Goal: Transaction & Acquisition: Purchase product/service

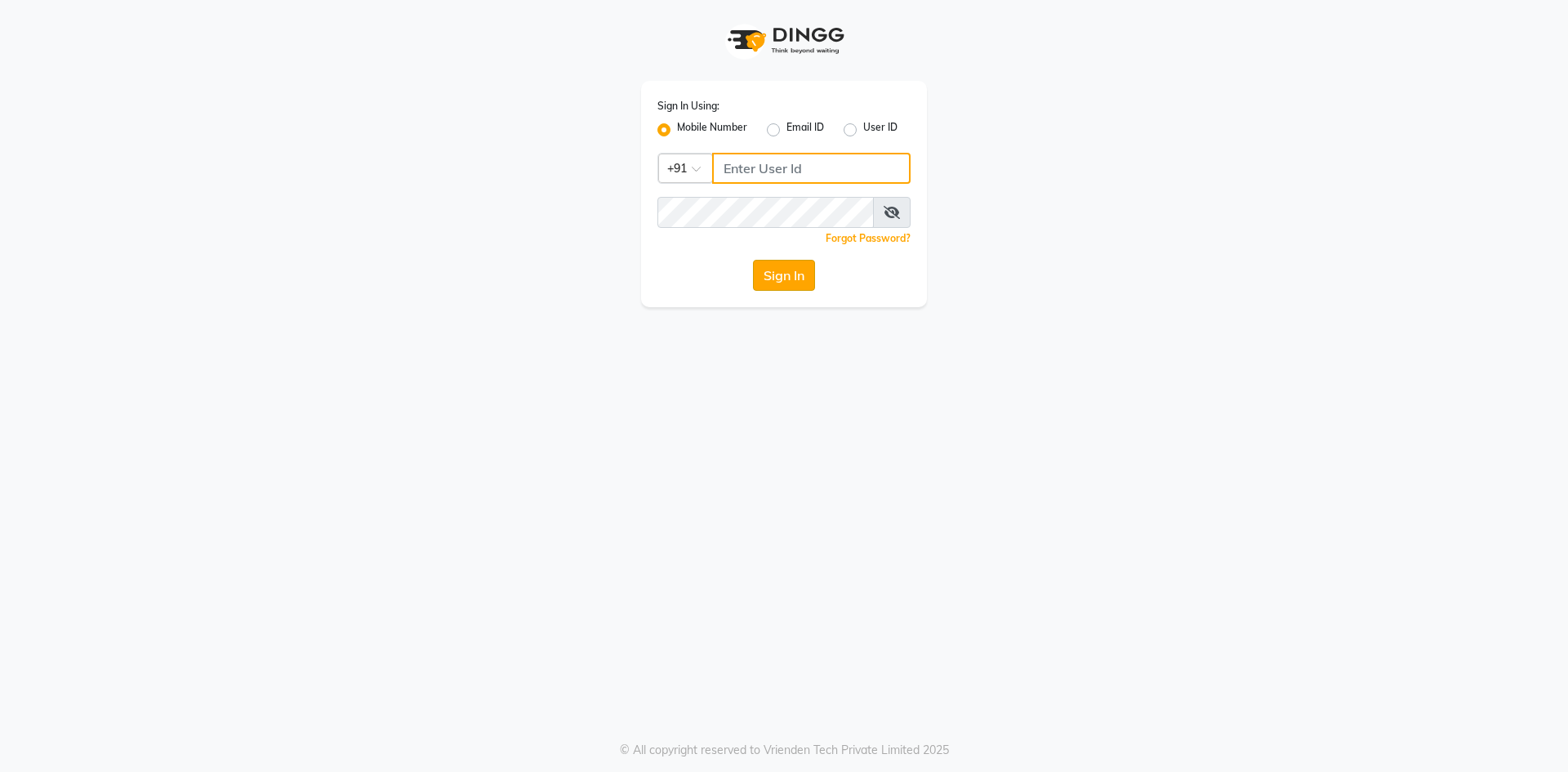
type input "9310550407"
click at [770, 270] on button "Sign In" at bounding box center [784, 275] width 62 height 31
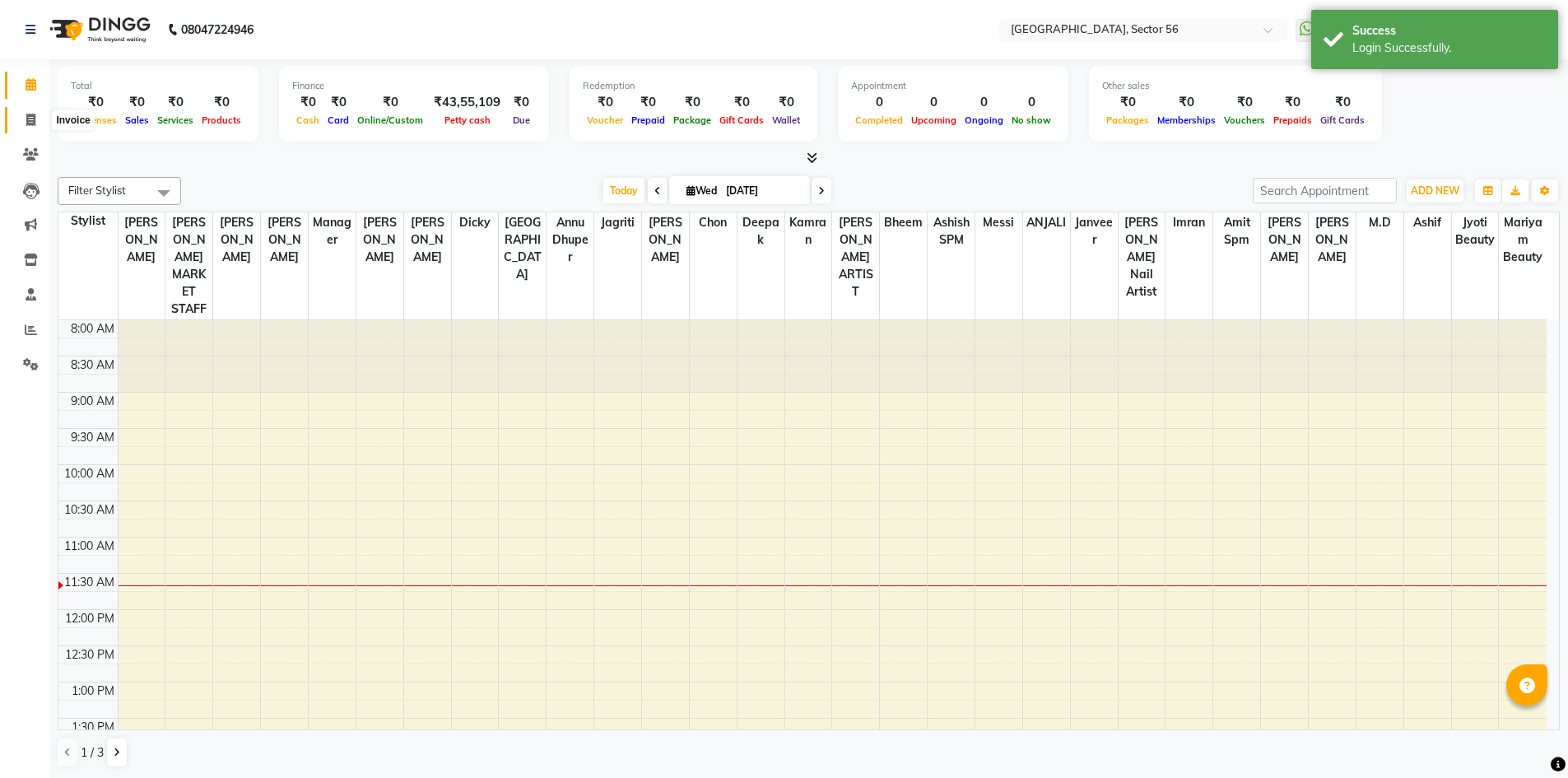
click at [31, 118] on icon at bounding box center [30, 119] width 9 height 13
select select "service"
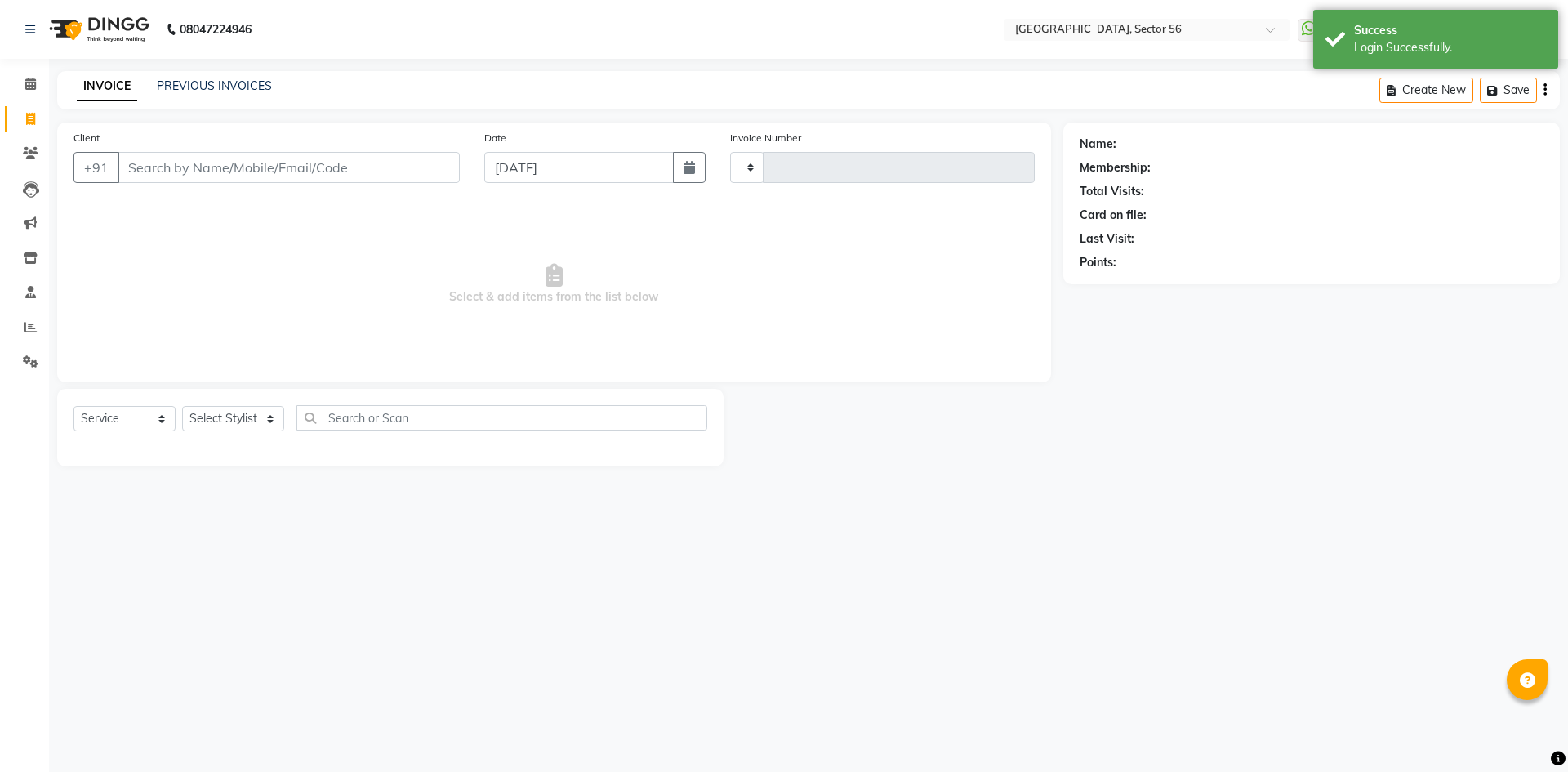
type input "6026"
select select "5557"
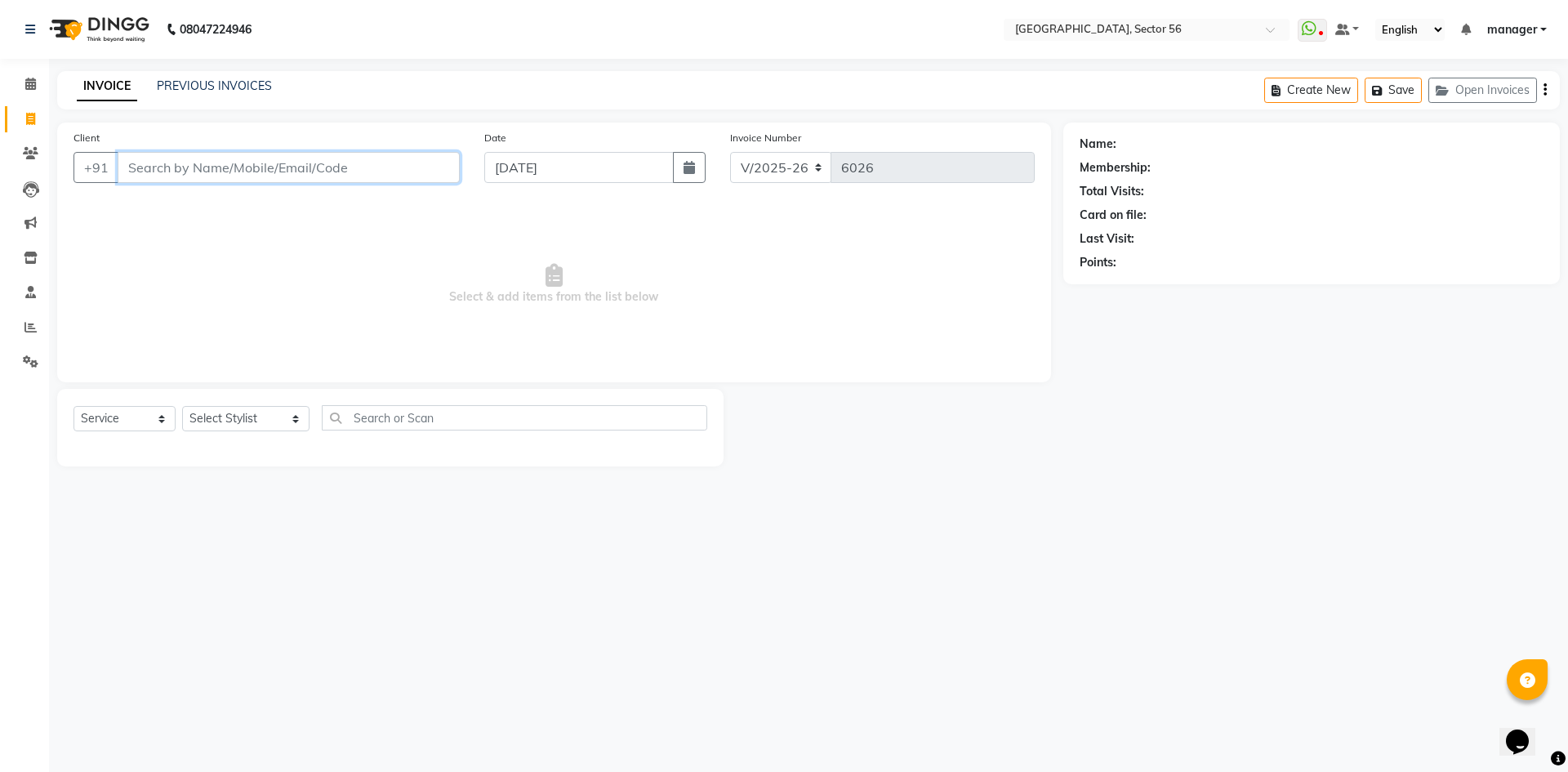
click at [317, 159] on input "Client" at bounding box center [288, 167] width 342 height 31
click at [215, 86] on link "PREVIOUS INVOICES" at bounding box center [214, 86] width 115 height 14
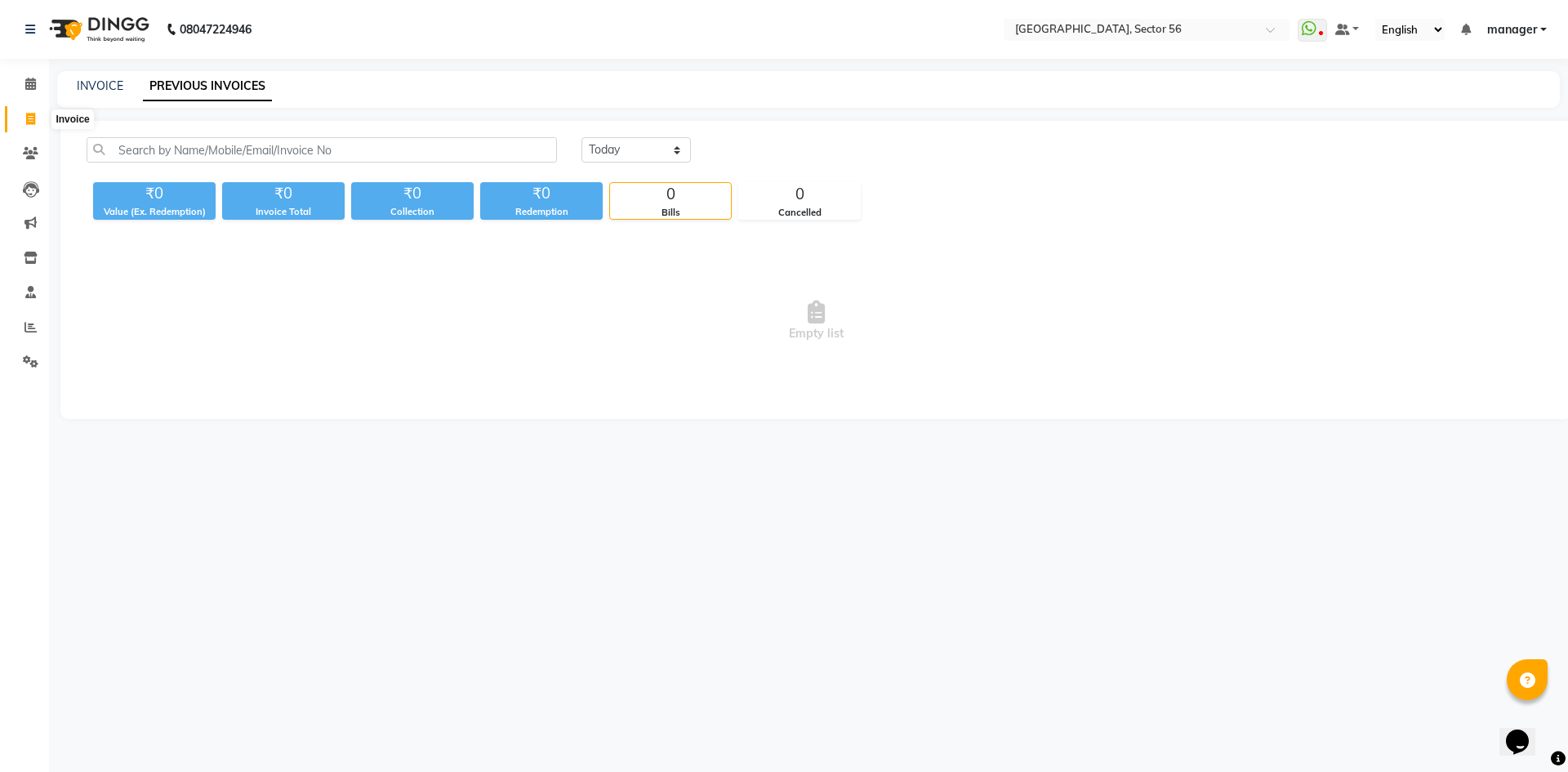
click at [30, 119] on icon at bounding box center [30, 118] width 9 height 12
select select "service"
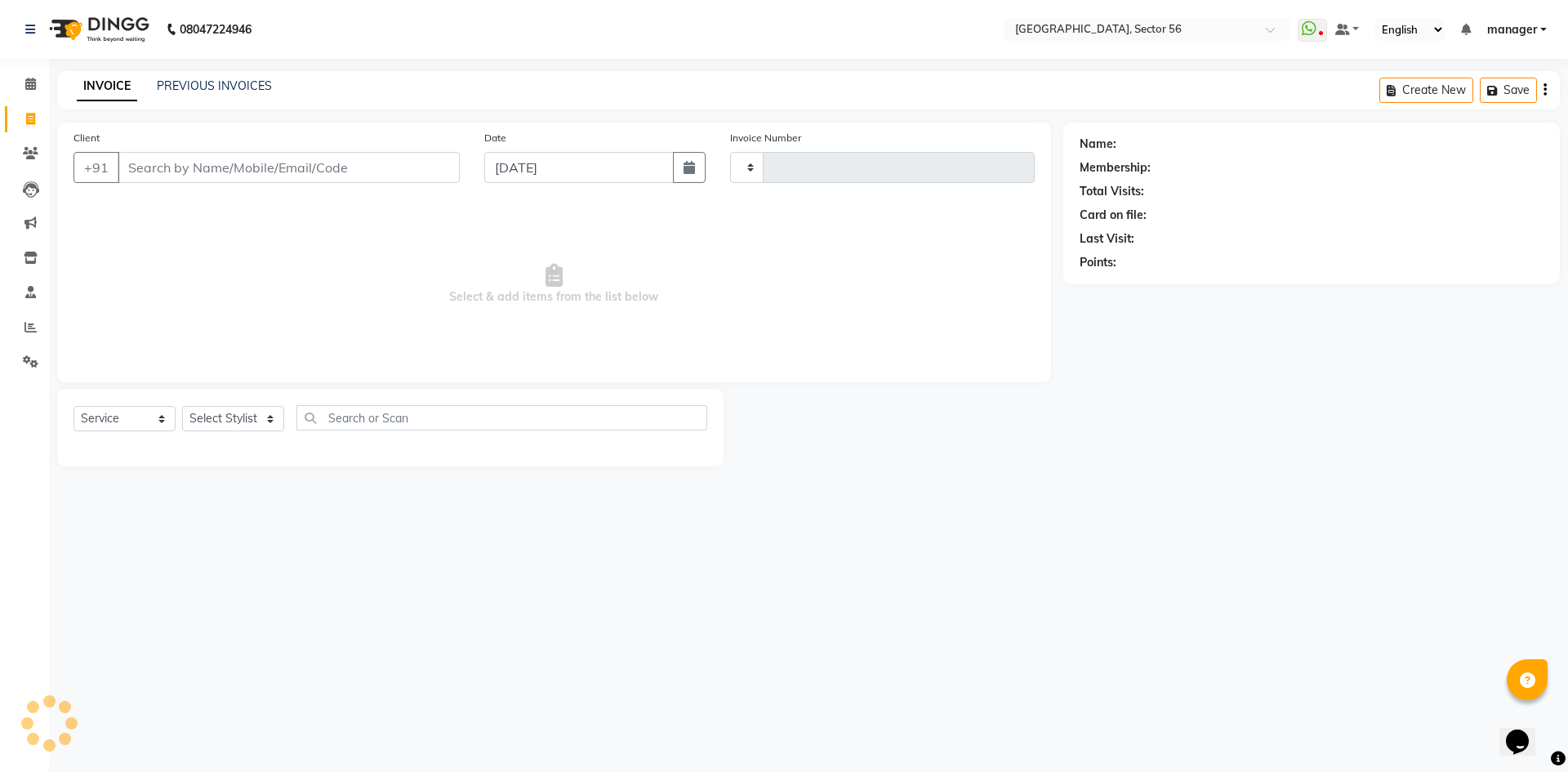
type input "6026"
select select "5557"
click at [243, 172] on input "Client" at bounding box center [288, 167] width 342 height 31
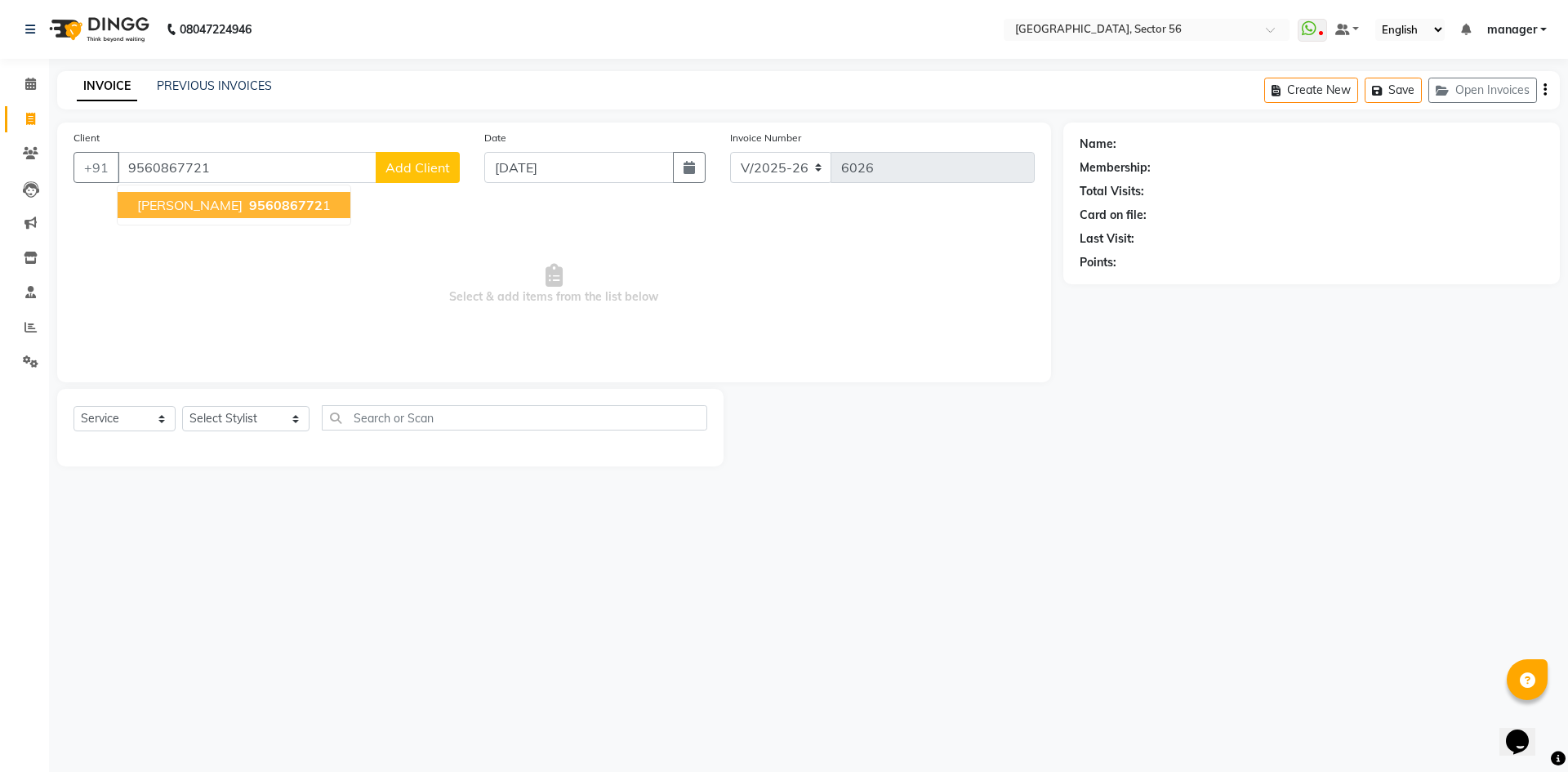
type input "9560867721"
click at [166, 204] on span "[PERSON_NAME]" at bounding box center [190, 205] width 106 height 16
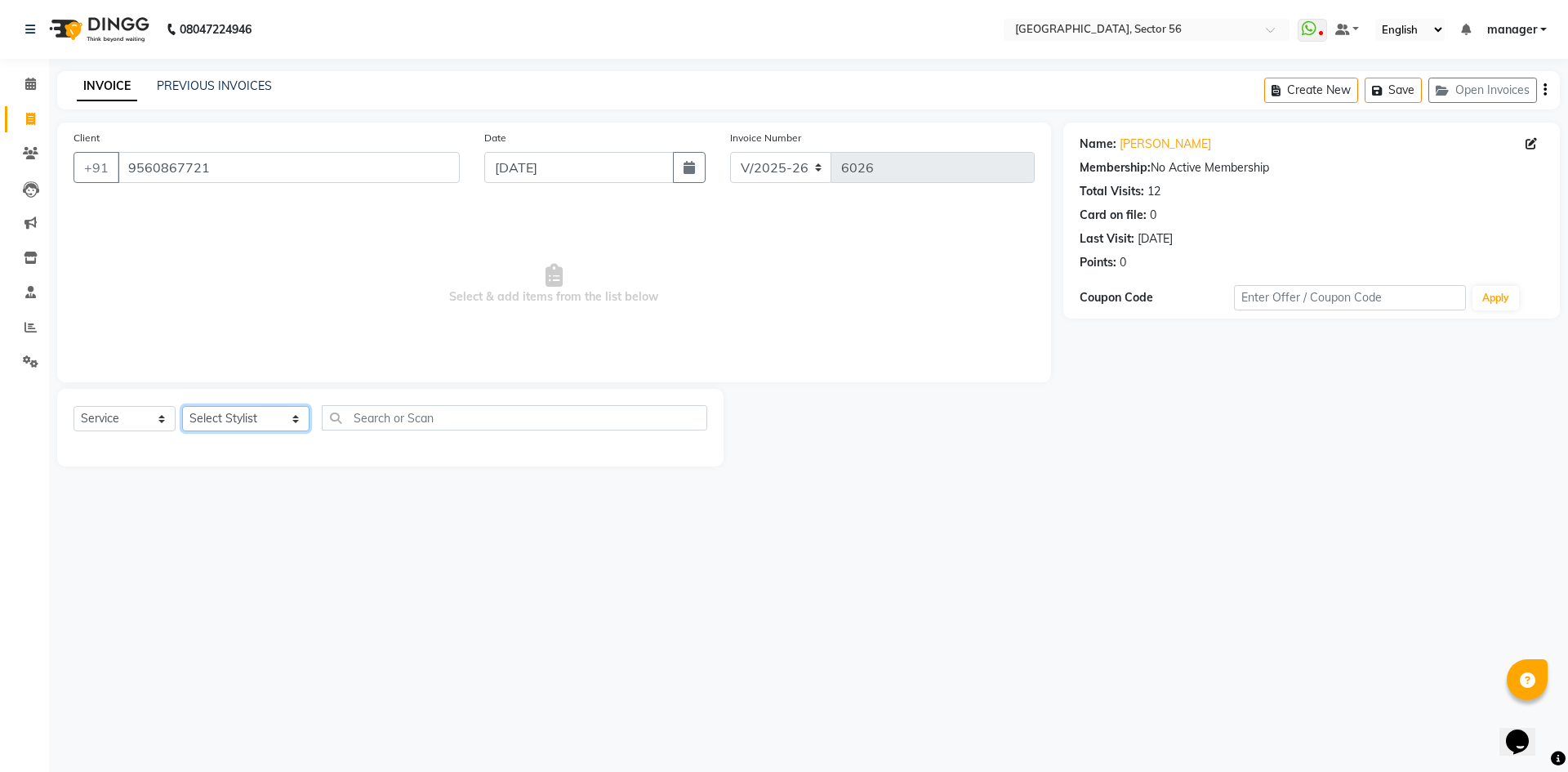
click at [245, 418] on select "Select Stylist [PERSON_NAME] [PERSON_NAME] [PERSON_NAME] MARKET STAFF amit amit…" at bounding box center [246, 418] width 128 height 25
select select "43515"
click at [183, 406] on select "Select Stylist [PERSON_NAME] [PERSON_NAME] [PERSON_NAME] MARKET STAFF amit amit…" at bounding box center [246, 418] width 128 height 25
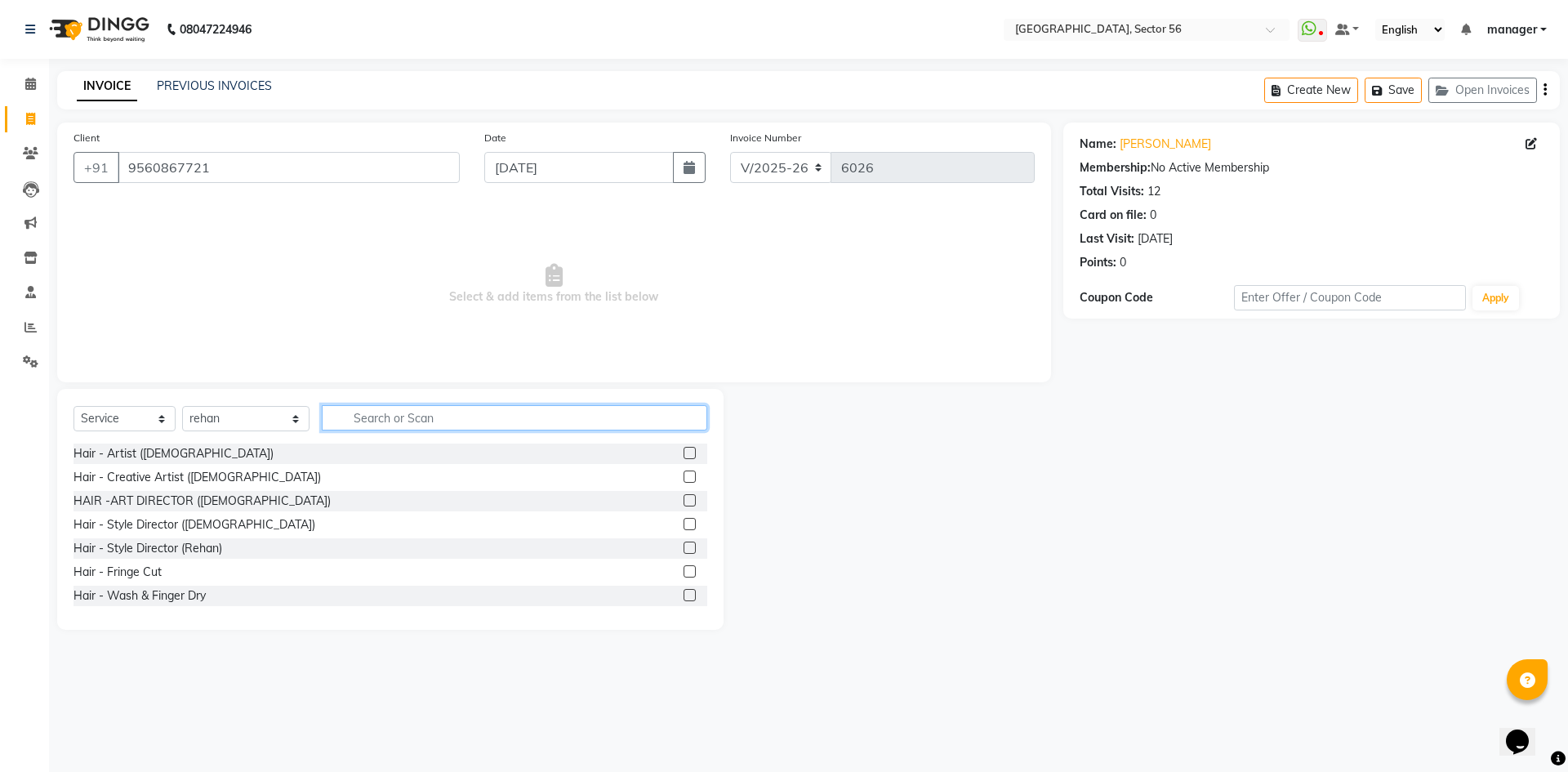
click at [383, 421] on input "text" at bounding box center [514, 417] width 385 height 25
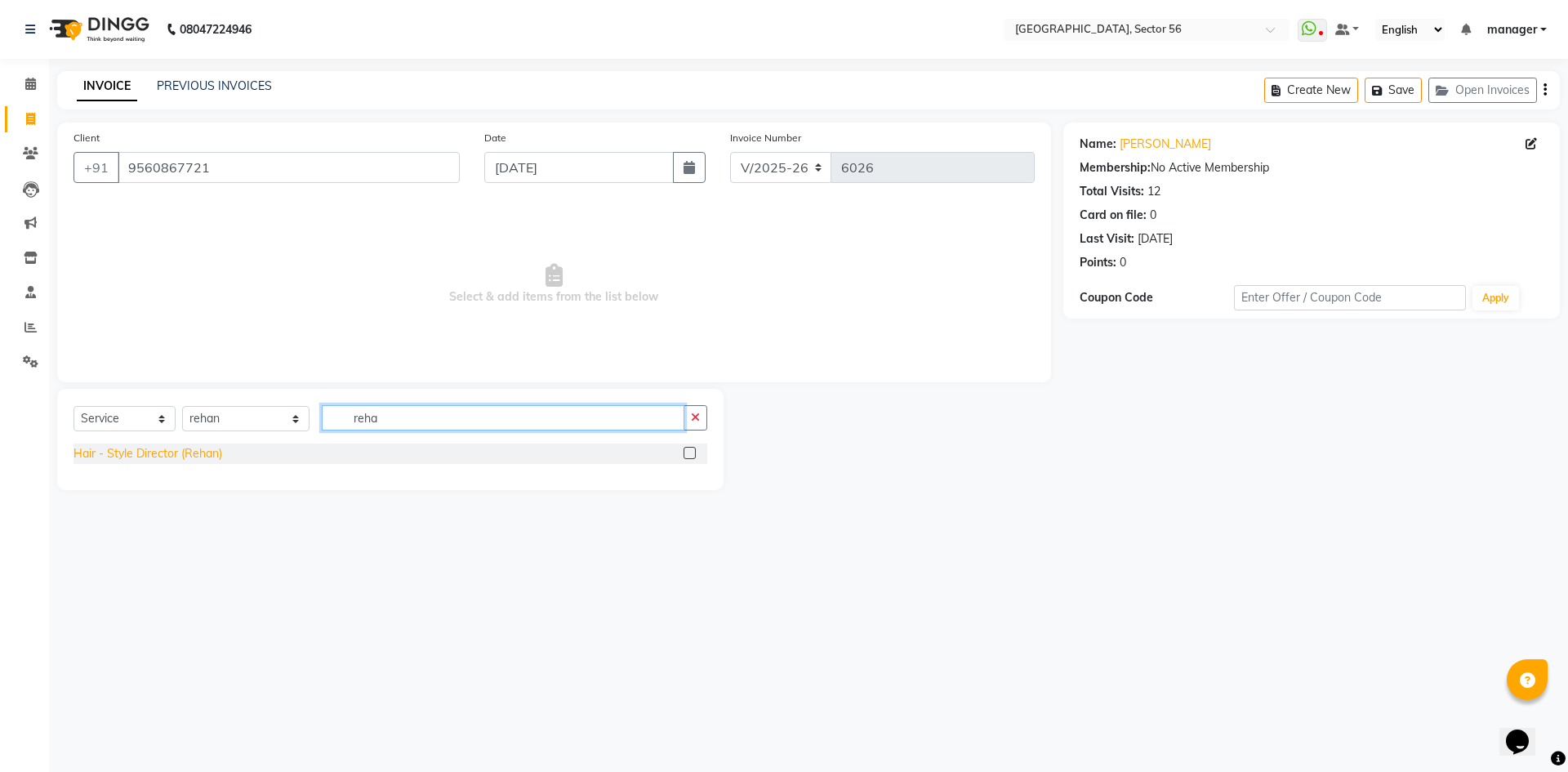
type input "reha"
click at [172, 454] on div "Hair - Style Director (Rehan)" at bounding box center [147, 454] width 149 height 17
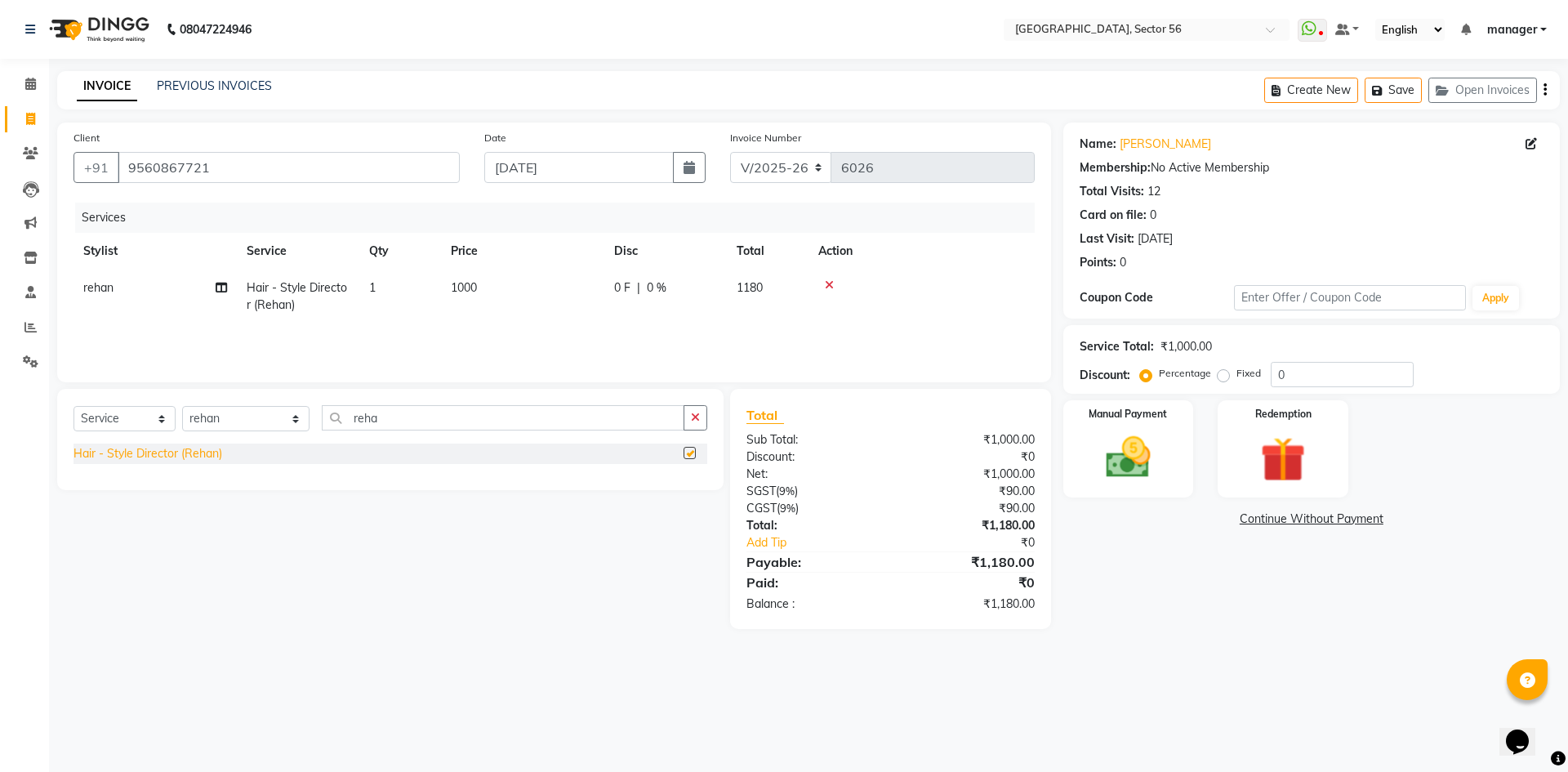
checkbox input "false"
click at [1150, 460] on img at bounding box center [1127, 458] width 76 height 54
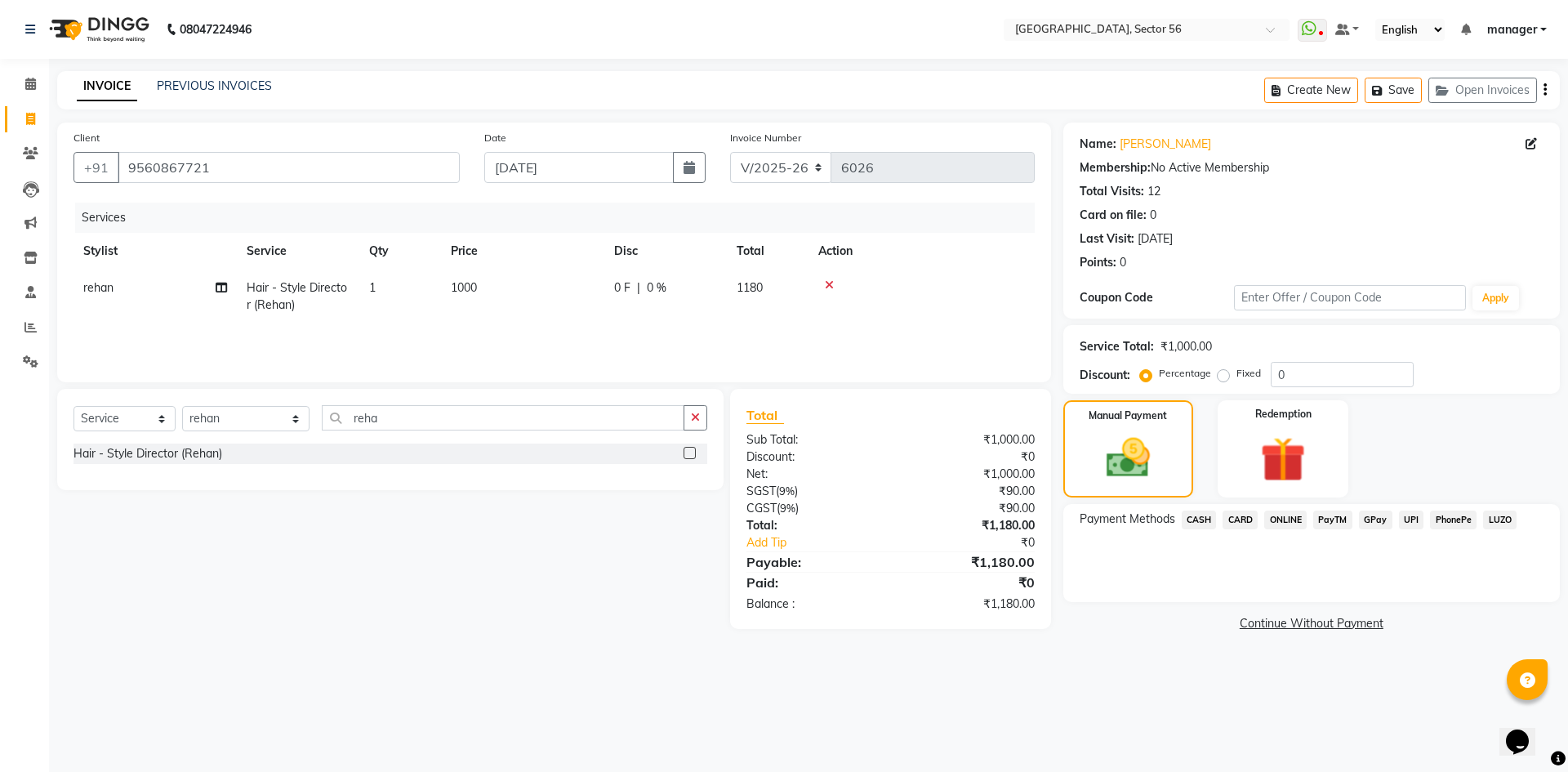
click at [1237, 519] on span "CARD" at bounding box center [1239, 520] width 36 height 19
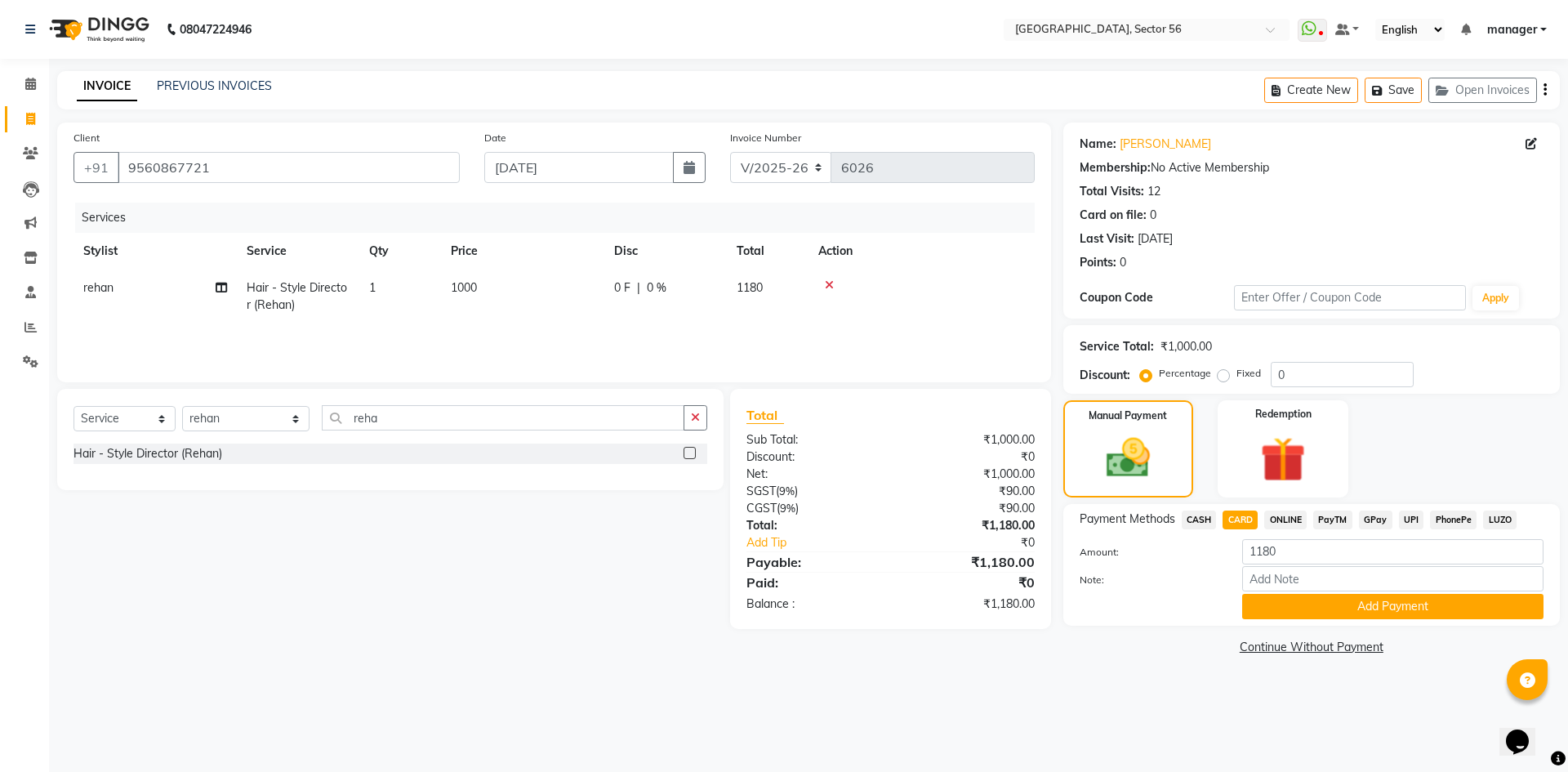
click at [1371, 515] on span "GPay" at bounding box center [1375, 520] width 34 height 19
click at [1343, 608] on button "Add Payment" at bounding box center [1393, 607] width 302 height 25
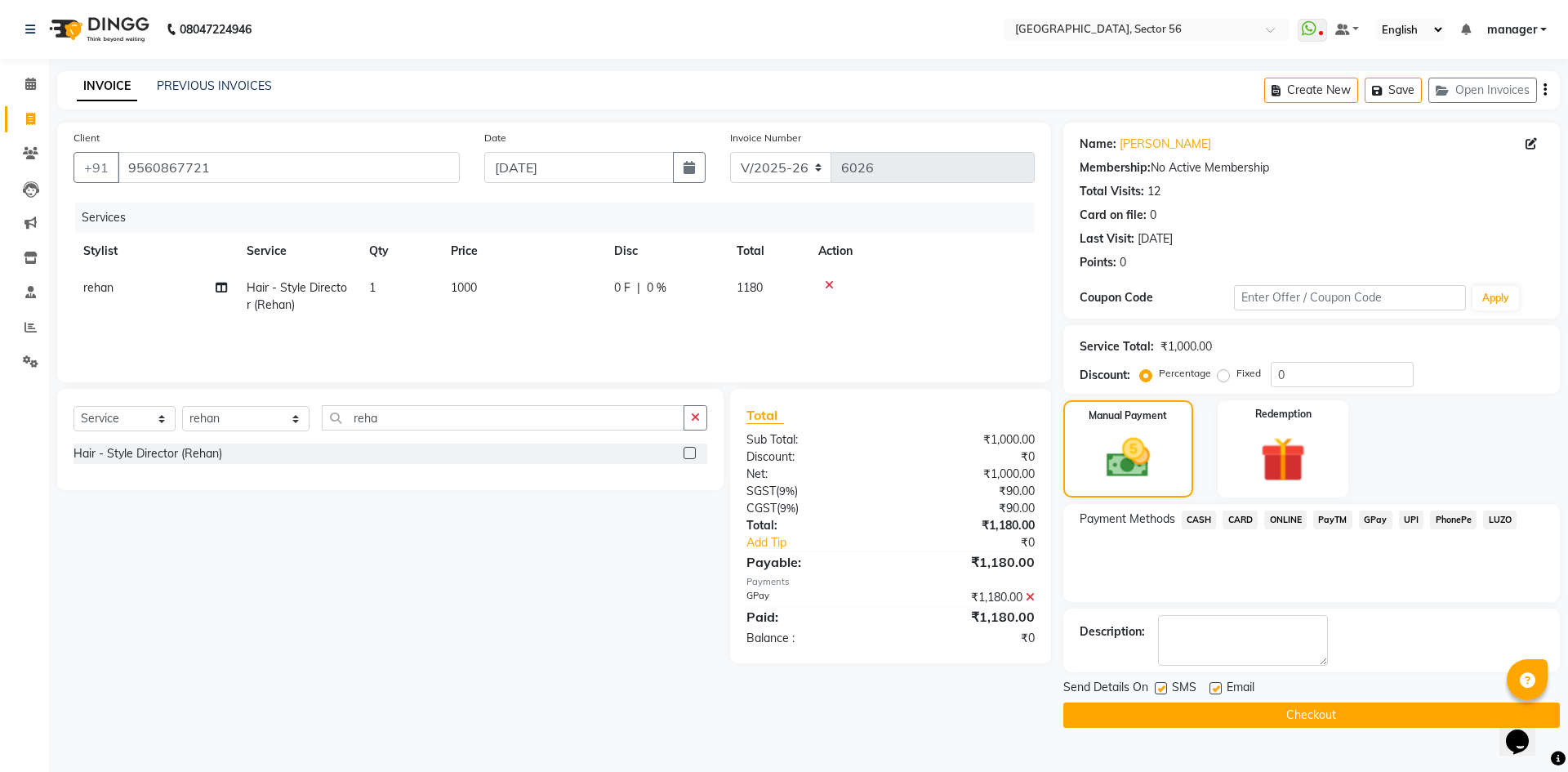
click at [1231, 710] on button "Checkout" at bounding box center [1311, 715] width 497 height 25
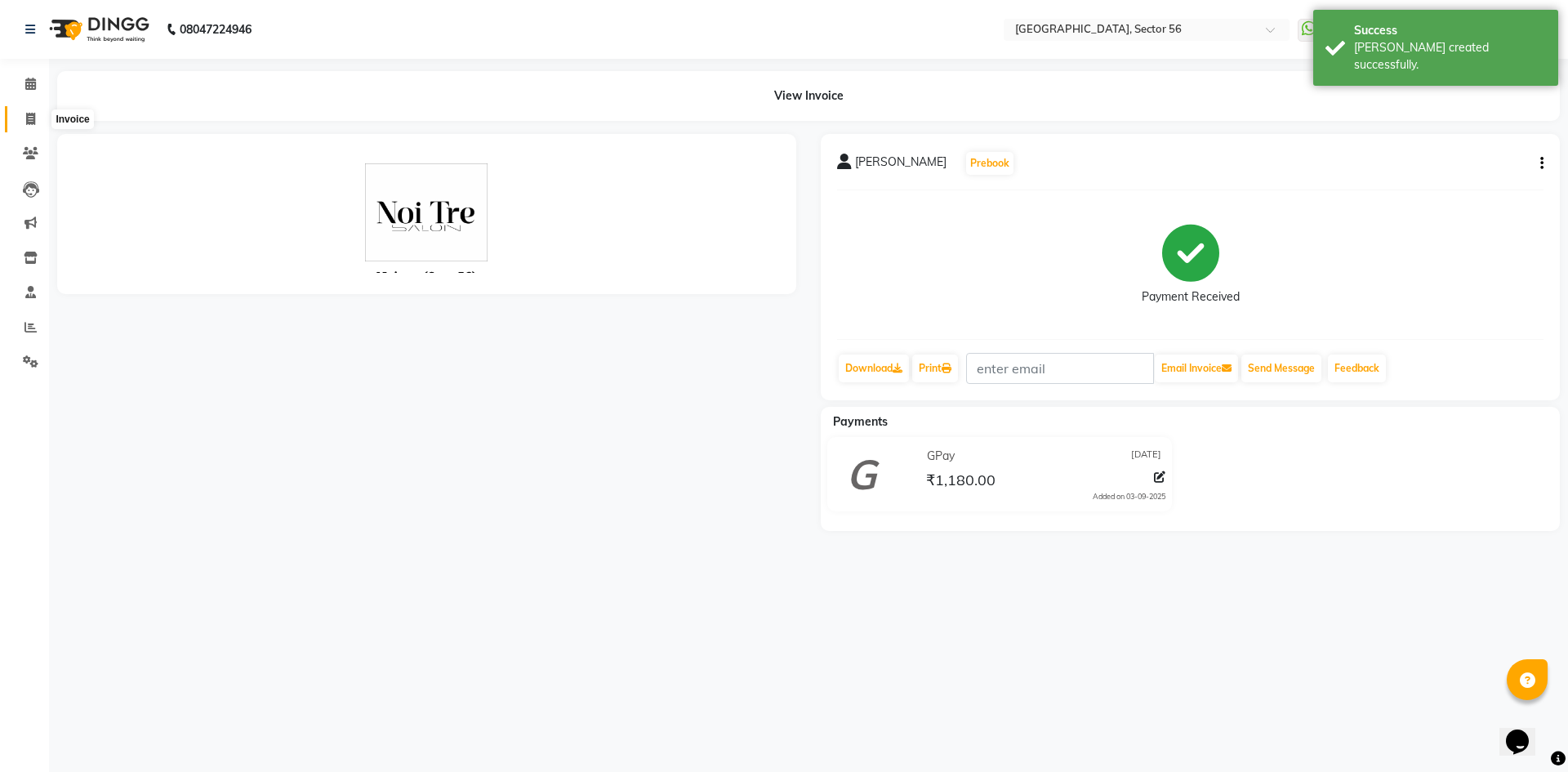
click at [31, 121] on icon at bounding box center [30, 118] width 9 height 12
select select "service"
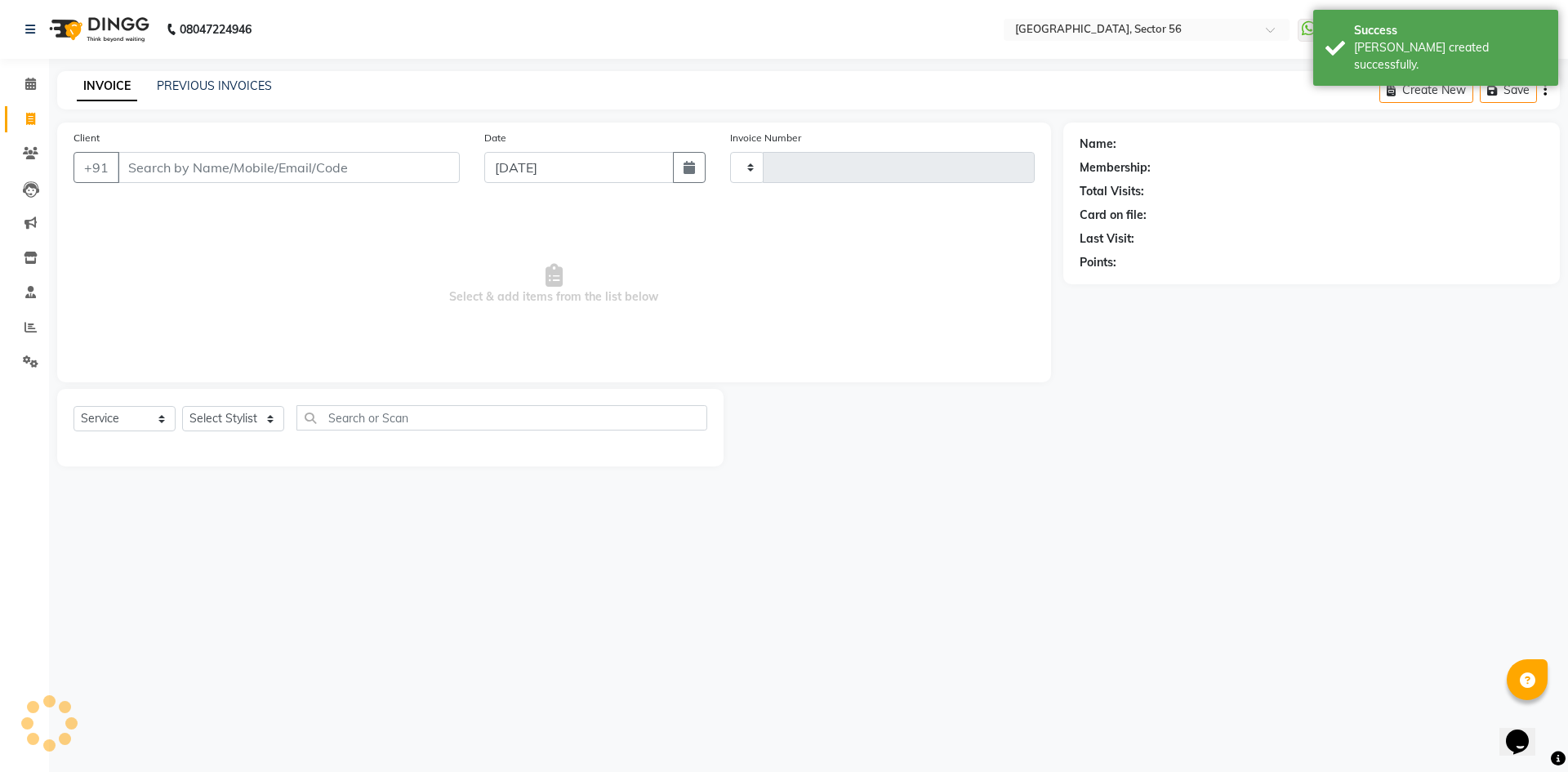
type input "6027"
select select "5557"
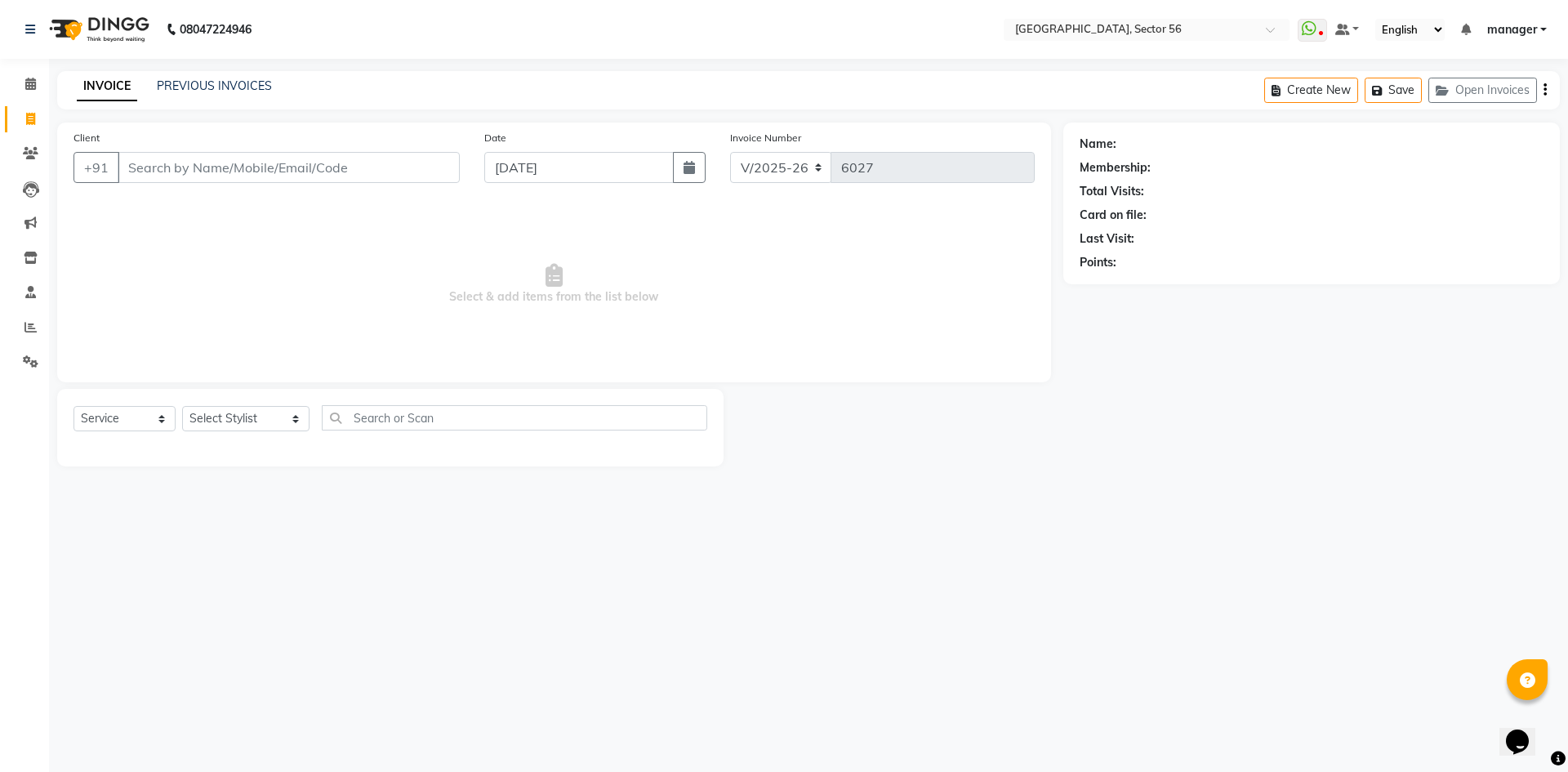
drag, startPoint x: 355, startPoint y: 162, endPoint x: 142, endPoint y: 314, distance: 261.7
click at [356, 162] on input "Client" at bounding box center [288, 167] width 342 height 31
click at [34, 329] on icon at bounding box center [30, 327] width 12 height 12
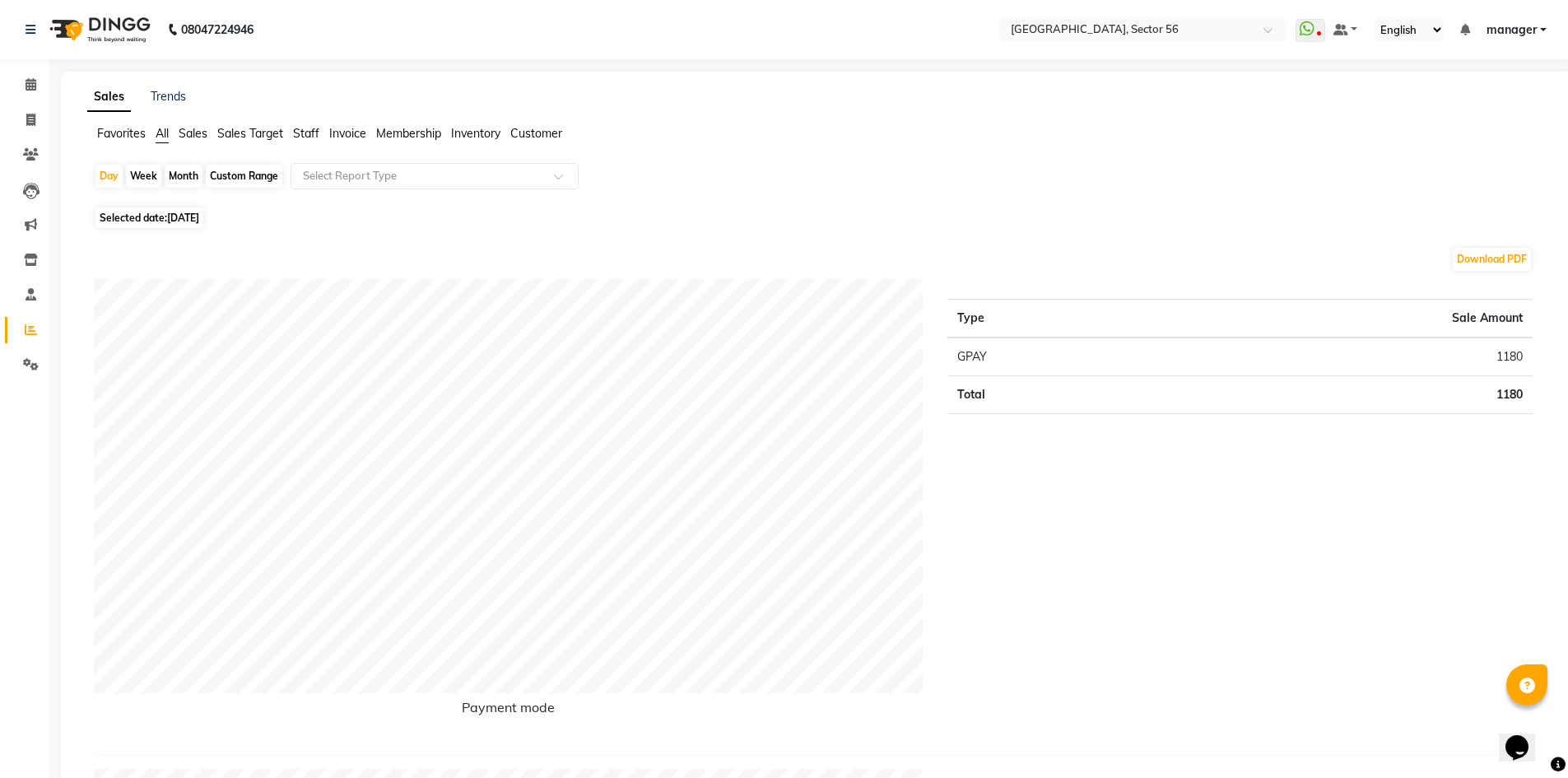
click at [173, 178] on div "Month" at bounding box center [183, 176] width 38 height 23
select select "9"
select select "2025"
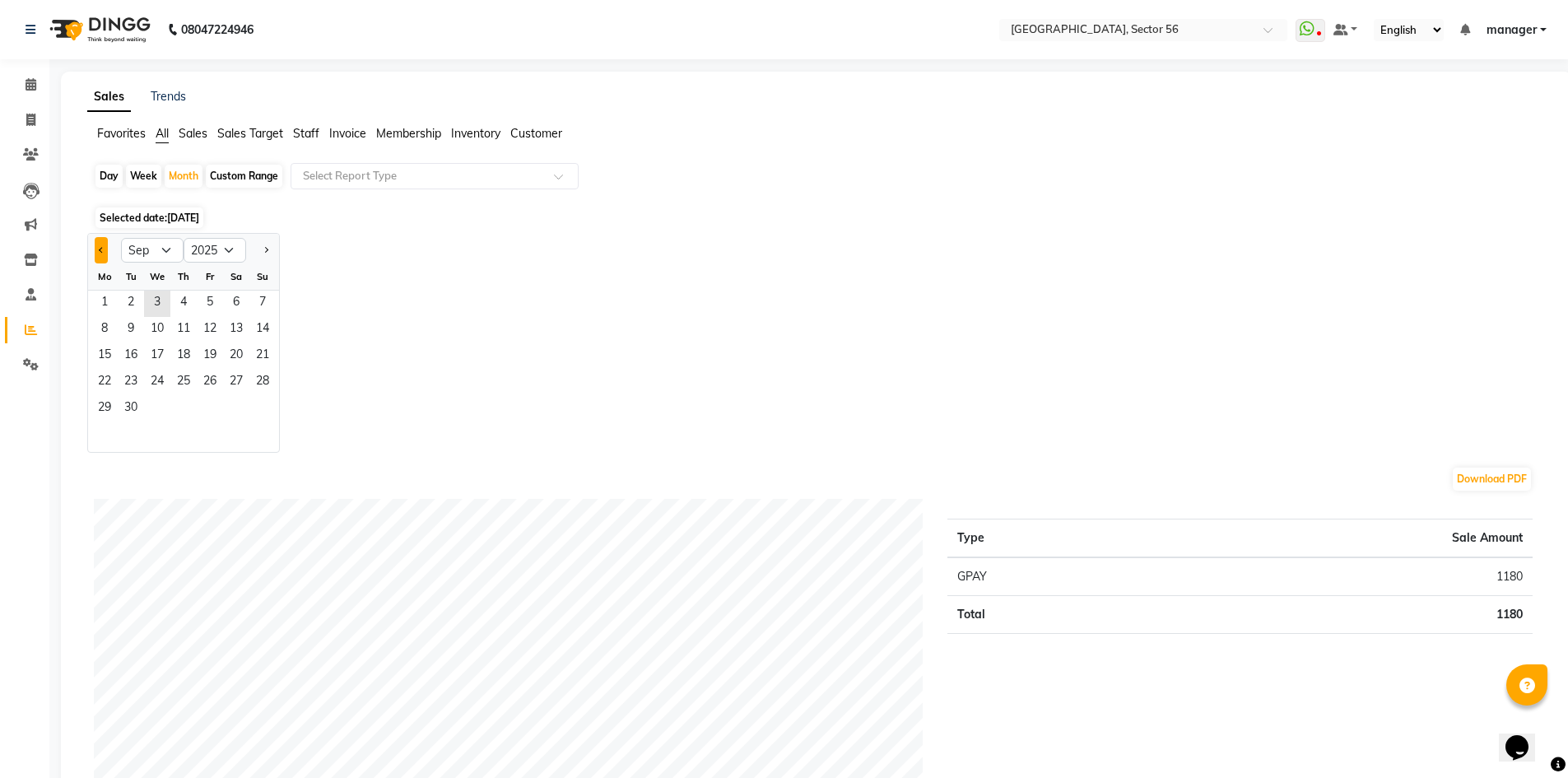
click at [97, 249] on button "Previous month" at bounding box center [102, 250] width 14 height 26
select select "8"
click at [196, 369] on span "14" at bounding box center [183, 356] width 26 height 26
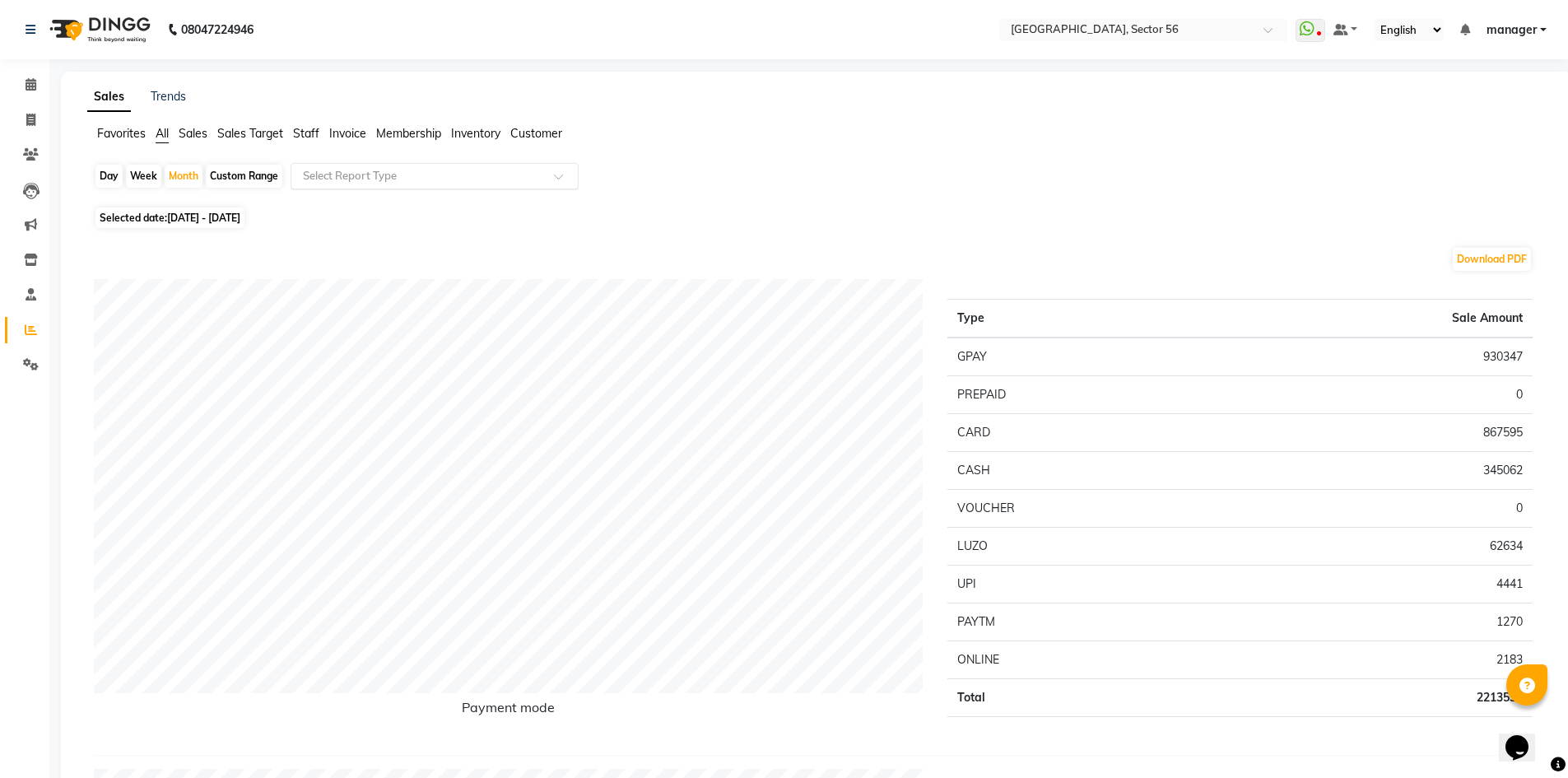
click at [409, 178] on input "text" at bounding box center [417, 175] width 237 height 16
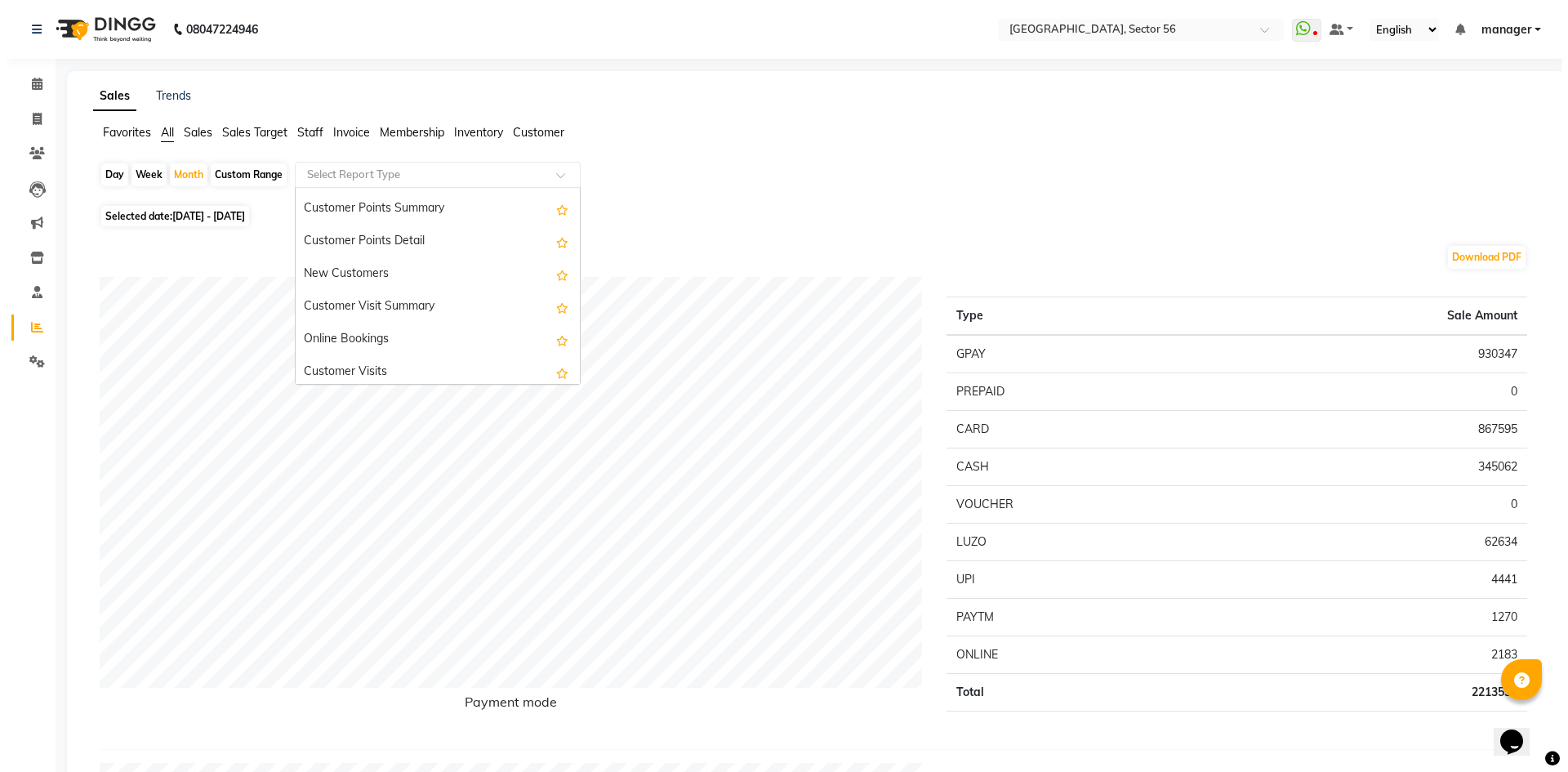
scroll to position [2712, 0]
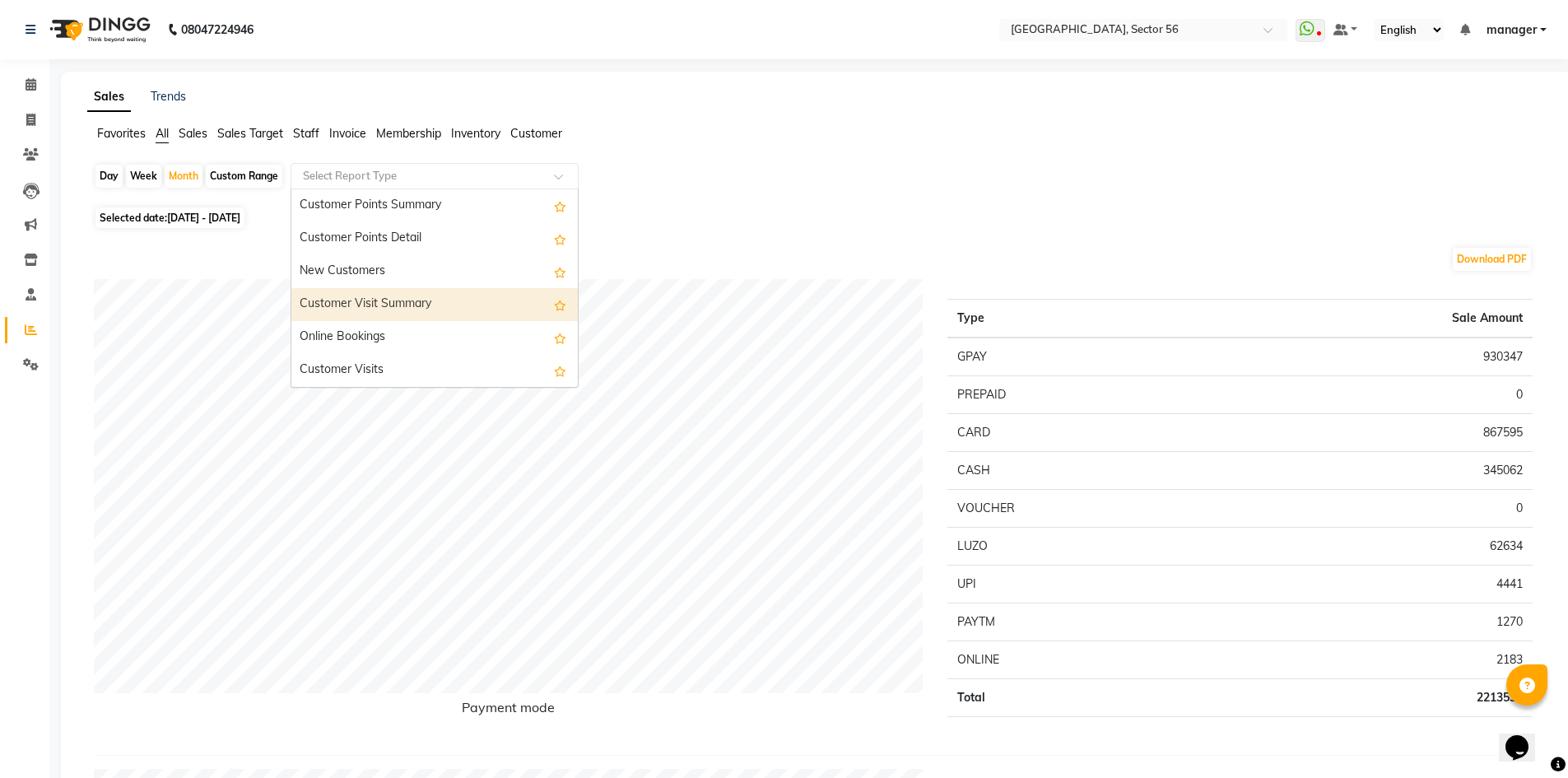
click at [443, 307] on div "Customer Visit Summary" at bounding box center [435, 304] width 287 height 33
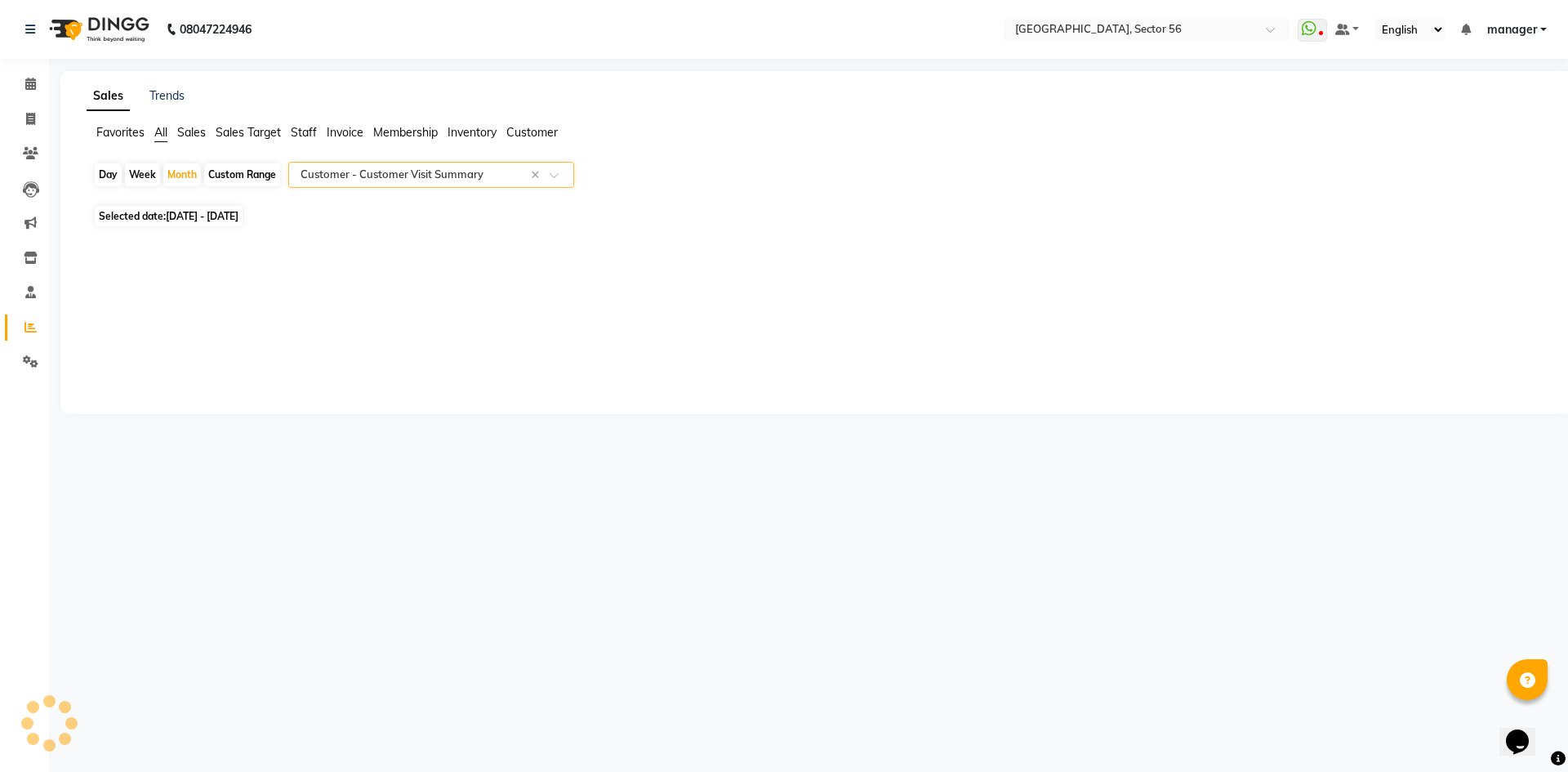
select select "full_report"
select select "csv"
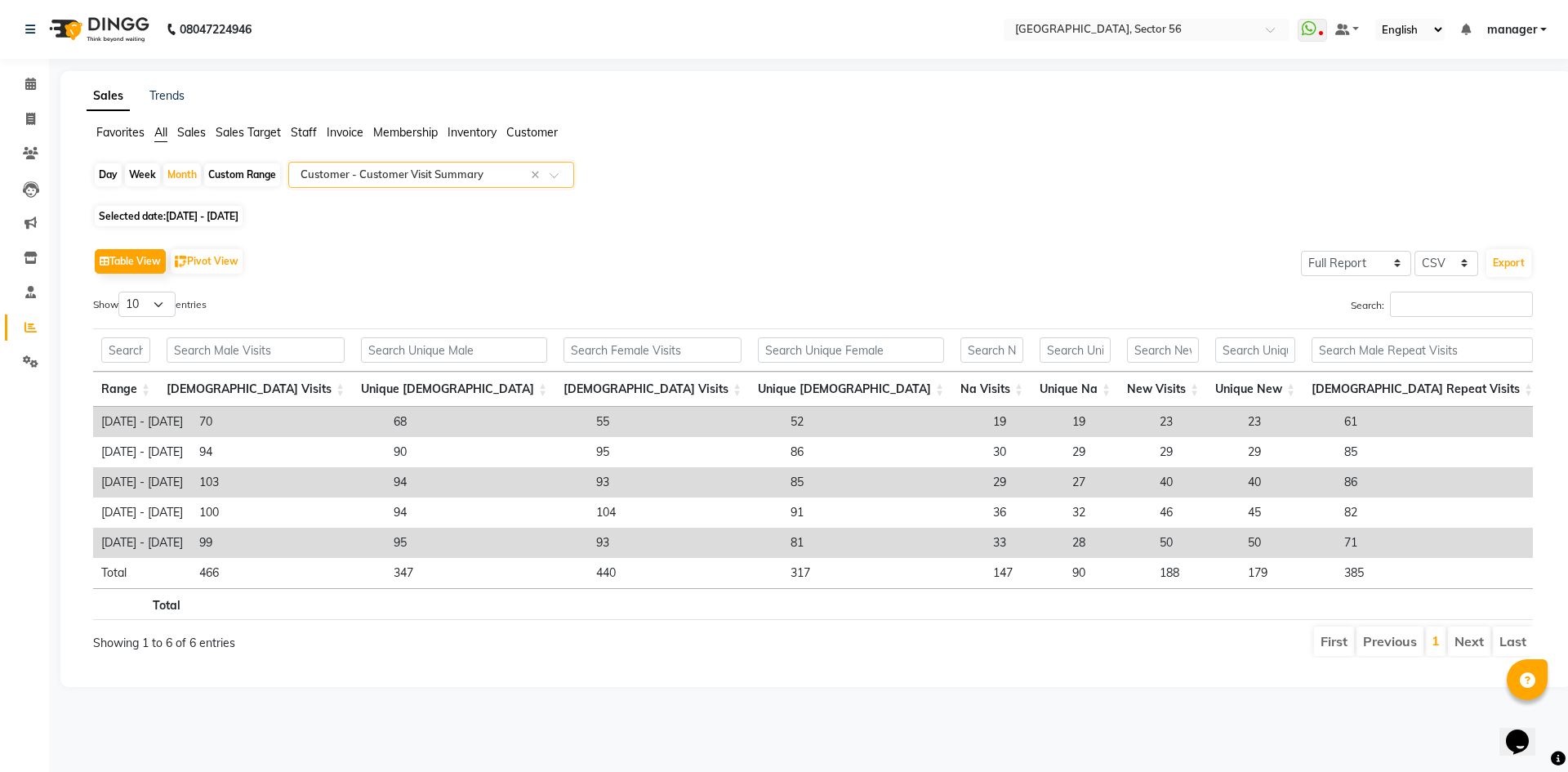
click at [334, 170] on input "text" at bounding box center [414, 174] width 235 height 16
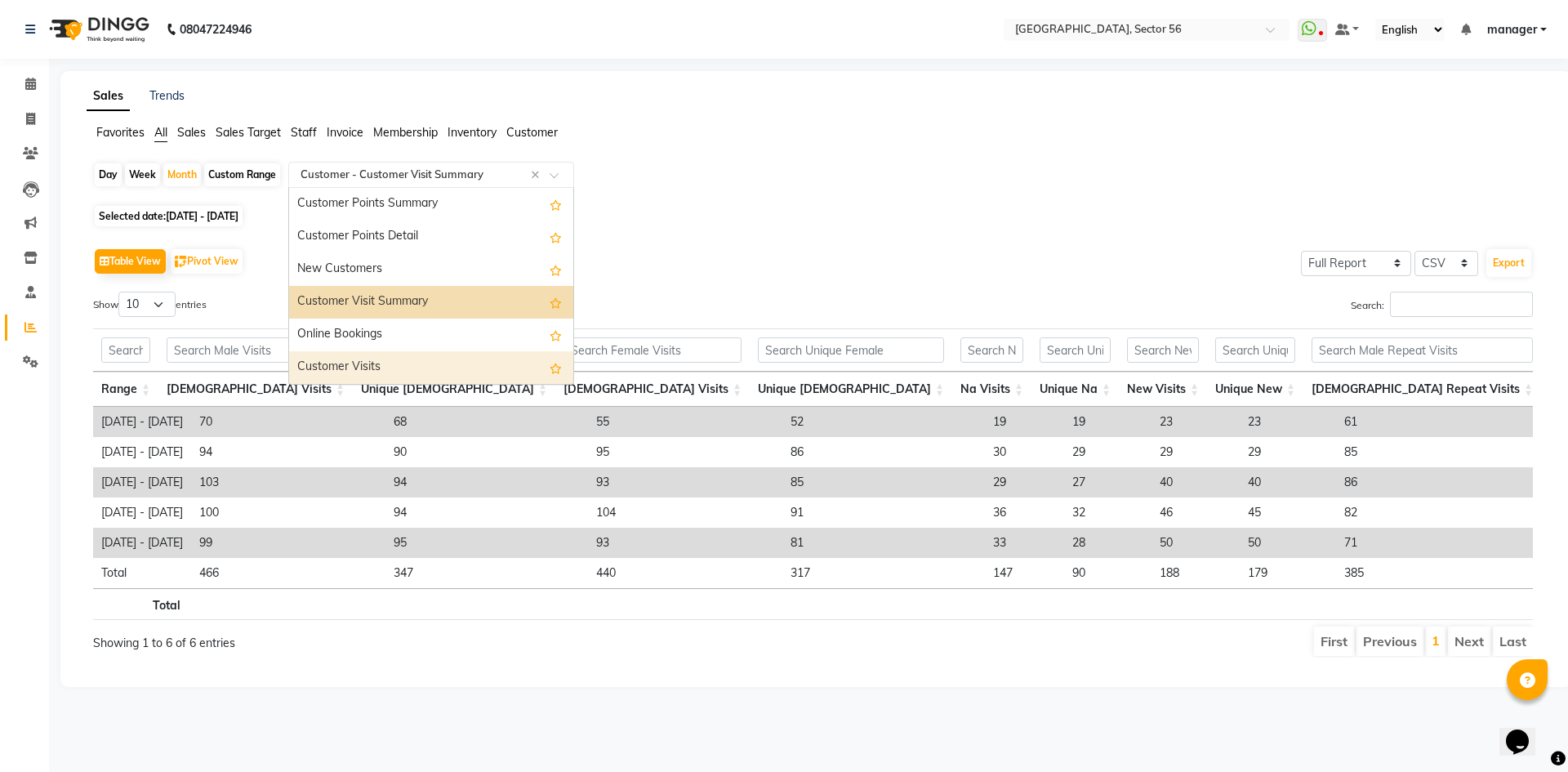
click at [395, 362] on div "Customer Visits" at bounding box center [431, 367] width 284 height 33
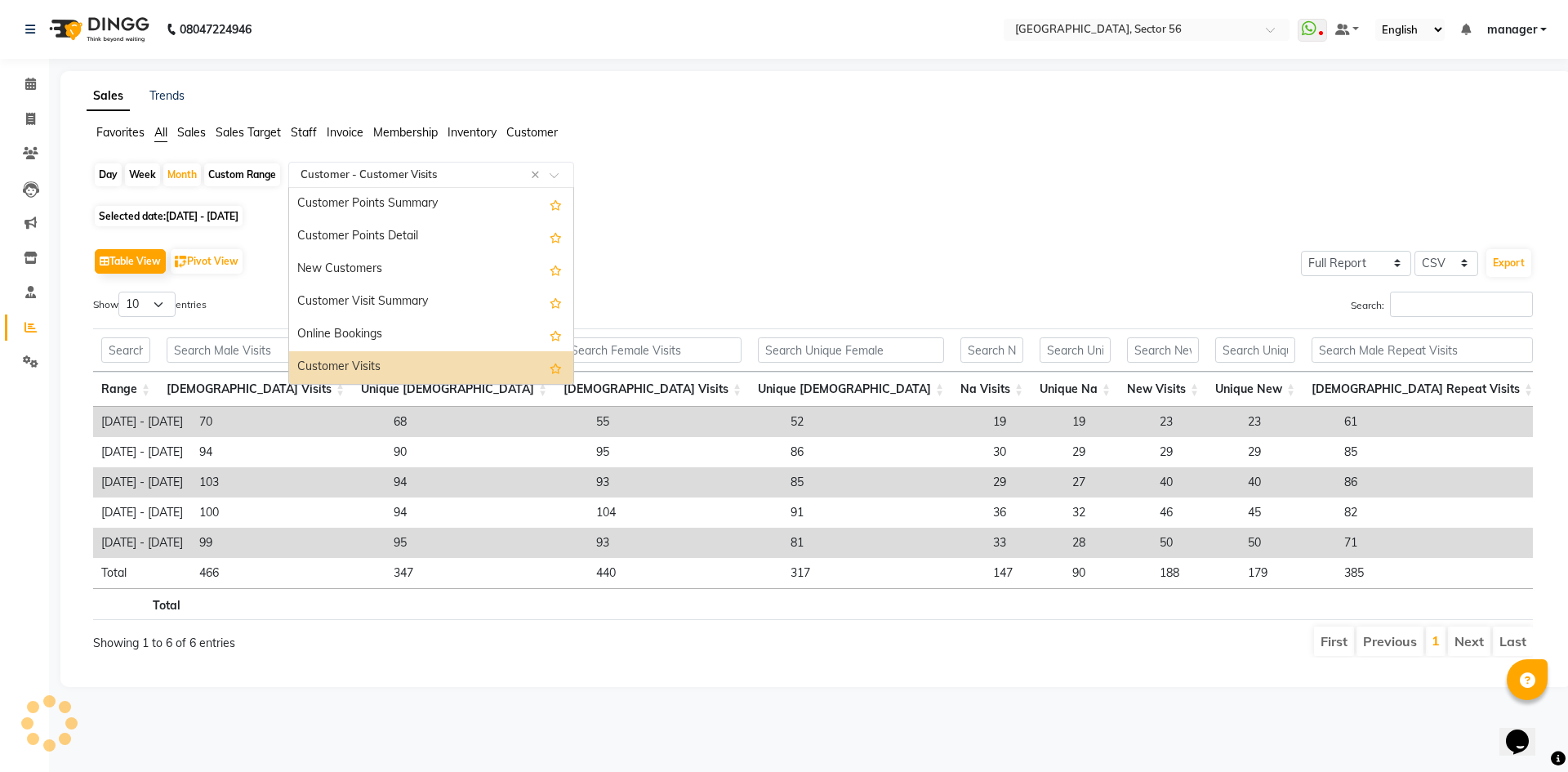
click at [376, 169] on input "text" at bounding box center [414, 174] width 235 height 16
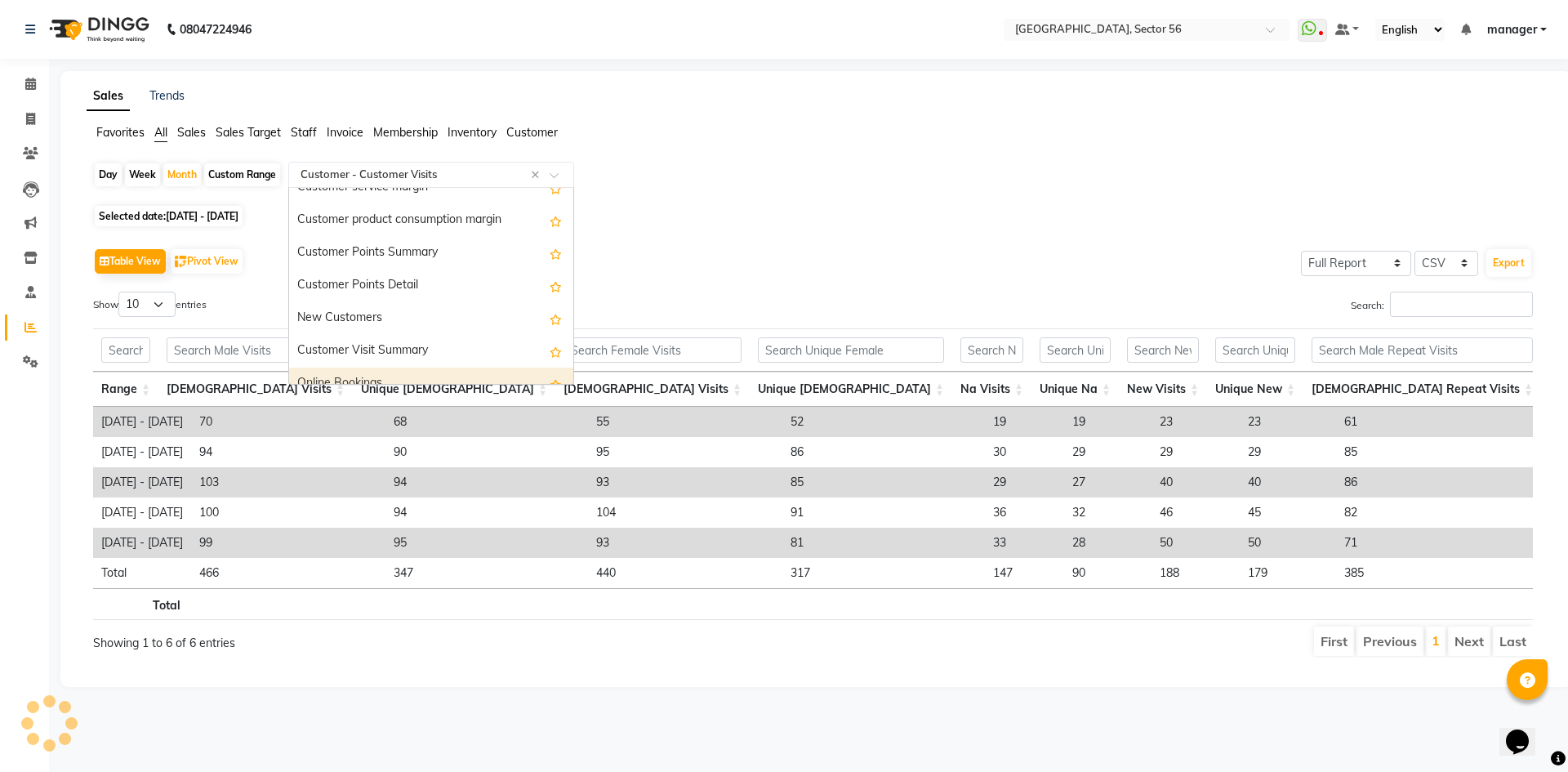
scroll to position [2630, 0]
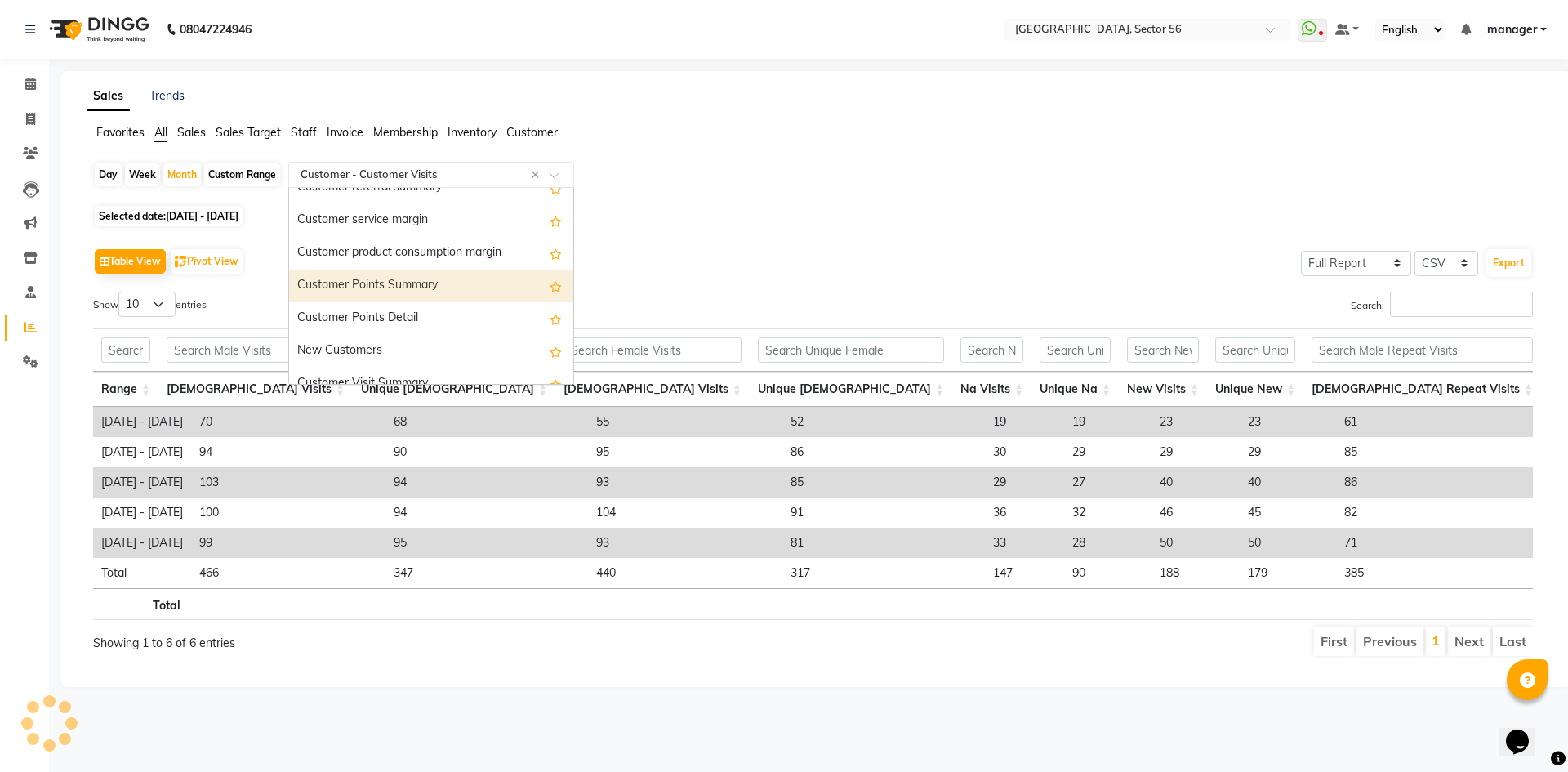
click at [429, 284] on div "Customer Points Summary" at bounding box center [431, 286] width 284 height 33
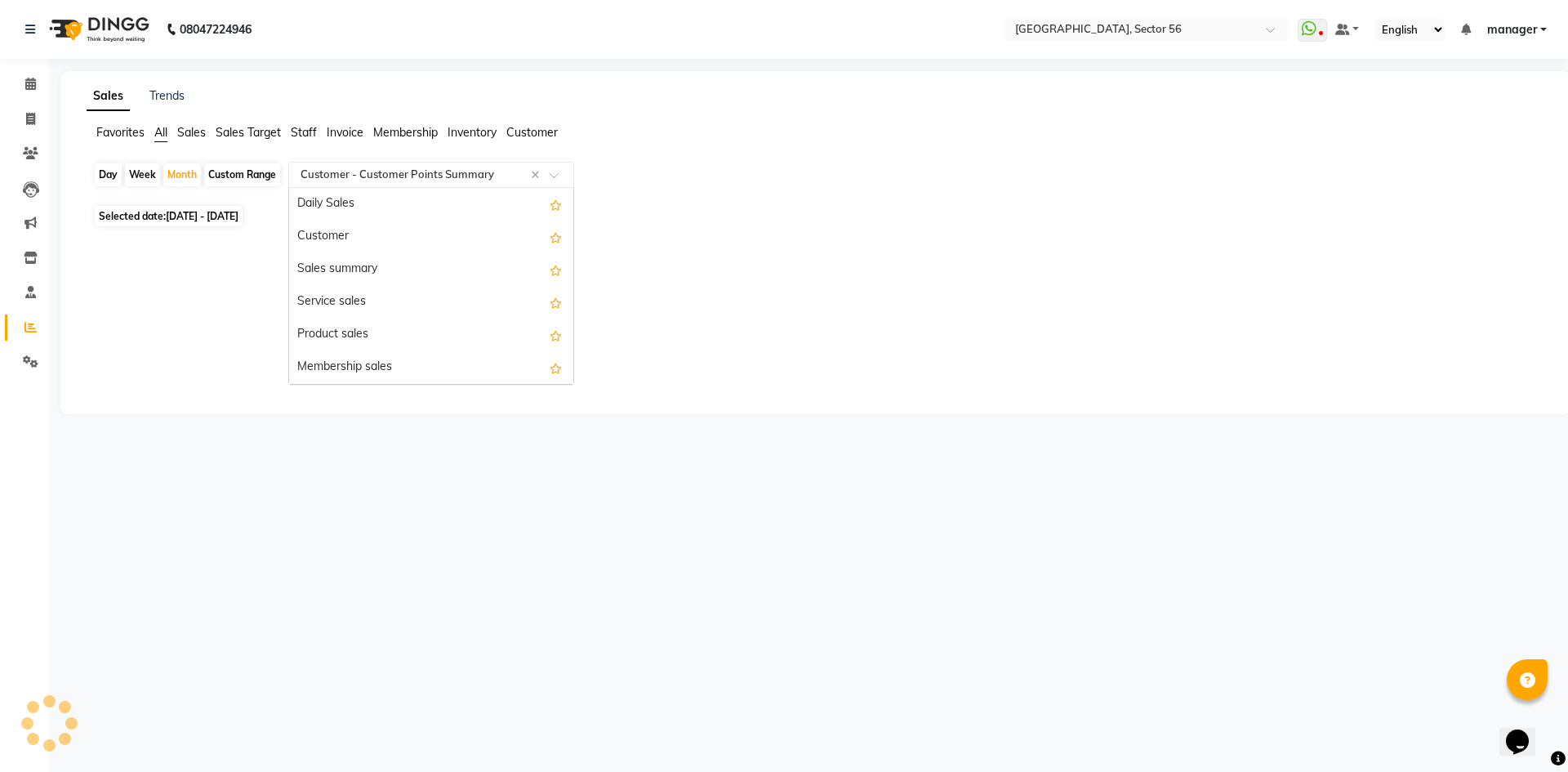
click at [413, 172] on input "text" at bounding box center [414, 174] width 235 height 16
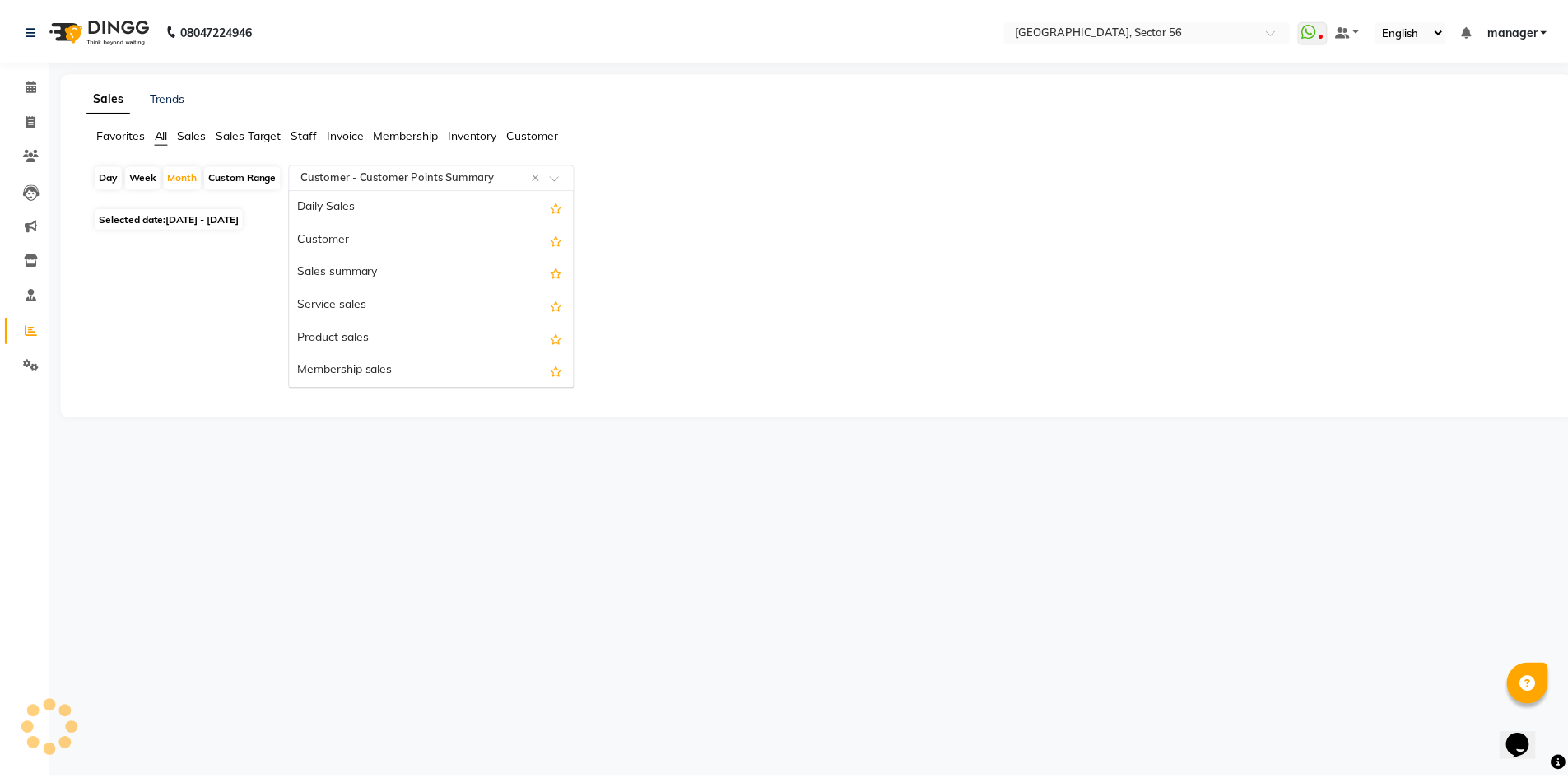
scroll to position [2733, 0]
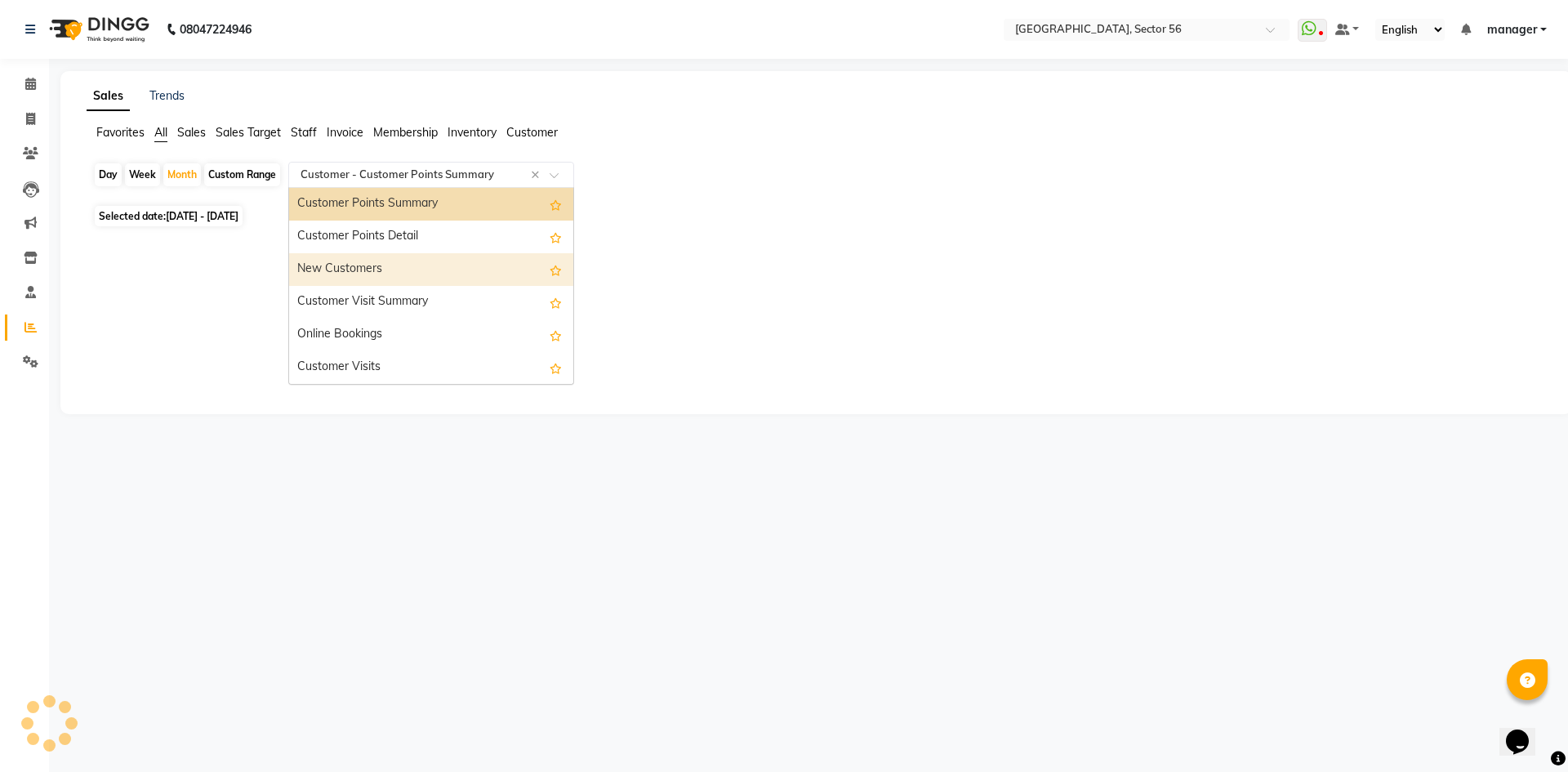
click at [382, 269] on div "New Customers" at bounding box center [431, 269] width 284 height 33
select select "full_report"
select select "csv"
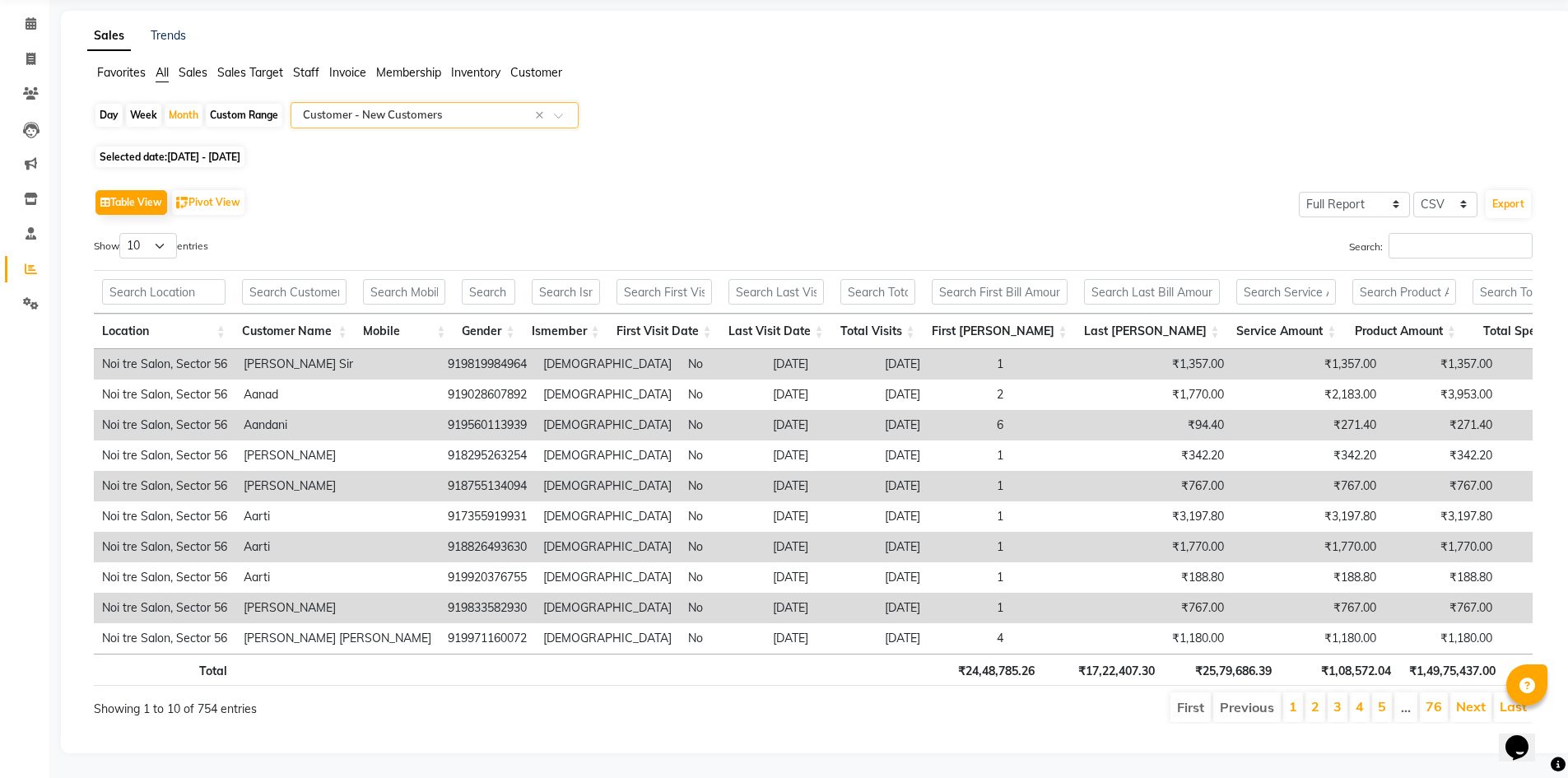
scroll to position [0, 14]
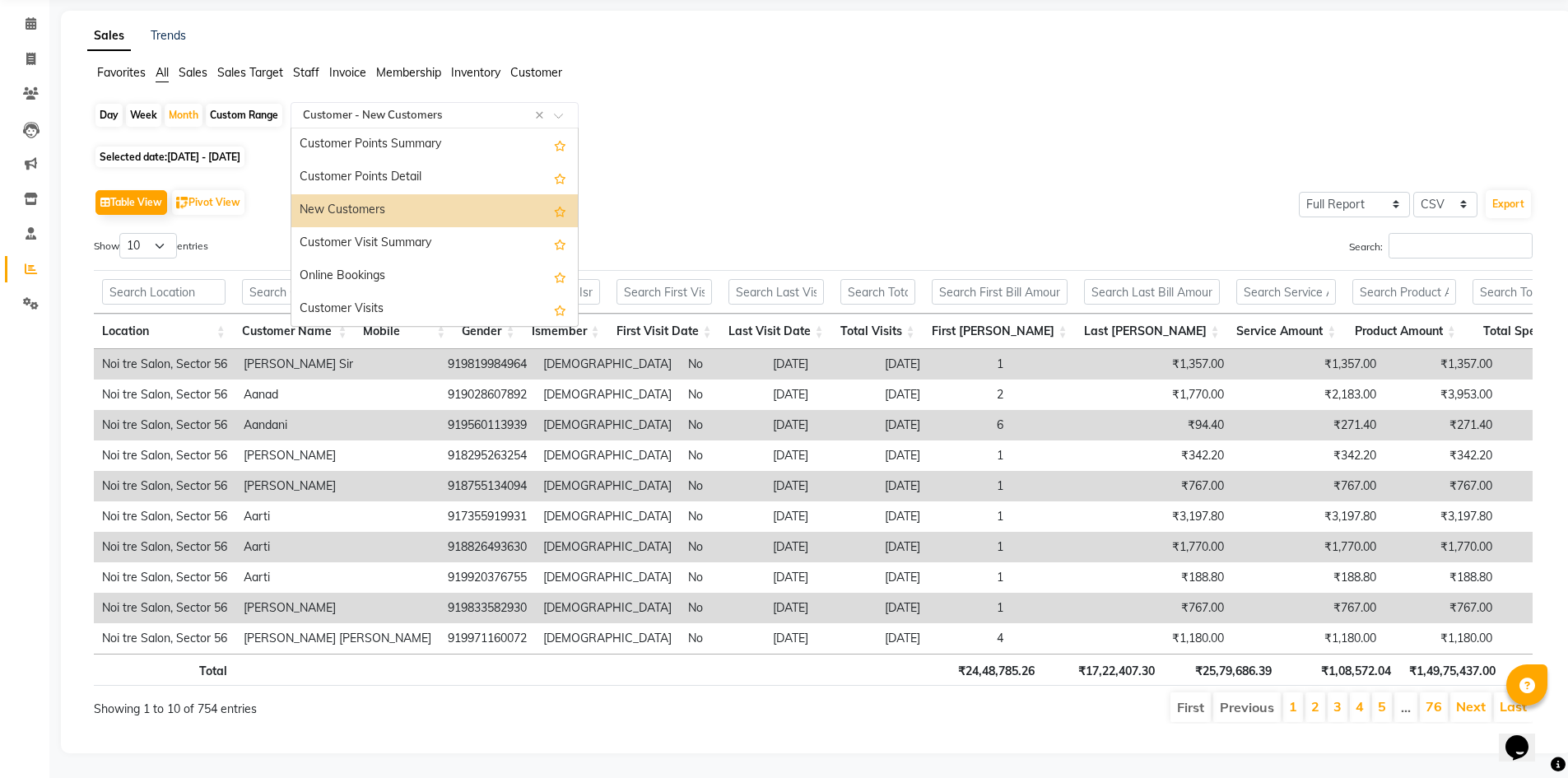
click at [416, 107] on input "text" at bounding box center [417, 114] width 237 height 16
click at [441, 195] on div "Customer referral summary" at bounding box center [435, 211] width 287 height 33
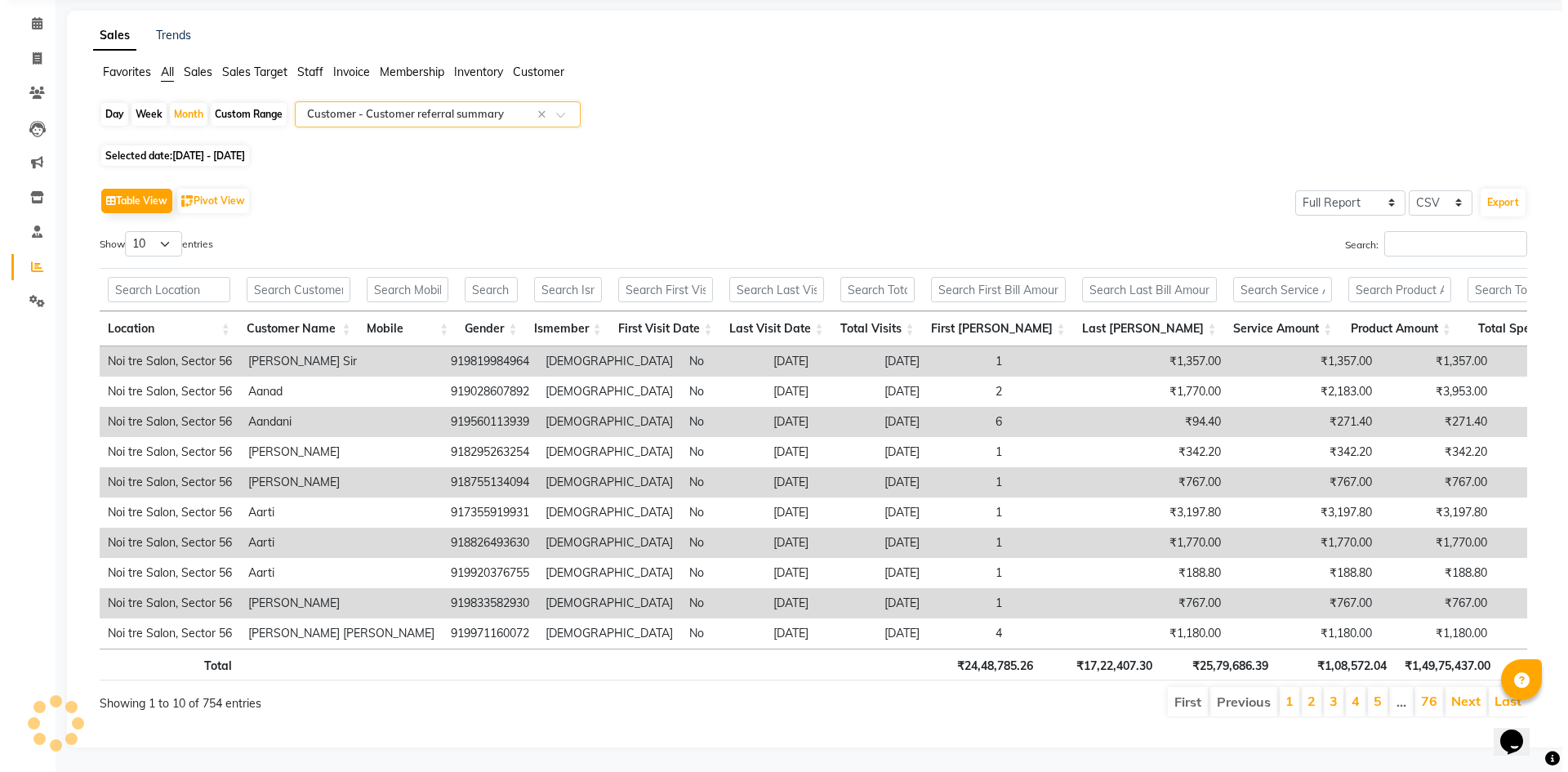
scroll to position [0, 0]
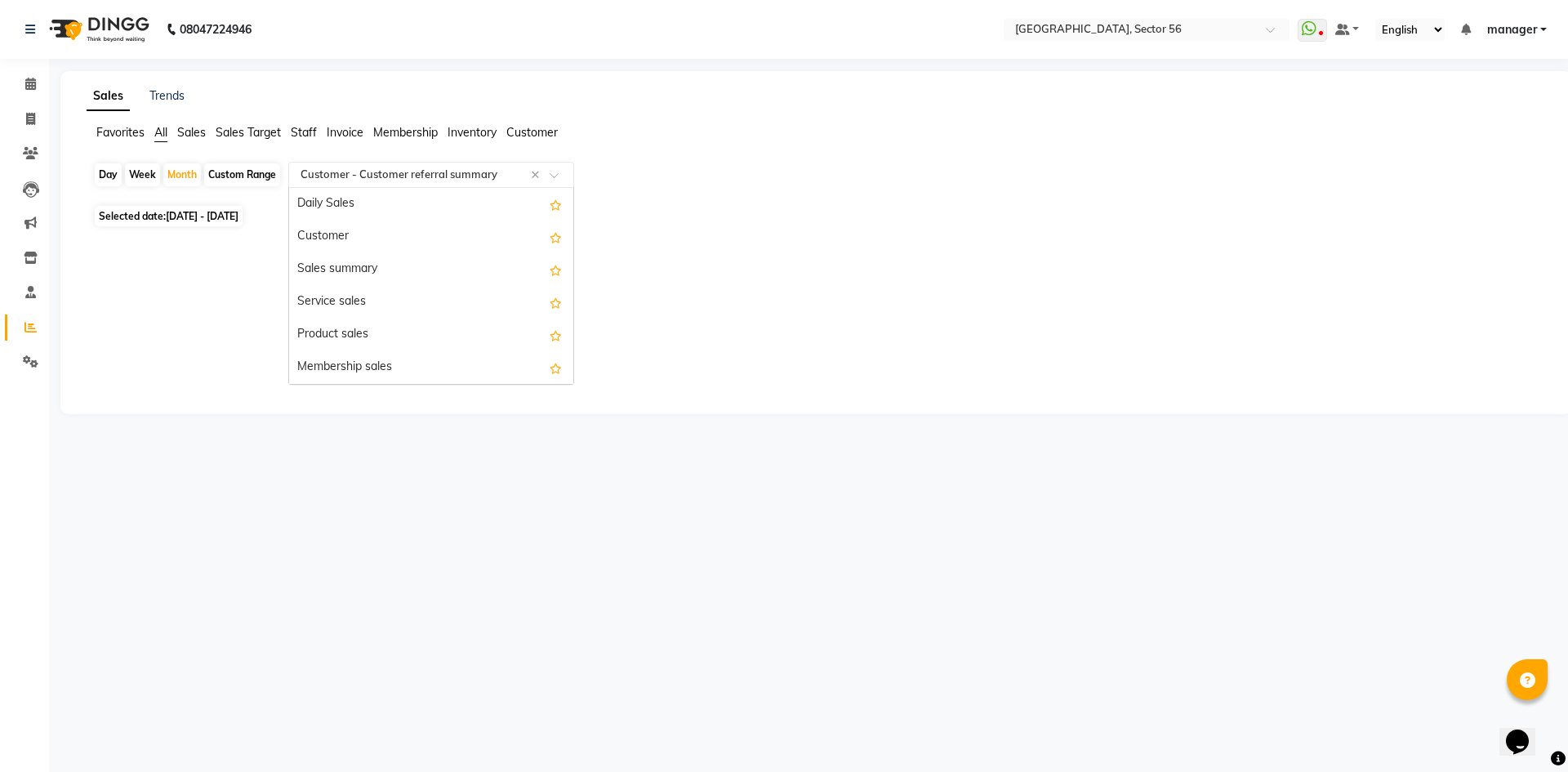
click at [482, 174] on input "text" at bounding box center [414, 174] width 235 height 16
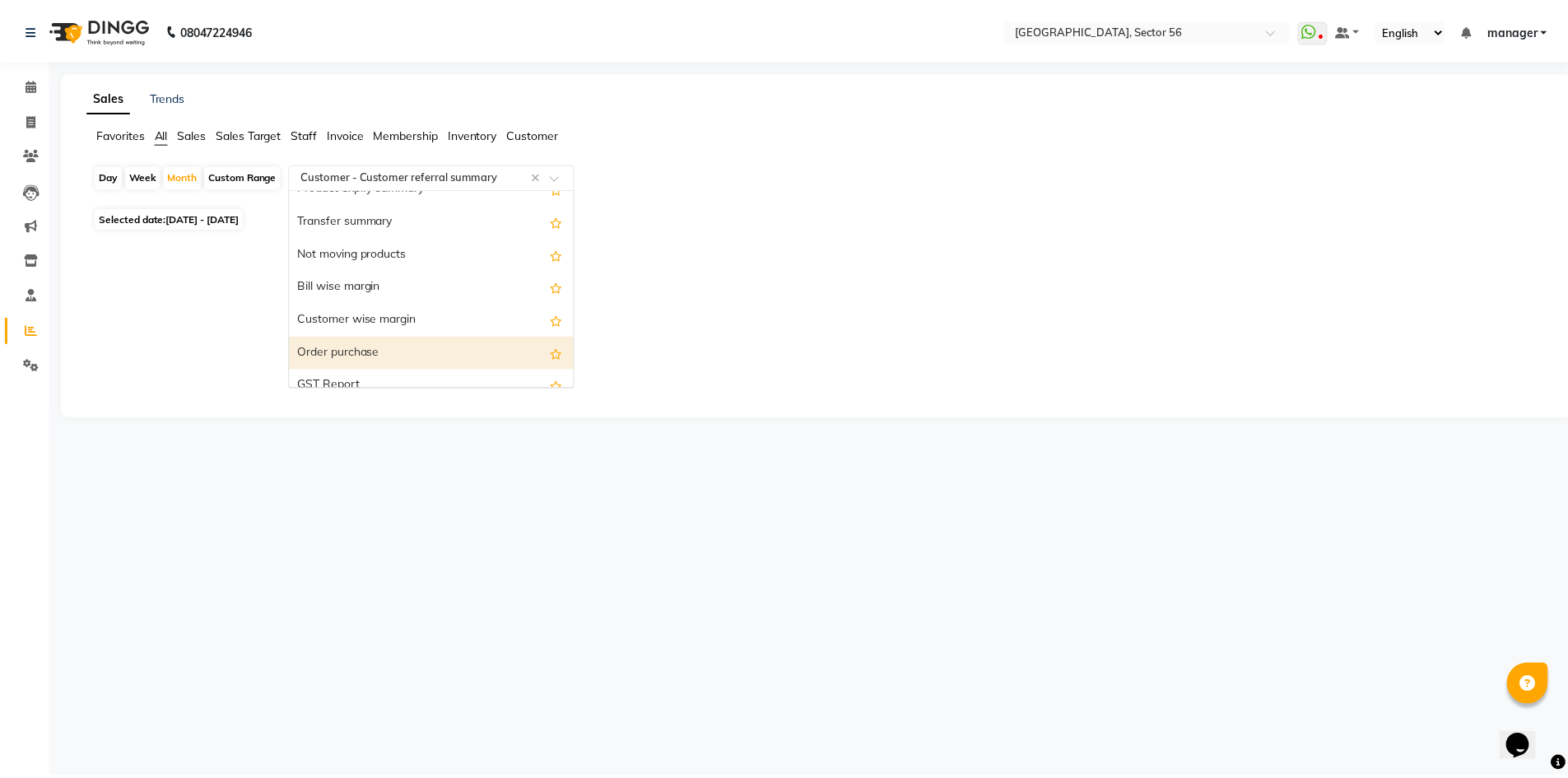
scroll to position [2058, 0]
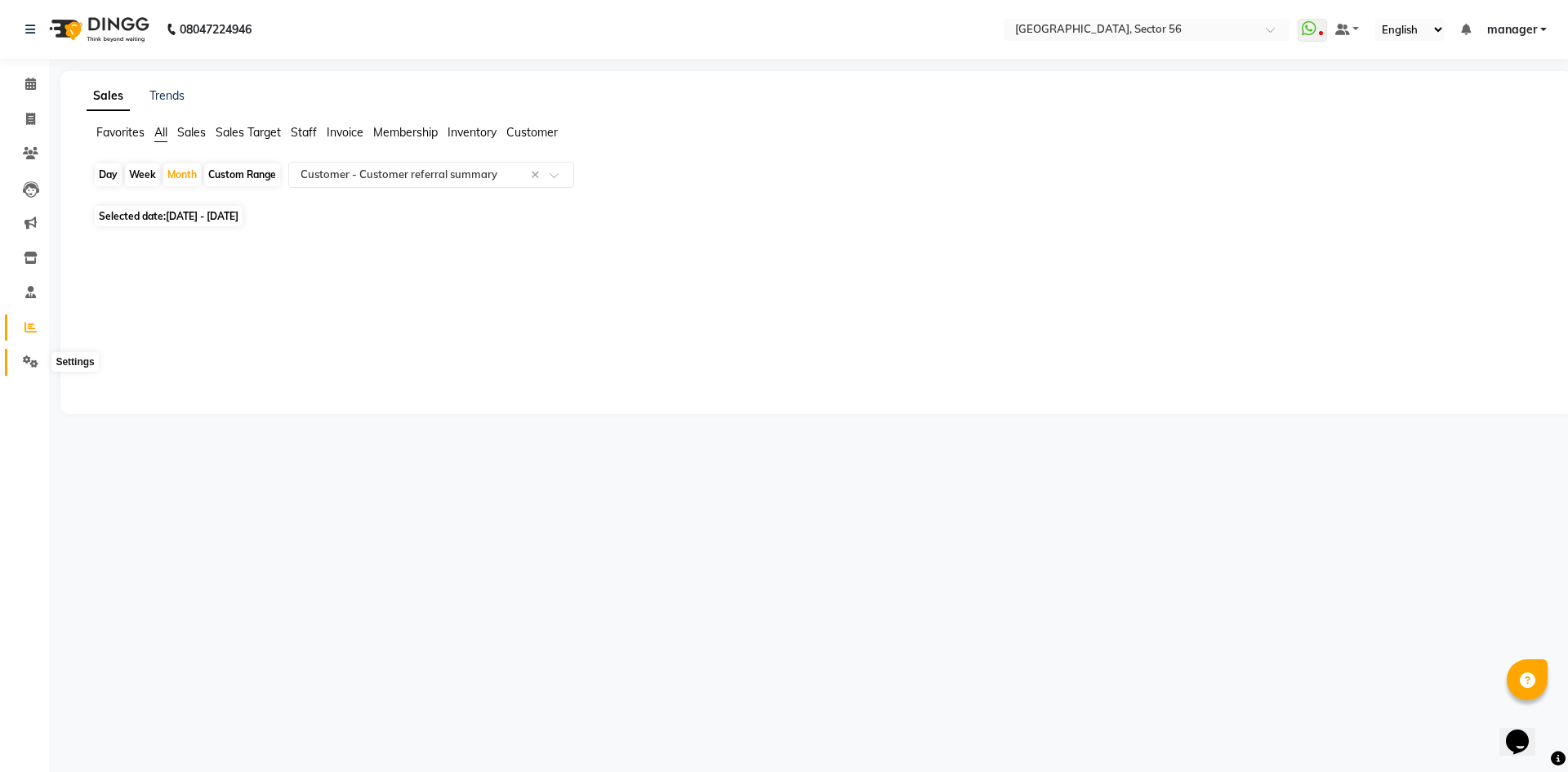
click at [30, 361] on icon at bounding box center [31, 361] width 15 height 12
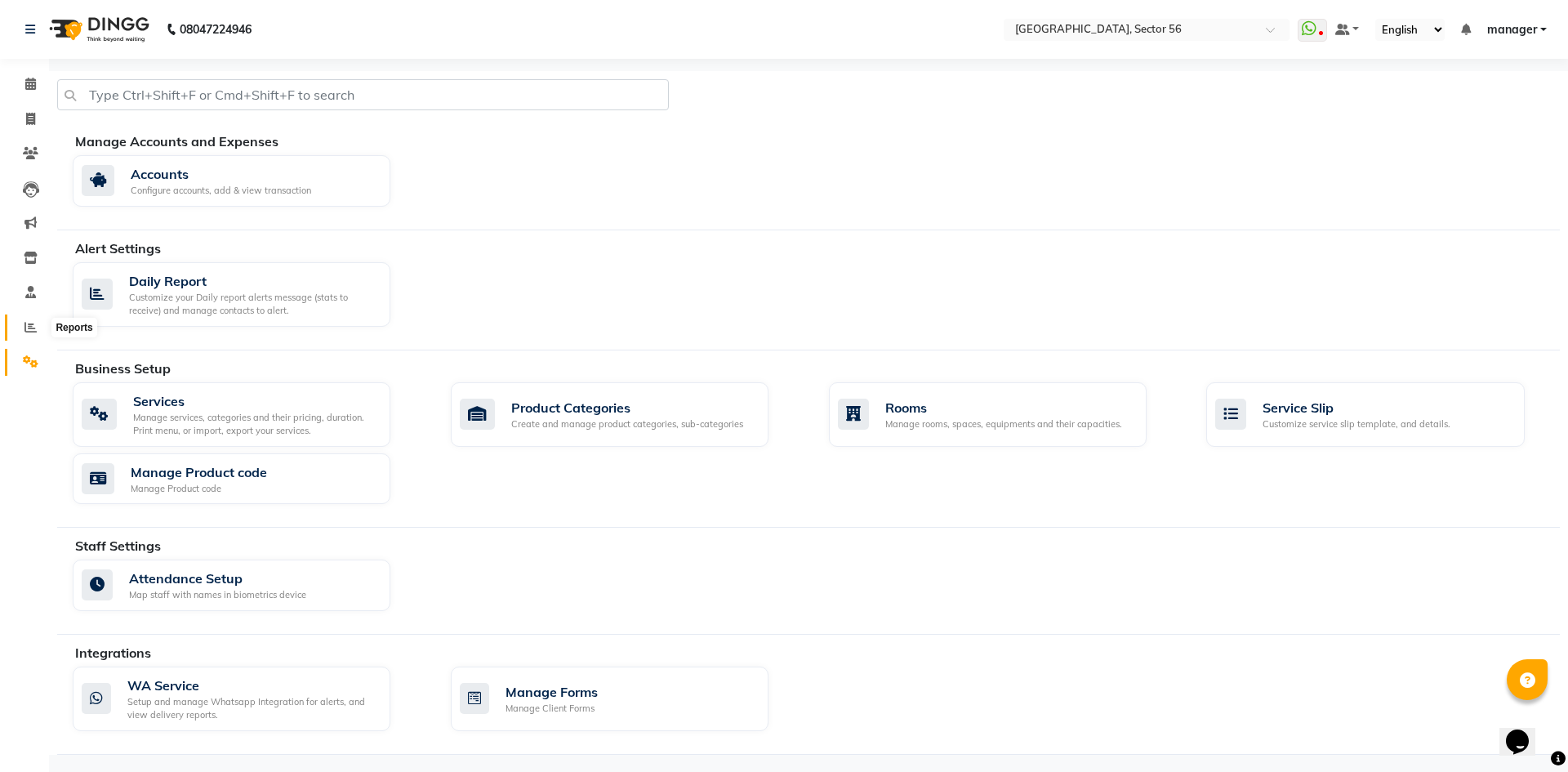
click at [27, 324] on icon at bounding box center [30, 327] width 12 height 12
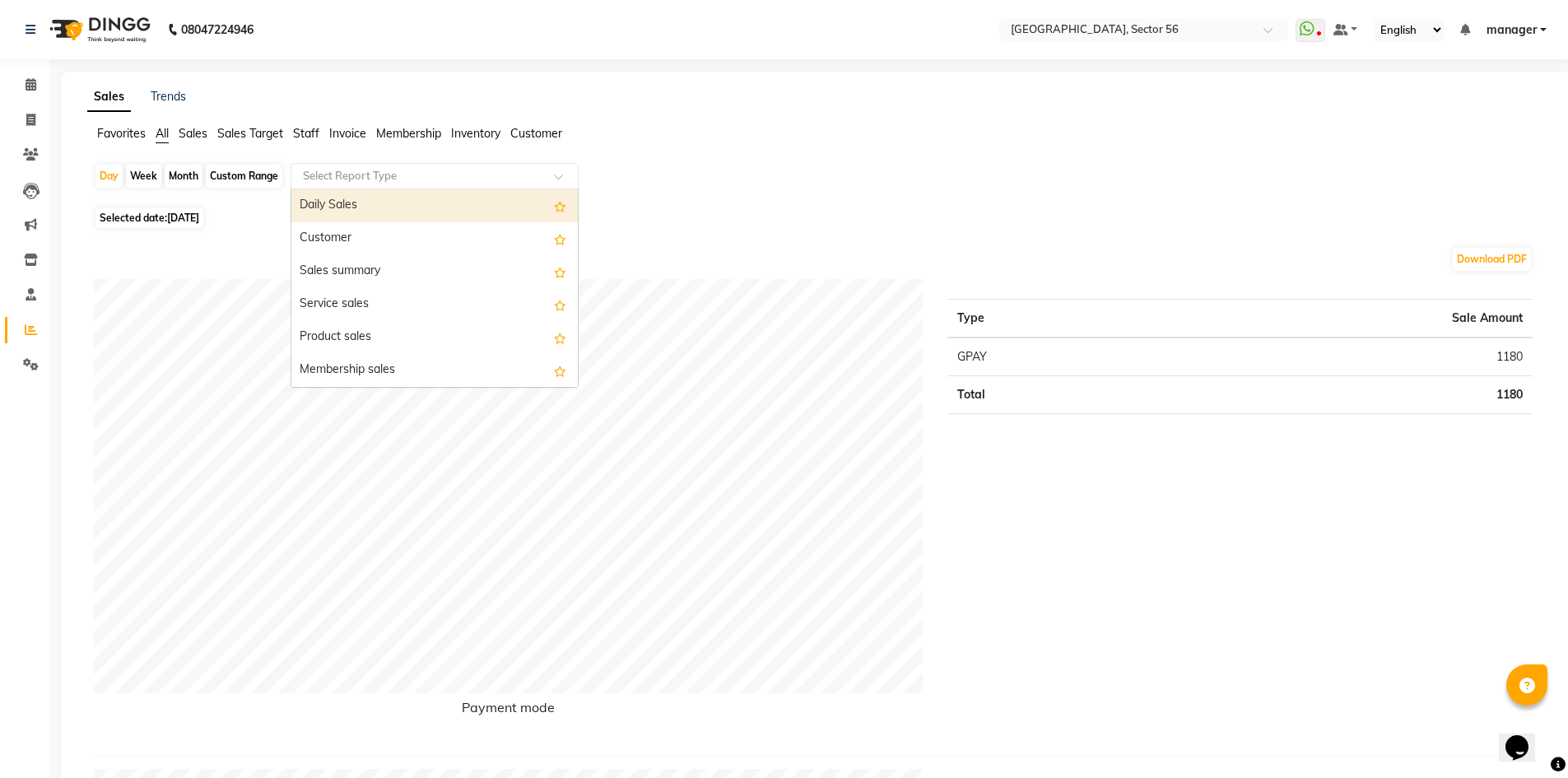
click at [354, 168] on input "text" at bounding box center [417, 175] width 237 height 16
click at [194, 176] on div "Month" at bounding box center [183, 176] width 38 height 23
select select "9"
select select "2025"
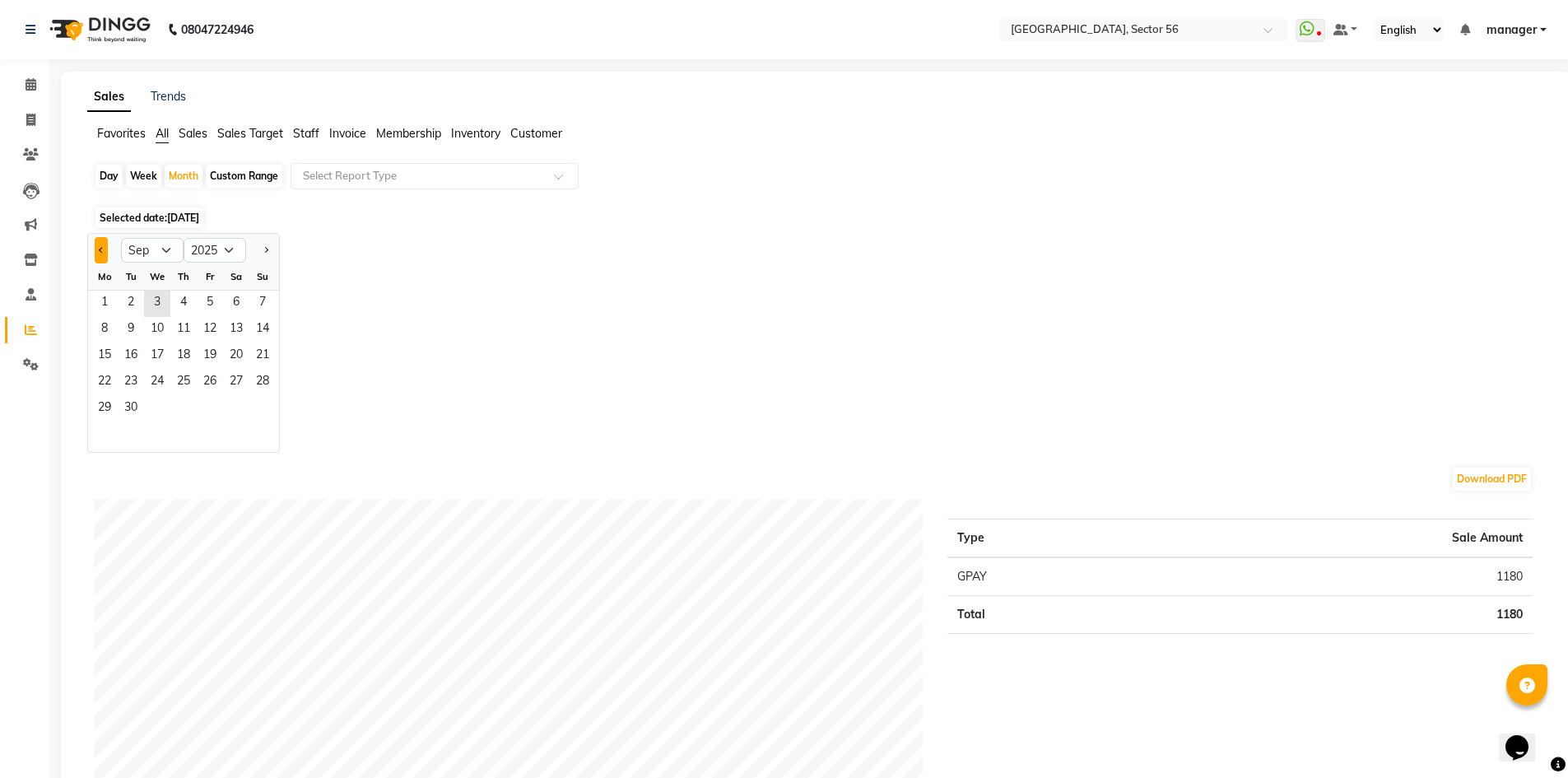
click at [104, 253] on button "Previous month" at bounding box center [102, 250] width 14 height 26
select select "8"
click at [372, 178] on input "text" at bounding box center [417, 175] width 237 height 16
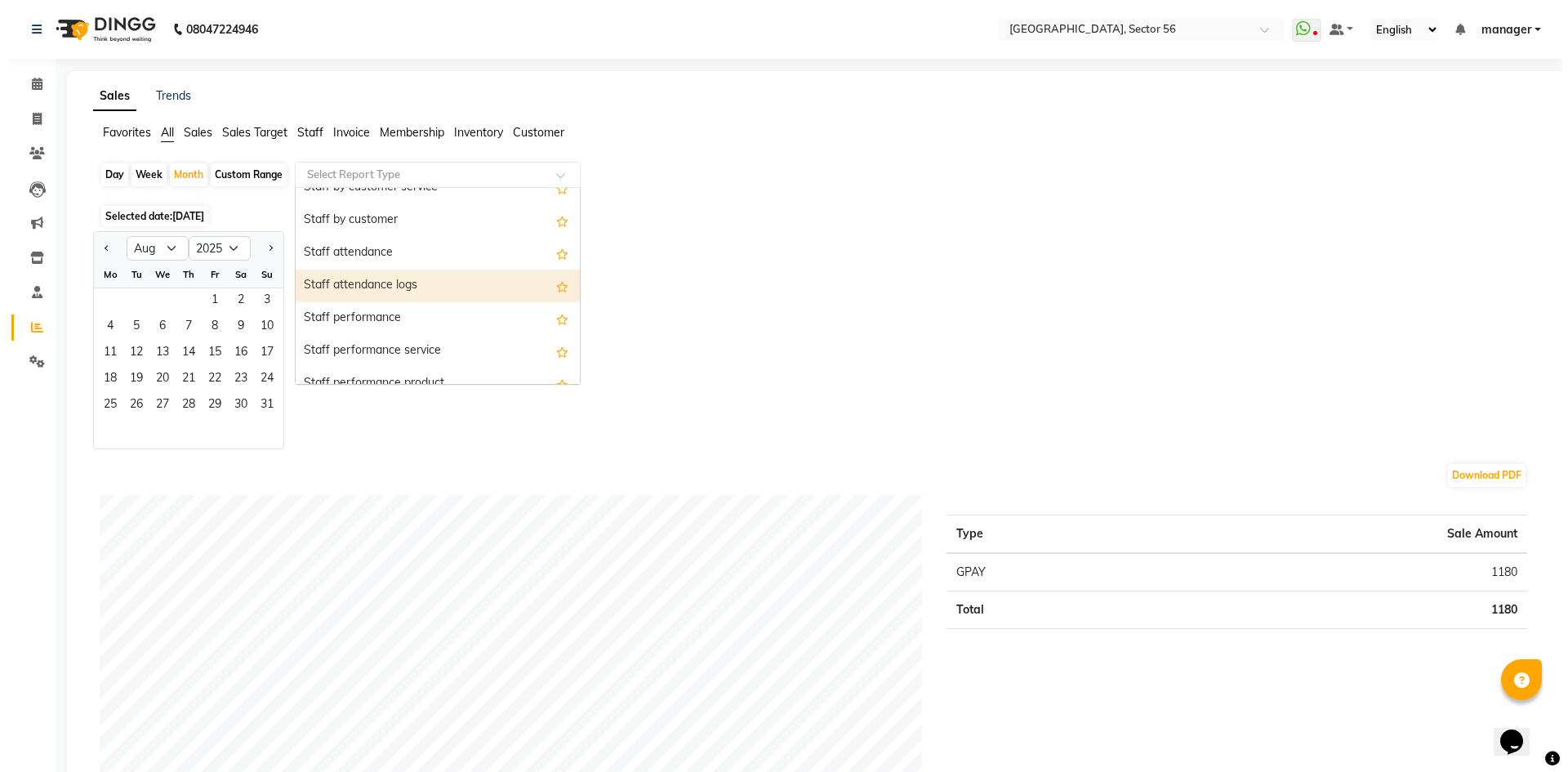
scroll to position [654, 0]
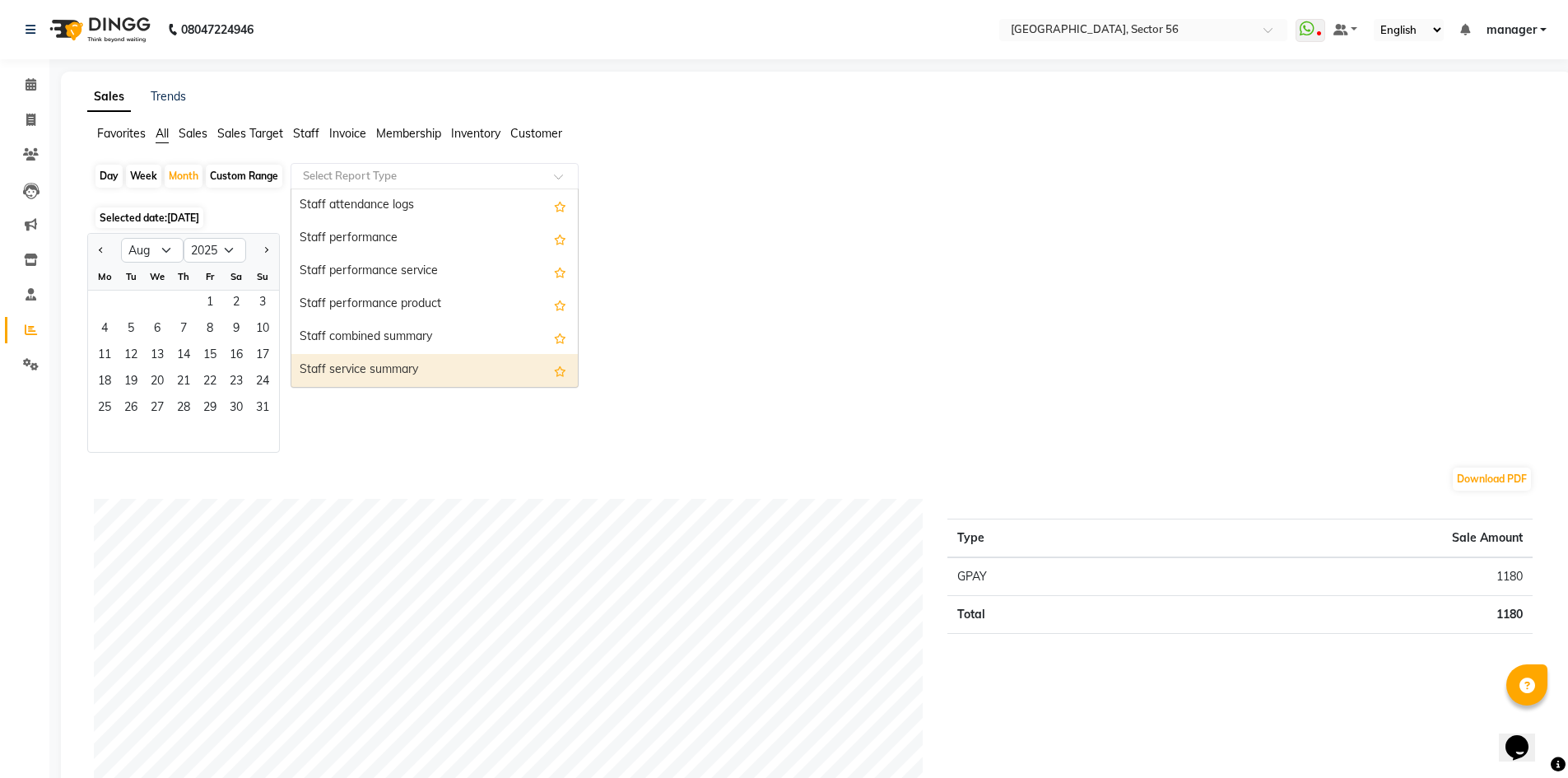
click at [432, 370] on div "Staff service summary" at bounding box center [435, 370] width 287 height 33
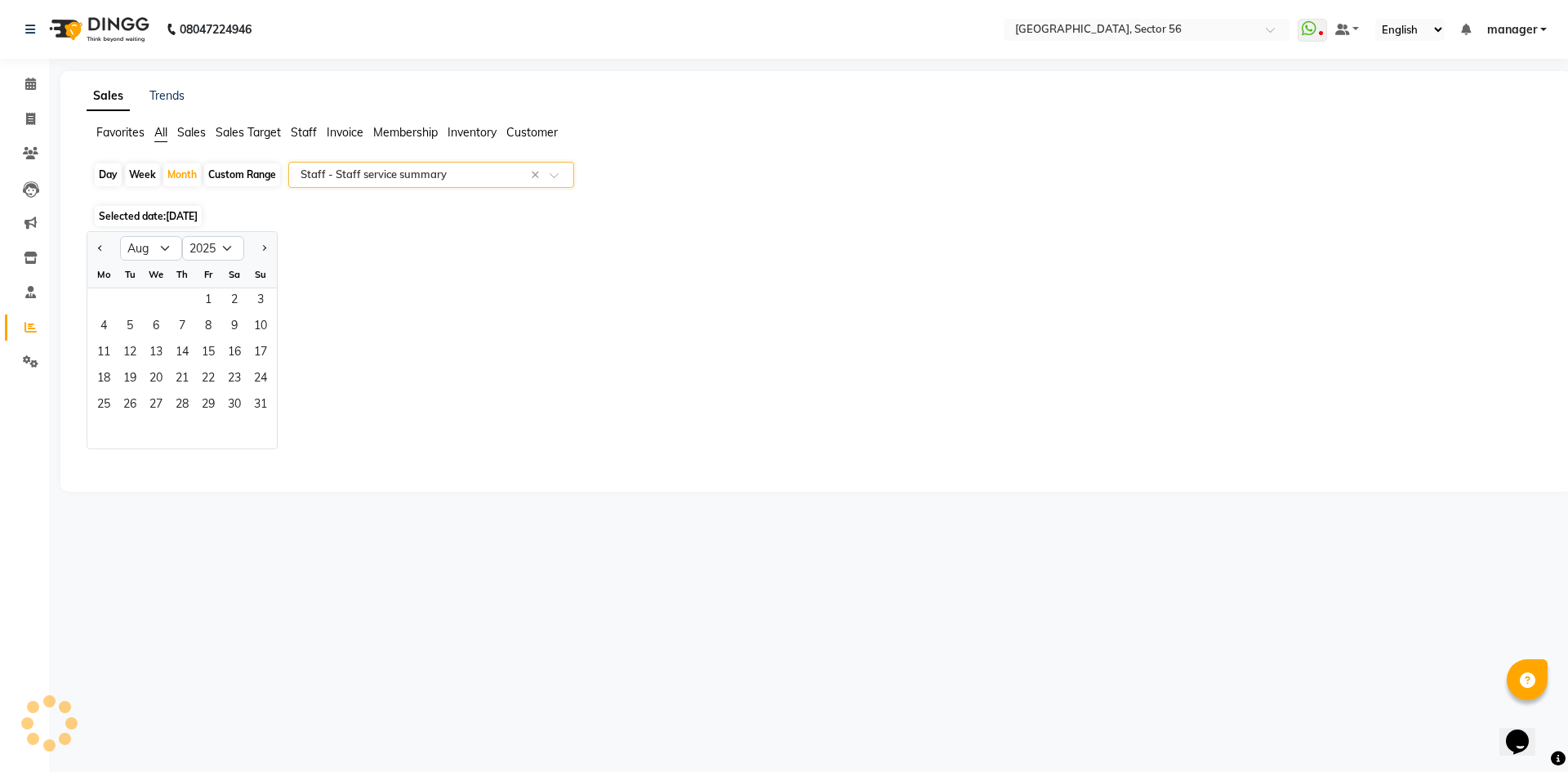
select select "full_report"
select select "csv"
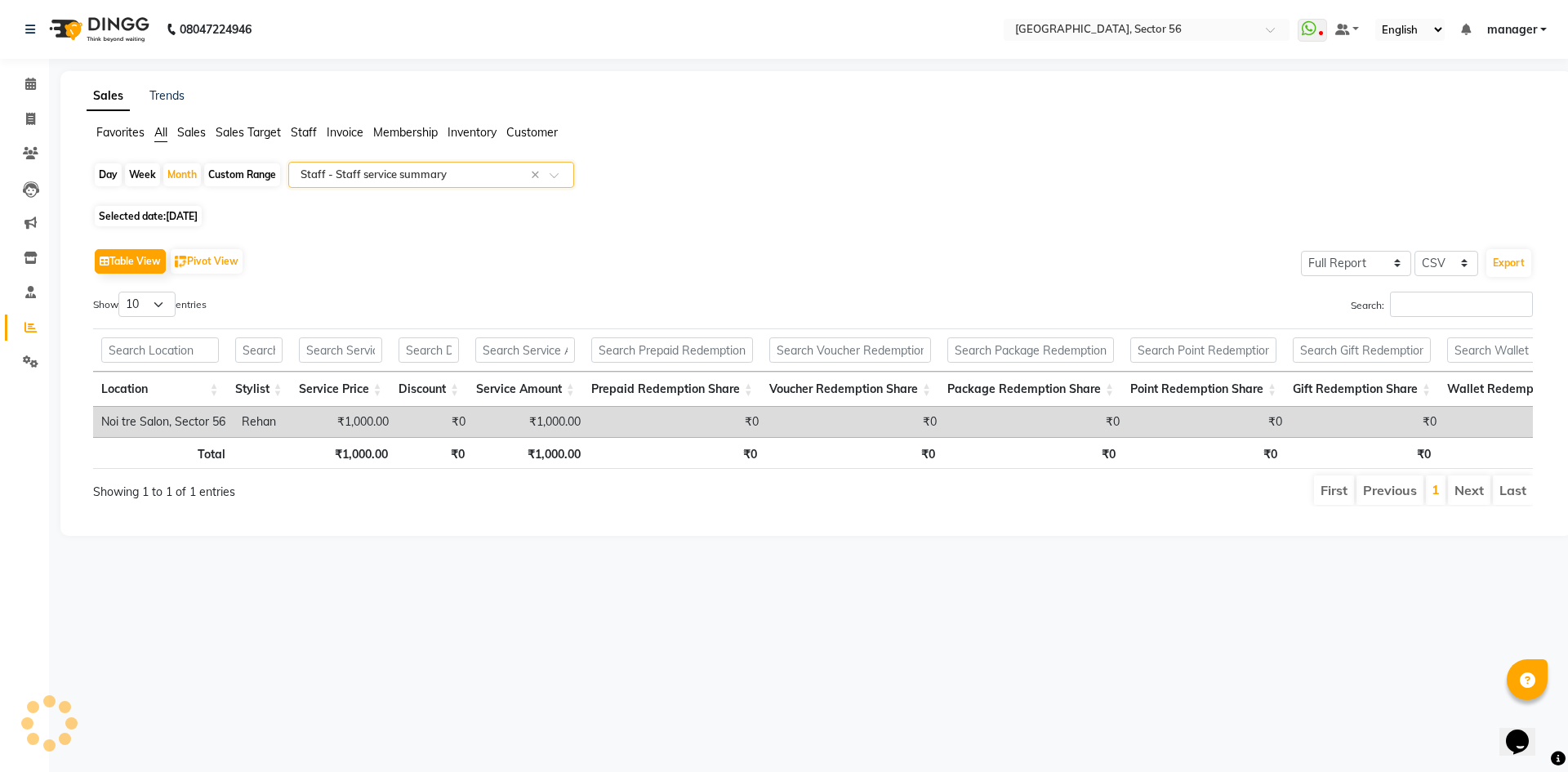
click at [430, 166] on input "text" at bounding box center [414, 174] width 235 height 16
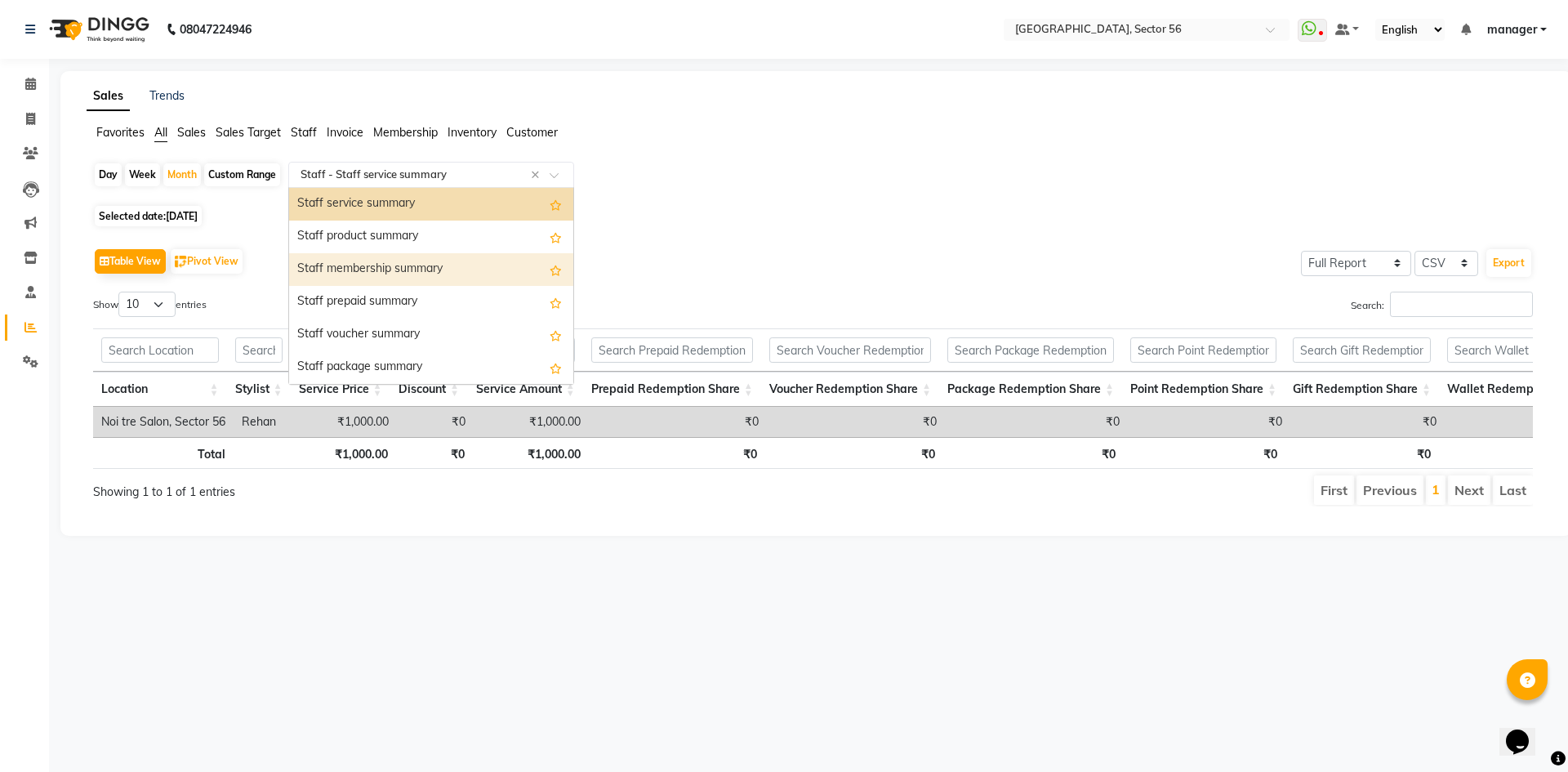
click at [437, 268] on div "Staff membership summary" at bounding box center [431, 269] width 284 height 33
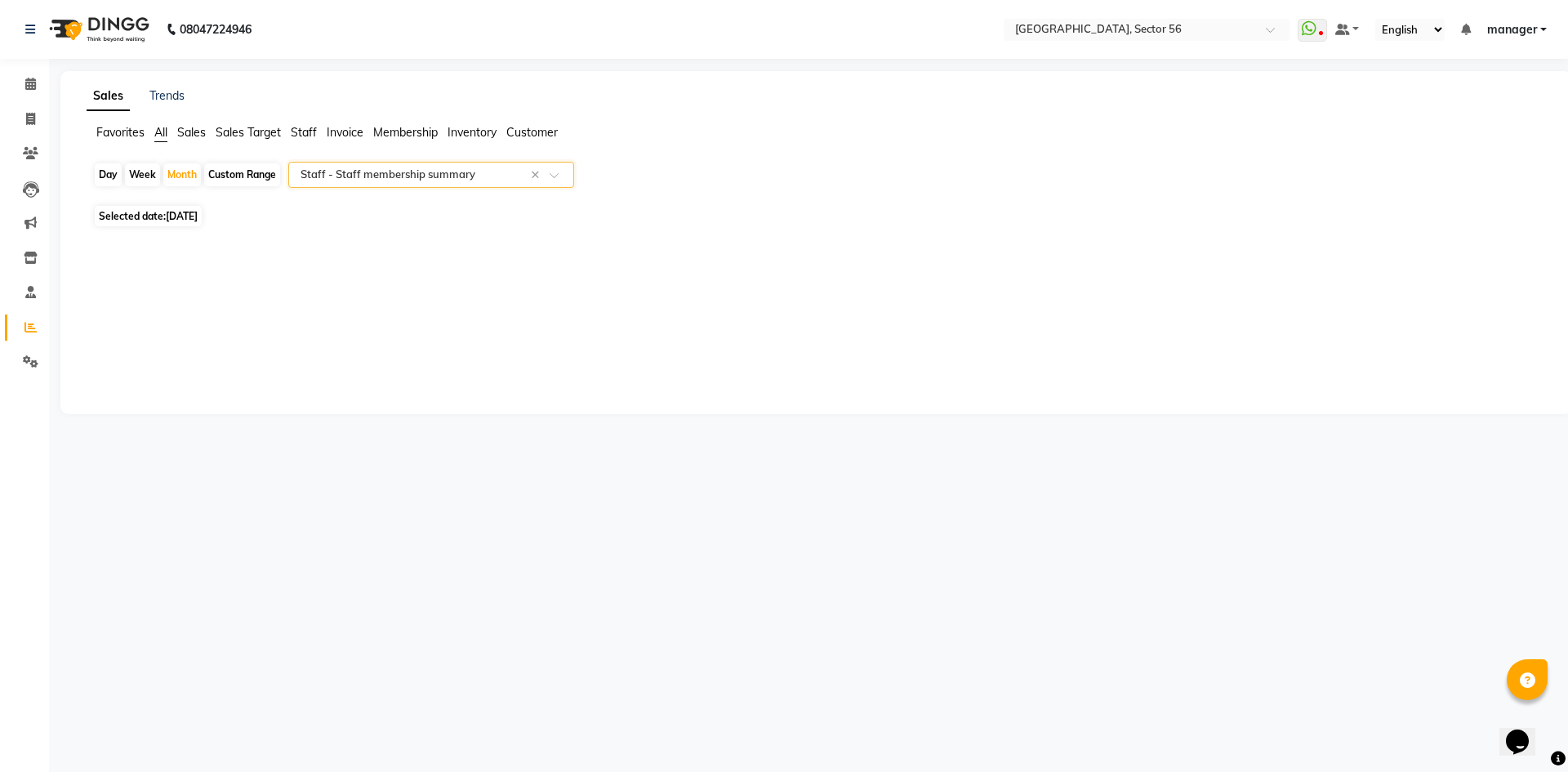
click at [409, 183] on div "Select Report Type × Staff - Staff membership summary ×" at bounding box center [430, 174] width 285 height 26
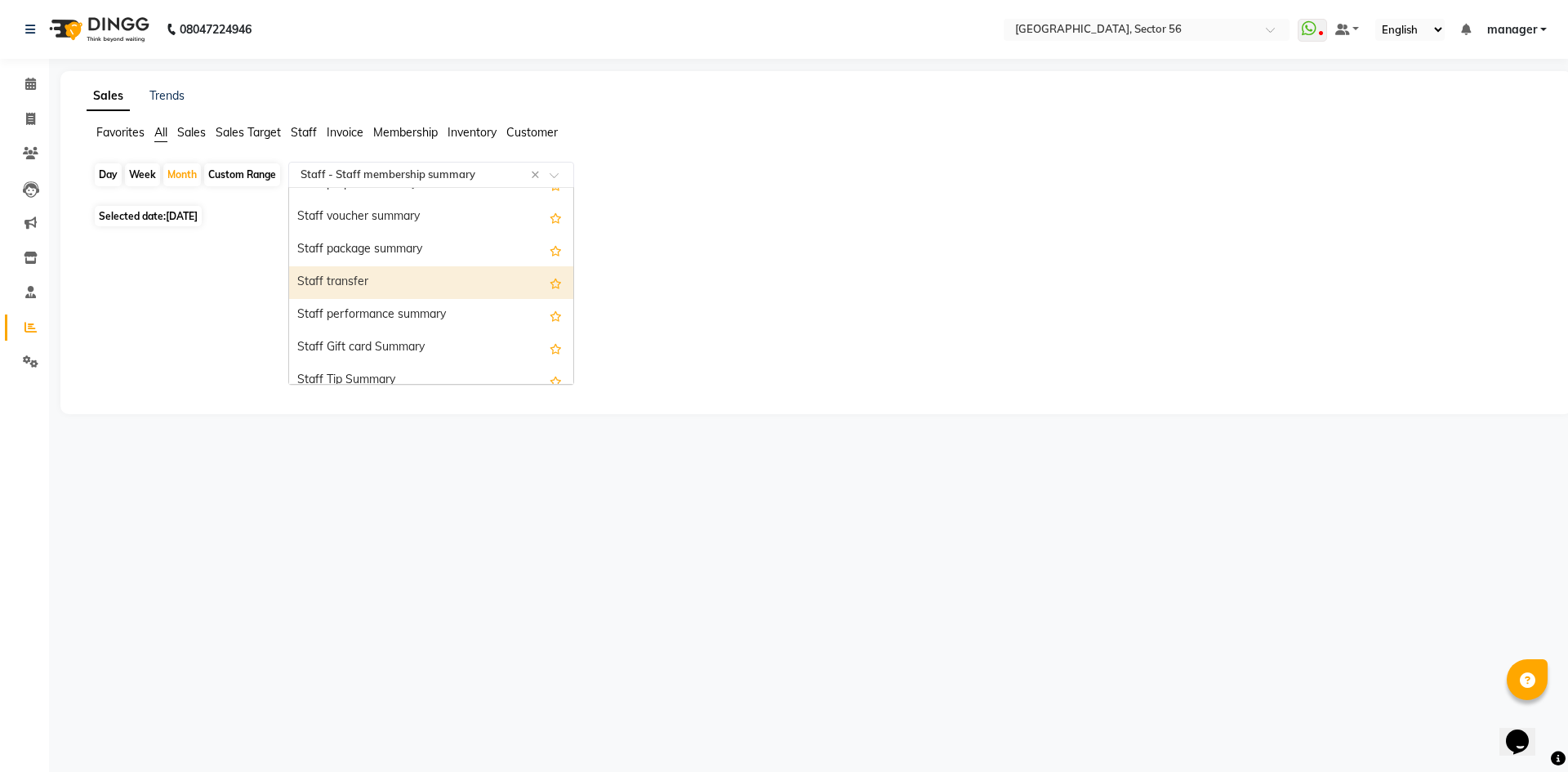
scroll to position [964, 0]
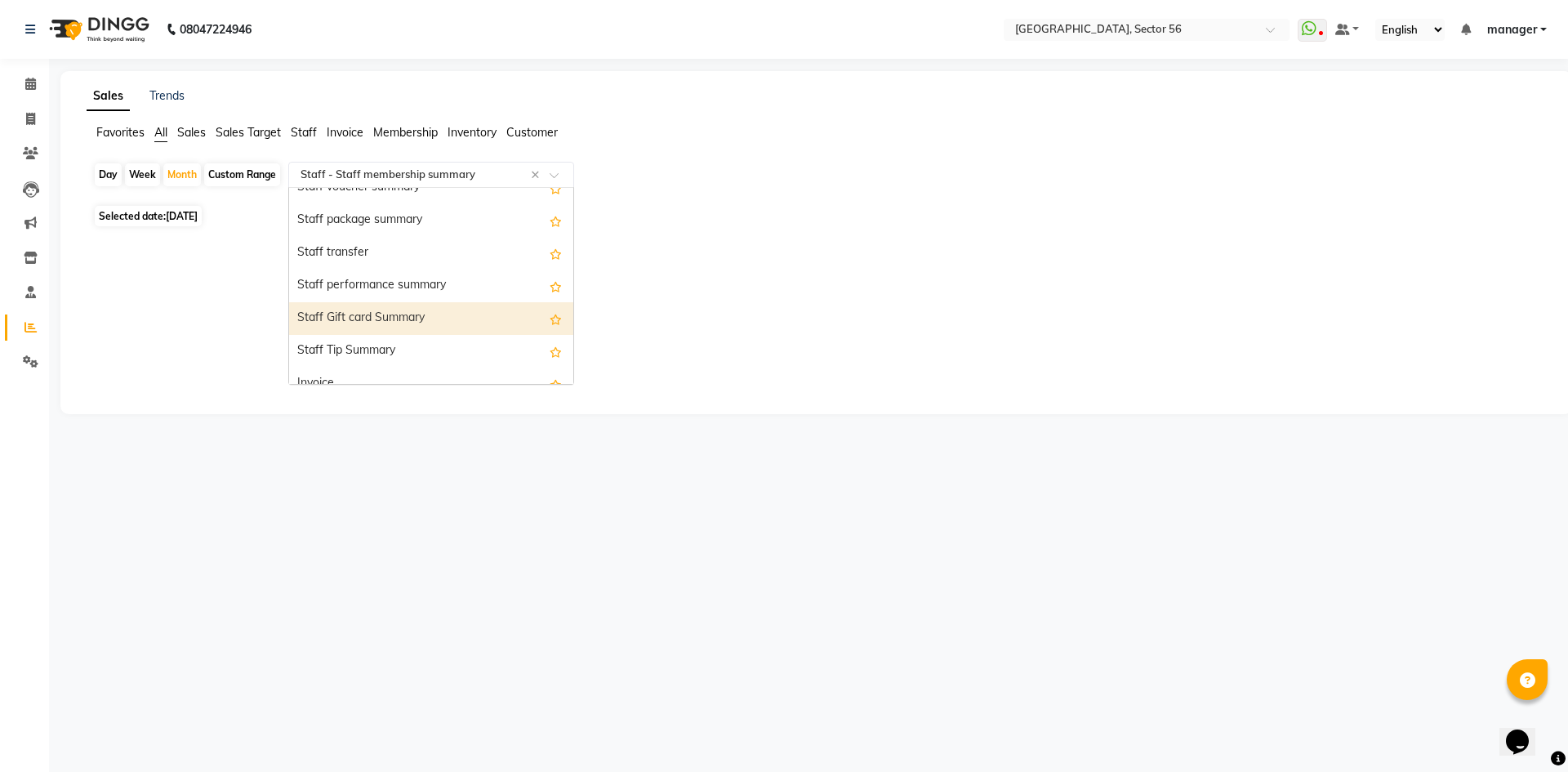
click at [429, 316] on div "Staff Gift card Summary" at bounding box center [431, 318] width 284 height 33
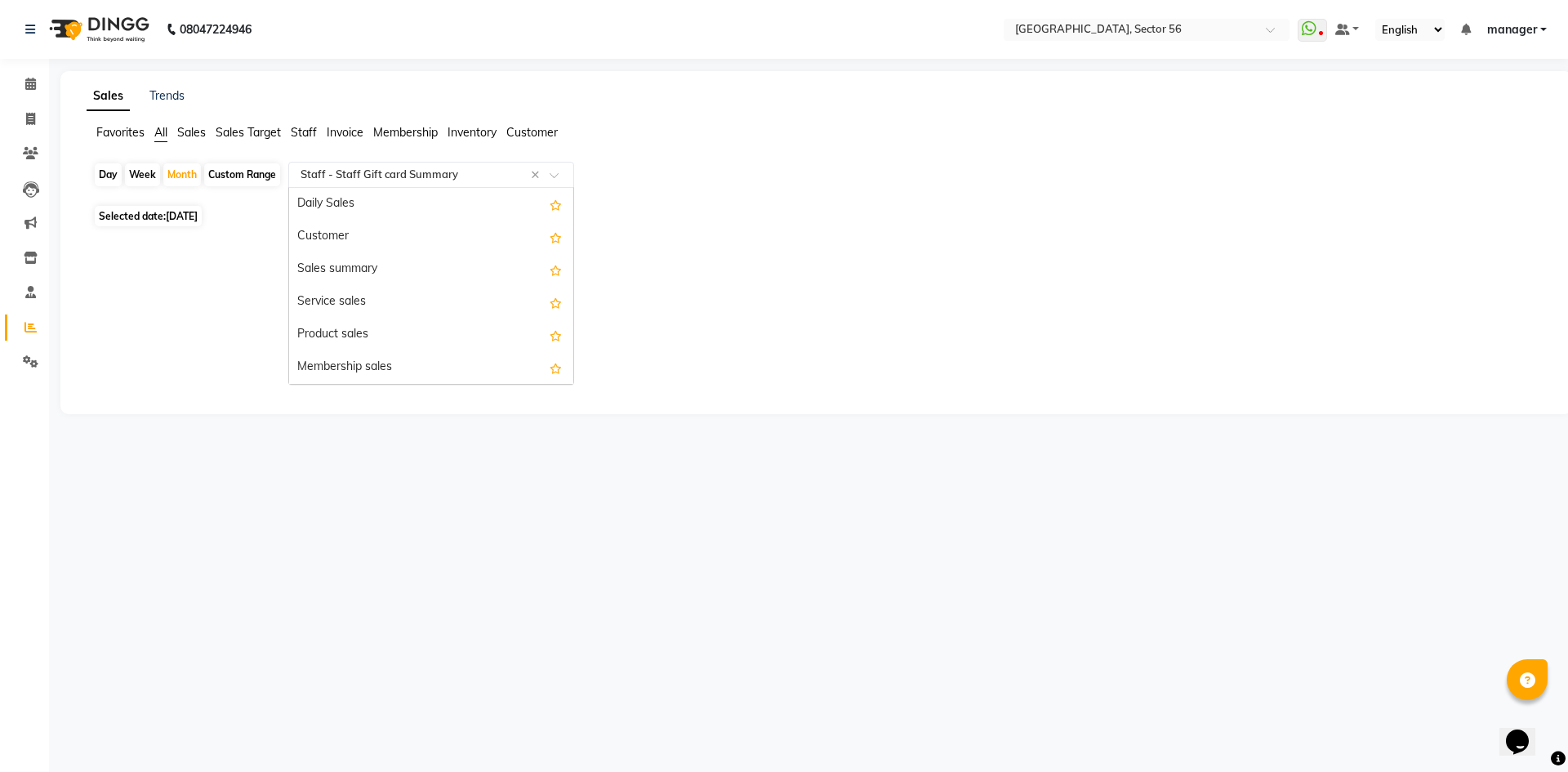
click at [419, 176] on input "text" at bounding box center [414, 174] width 235 height 16
click at [34, 122] on icon at bounding box center [30, 118] width 9 height 12
select select "5557"
select select "service"
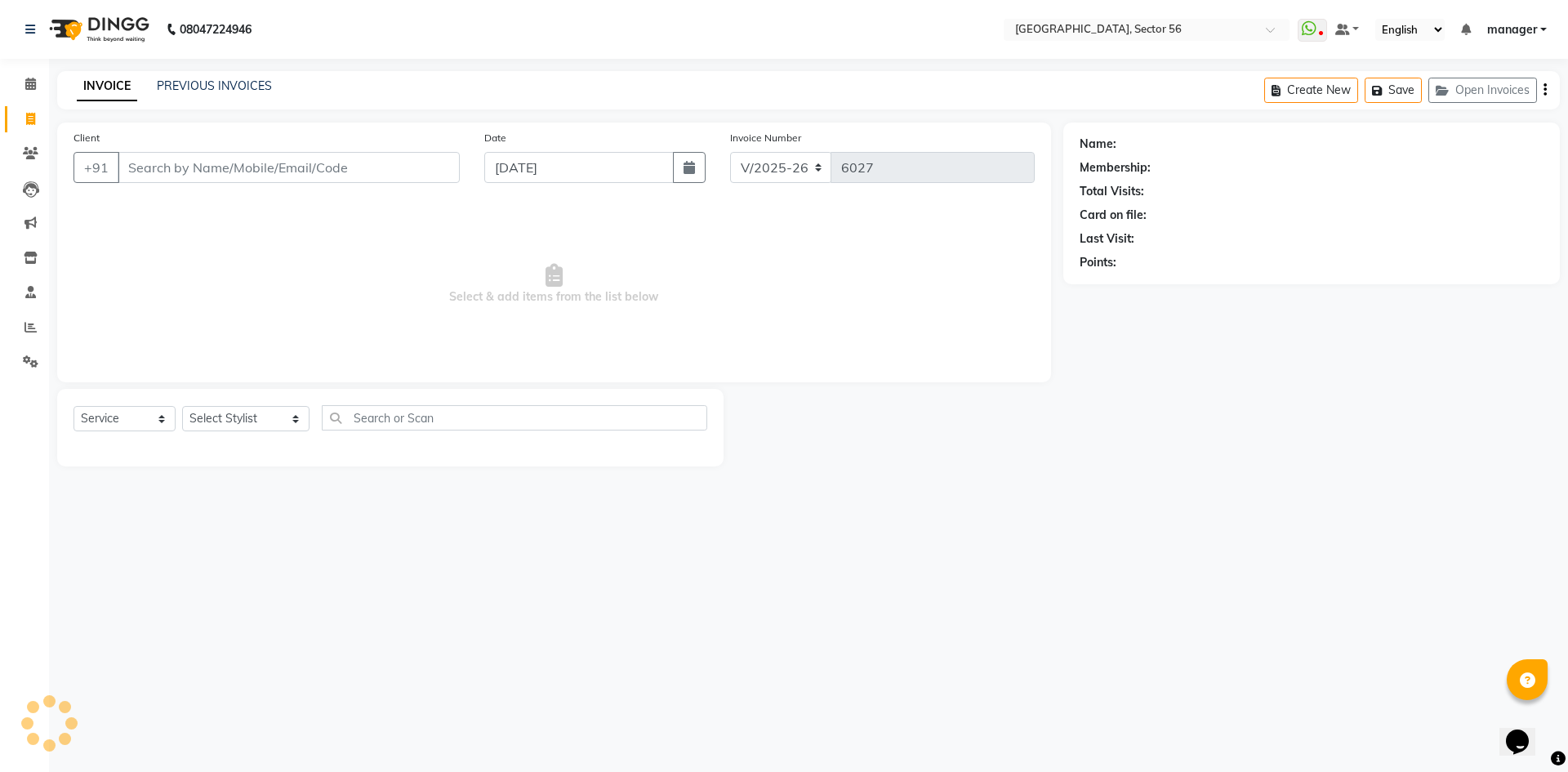
click at [161, 164] on input "Client" at bounding box center [288, 167] width 342 height 31
click at [32, 326] on icon at bounding box center [30, 327] width 12 height 12
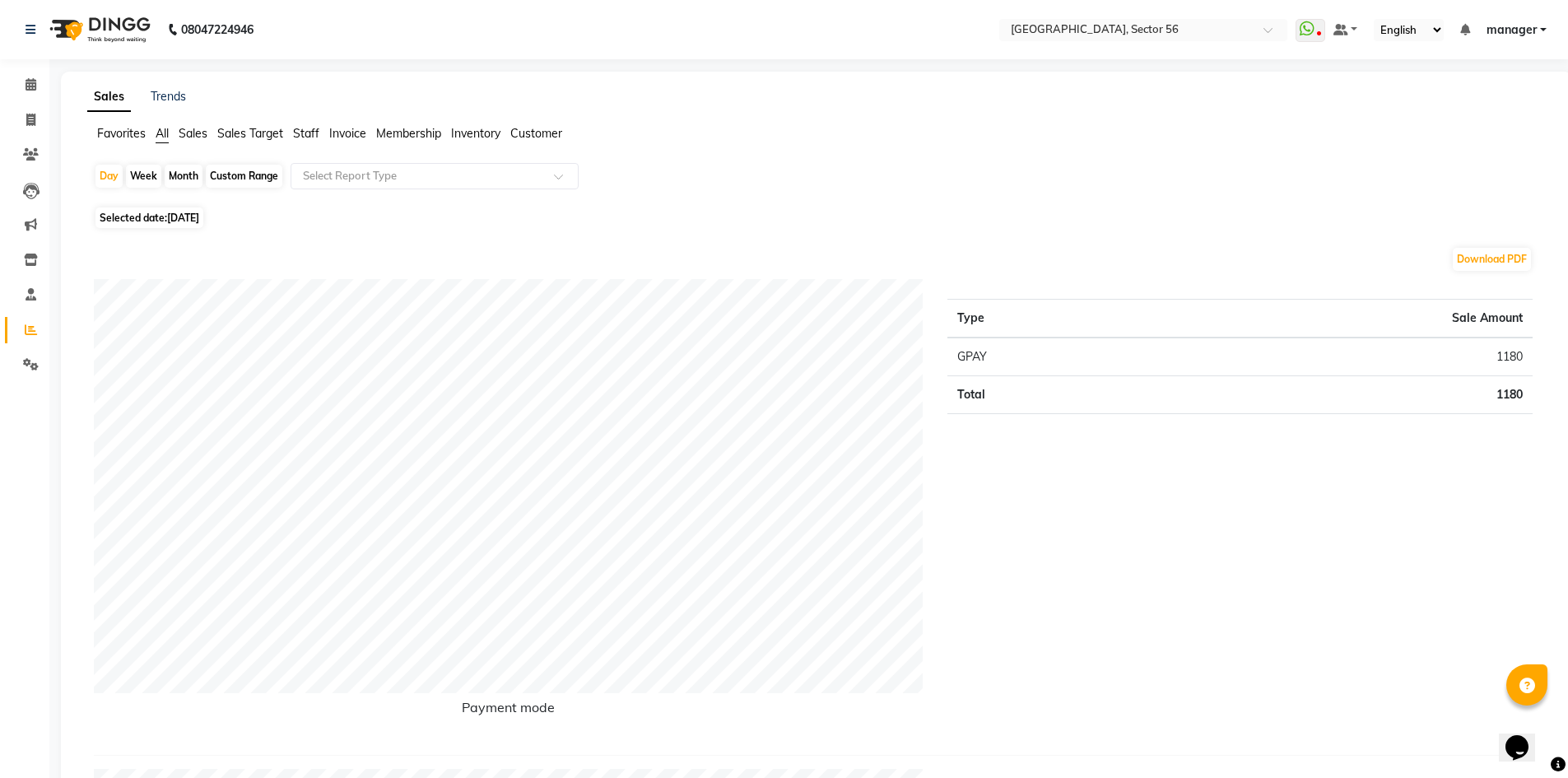
drag, startPoint x: 185, startPoint y: 172, endPoint x: 176, endPoint y: 192, distance: 21.9
click at [184, 172] on div "Month" at bounding box center [183, 176] width 38 height 23
select select "9"
select select "2025"
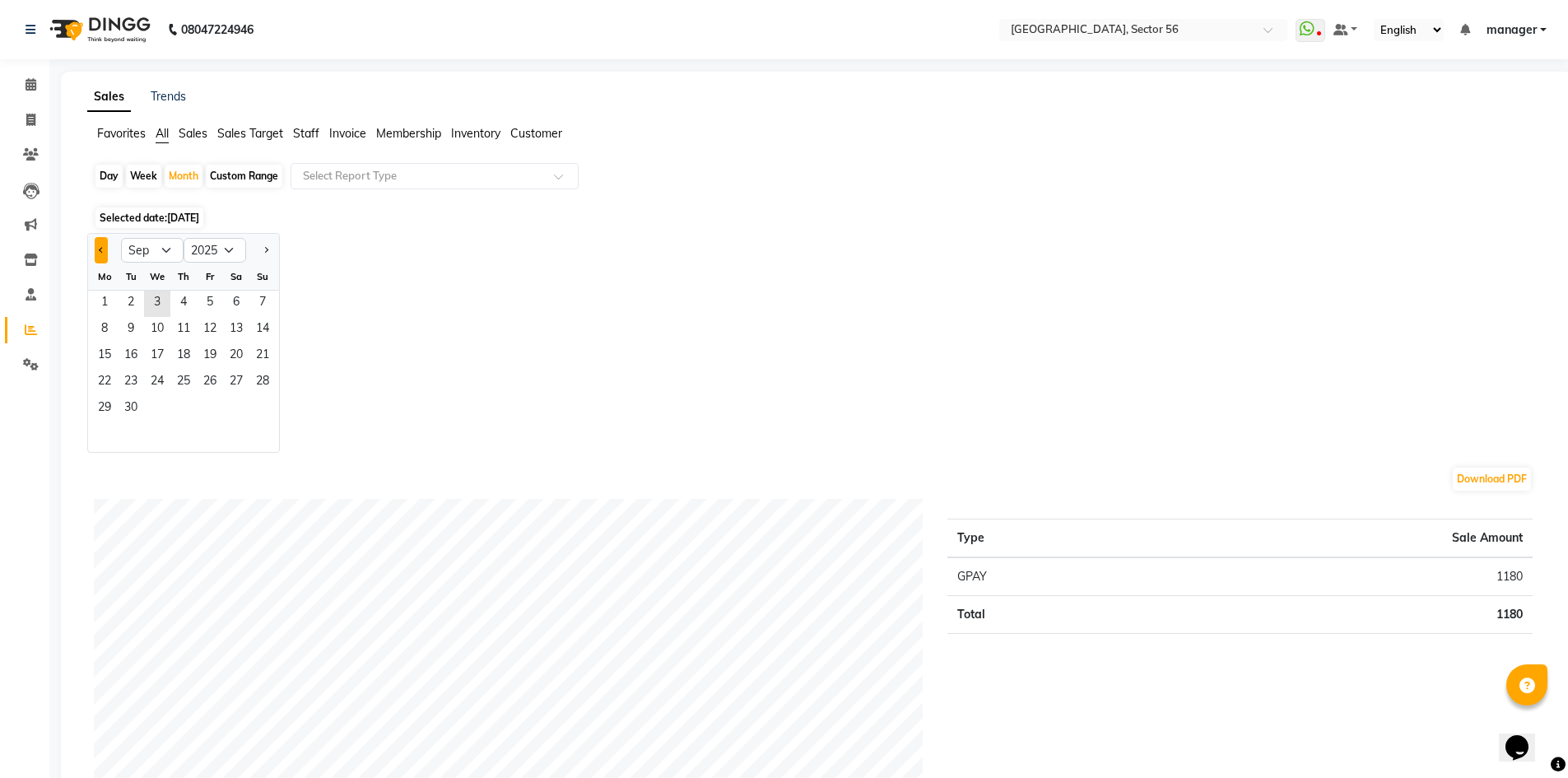
click at [98, 255] on button "Previous month" at bounding box center [102, 250] width 14 height 26
select select "8"
click at [195, 370] on span "21" at bounding box center [183, 383] width 26 height 26
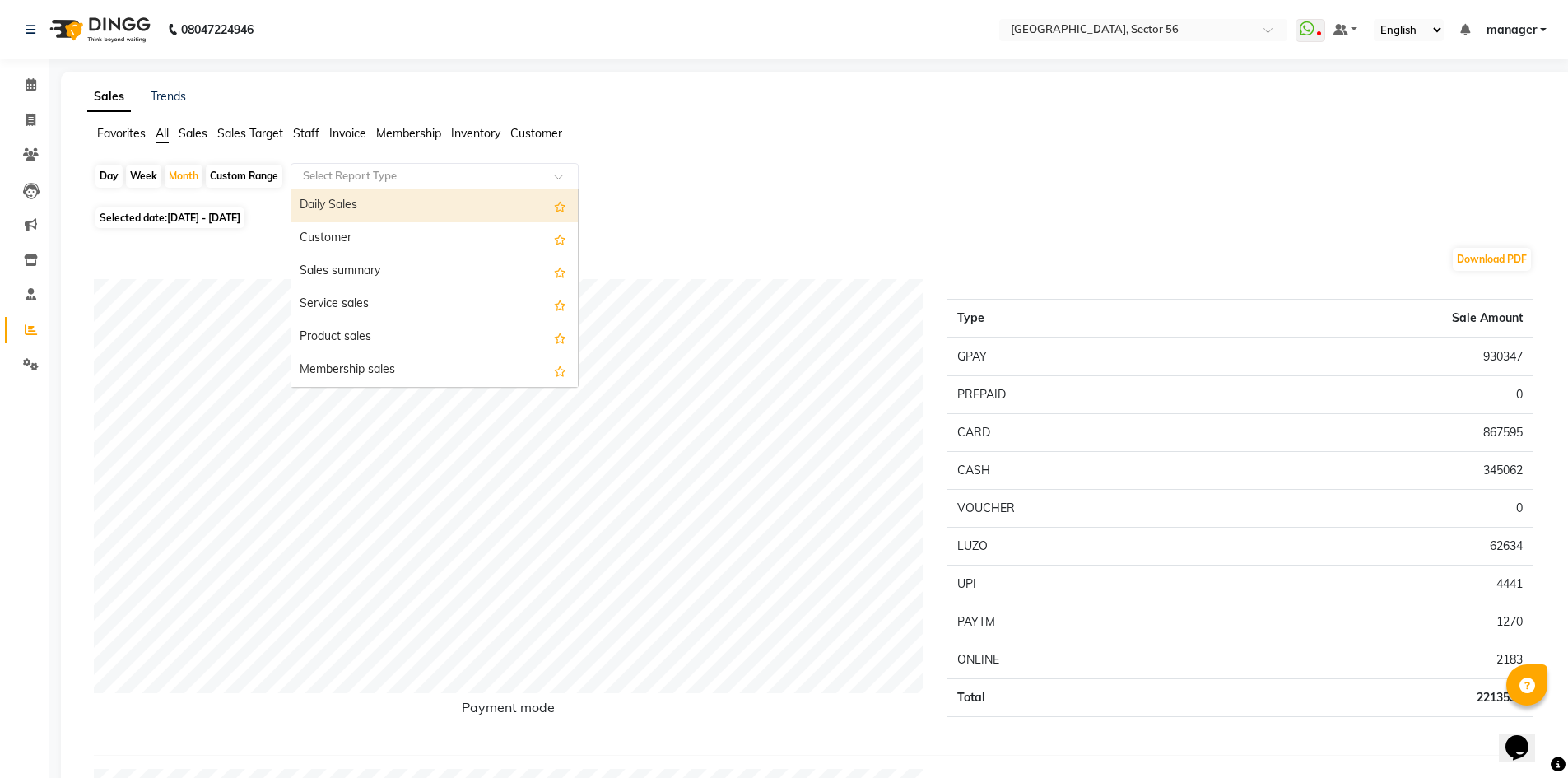
click at [396, 172] on input "text" at bounding box center [417, 175] width 237 height 16
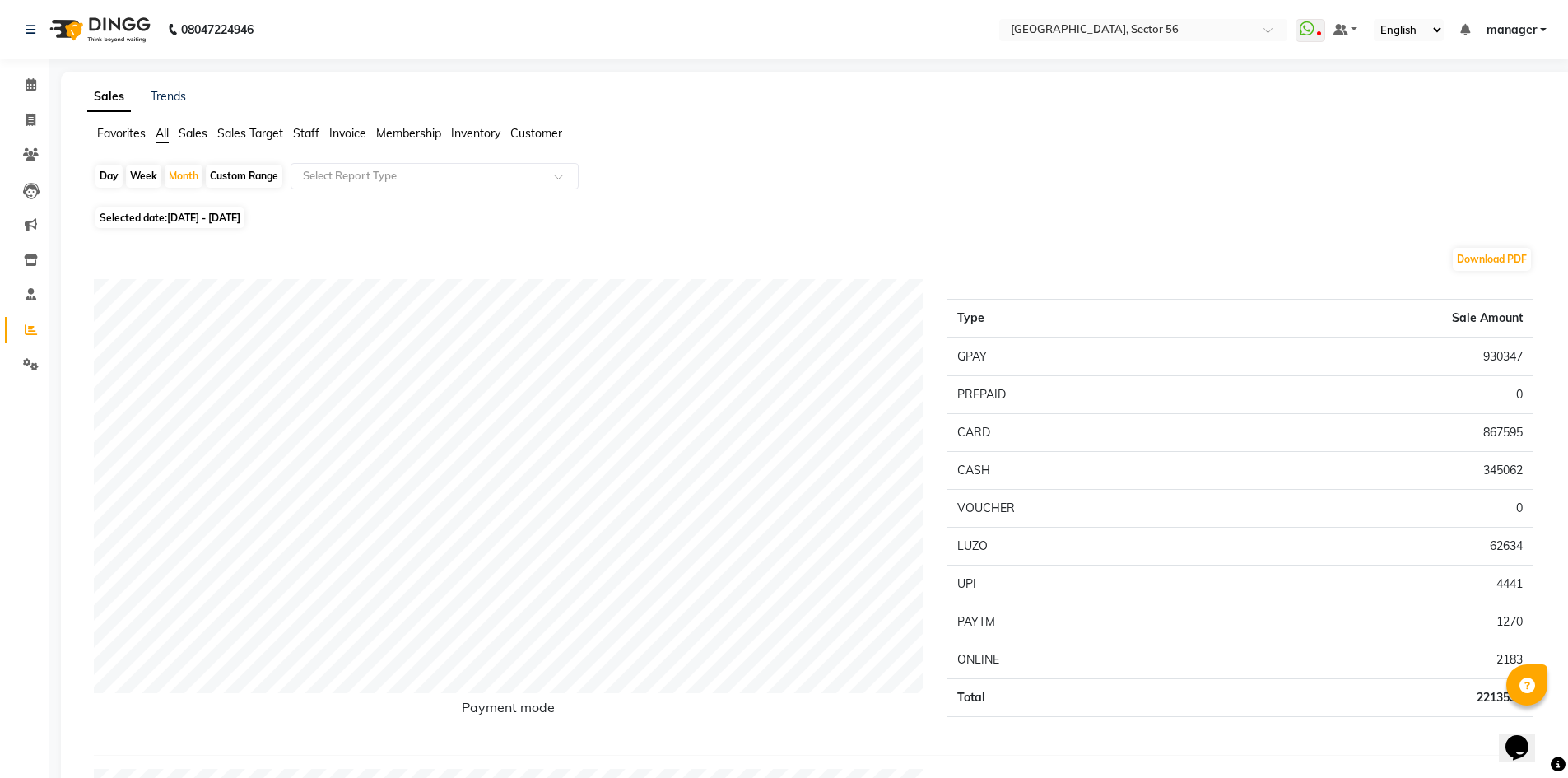
click at [476, 137] on span "Inventory" at bounding box center [476, 133] width 49 height 15
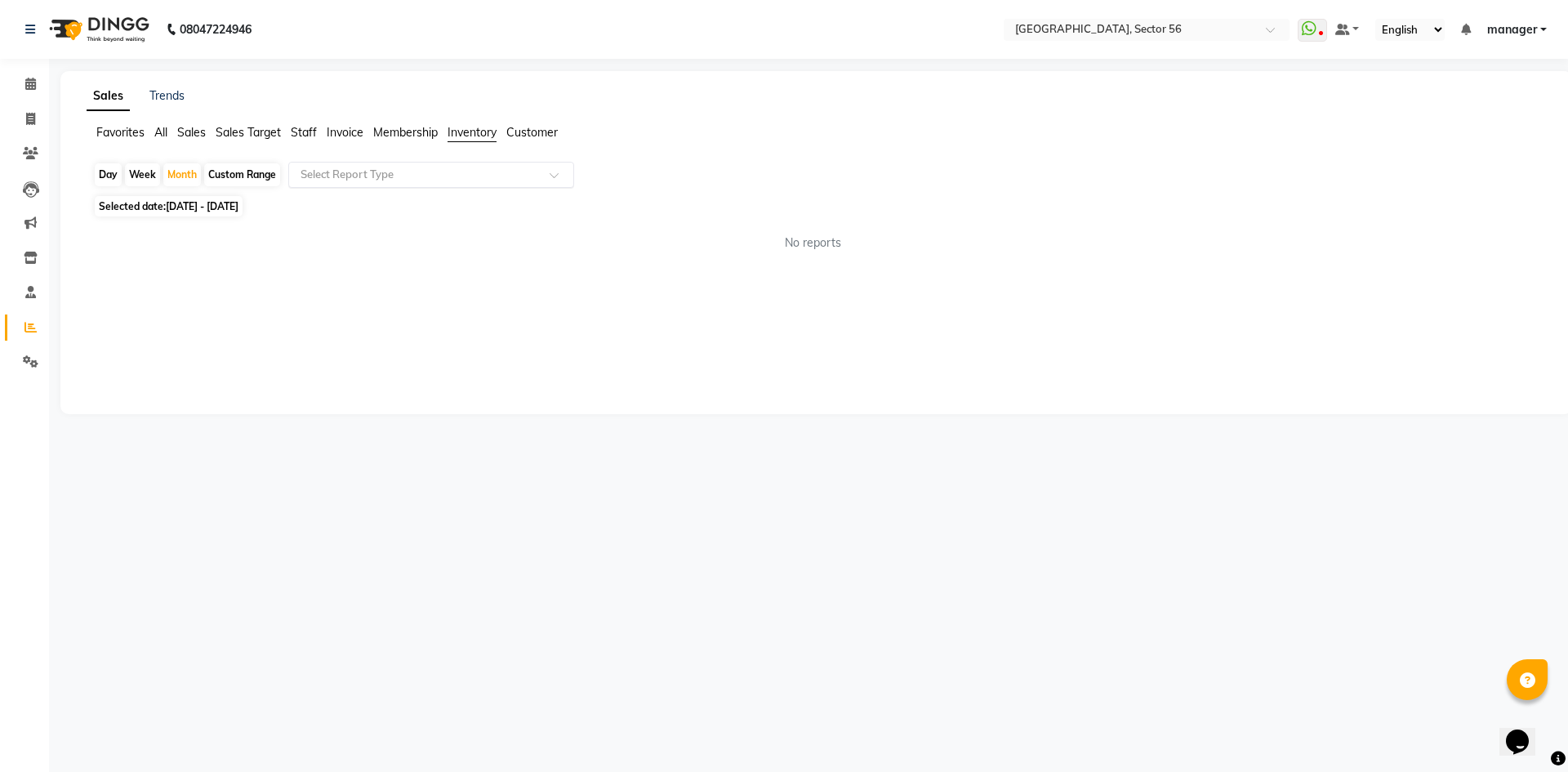
click at [416, 171] on input "text" at bounding box center [414, 174] width 235 height 16
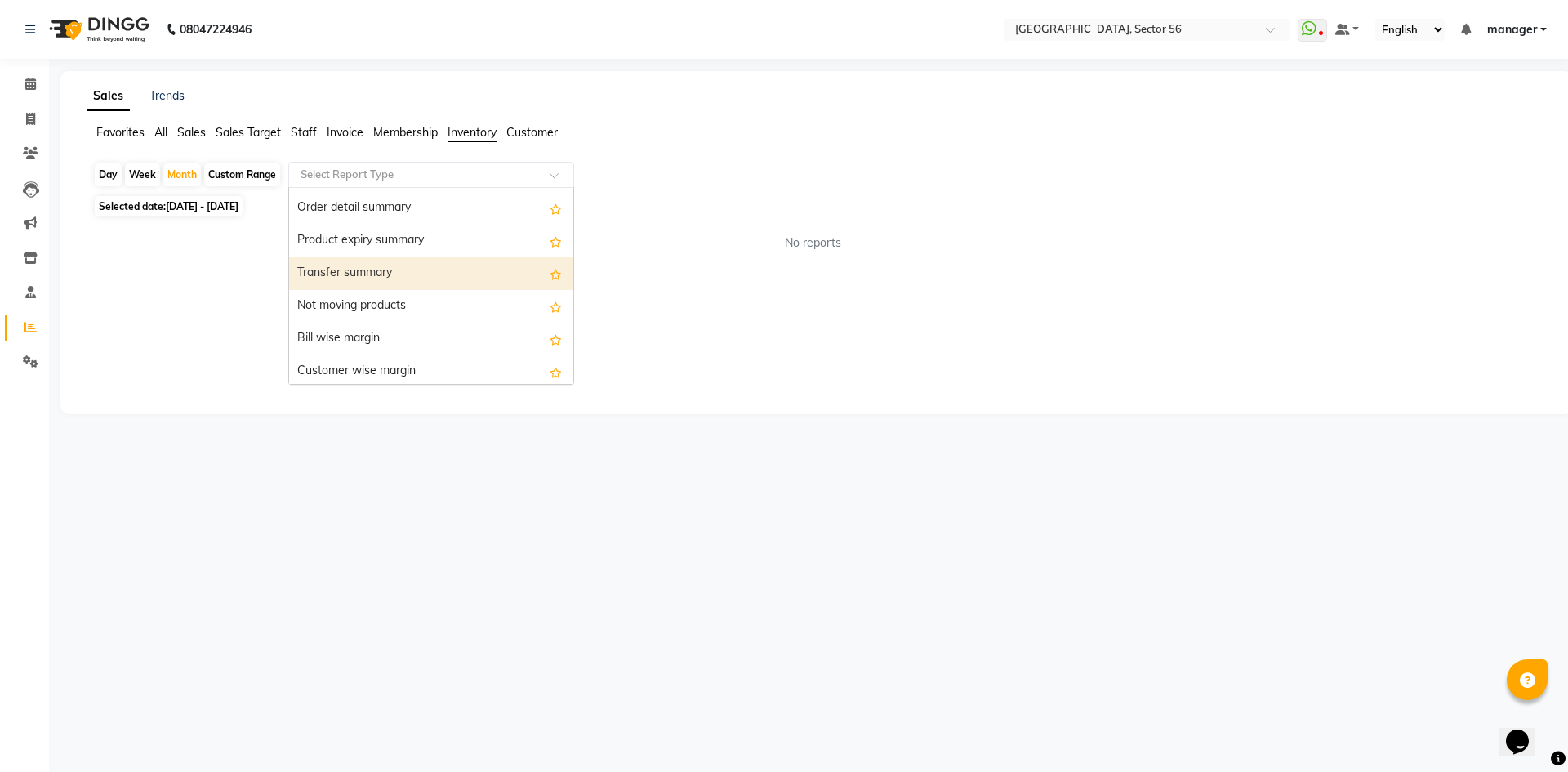
scroll to position [425, 0]
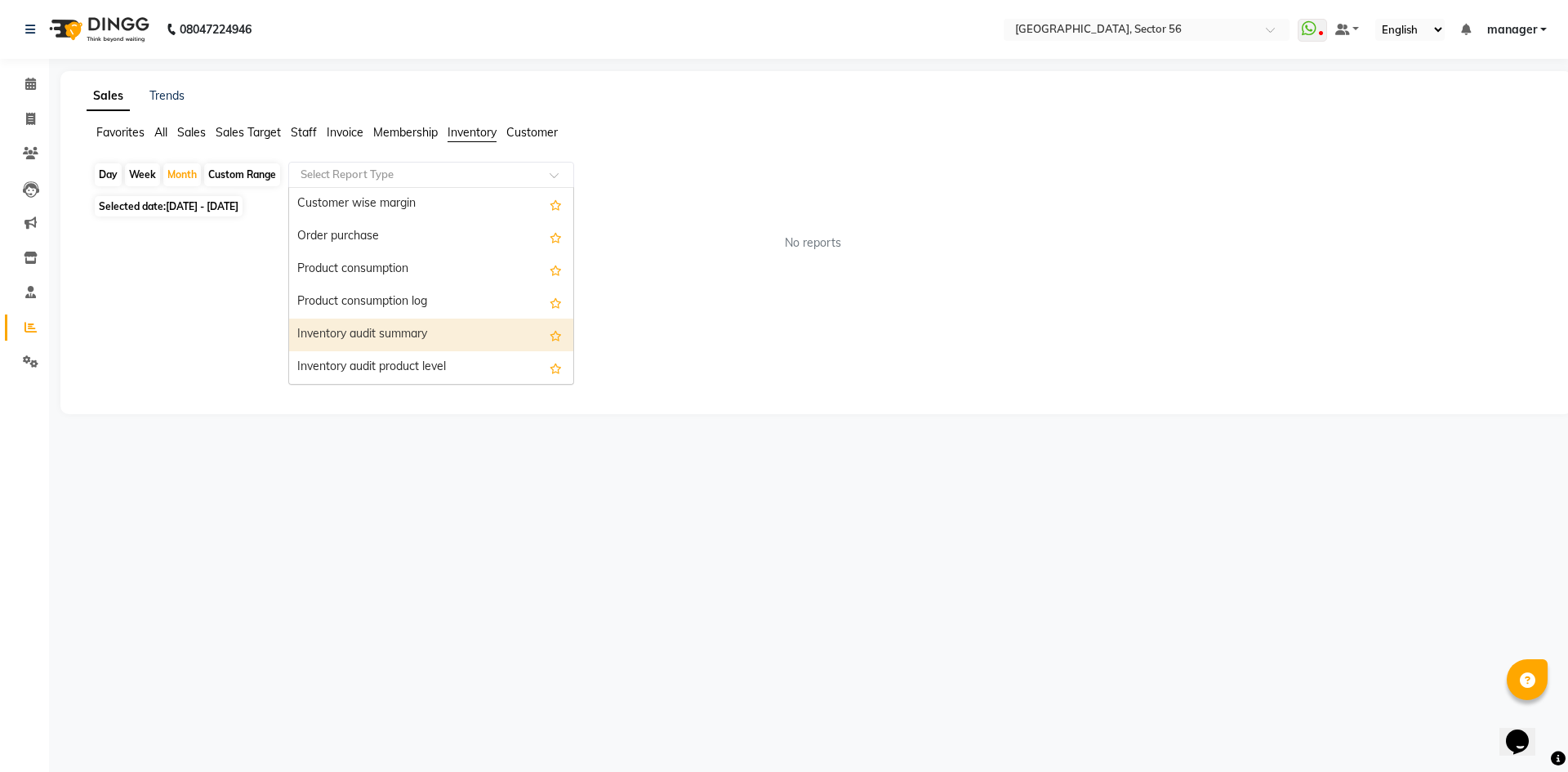
click at [412, 335] on div "Inventory audit summary" at bounding box center [431, 335] width 284 height 33
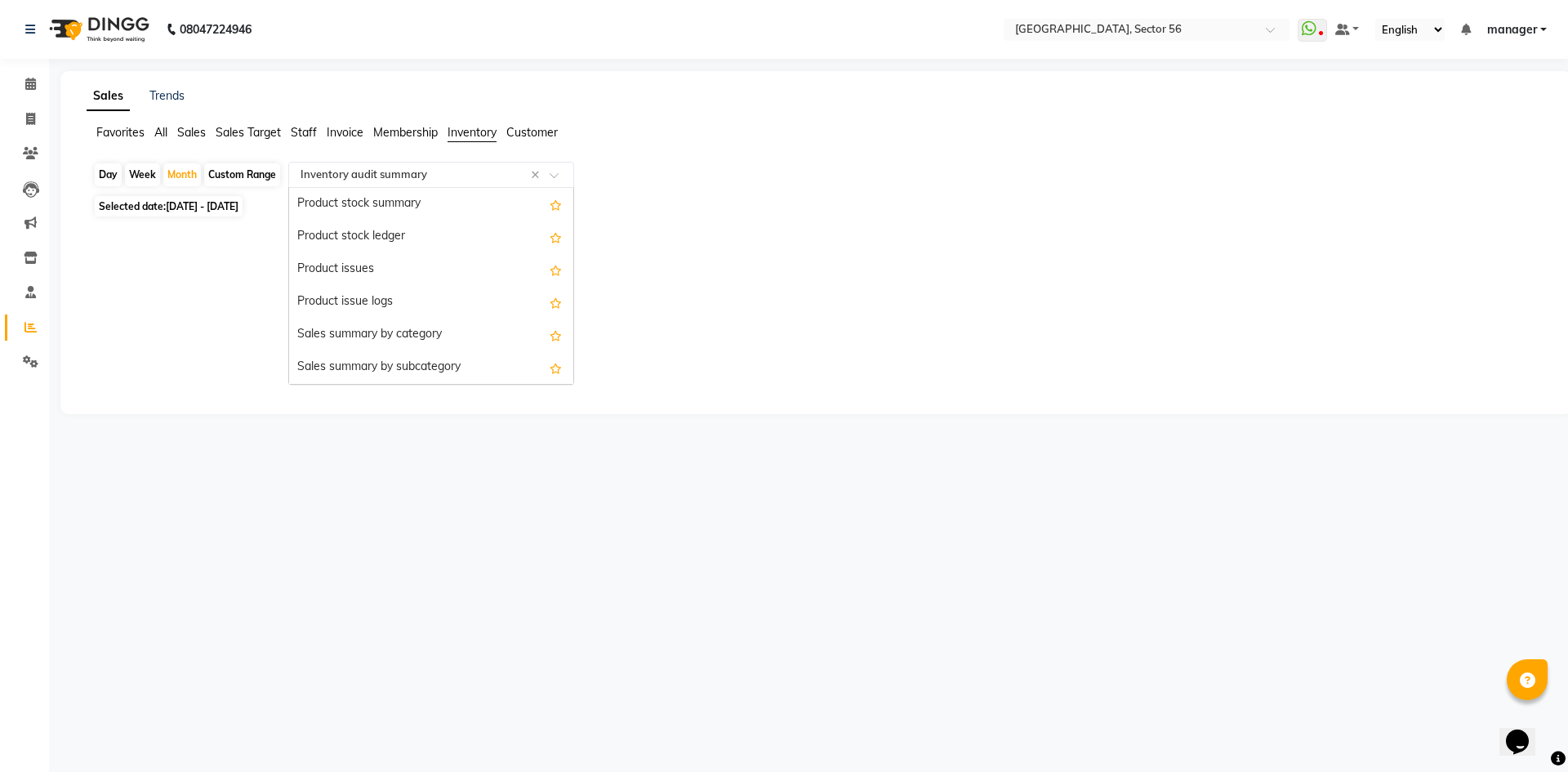
click at [422, 176] on input "text" at bounding box center [414, 174] width 235 height 16
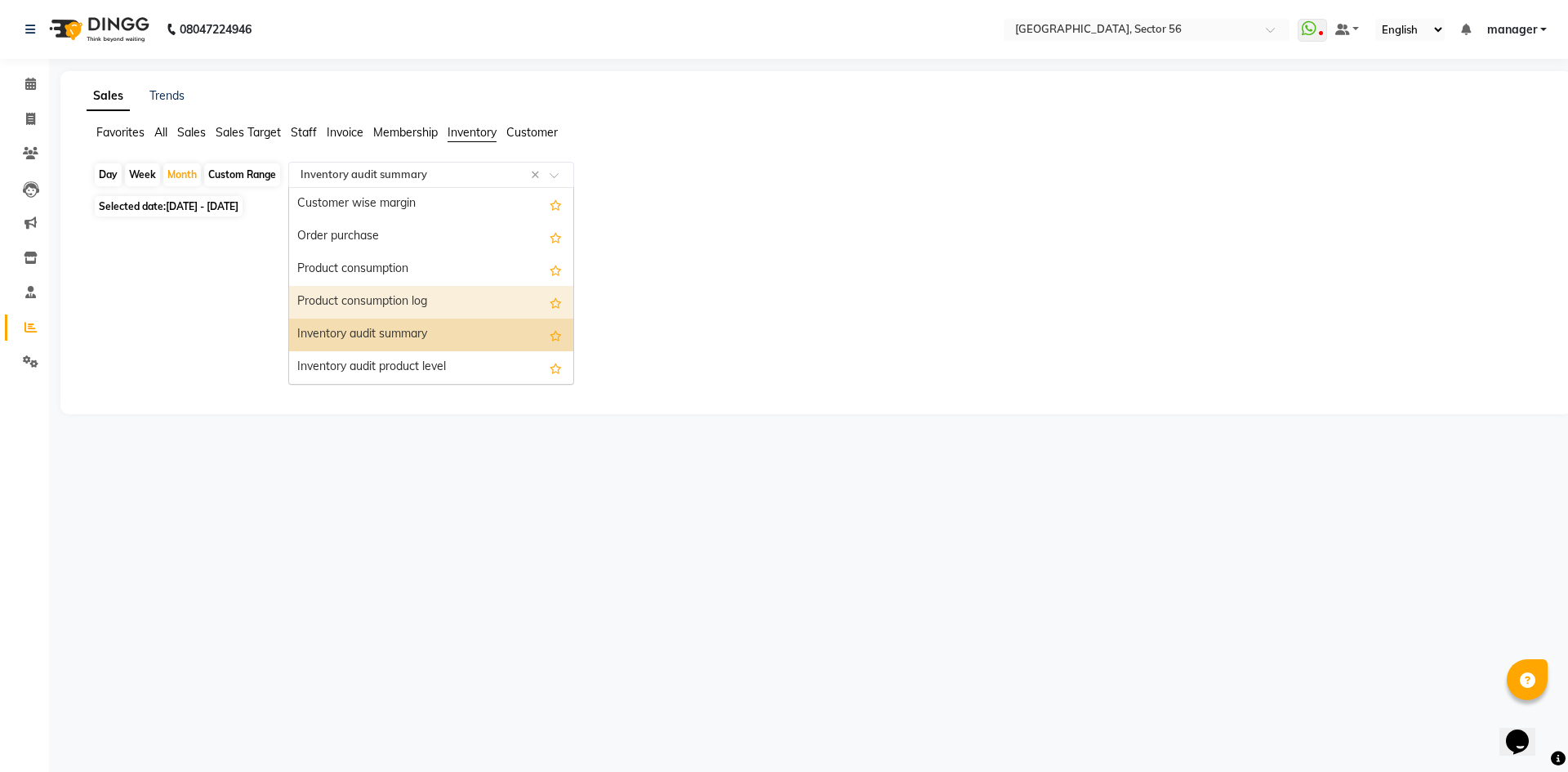
click at [419, 300] on div "Product consumption log" at bounding box center [431, 302] width 284 height 33
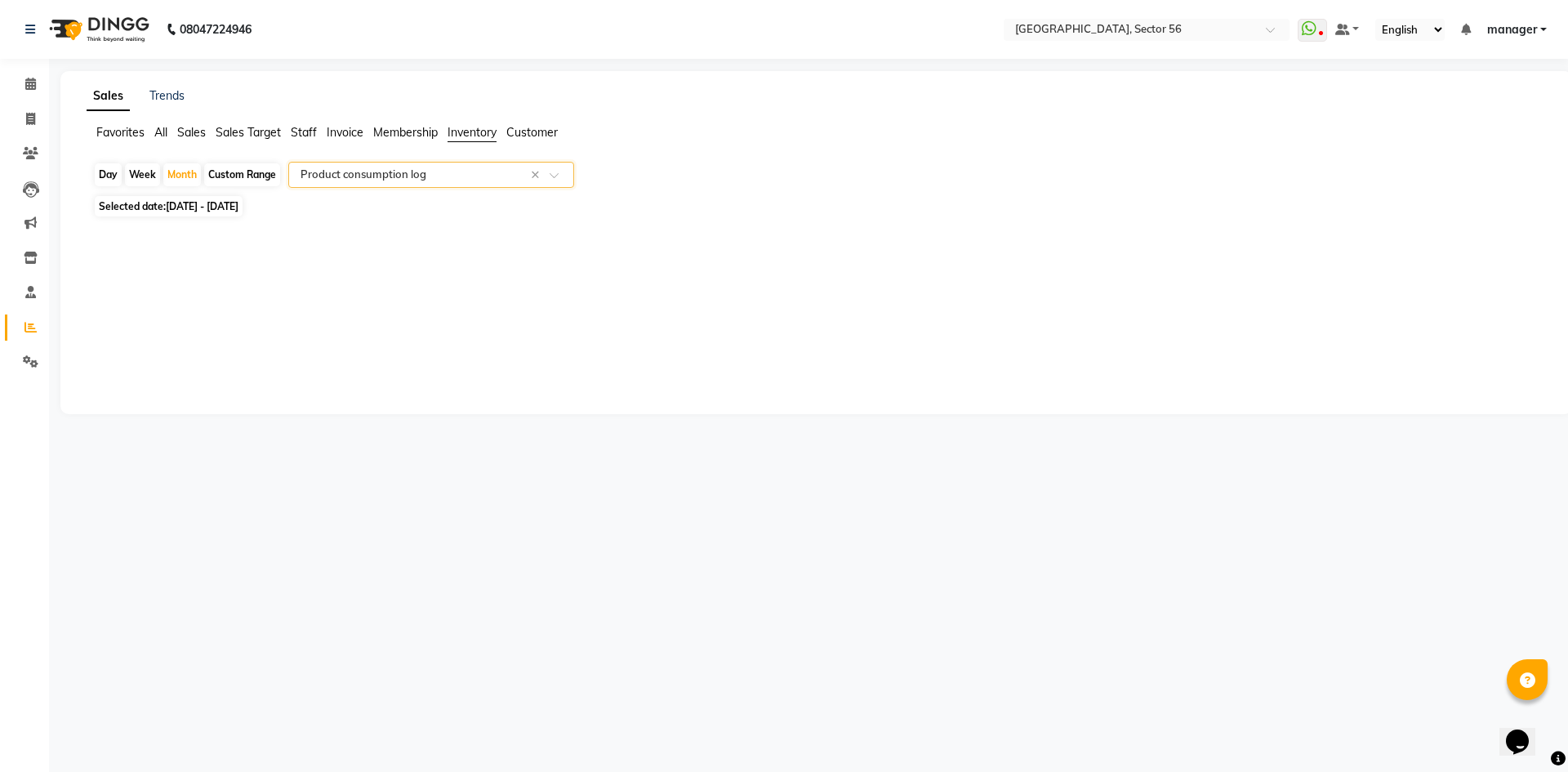
click at [422, 166] on div "Select Report Type × Product consumption log ×" at bounding box center [430, 174] width 285 height 26
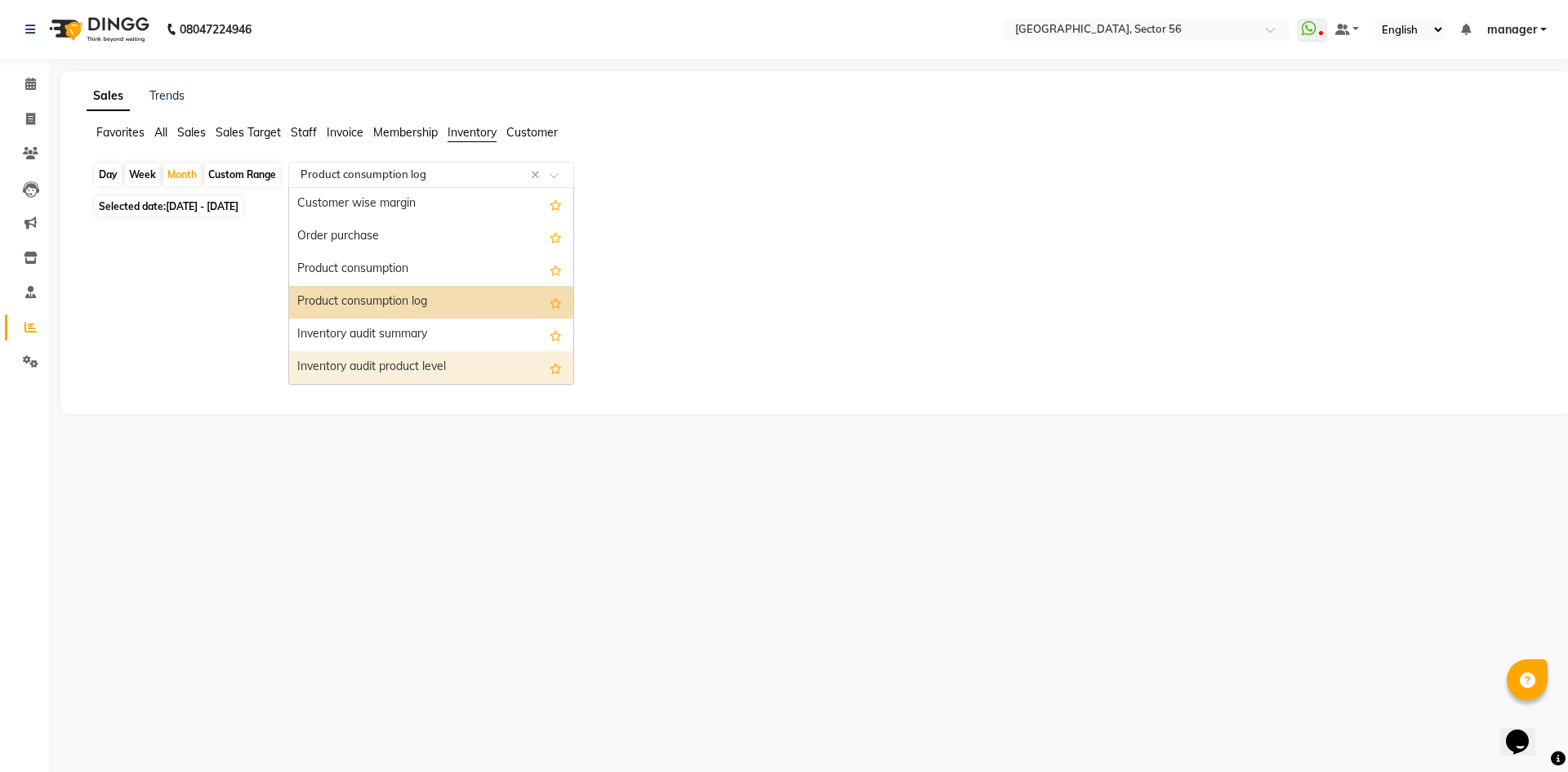
click at [408, 357] on div "Inventory audit product level" at bounding box center [431, 367] width 284 height 33
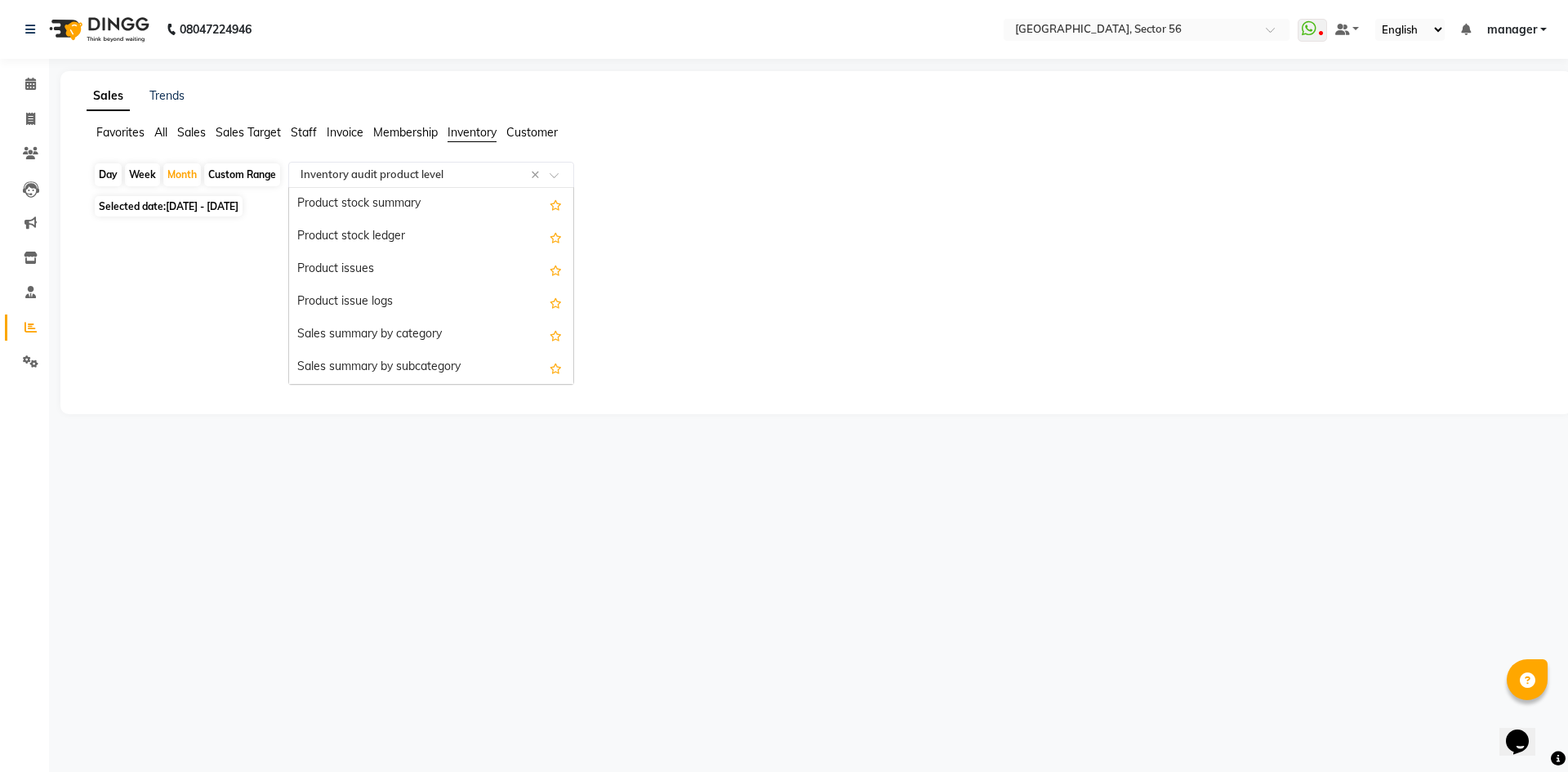
click at [423, 171] on input "text" at bounding box center [414, 174] width 235 height 16
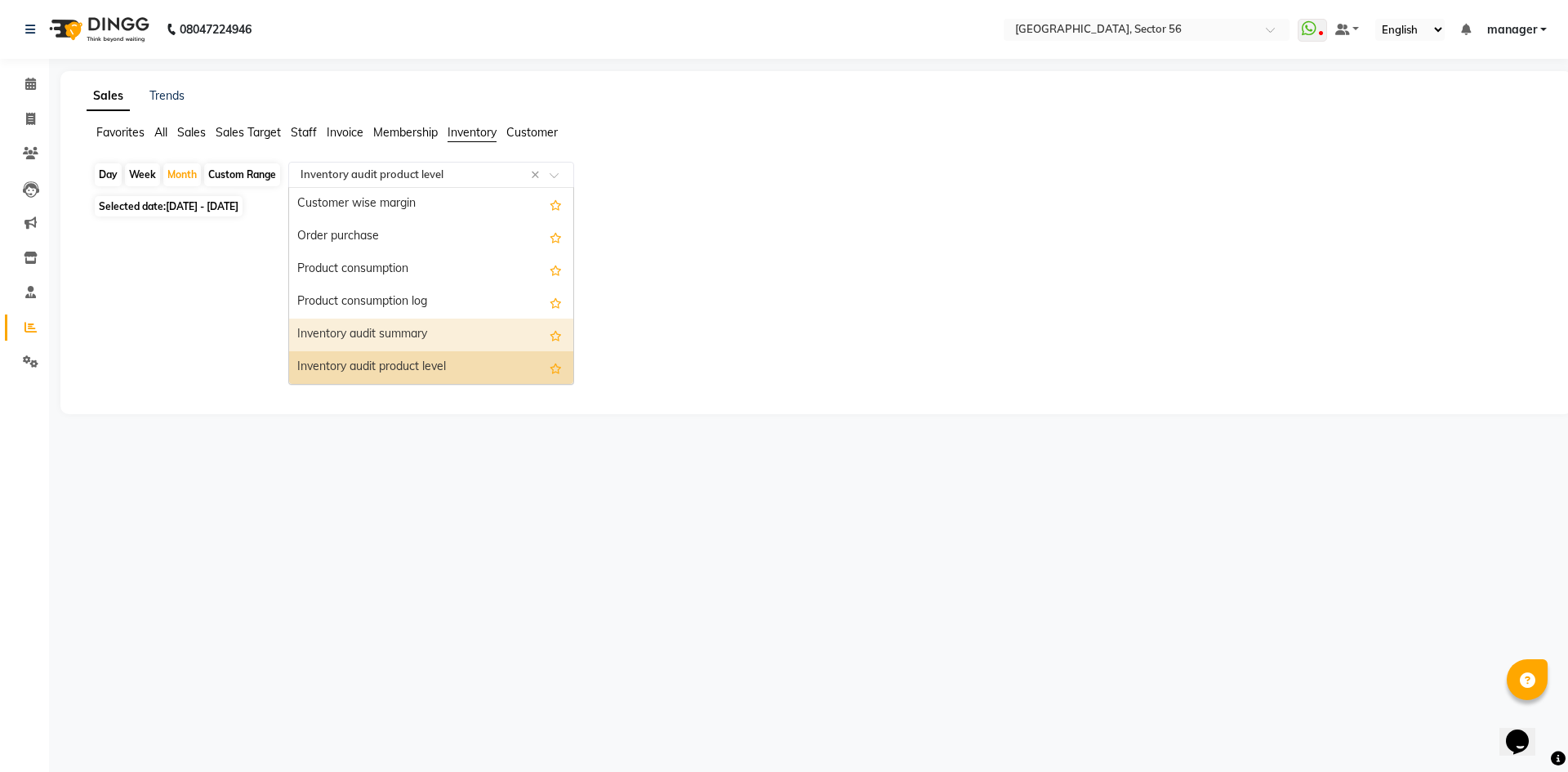
click at [397, 336] on div "Inventory audit summary" at bounding box center [431, 335] width 284 height 33
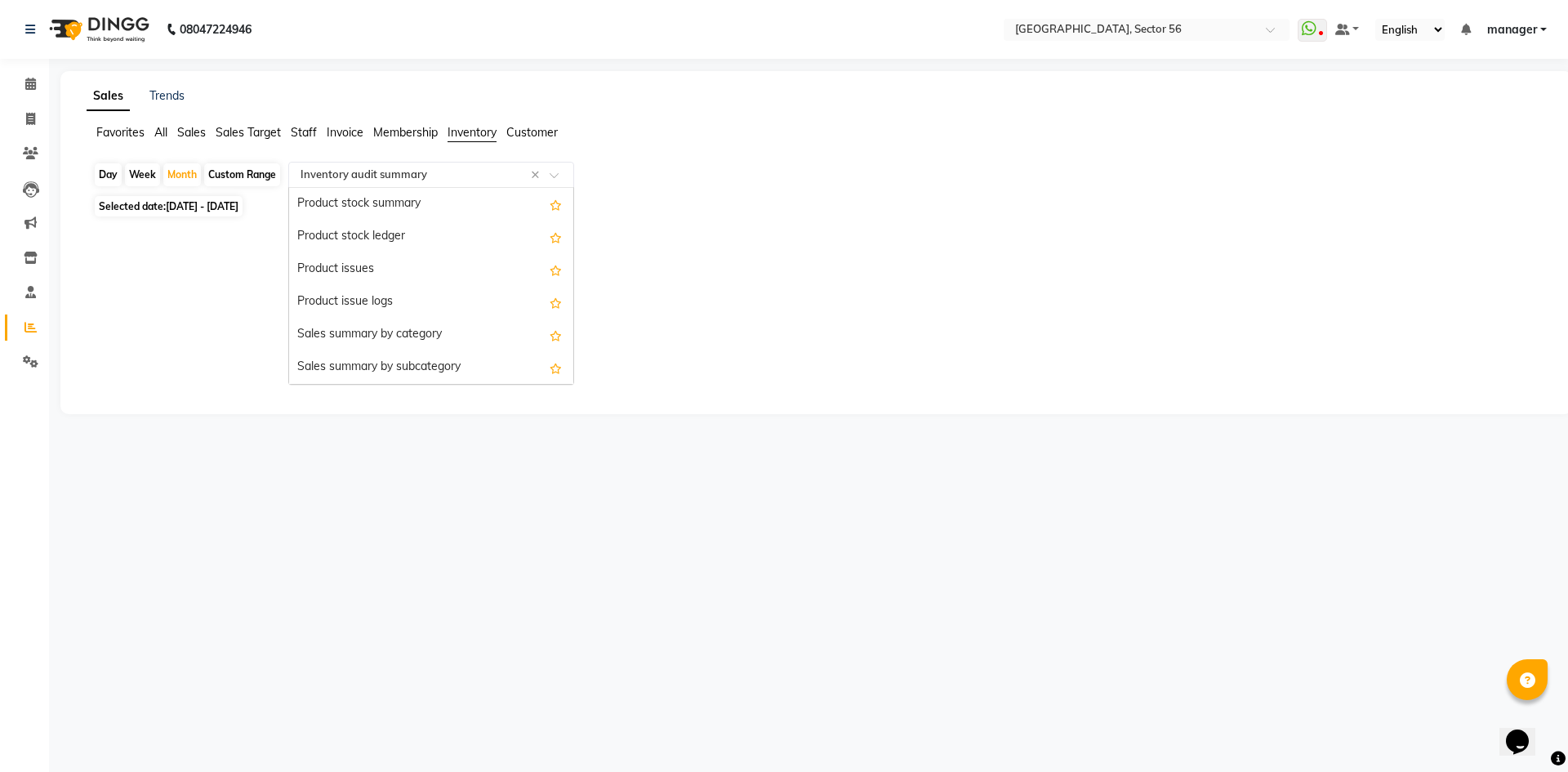
click at [411, 168] on input "text" at bounding box center [414, 174] width 235 height 16
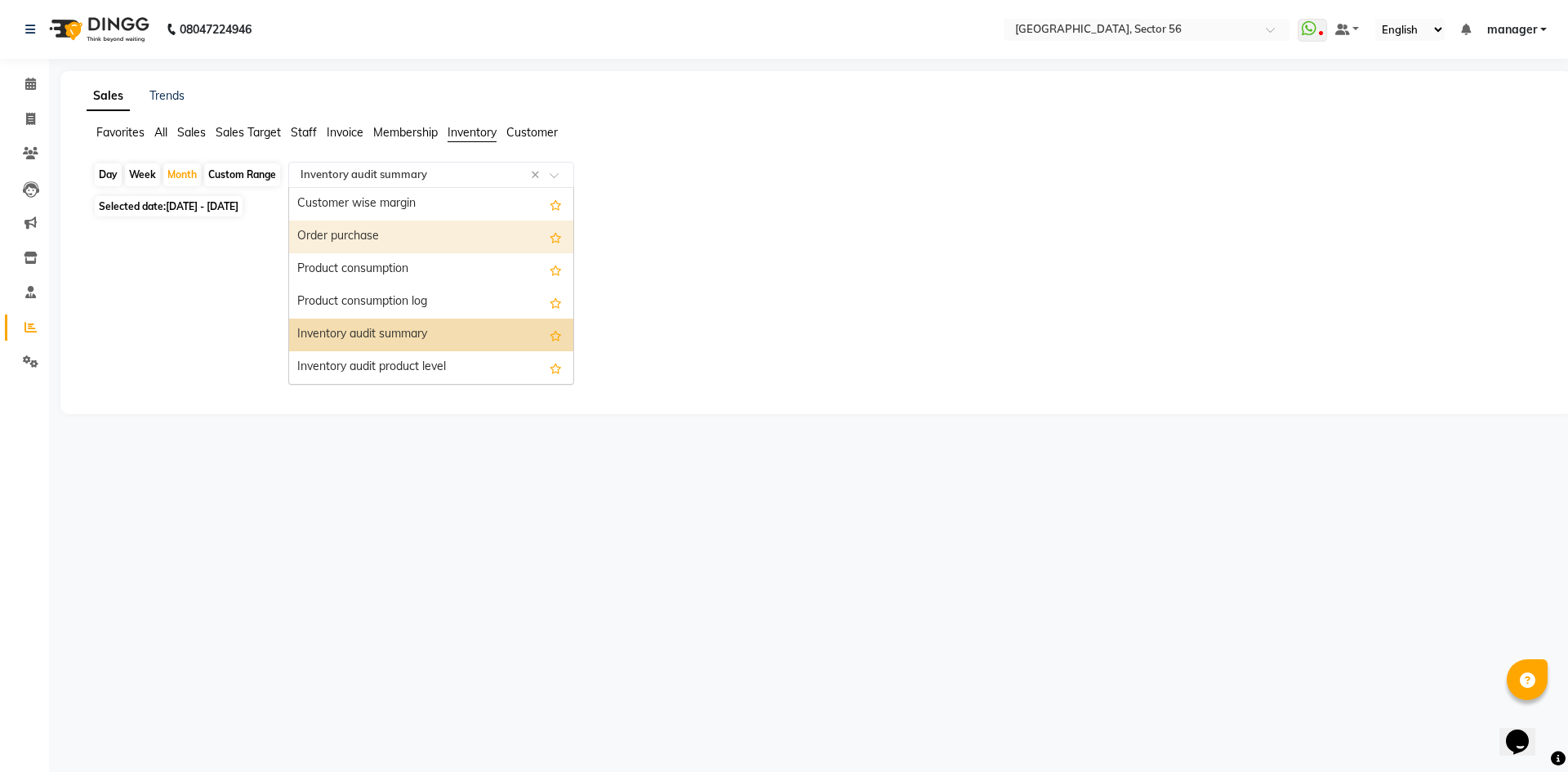
click at [395, 238] on div "Order purchase" at bounding box center [431, 237] width 284 height 33
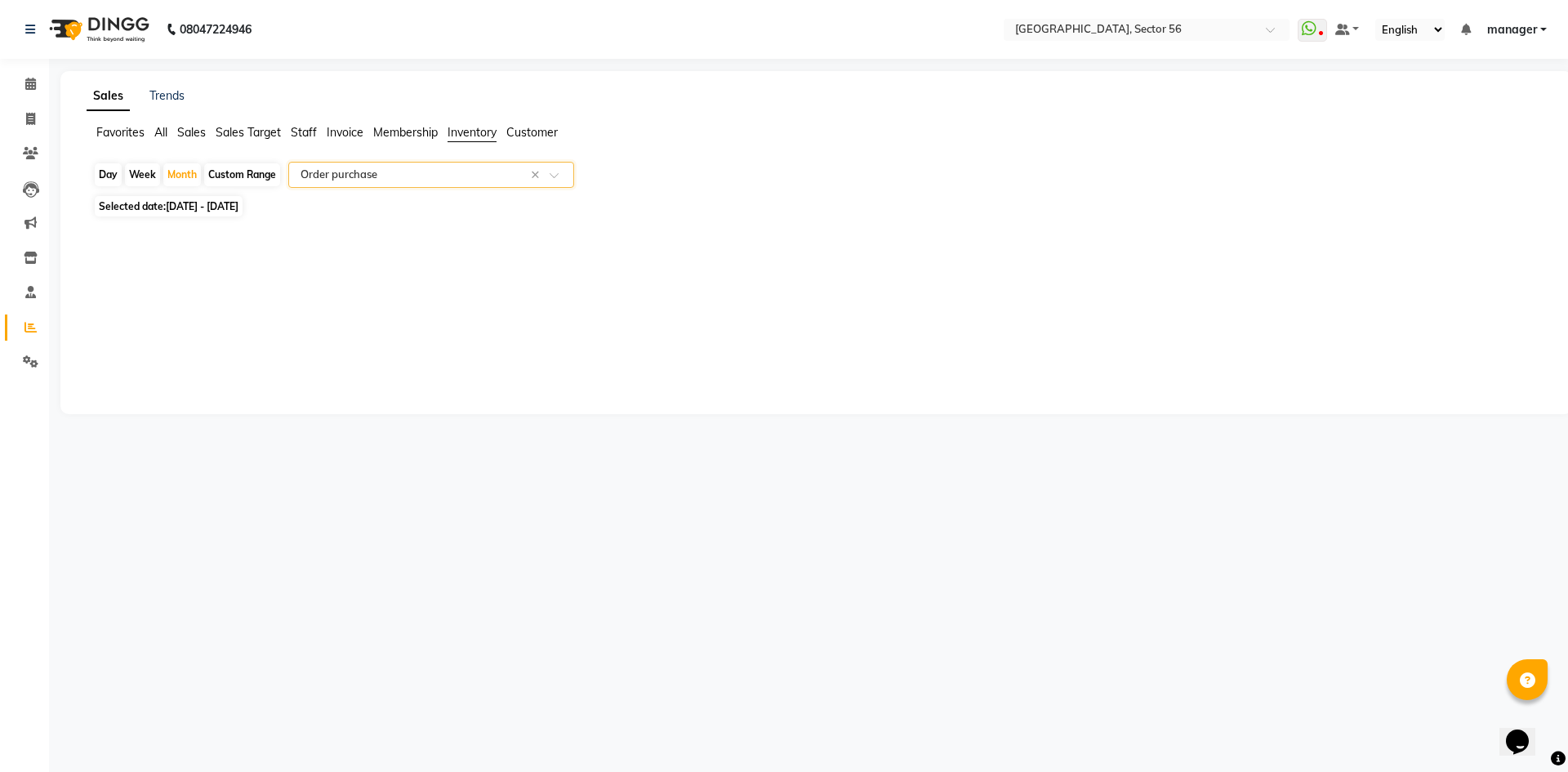
click at [493, 179] on input "text" at bounding box center [414, 174] width 235 height 16
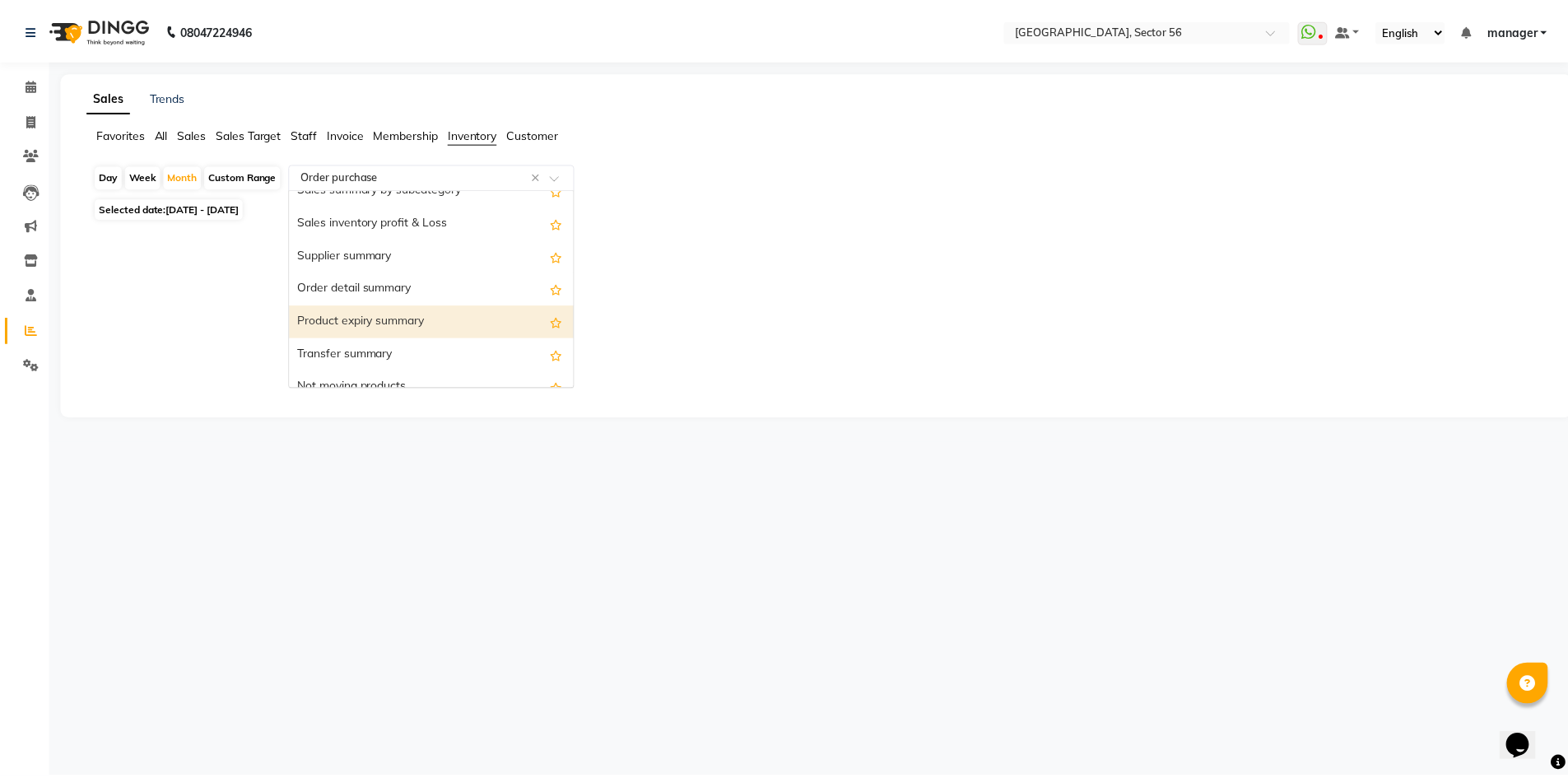
scroll to position [264, 0]
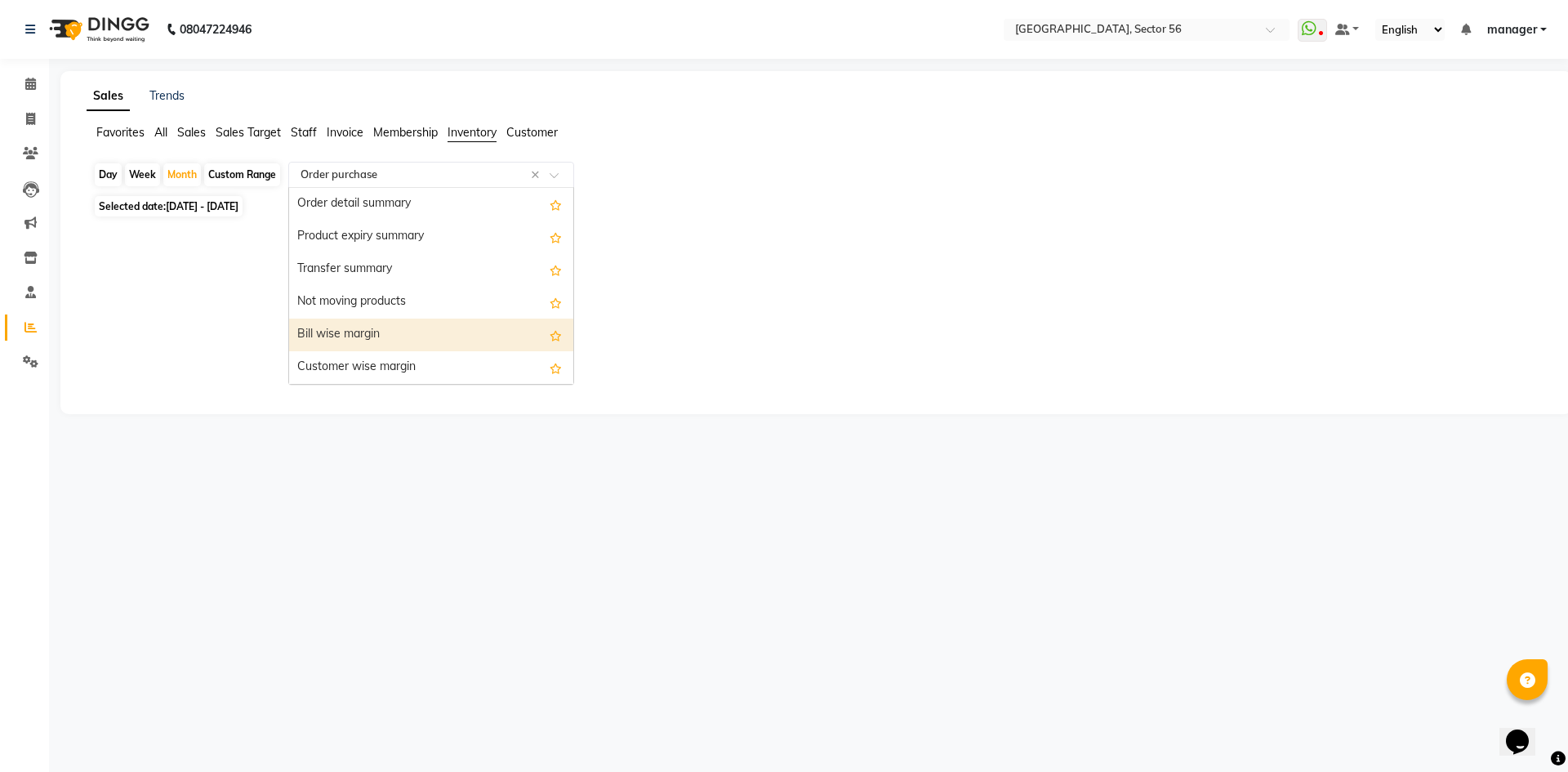
click at [421, 339] on div "Bill wise margin" at bounding box center [431, 335] width 284 height 33
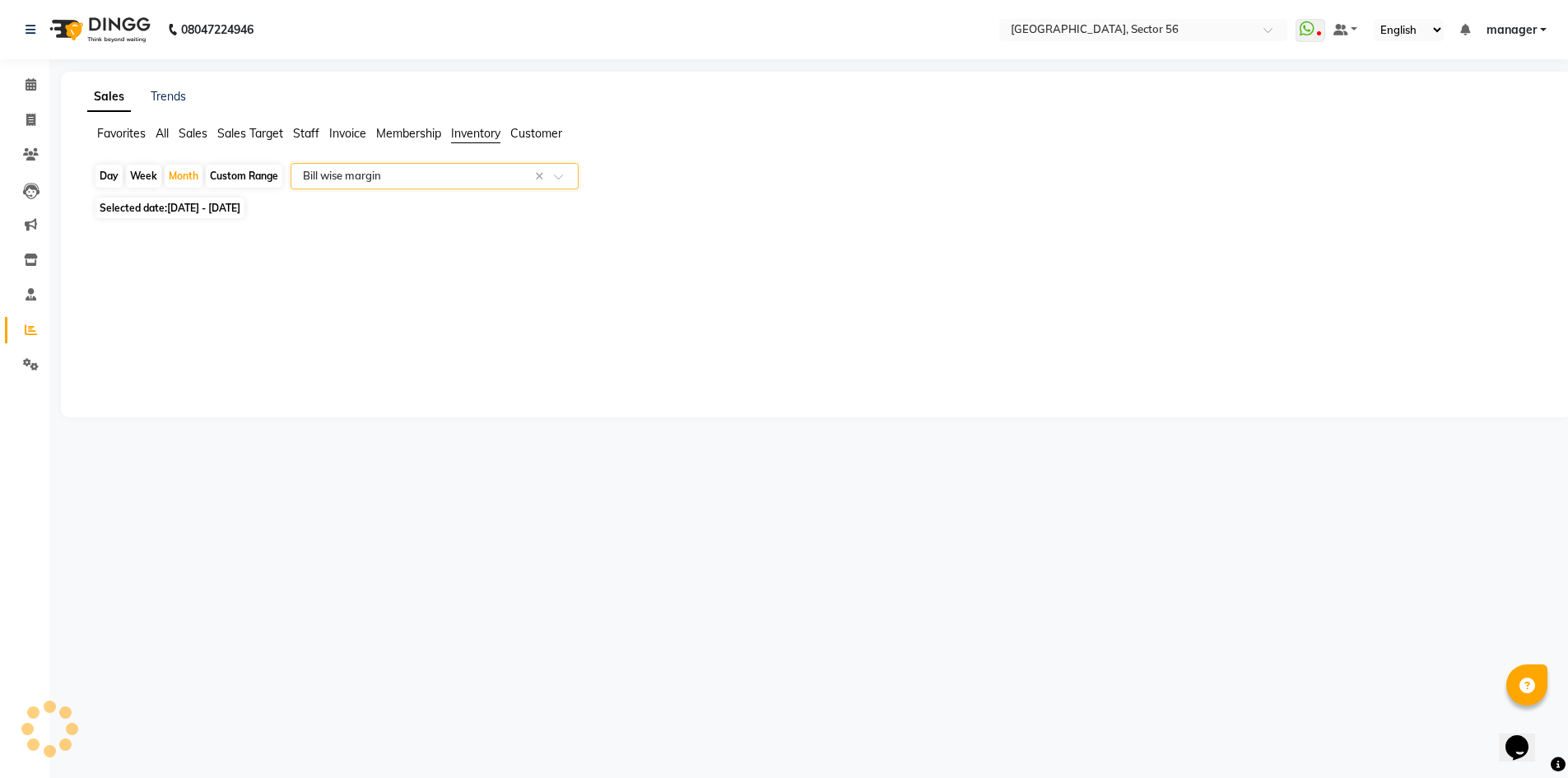
select select "full_report"
select select "csv"
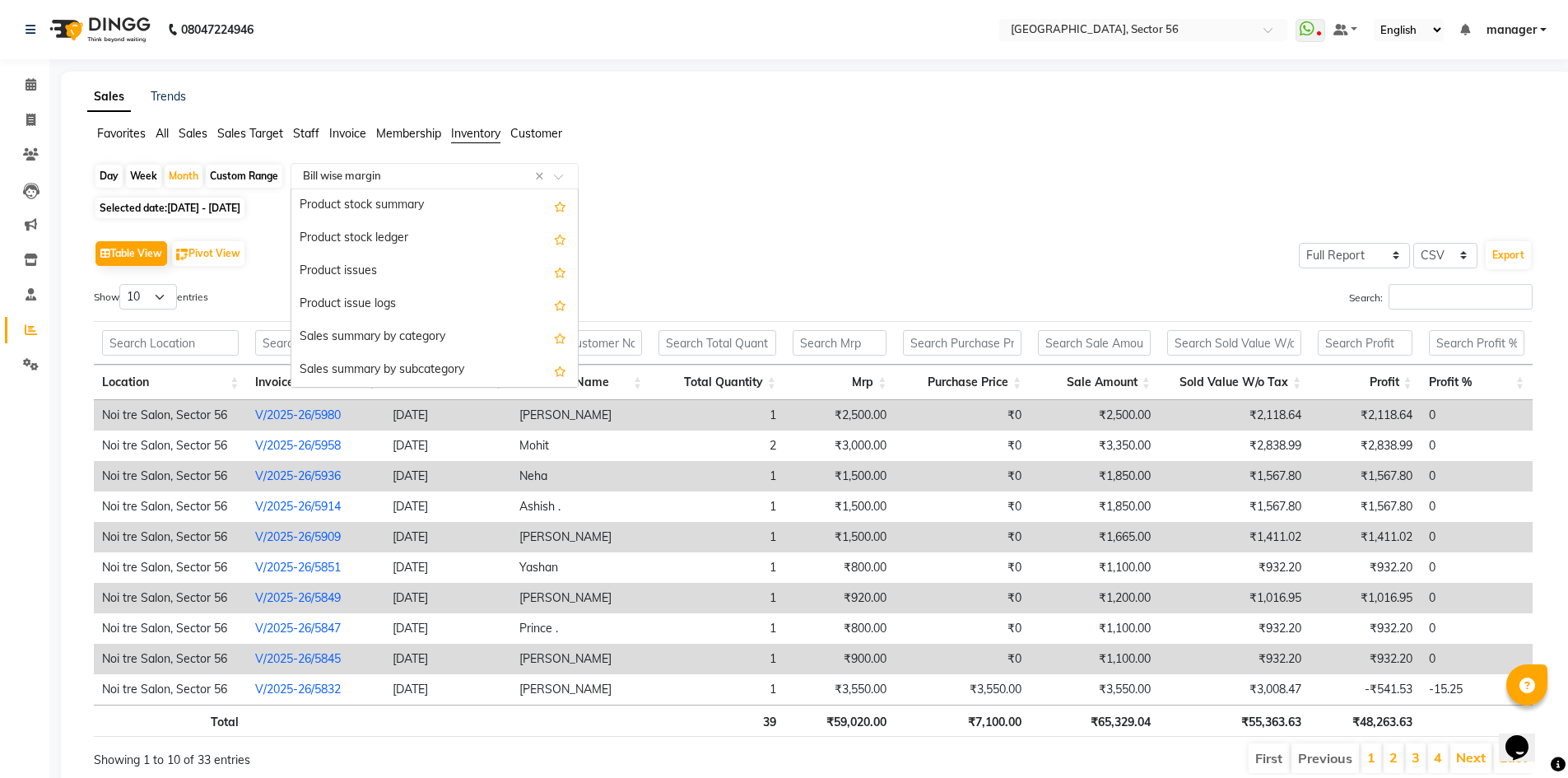
click at [388, 178] on input "text" at bounding box center [417, 175] width 237 height 16
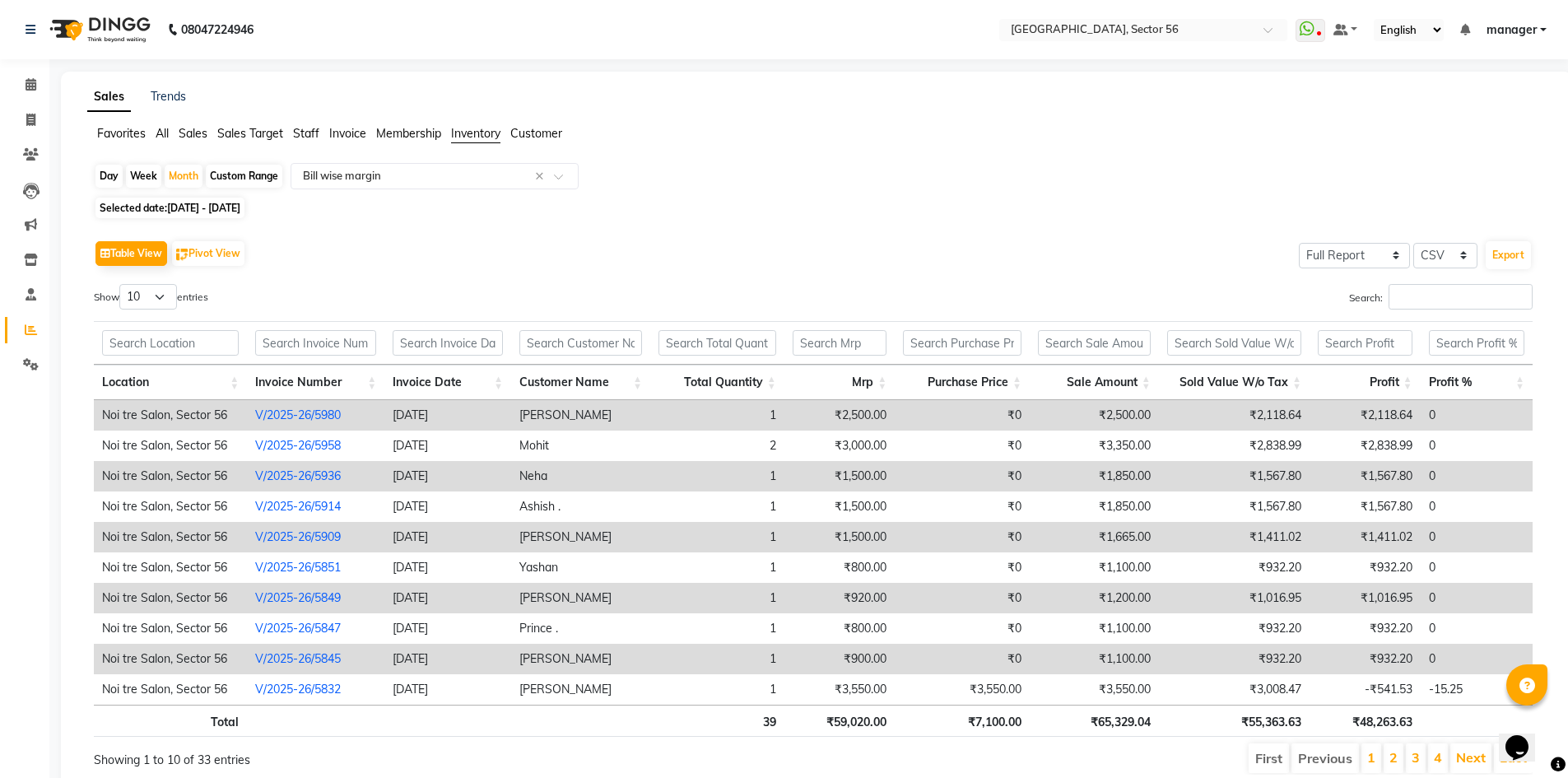
click at [535, 134] on span "Customer" at bounding box center [537, 133] width 52 height 15
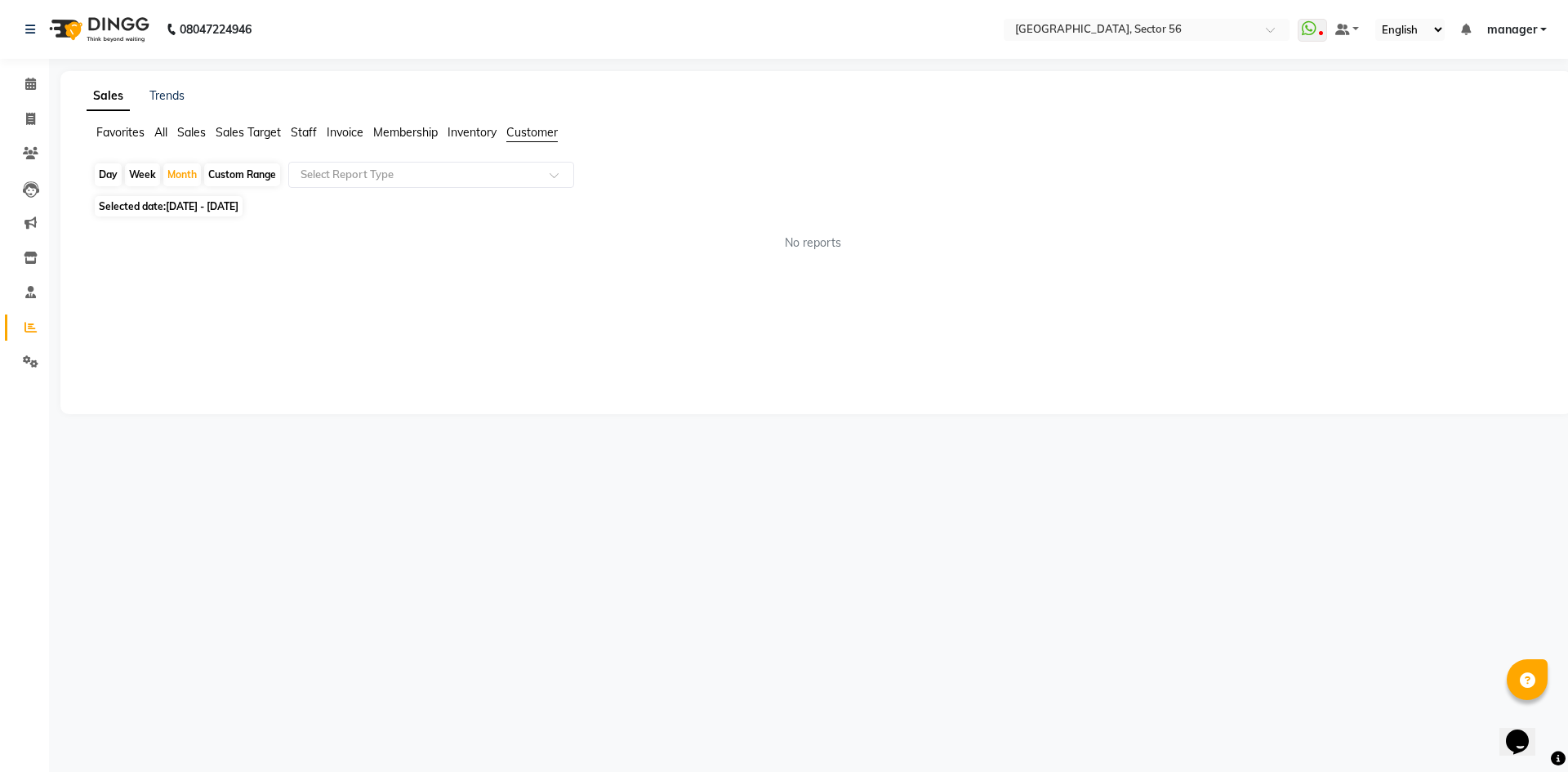
click at [338, 132] on span "Invoice" at bounding box center [345, 132] width 37 height 14
click at [303, 130] on span "Staff" at bounding box center [304, 132] width 26 height 14
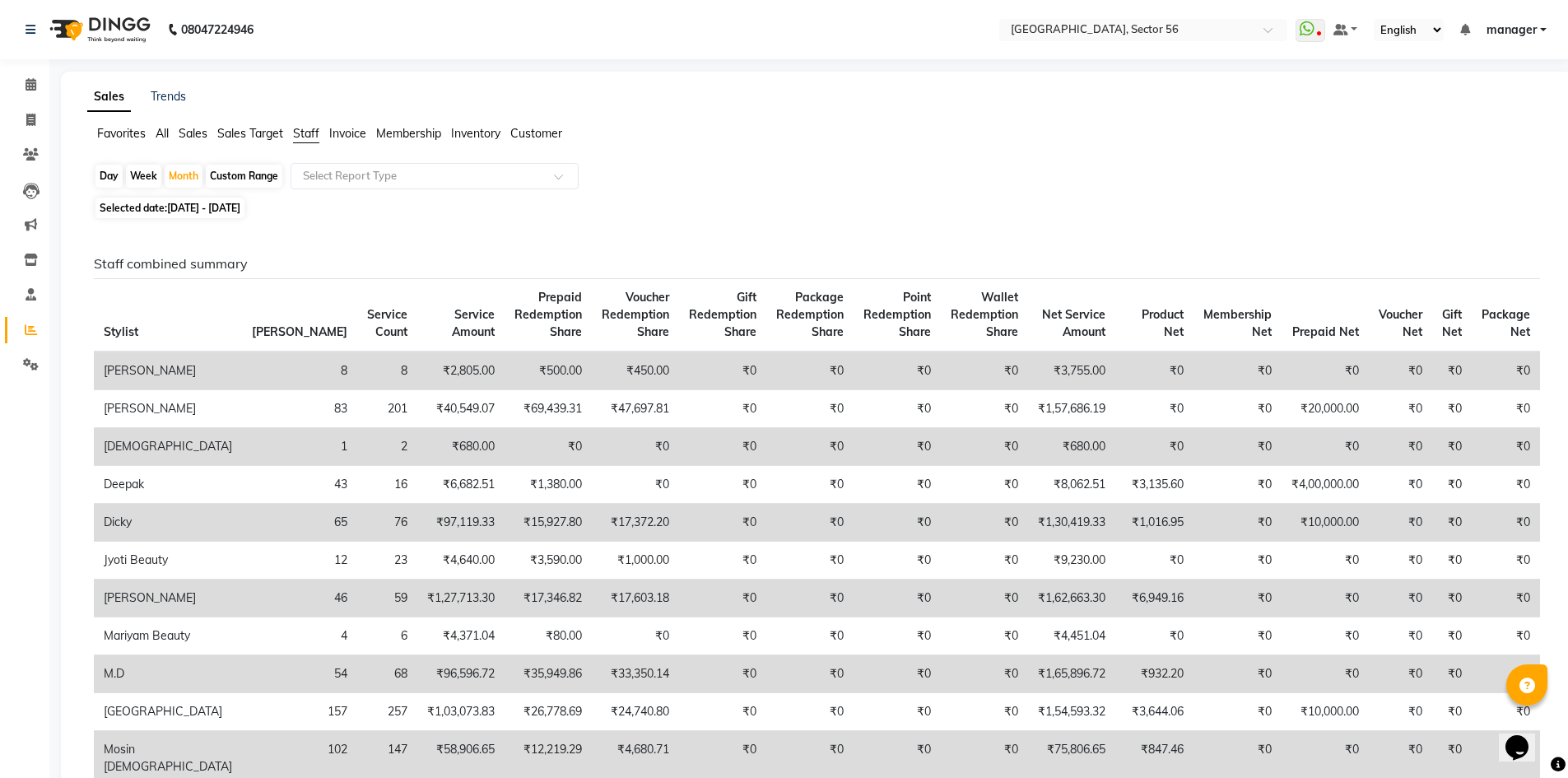
click at [240, 136] on span "Sales Target" at bounding box center [250, 133] width 66 height 15
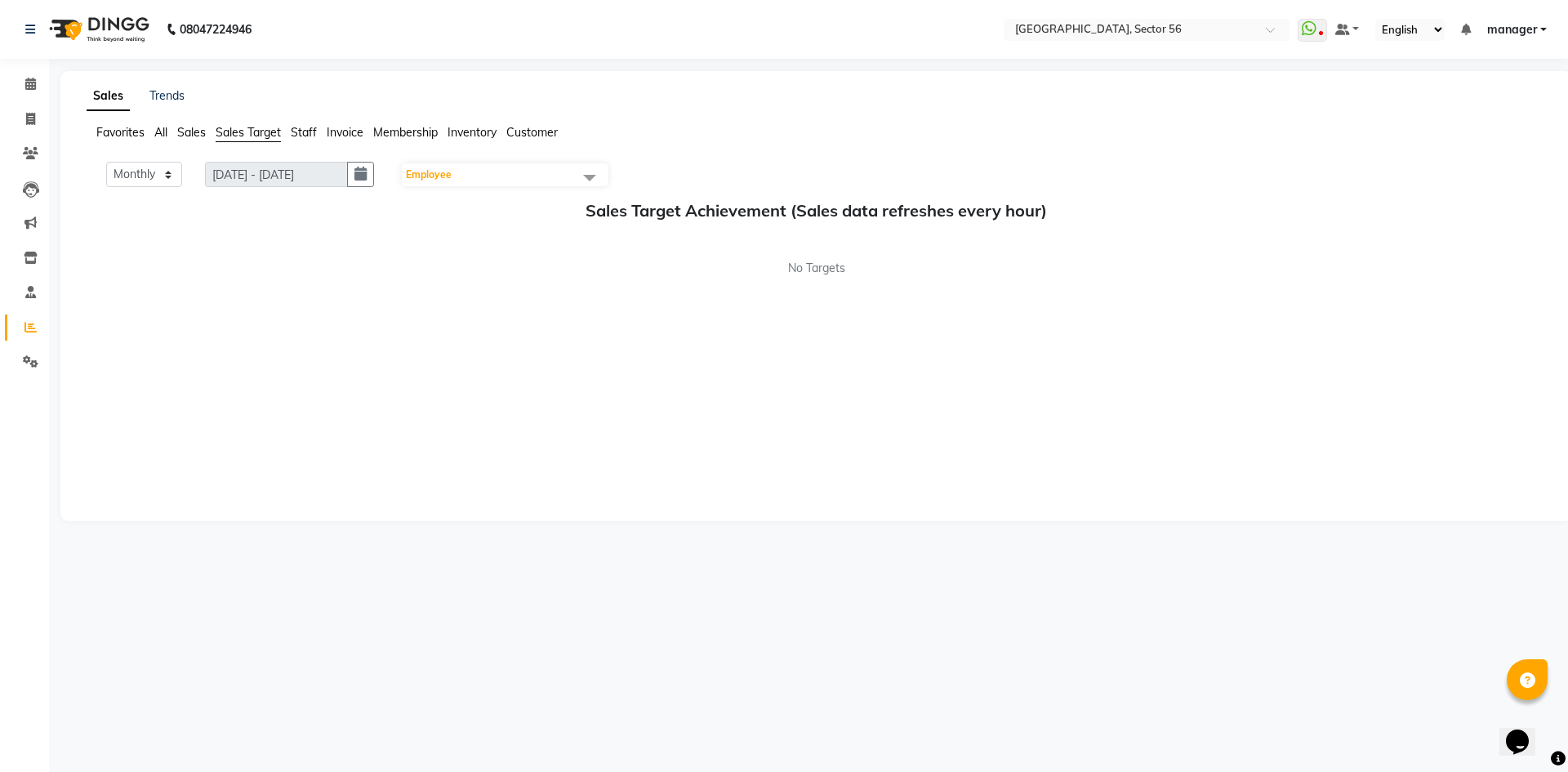
click at [307, 137] on span "Staff" at bounding box center [304, 132] width 26 height 14
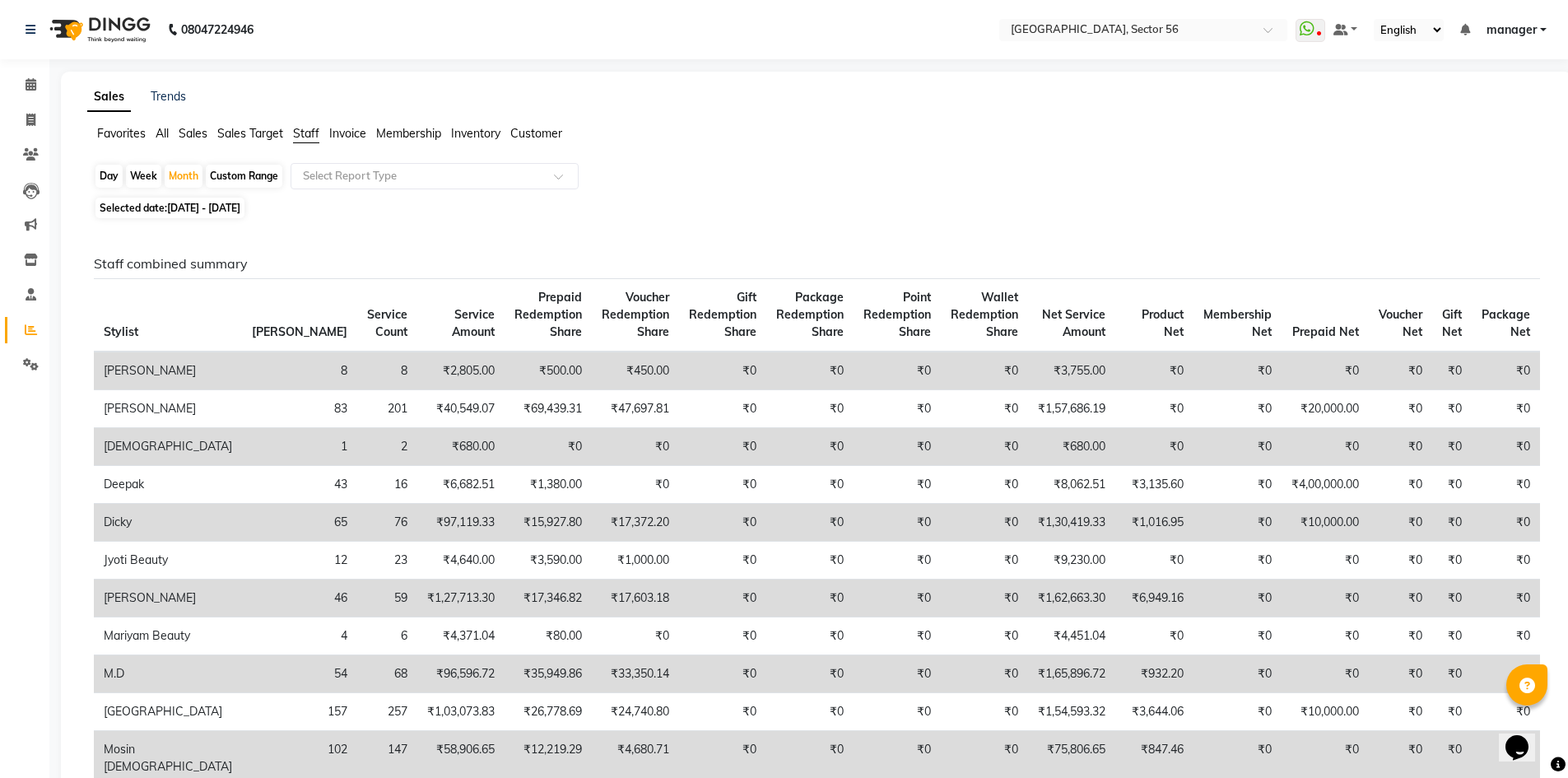
click at [345, 134] on span "Invoice" at bounding box center [348, 133] width 37 height 15
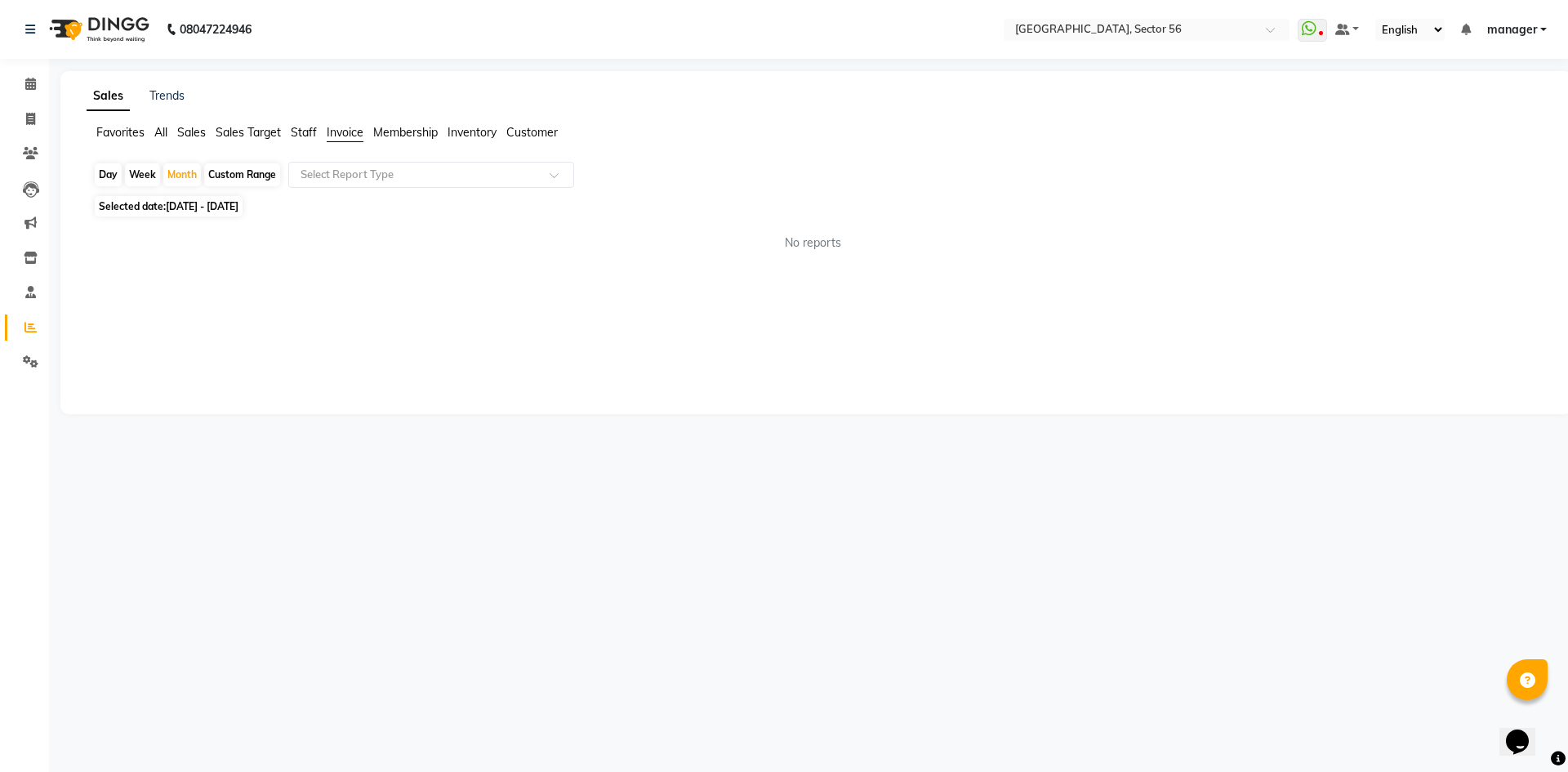
click at [429, 134] on span "Membership" at bounding box center [404, 132] width 64 height 14
click at [470, 129] on span "Inventory" at bounding box center [472, 132] width 49 height 14
click at [528, 131] on span "Customer" at bounding box center [532, 132] width 52 height 14
click at [467, 132] on span "Inventory" at bounding box center [472, 132] width 49 height 14
drag, startPoint x: 30, startPoint y: 121, endPoint x: 24, endPoint y: 130, distance: 10.8
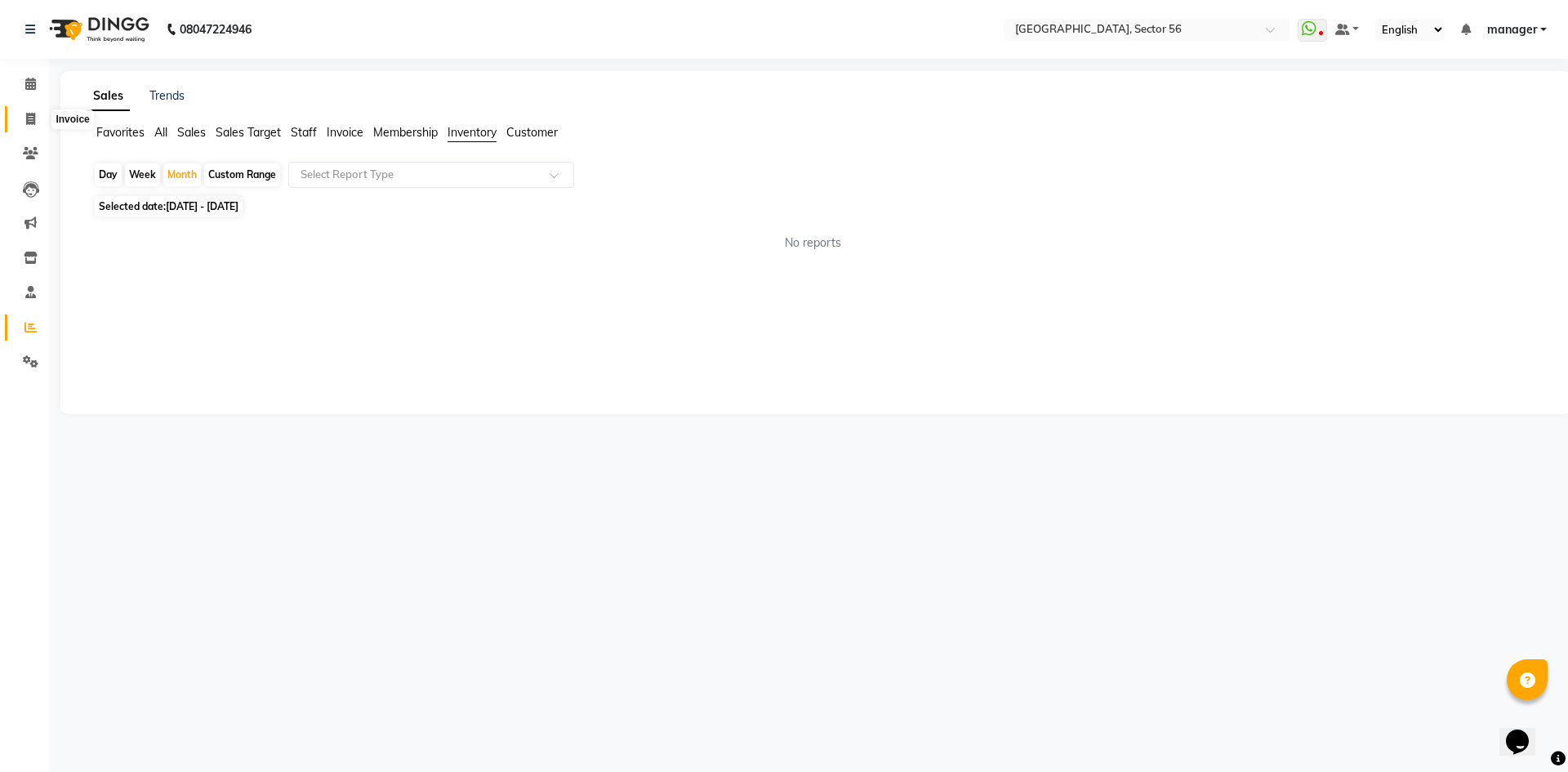
click at [29, 121] on icon at bounding box center [30, 118] width 9 height 12
select select "5557"
select select "service"
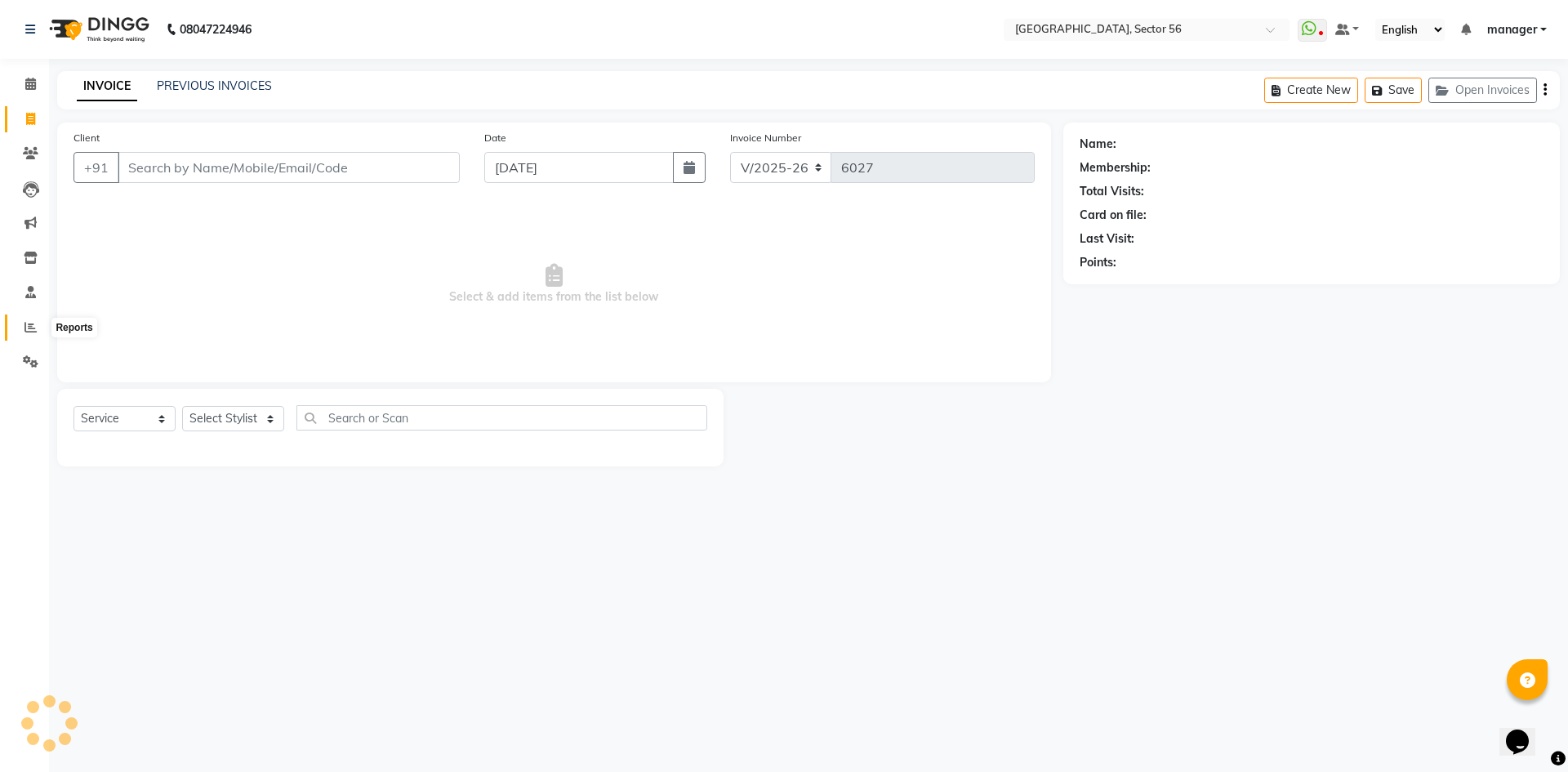
click at [29, 329] on icon at bounding box center [30, 327] width 12 height 12
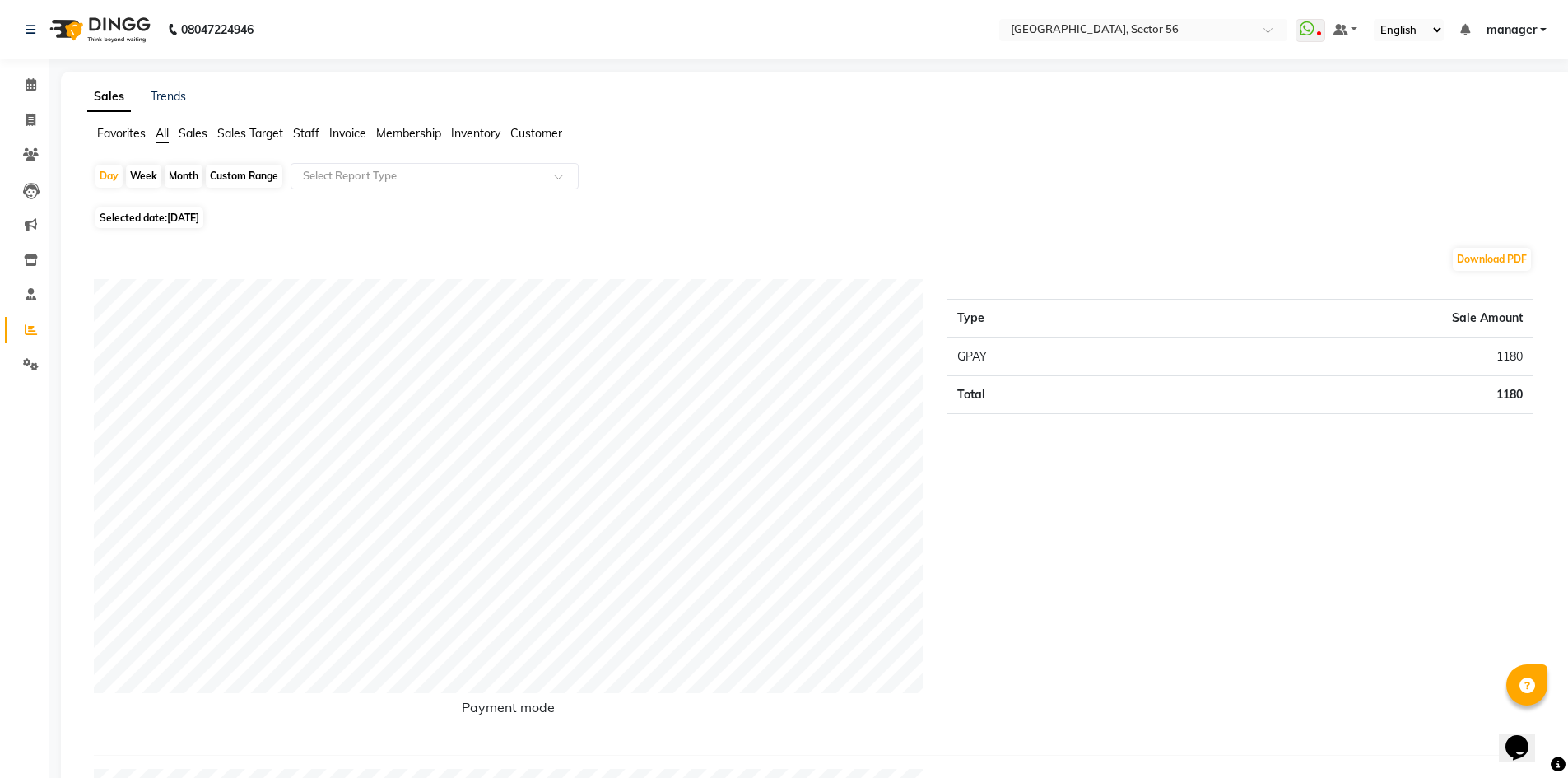
click at [189, 173] on div "Month" at bounding box center [183, 176] width 38 height 23
select select "9"
select select "2025"
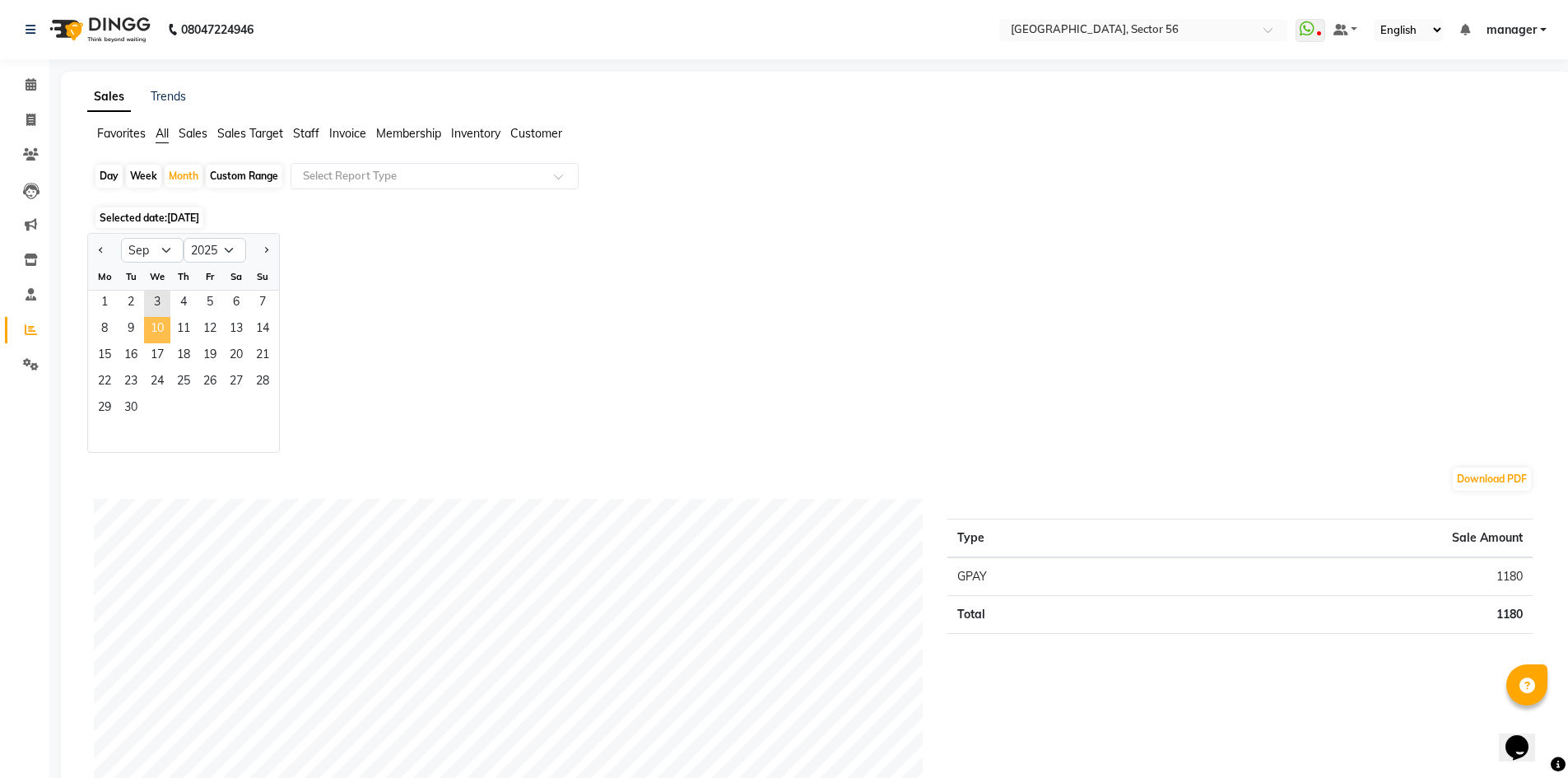
click at [156, 338] on span "10" at bounding box center [157, 329] width 26 height 26
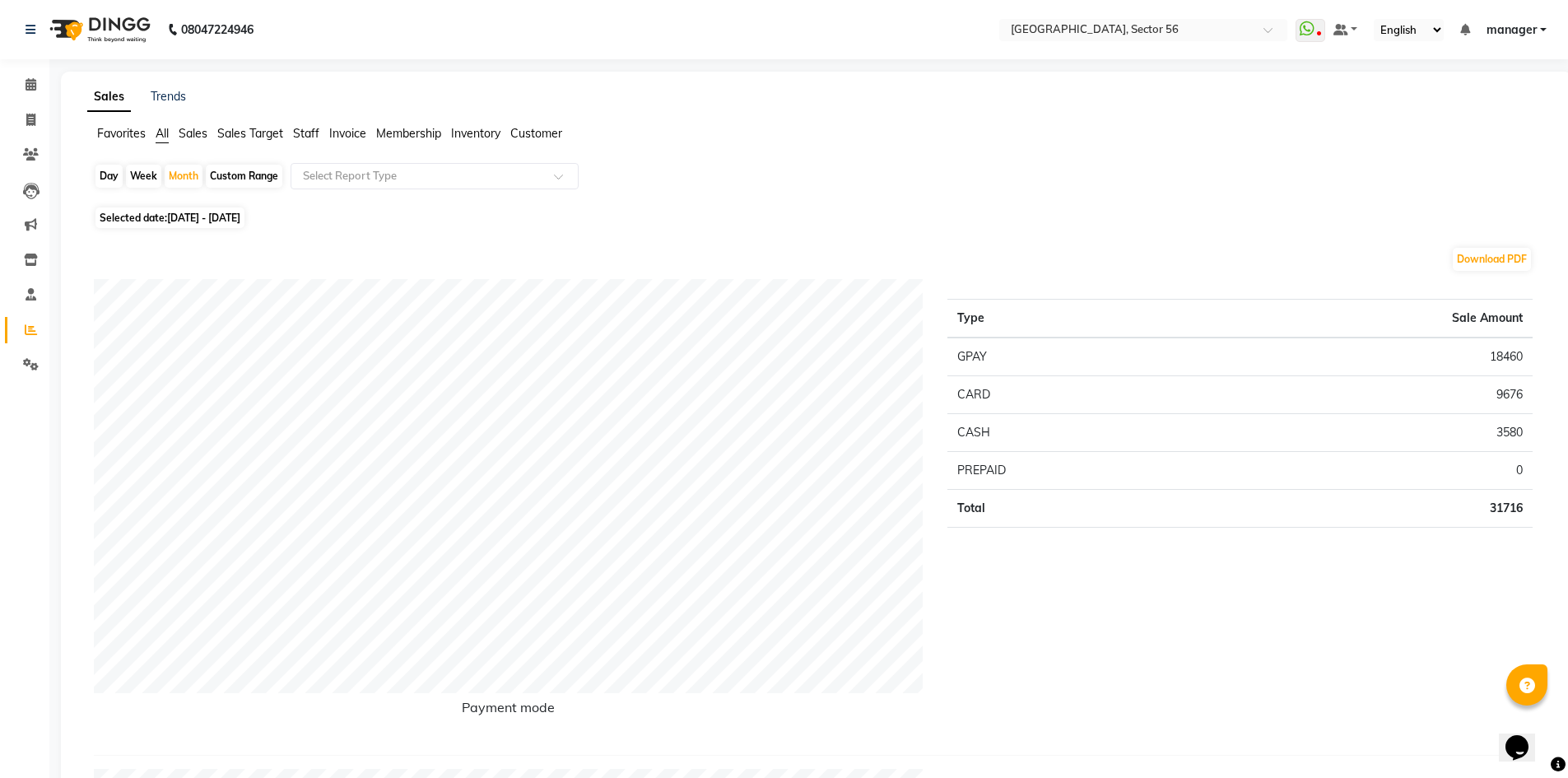
click at [98, 251] on div "Download PDF" at bounding box center [813, 259] width 1438 height 26
click at [190, 171] on div "Month" at bounding box center [183, 176] width 38 height 23
select select "9"
select select "2025"
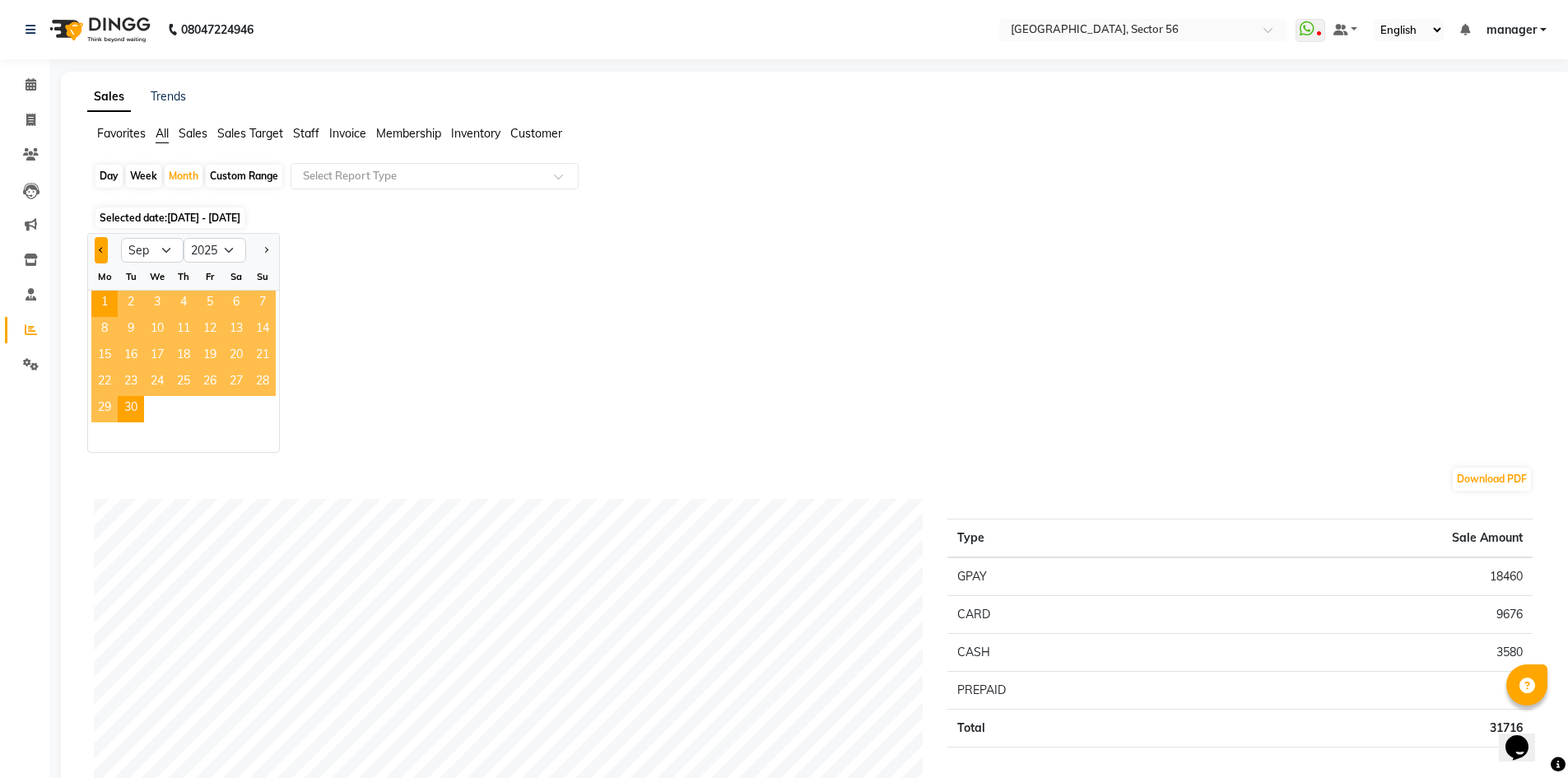
click at [106, 247] on button "Previous month" at bounding box center [102, 250] width 14 height 26
select select "8"
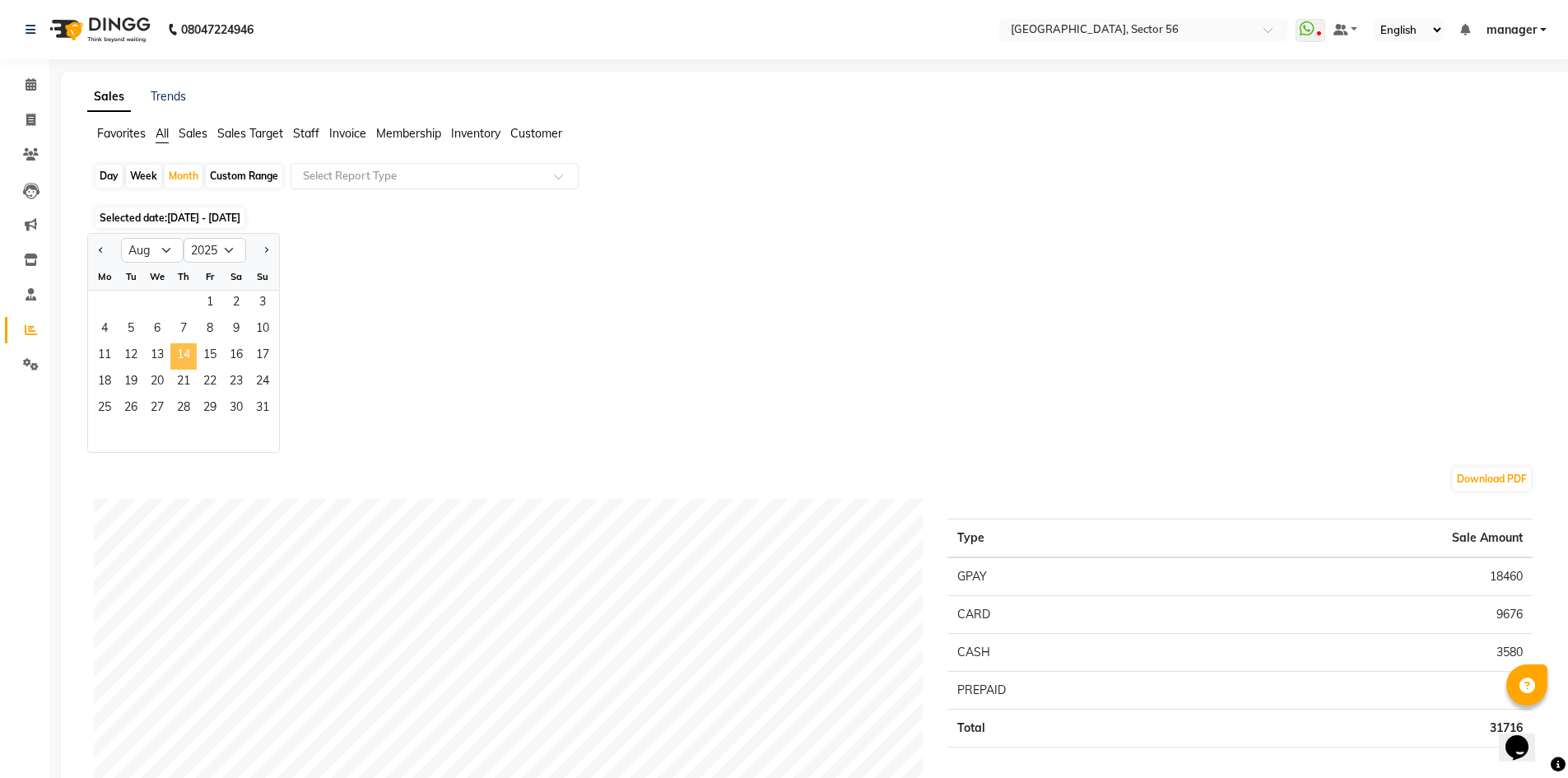
click at [183, 354] on span "14" at bounding box center [183, 356] width 26 height 26
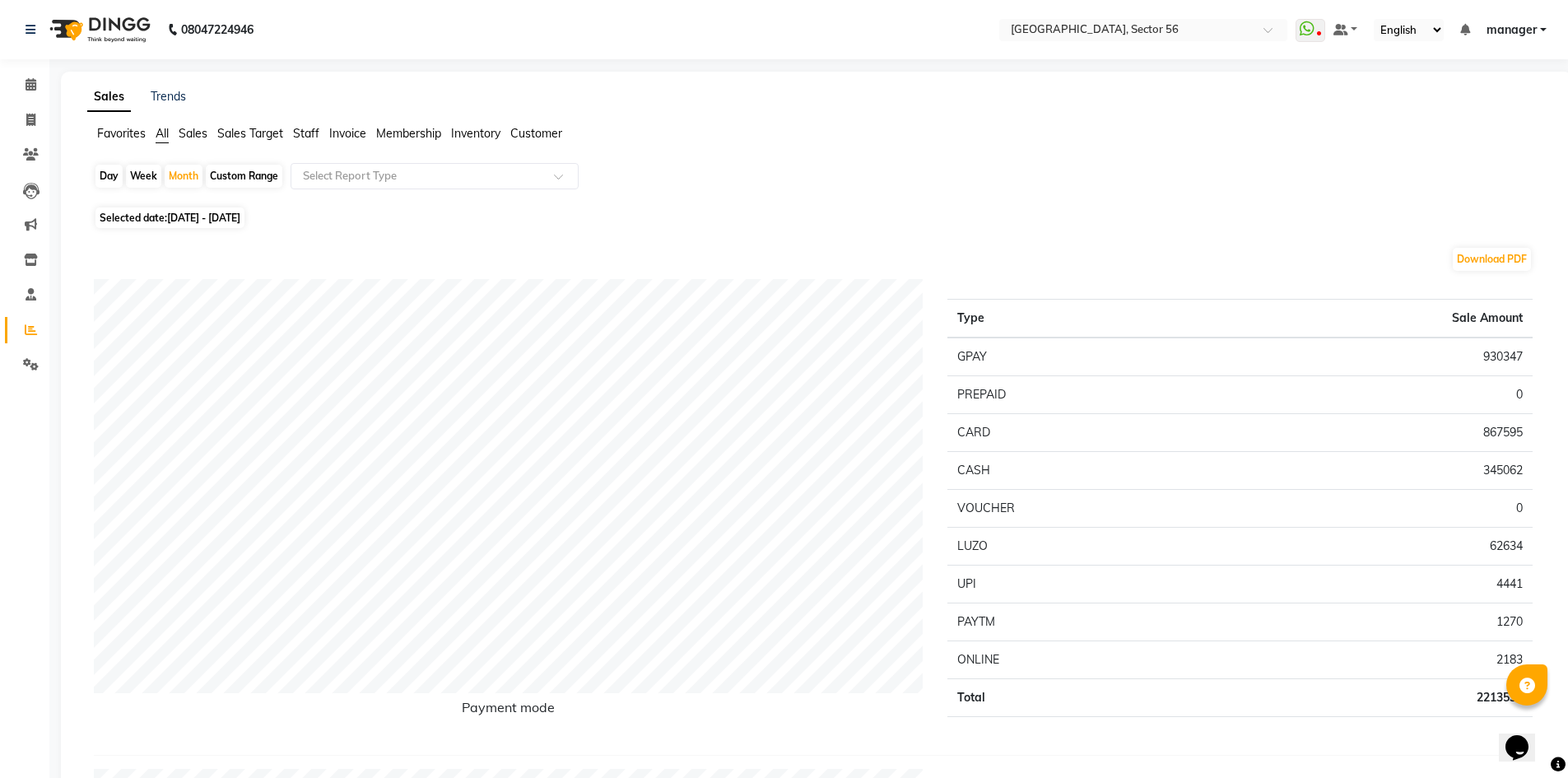
click at [539, 133] on span "Customer" at bounding box center [537, 133] width 52 height 15
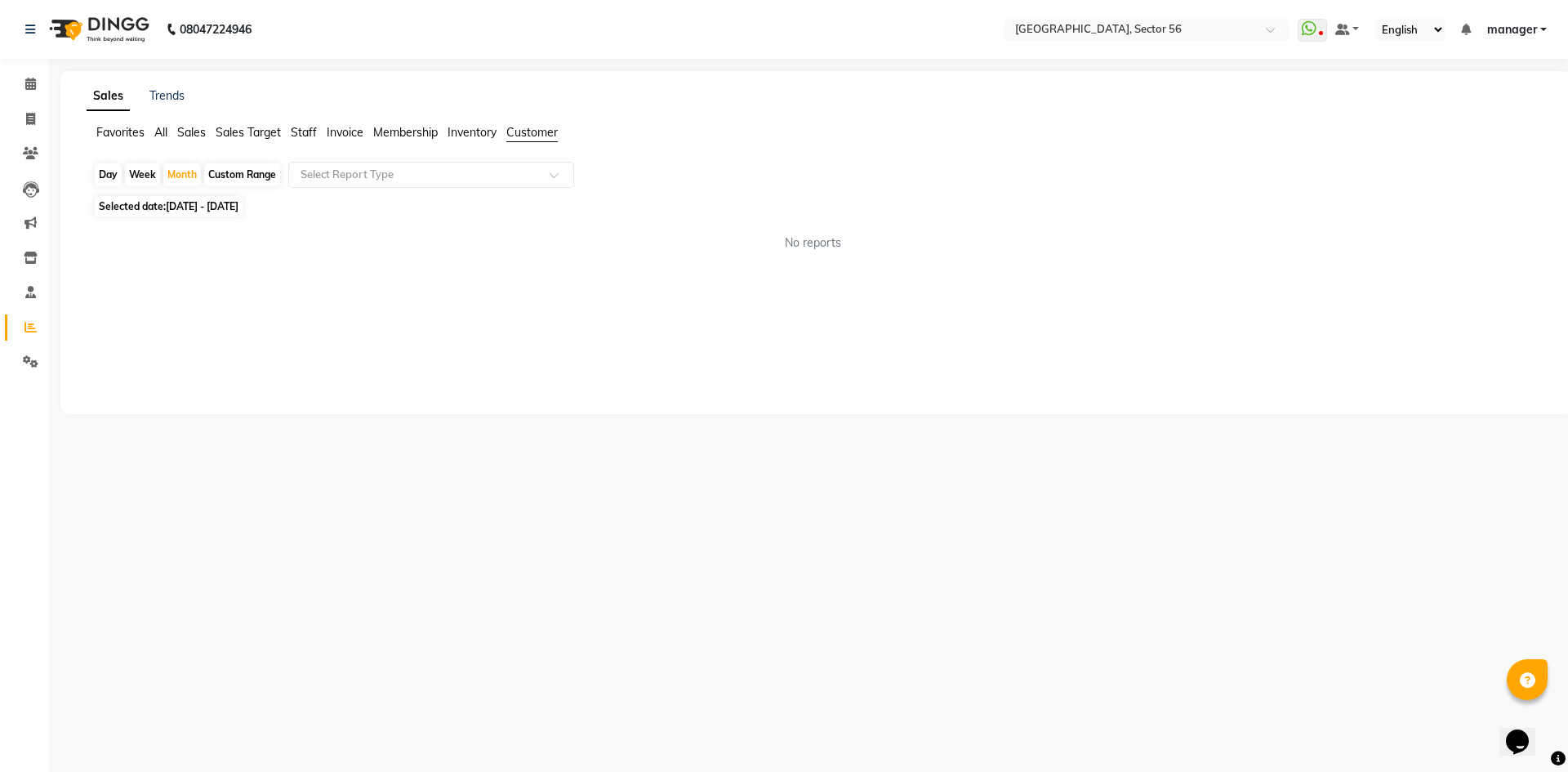
click at [476, 137] on span "Inventory" at bounding box center [472, 132] width 49 height 14
click at [432, 131] on span "Membership" at bounding box center [404, 132] width 64 height 14
click at [181, 175] on div "Month" at bounding box center [182, 175] width 37 height 23
select select "8"
select select "2025"
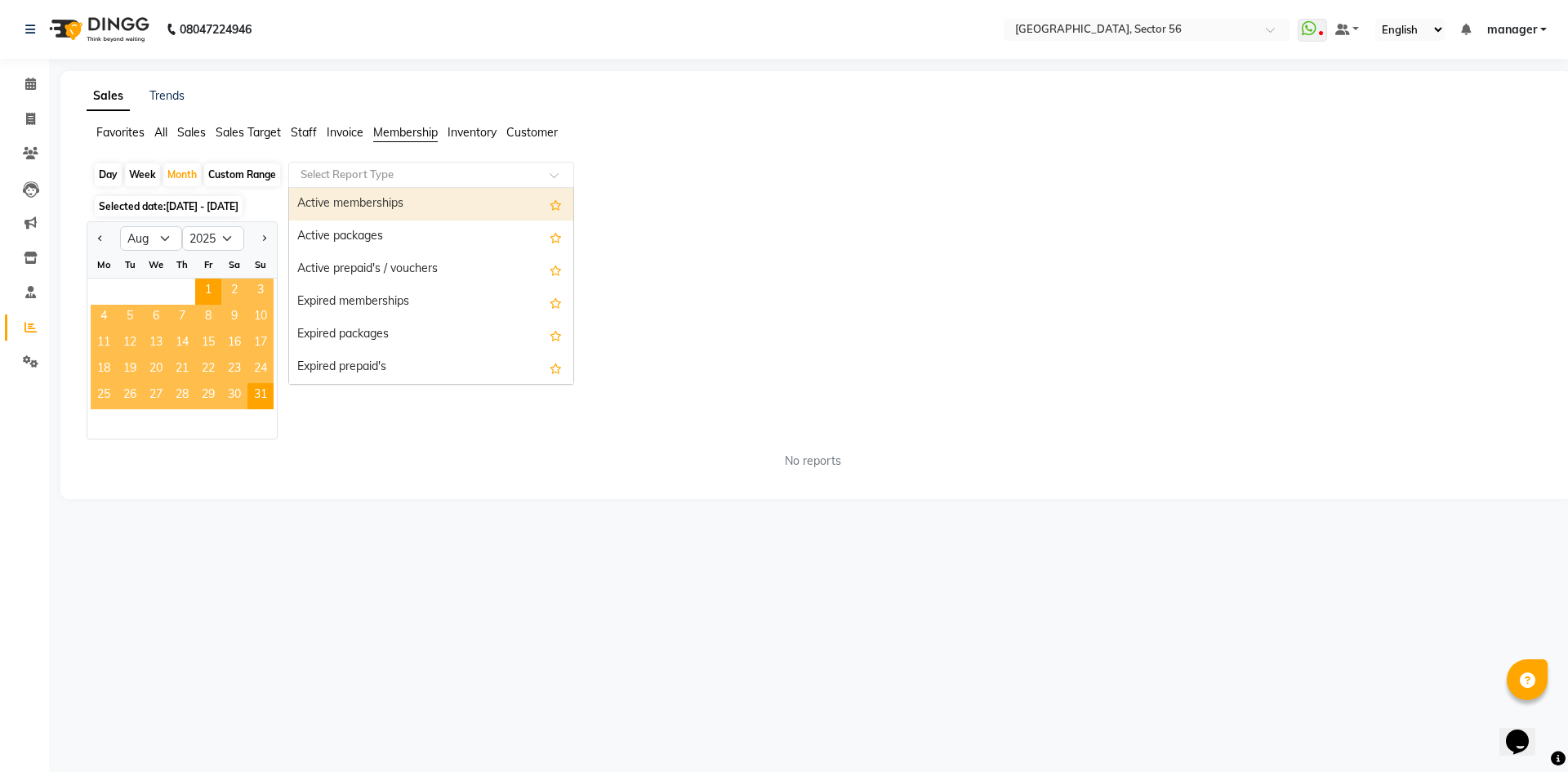
click at [344, 173] on input "text" at bounding box center [414, 174] width 235 height 16
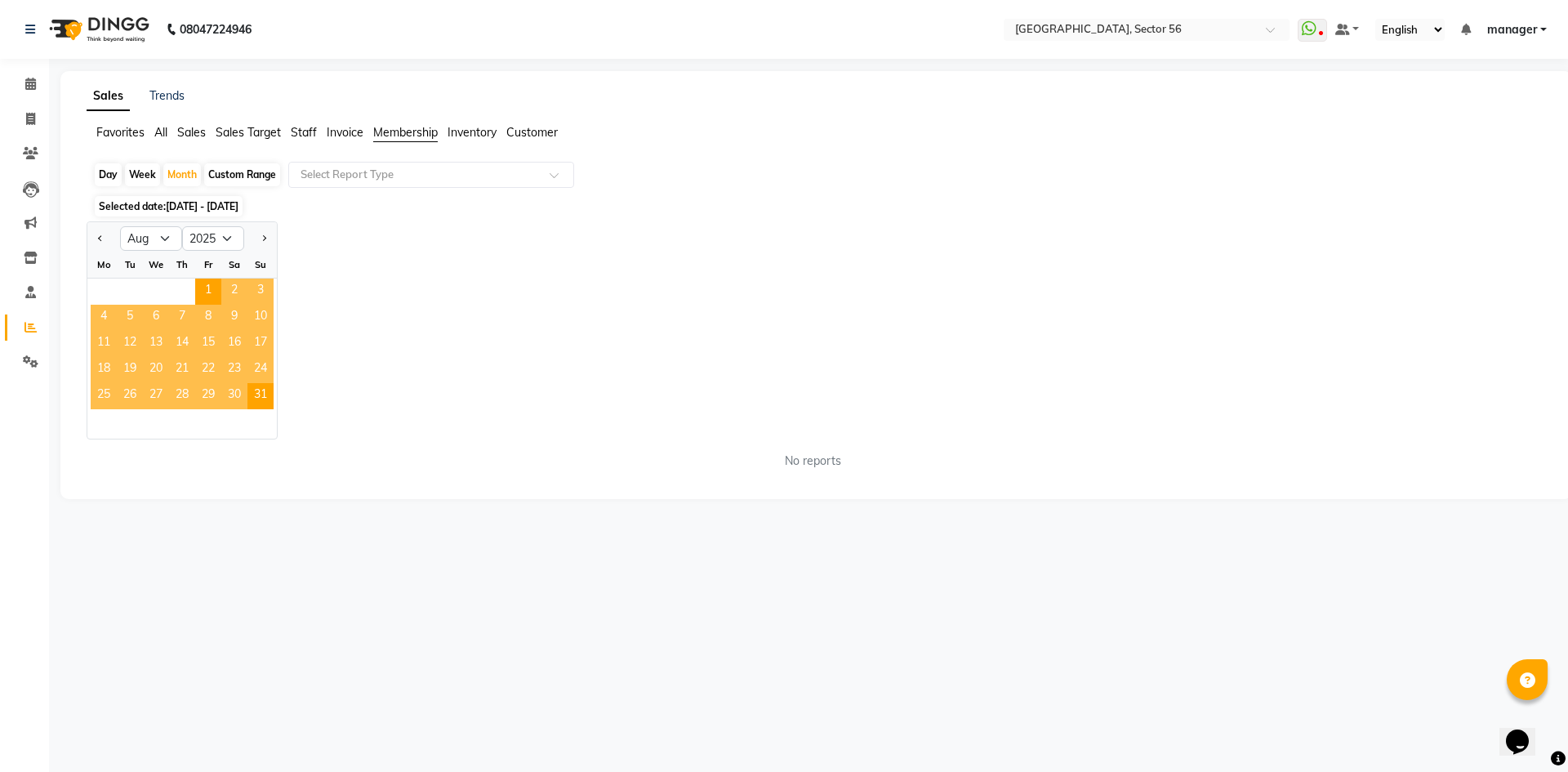
click at [465, 129] on span "Inventory" at bounding box center [472, 132] width 49 height 14
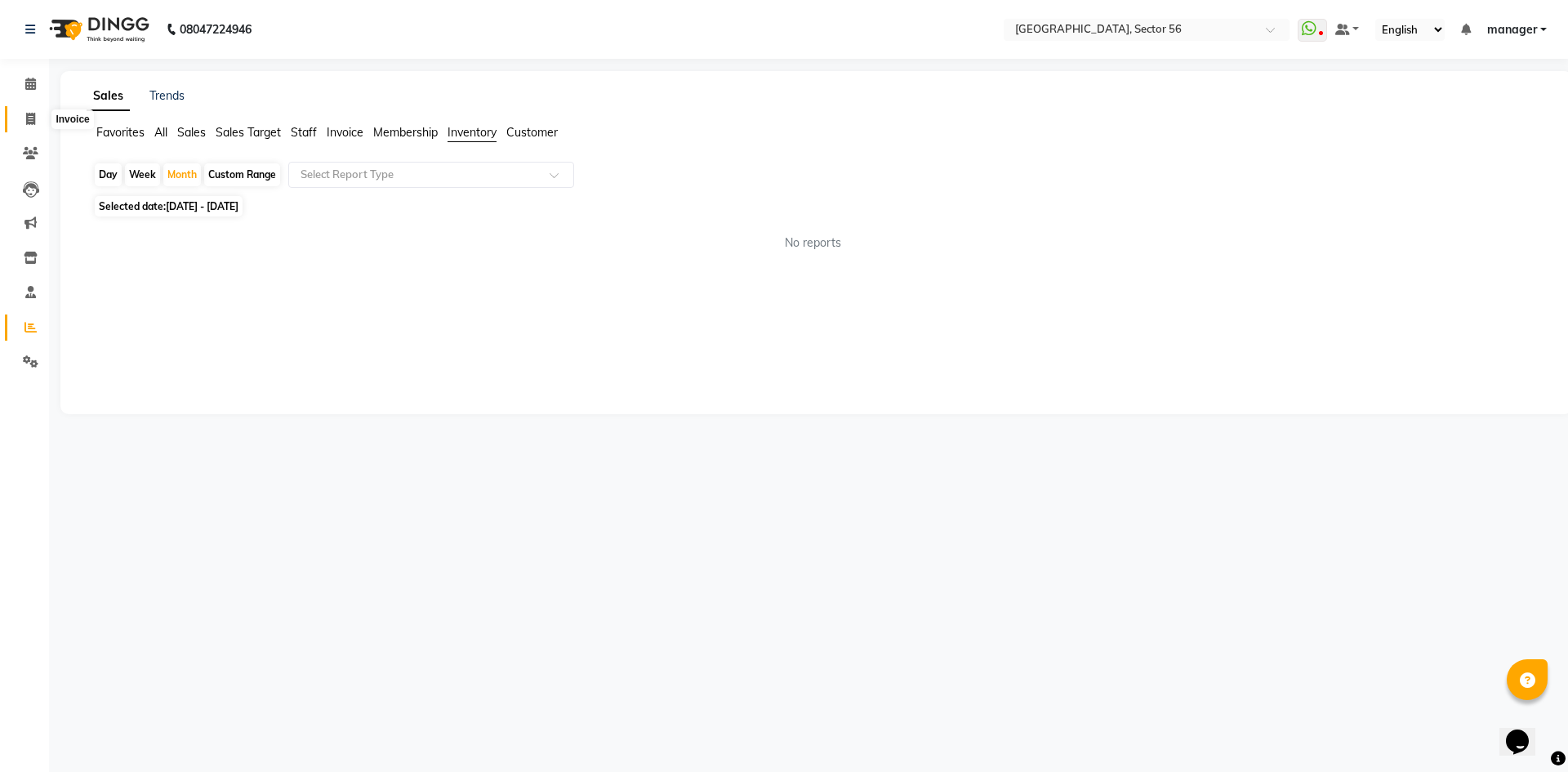
click at [27, 117] on icon at bounding box center [30, 118] width 9 height 12
select select "5557"
select select "service"
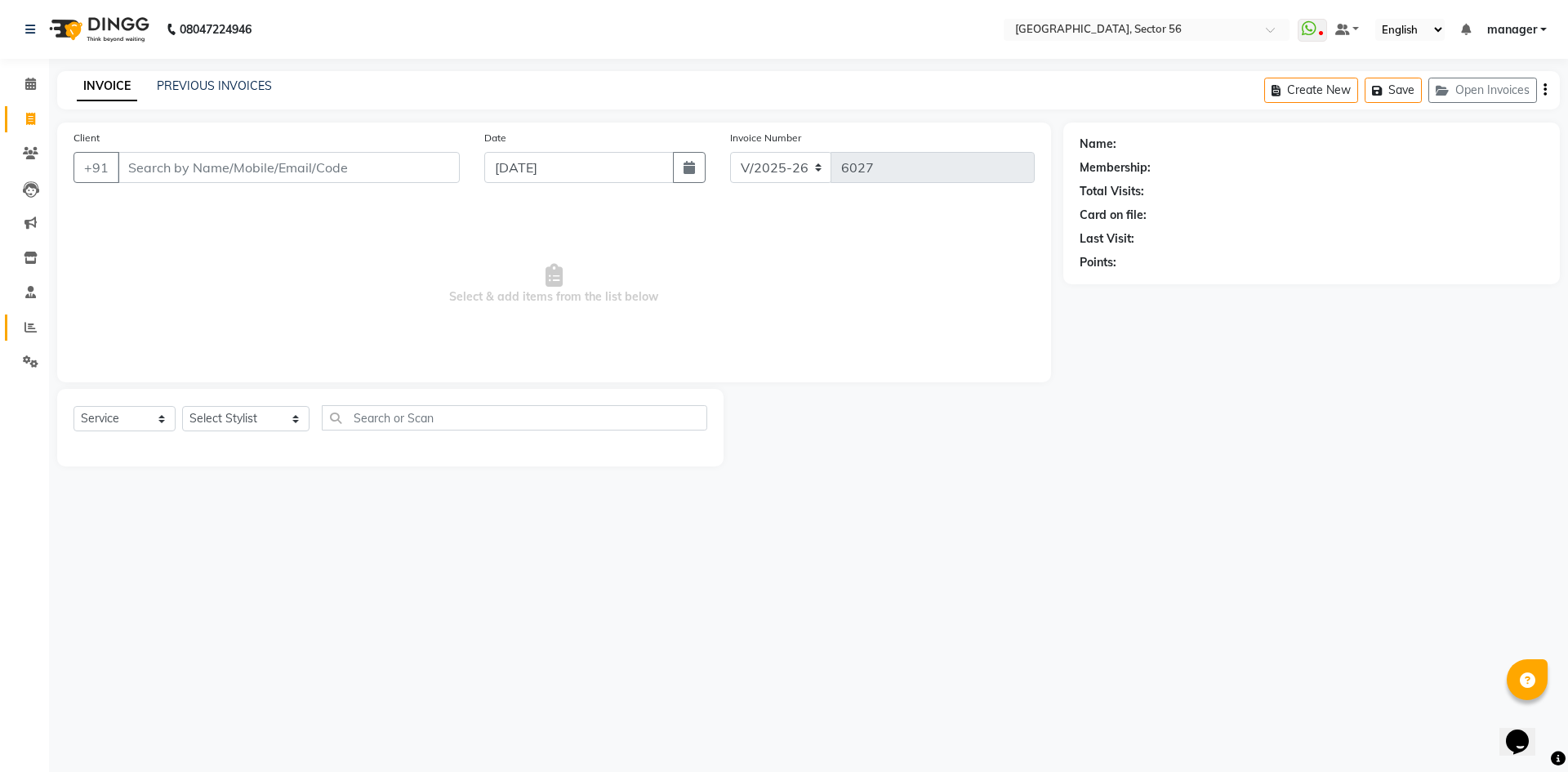
click at [40, 325] on span at bounding box center [31, 328] width 29 height 19
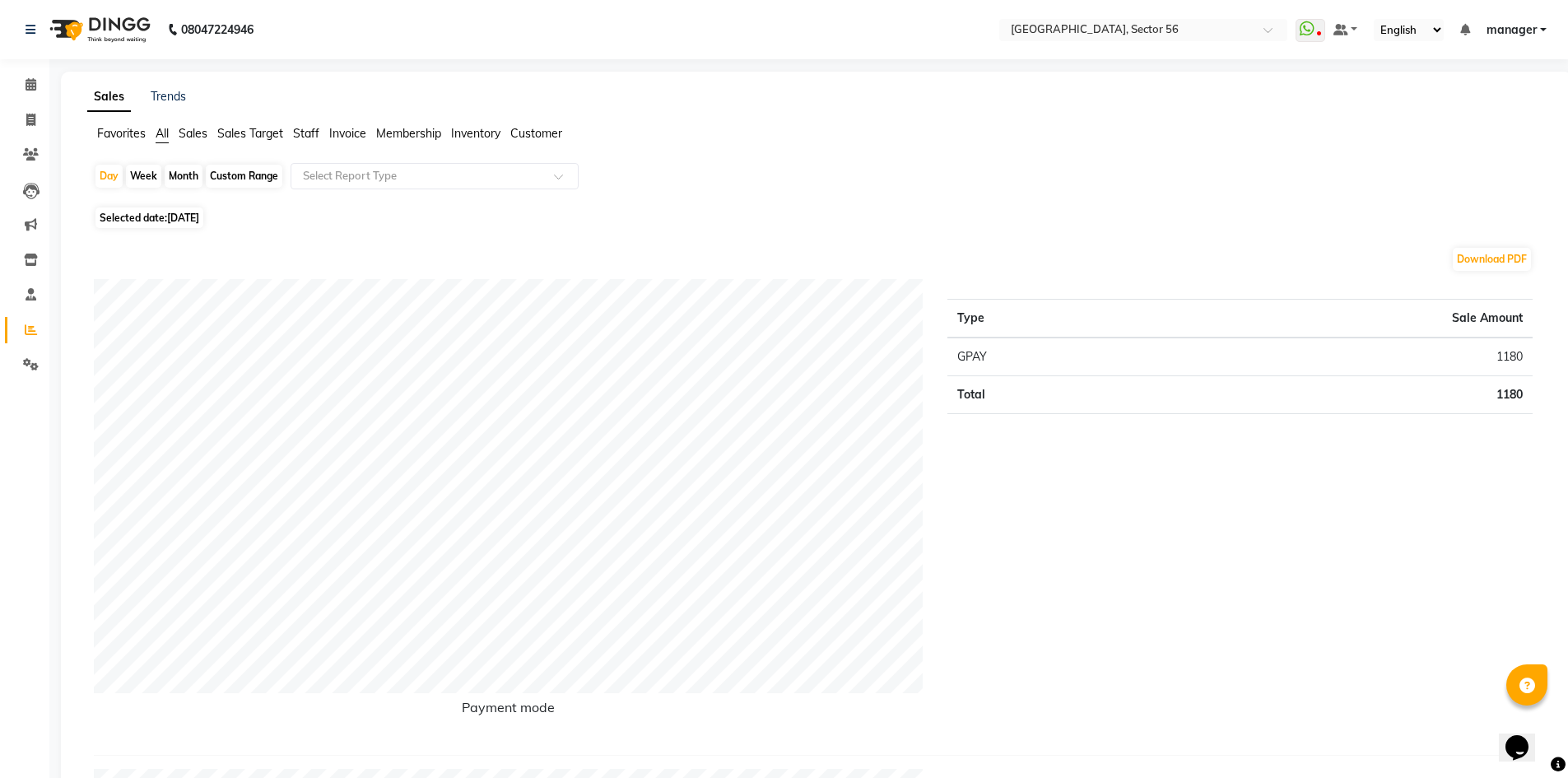
click at [186, 178] on div "Month" at bounding box center [183, 176] width 38 height 23
select select "9"
select select "2025"
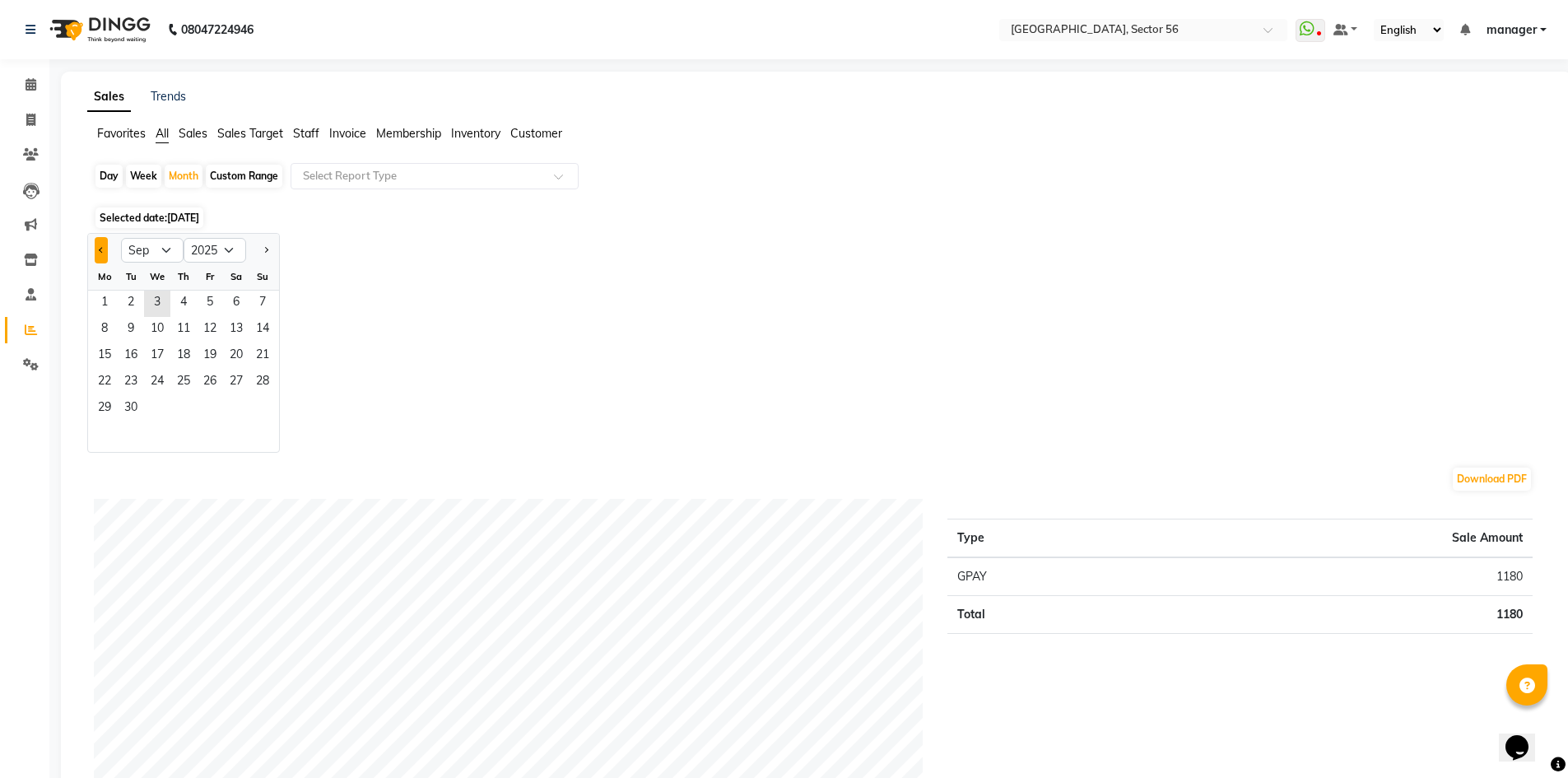
click at [99, 255] on button "Previous month" at bounding box center [102, 250] width 14 height 26
select select "8"
click at [212, 351] on span "15" at bounding box center [209, 356] width 26 height 26
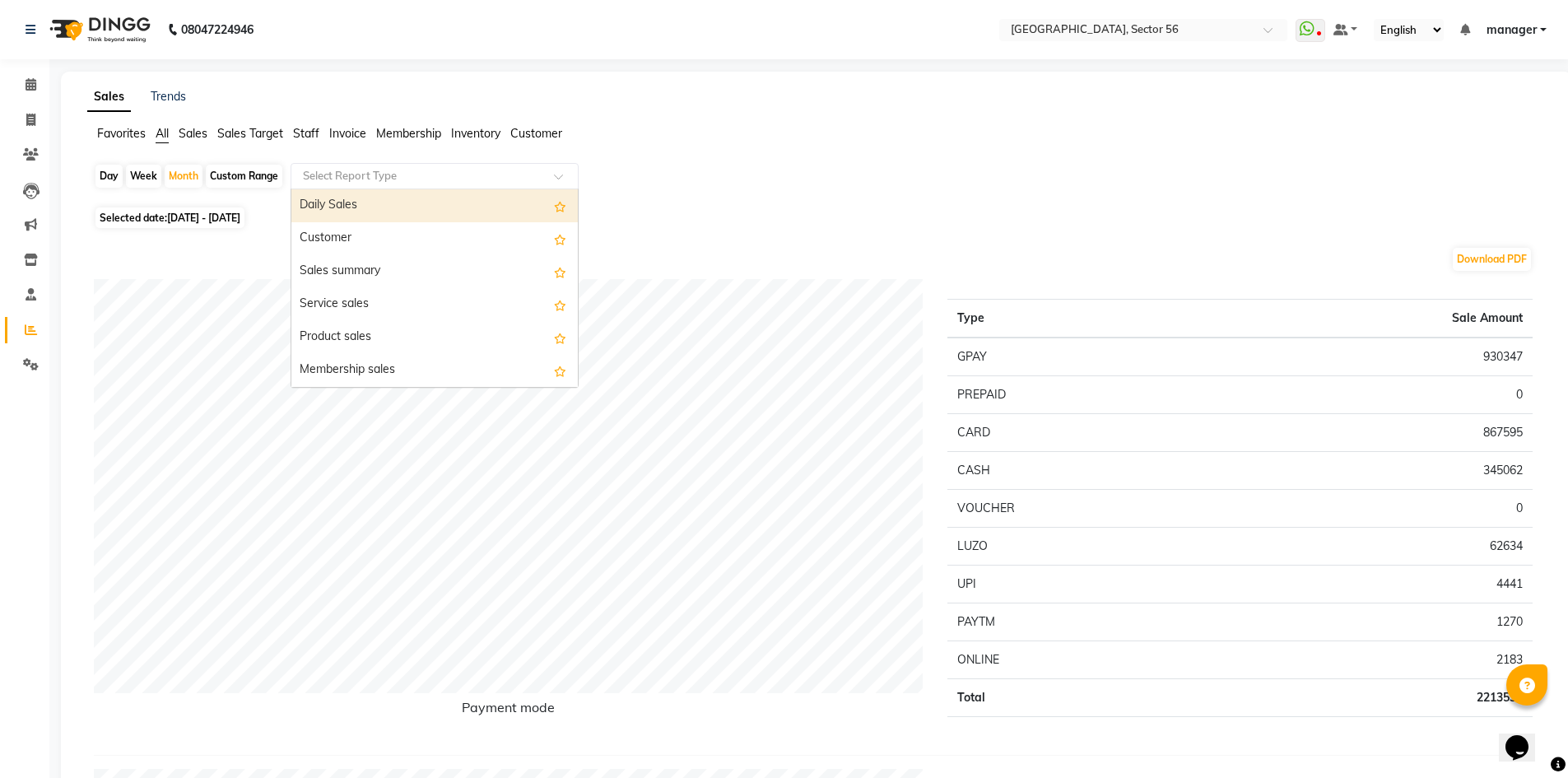
click at [357, 165] on div "Select Report Type" at bounding box center [434, 175] width 288 height 26
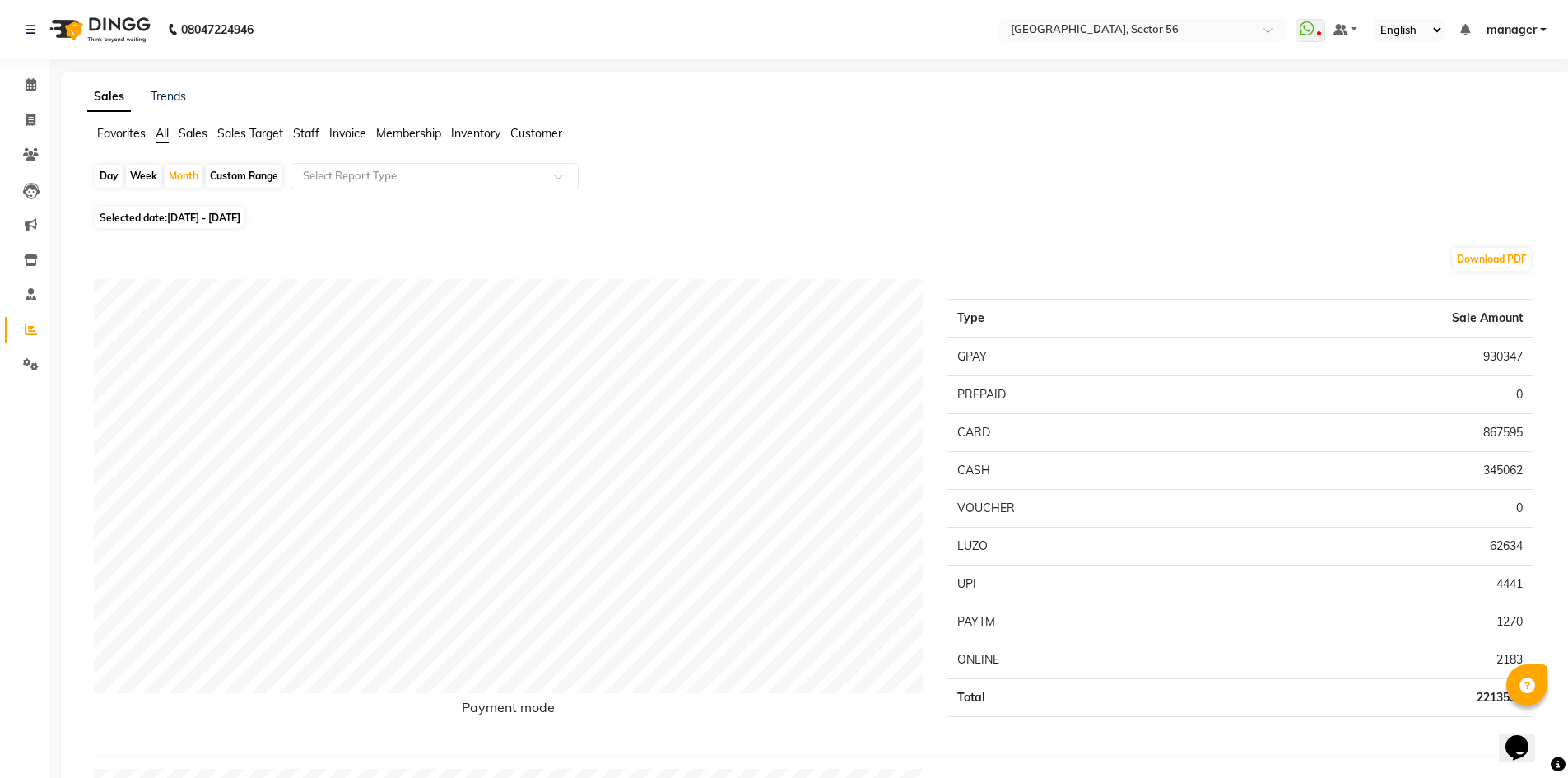
click at [424, 135] on span "Membership" at bounding box center [408, 133] width 65 height 15
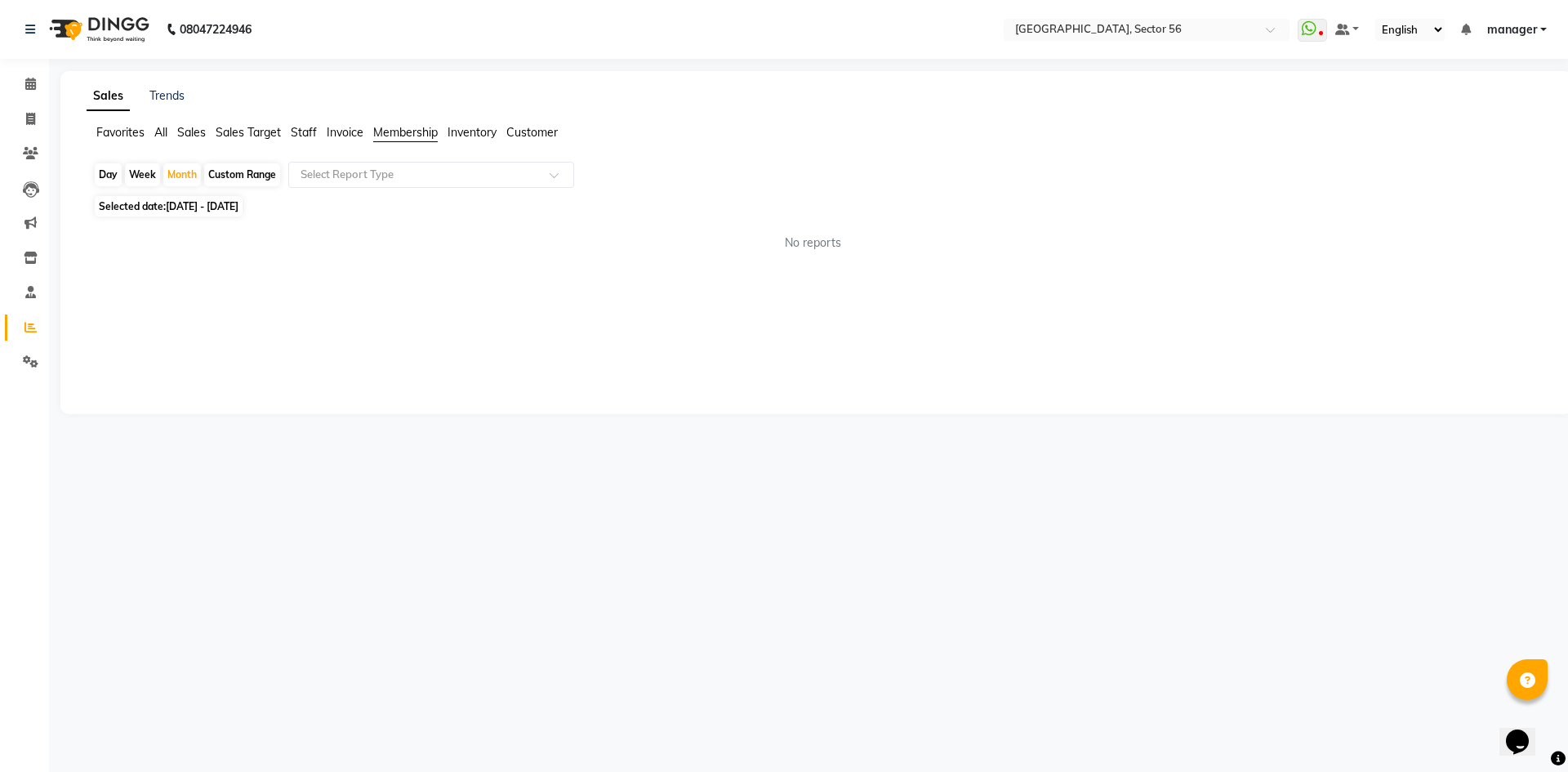
click at [483, 135] on span "Inventory" at bounding box center [472, 132] width 49 height 14
click at [520, 131] on span "Customer" at bounding box center [532, 132] width 52 height 14
click at [356, 135] on span "Invoice" at bounding box center [345, 132] width 37 height 14
click at [306, 135] on span "Staff" at bounding box center [304, 132] width 26 height 14
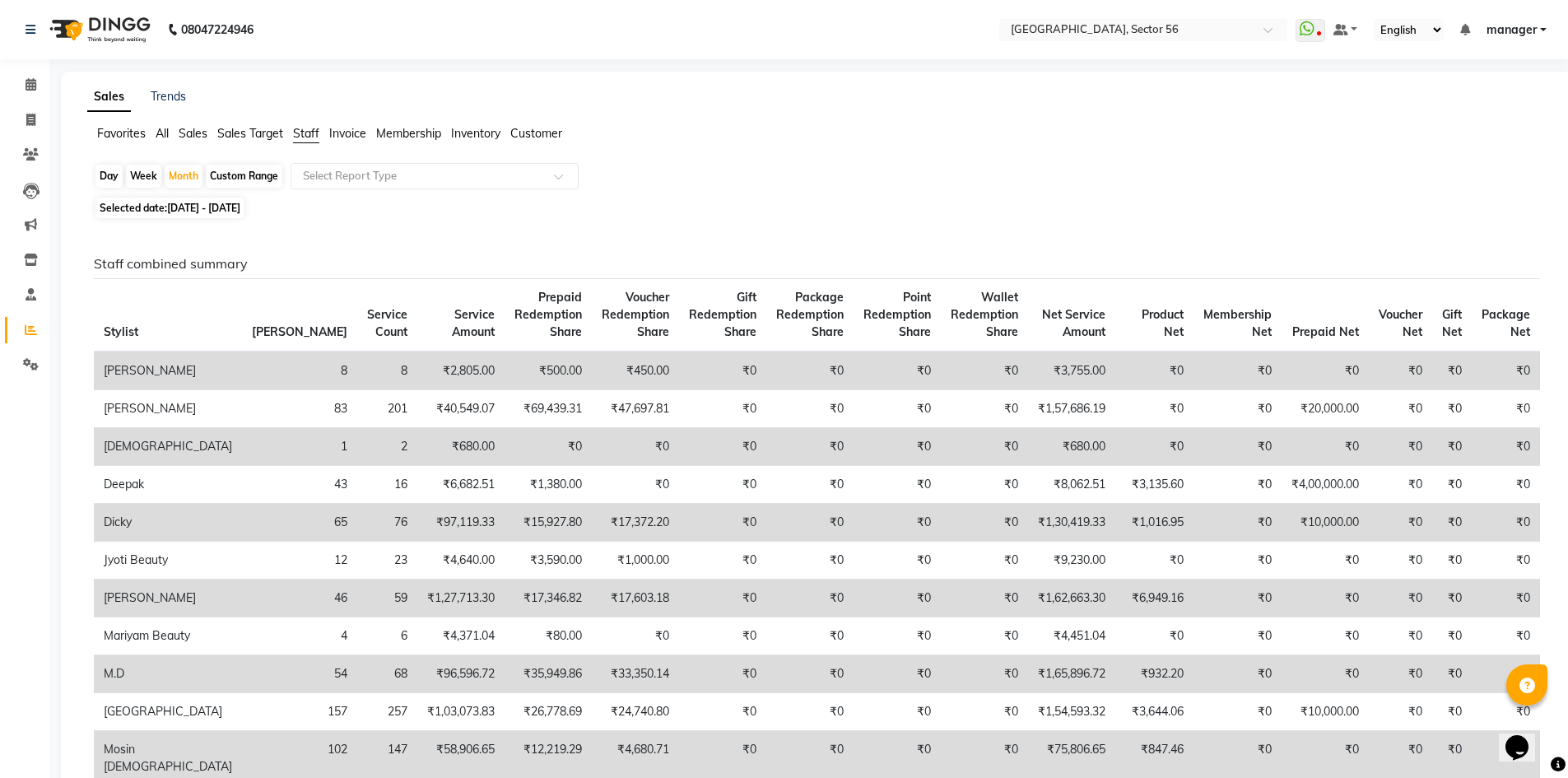
click at [533, 138] on span "Customer" at bounding box center [537, 133] width 52 height 15
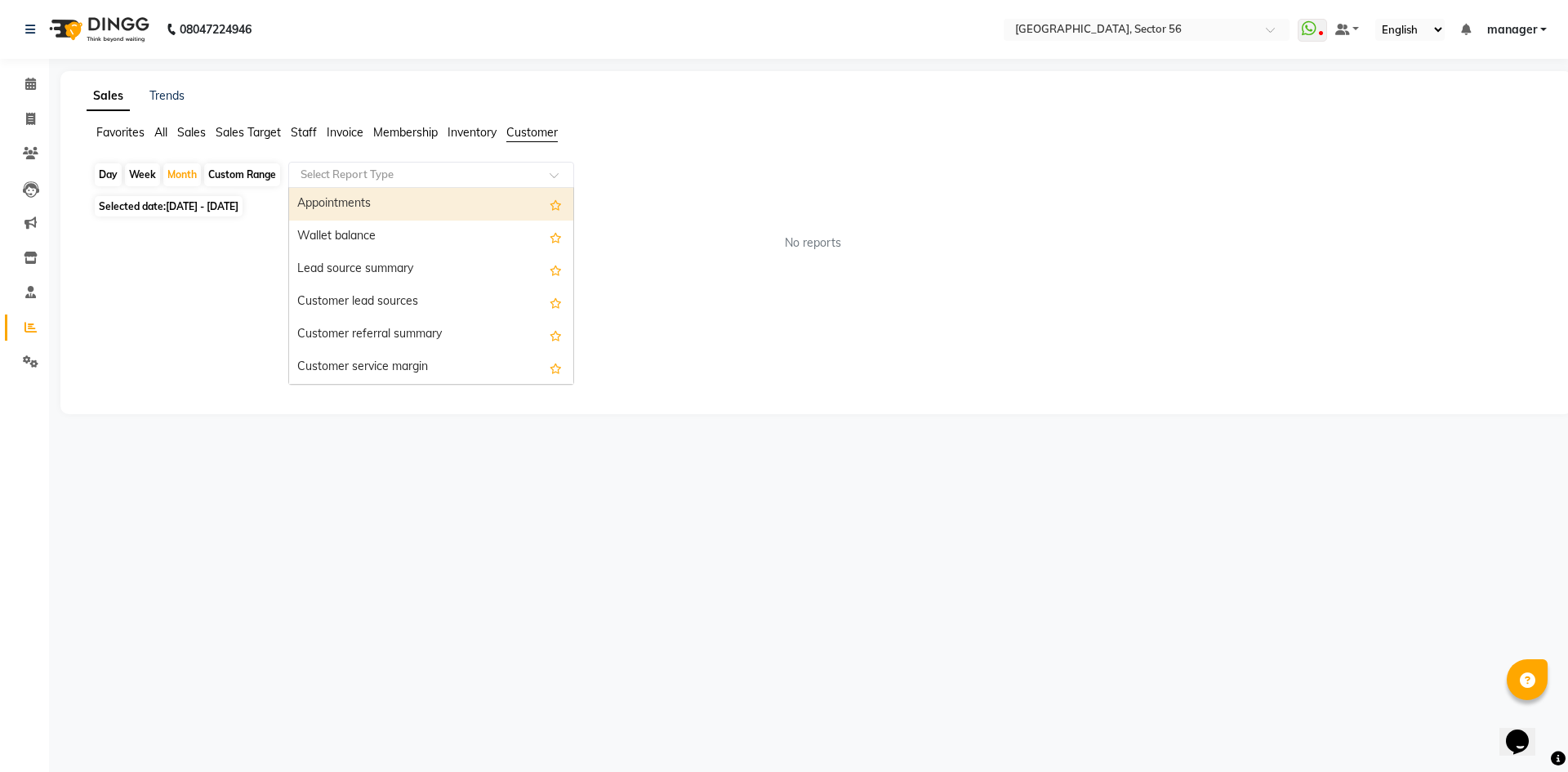
click at [502, 171] on input "text" at bounding box center [414, 174] width 235 height 16
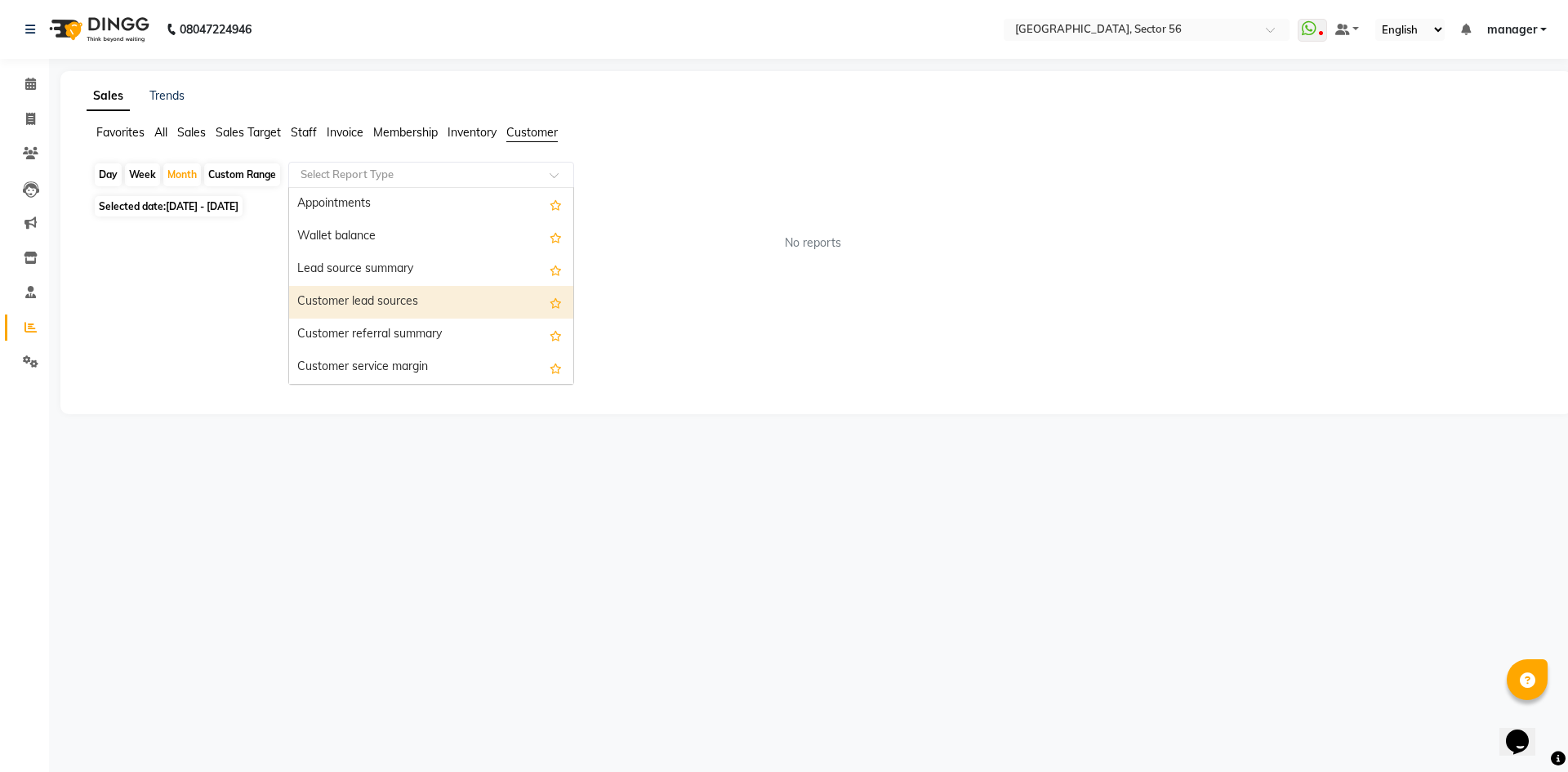
click at [425, 305] on div "Customer lead sources" at bounding box center [431, 302] width 284 height 33
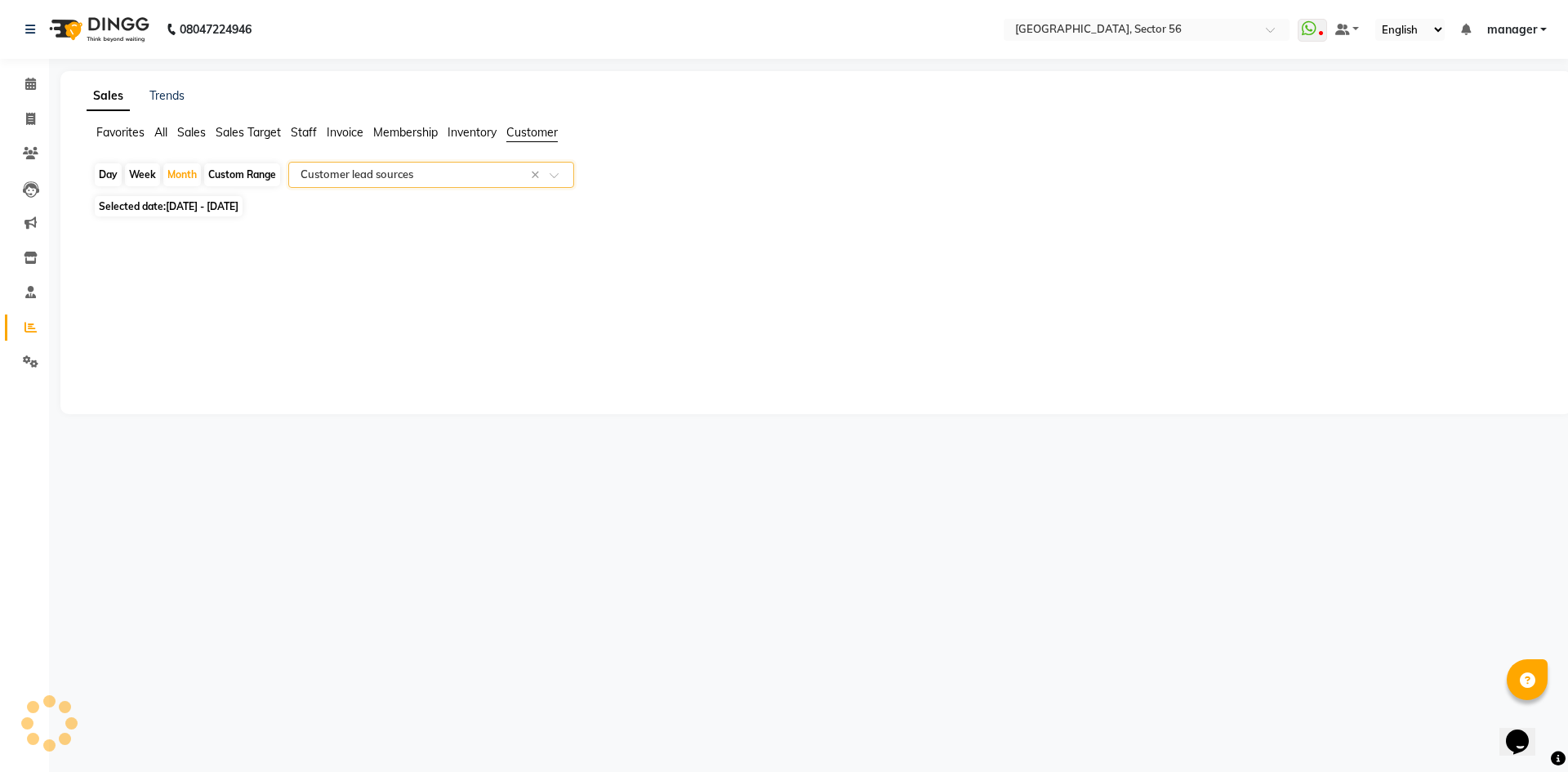
select select "full_report"
select select "csv"
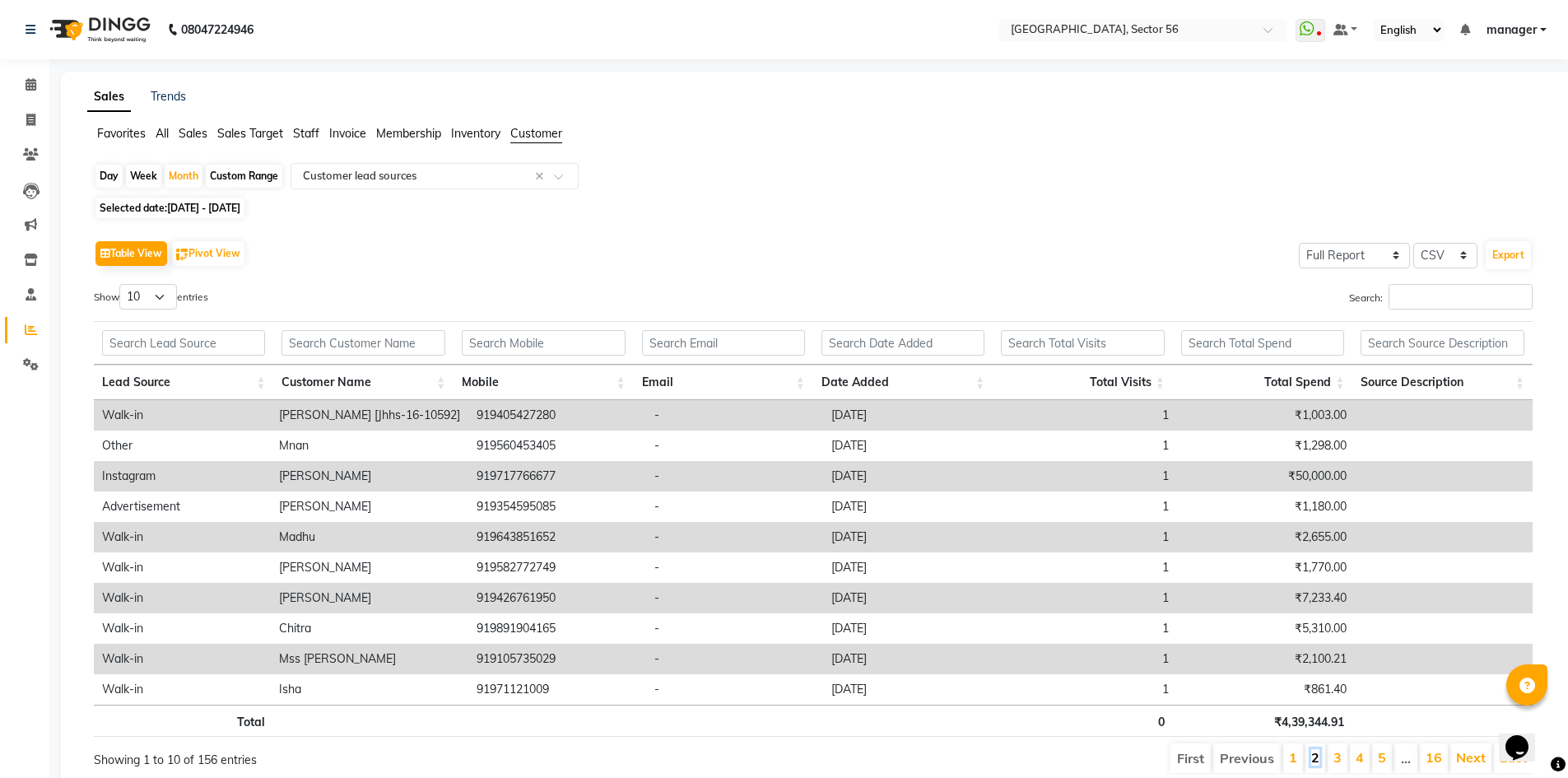
click at [1318, 760] on link "2" at bounding box center [1315, 757] width 8 height 16
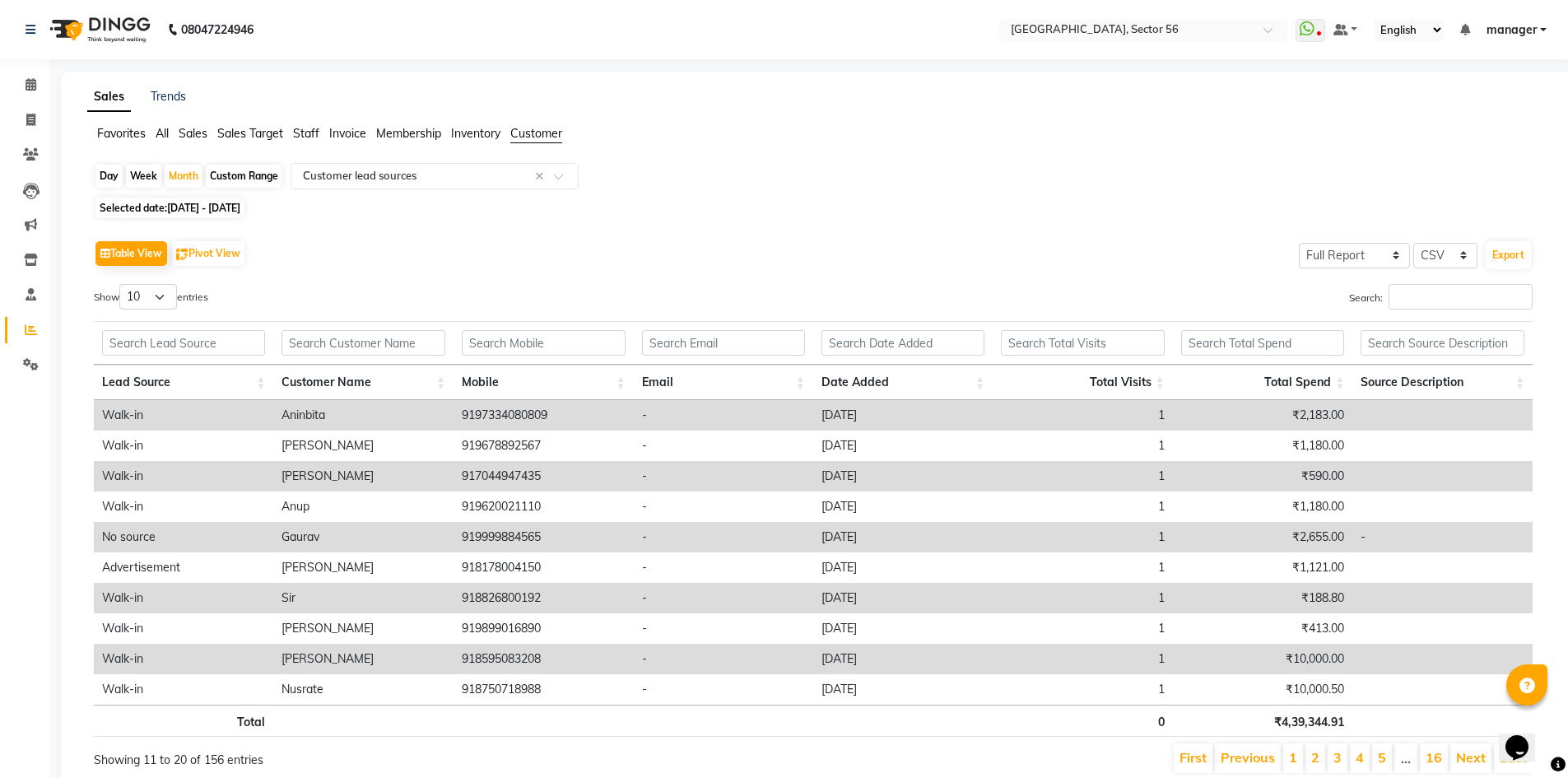
click at [1334, 763] on li "3" at bounding box center [1337, 758] width 19 height 30
click at [1339, 758] on link "3" at bounding box center [1337, 757] width 8 height 16
click at [1360, 760] on link "4" at bounding box center [1360, 757] width 8 height 16
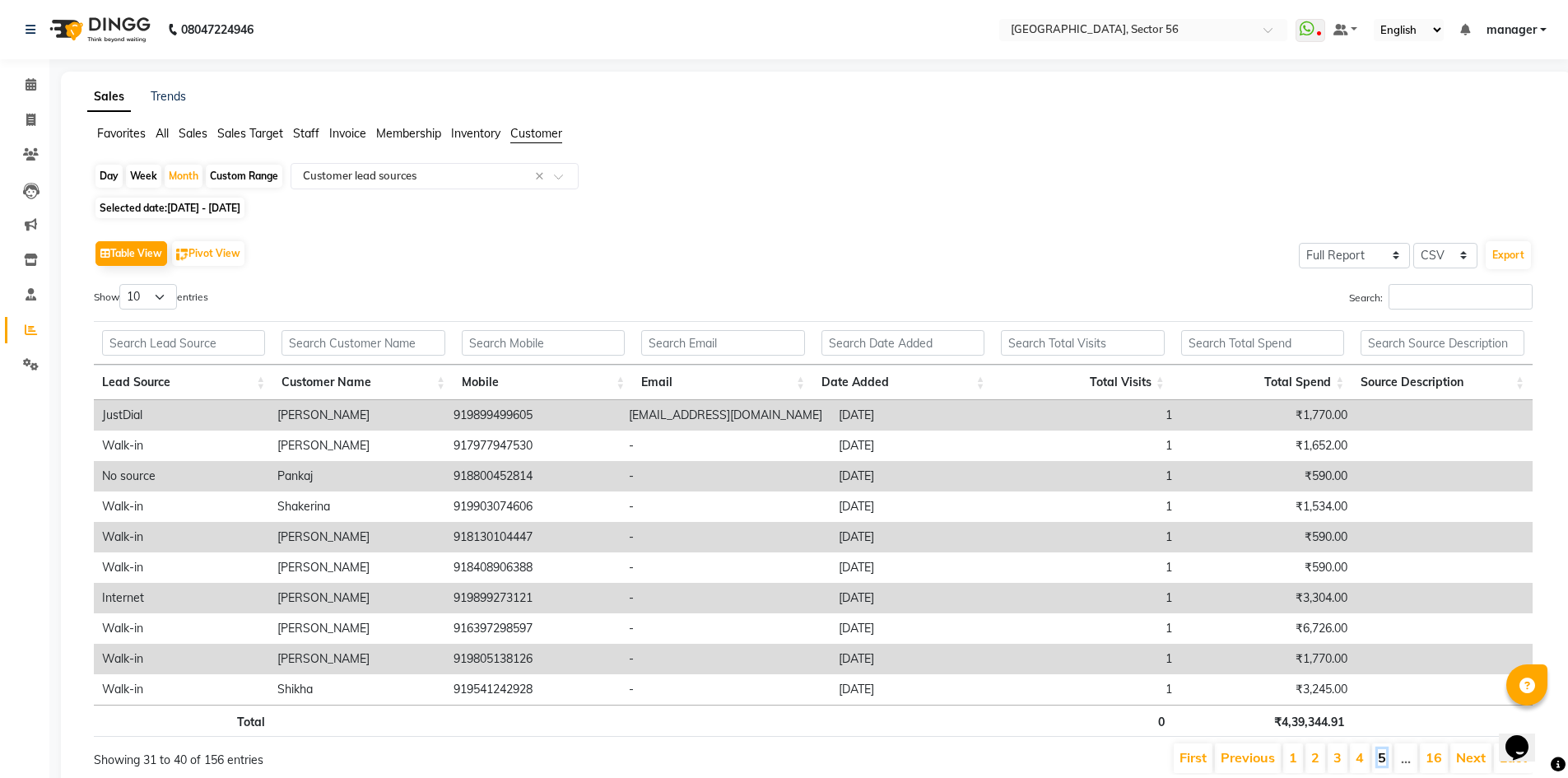
click at [1381, 760] on link "5" at bounding box center [1382, 757] width 8 height 16
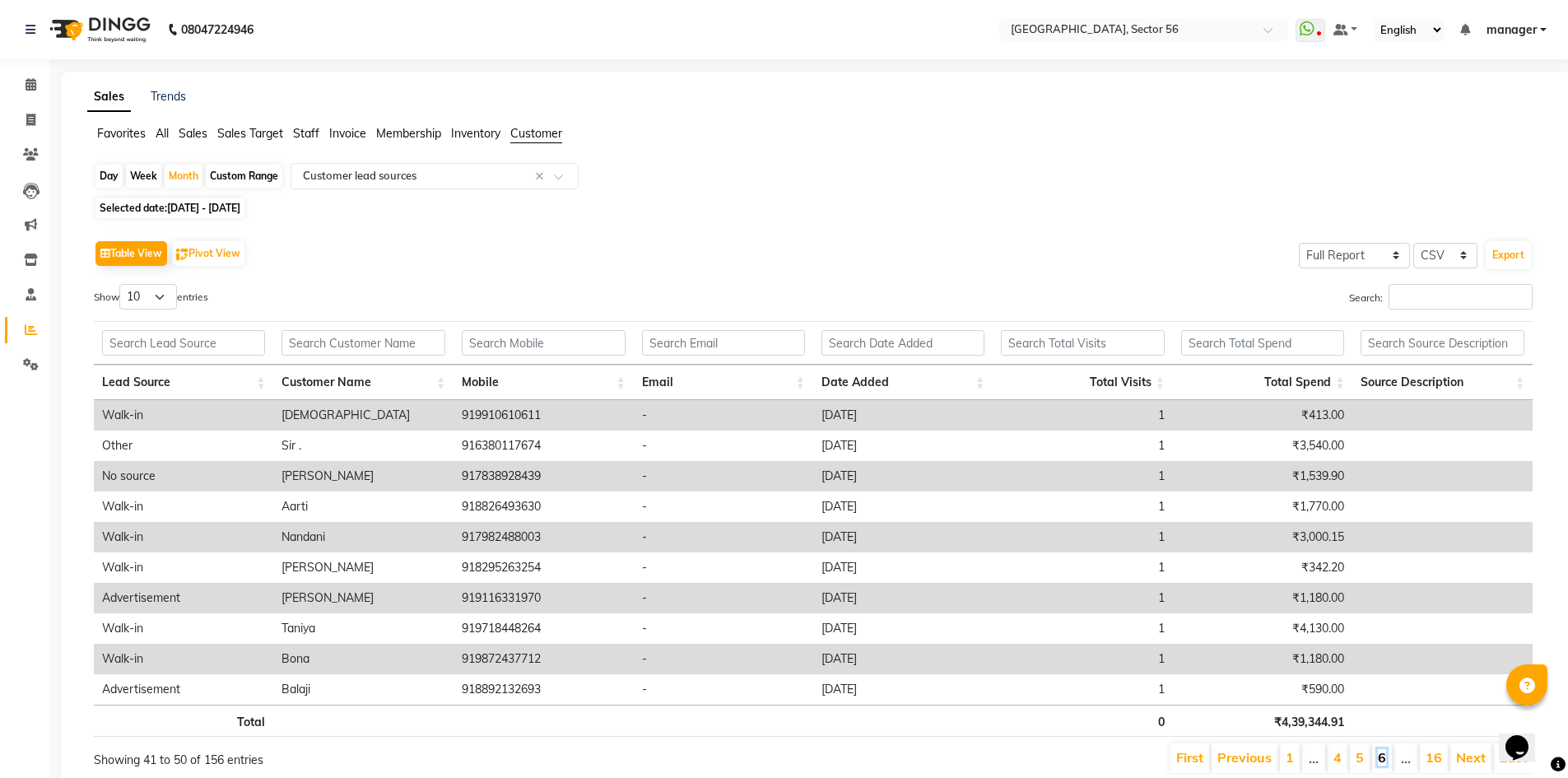
click at [1380, 759] on link "6" at bounding box center [1382, 757] width 8 height 16
click at [1380, 756] on link "7" at bounding box center [1382, 757] width 8 height 16
click at [1382, 760] on link "8" at bounding box center [1382, 757] width 8 height 16
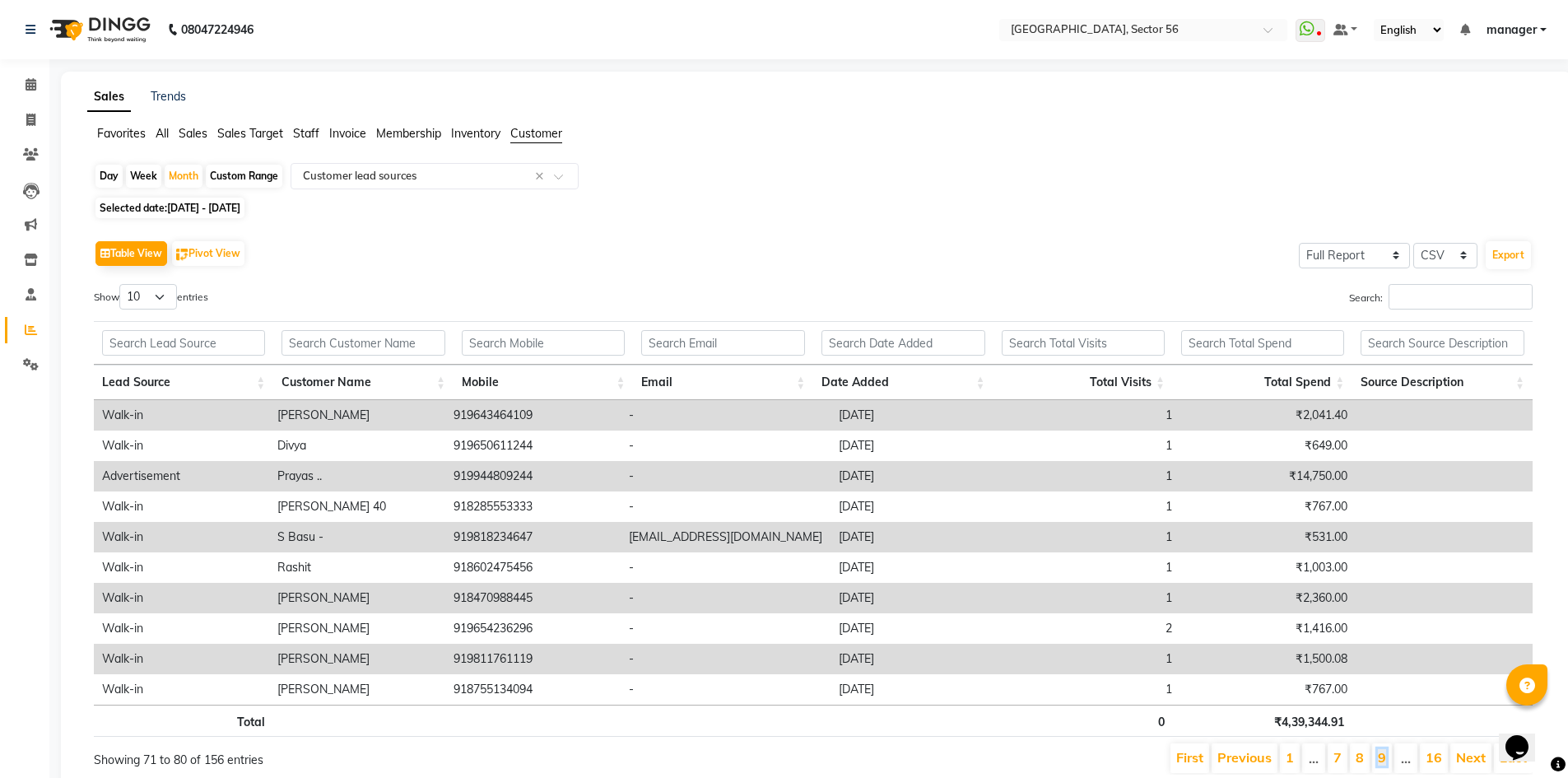
click at [1382, 760] on link "9" at bounding box center [1382, 757] width 8 height 16
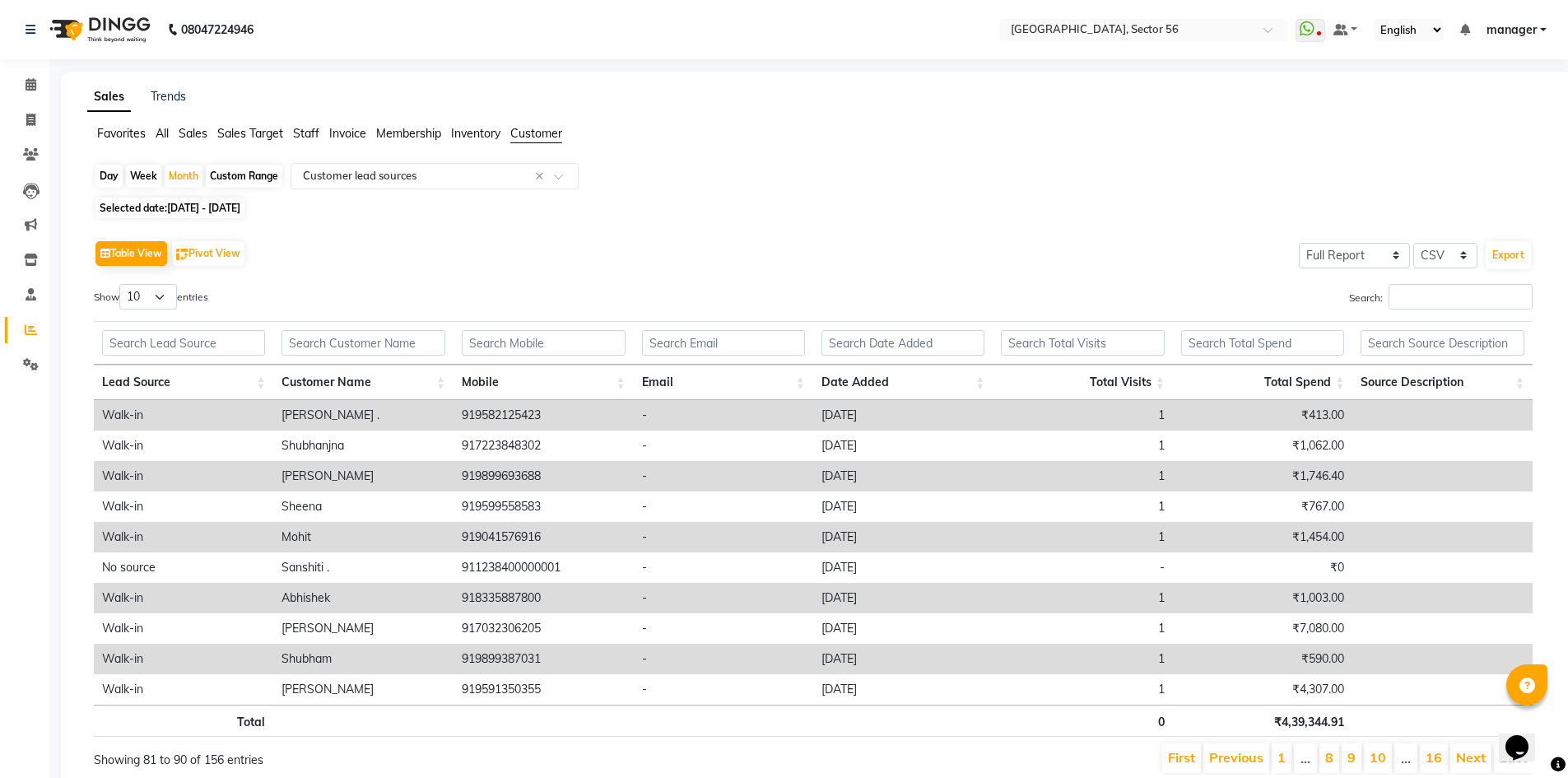
click at [1409, 757] on li "…" at bounding box center [1406, 758] width 23 height 30
click at [1403, 761] on li "…" at bounding box center [1406, 758] width 23 height 30
click at [1383, 758] on link "10" at bounding box center [1377, 757] width 16 height 16
click at [1383, 758] on link "11" at bounding box center [1377, 757] width 16 height 16
click at [1383, 758] on link "12" at bounding box center [1377, 757] width 16 height 16
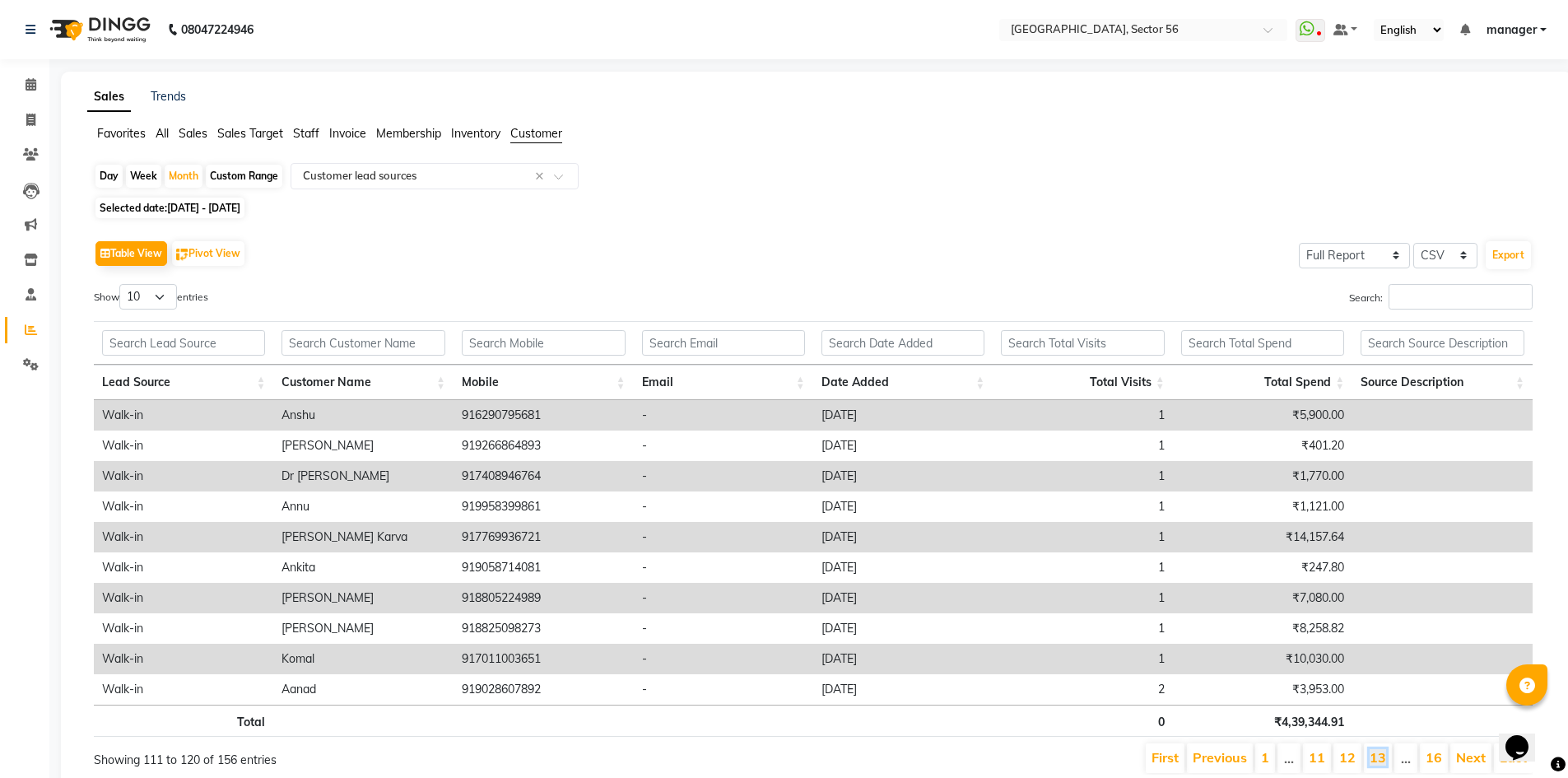
click at [1383, 758] on link "13" at bounding box center [1377, 757] width 16 height 16
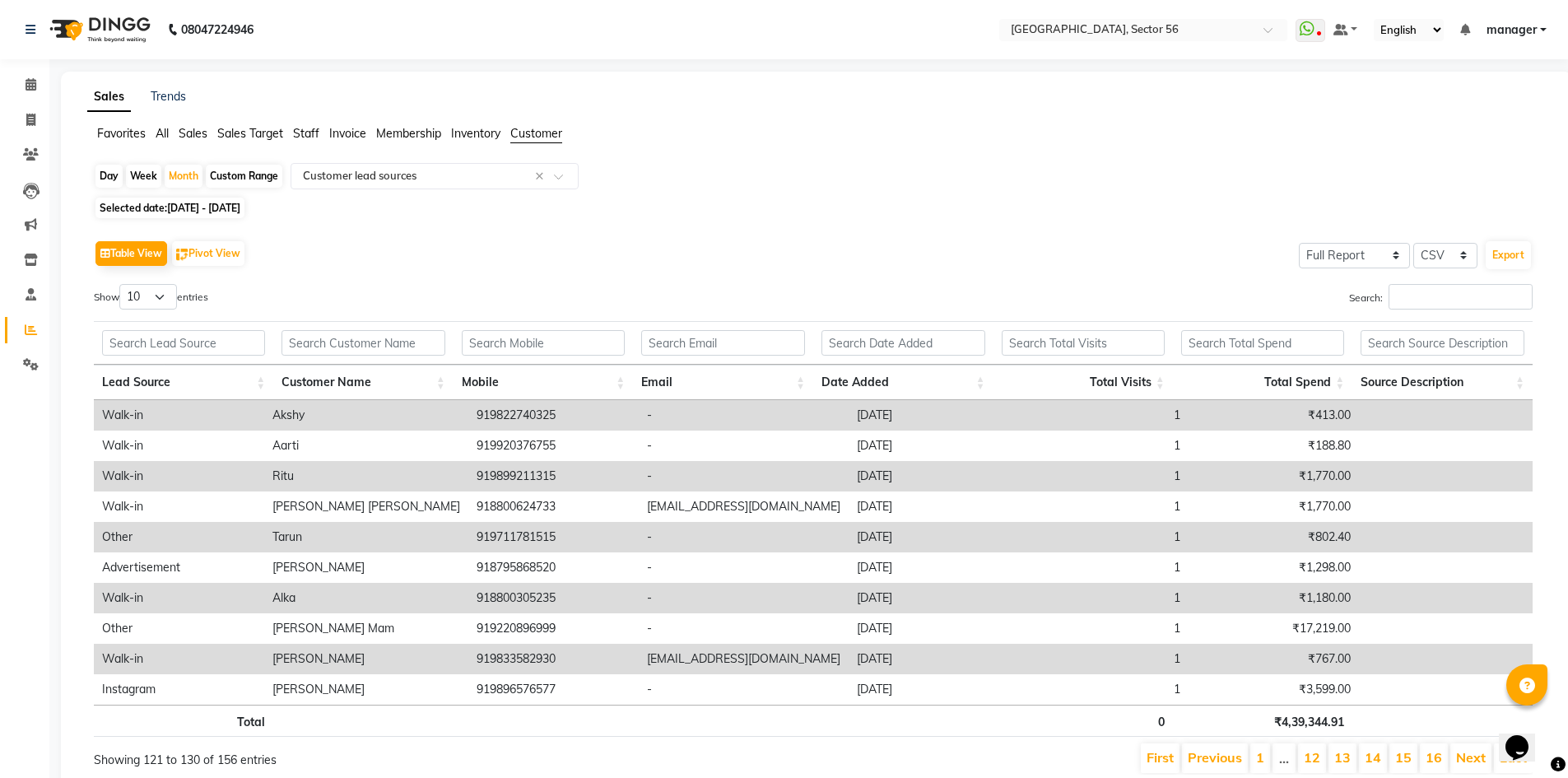
click at [1383, 758] on li "14" at bounding box center [1372, 758] width 28 height 30
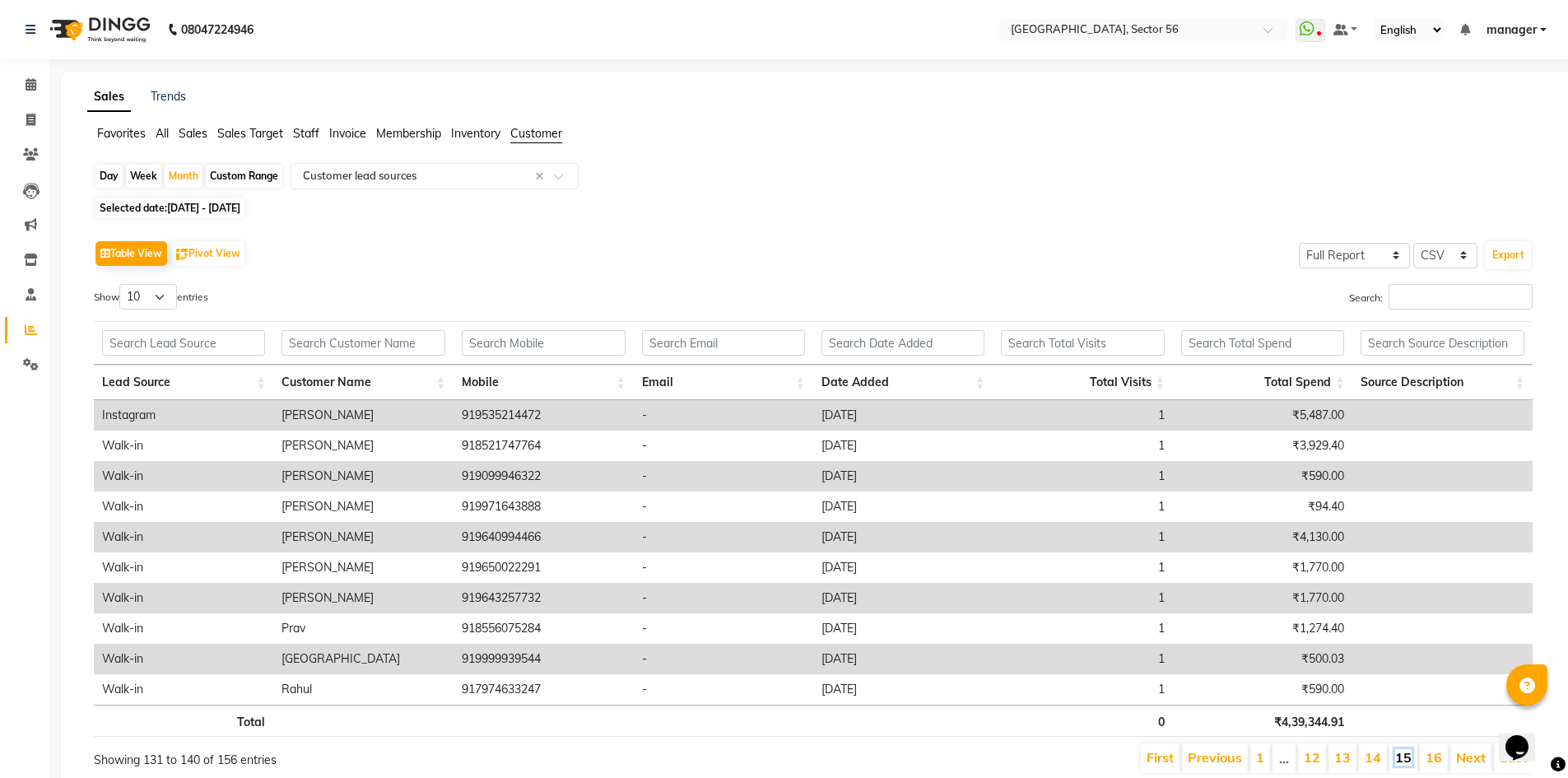
click at [1399, 760] on link "15" at bounding box center [1402, 757] width 16 height 16
click at [1258, 759] on li "1" at bounding box center [1260, 758] width 19 height 30
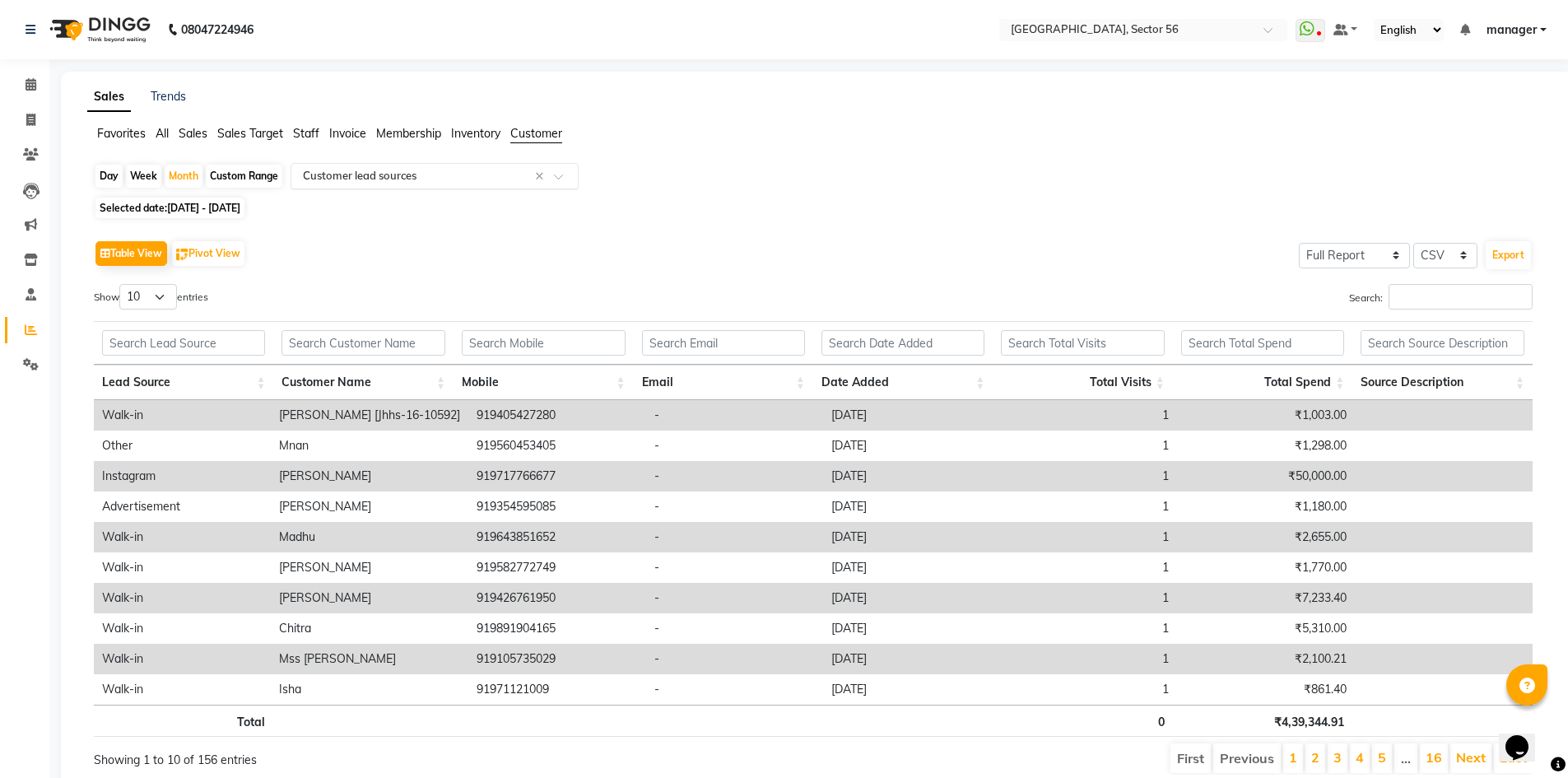
click at [388, 182] on input "text" at bounding box center [417, 175] width 237 height 16
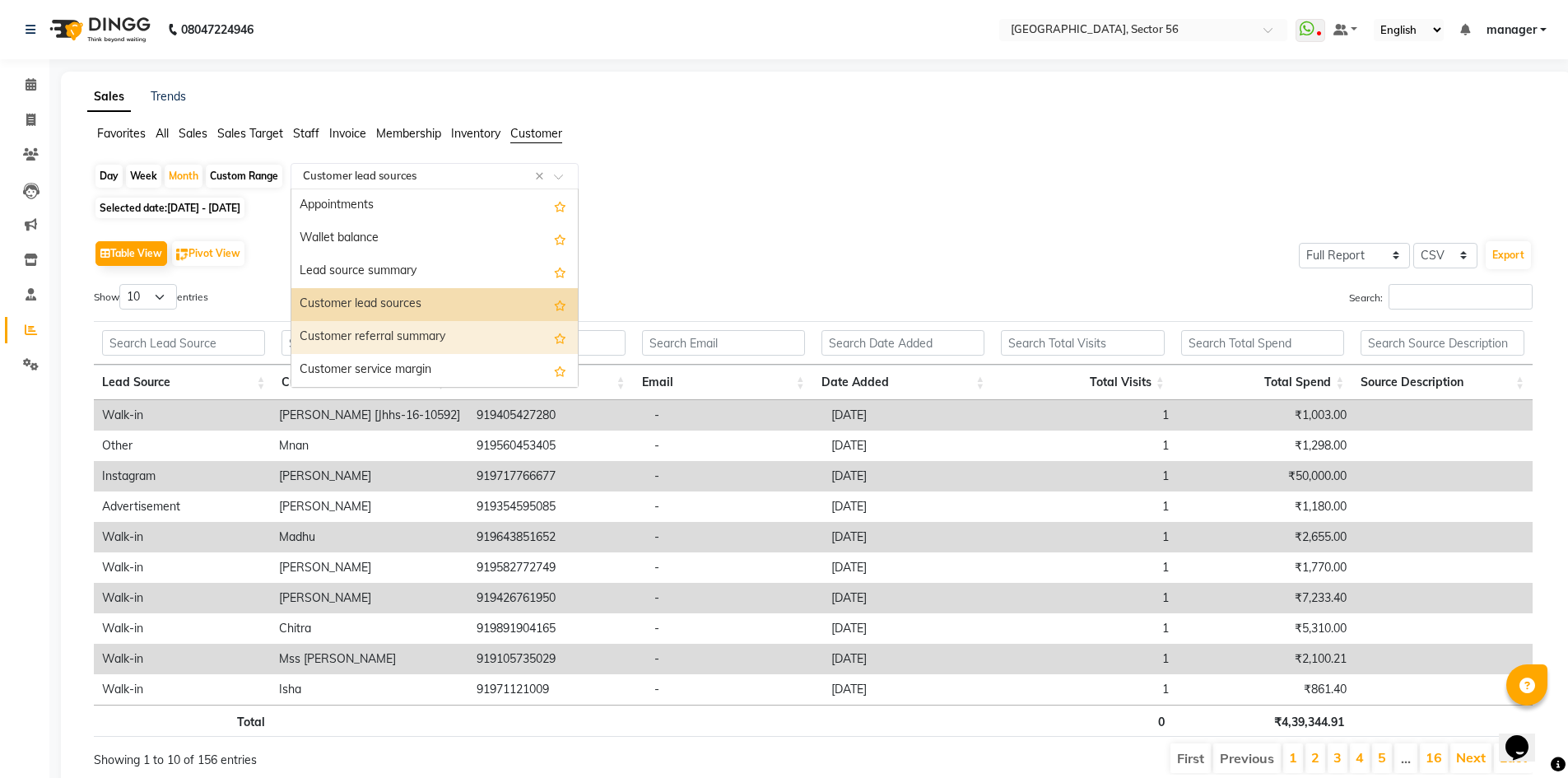
click at [444, 343] on div "Customer referral summary" at bounding box center [435, 337] width 287 height 33
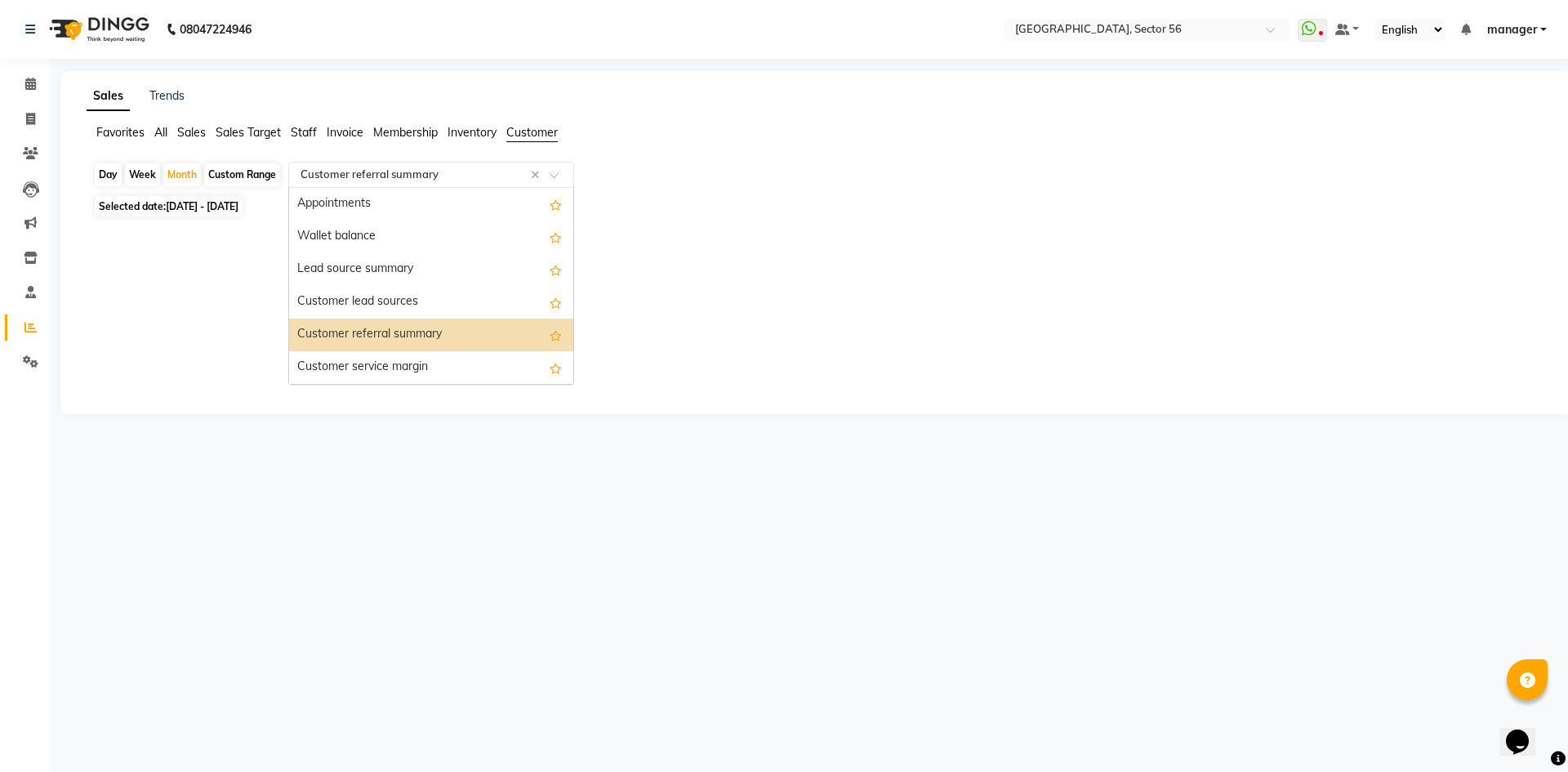
click at [355, 171] on input "text" at bounding box center [414, 174] width 235 height 16
click at [401, 366] on div "Customer service margin" at bounding box center [431, 367] width 284 height 33
select select "full_report"
select select "csv"
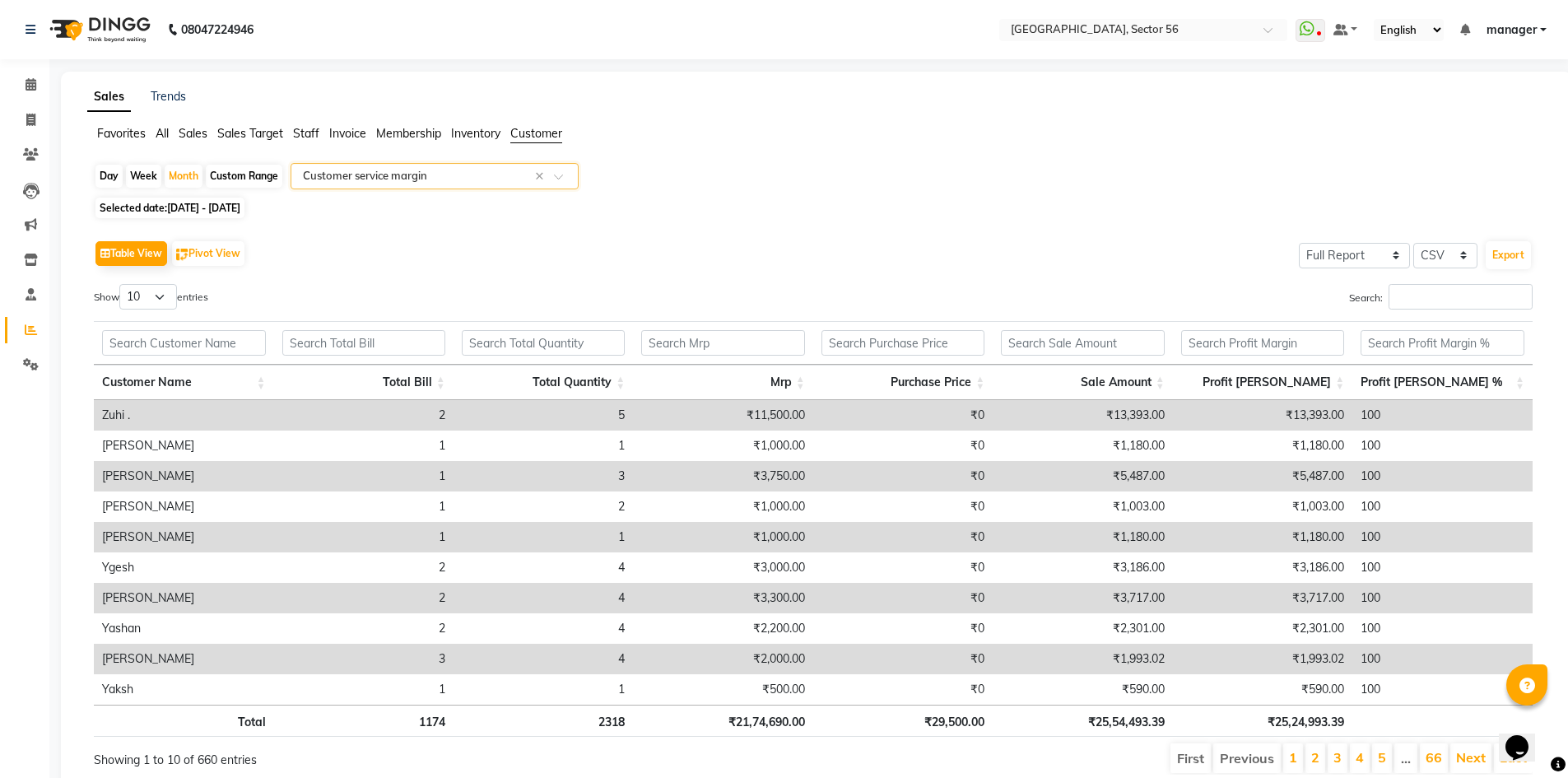
click at [397, 173] on input "text" at bounding box center [417, 175] width 237 height 16
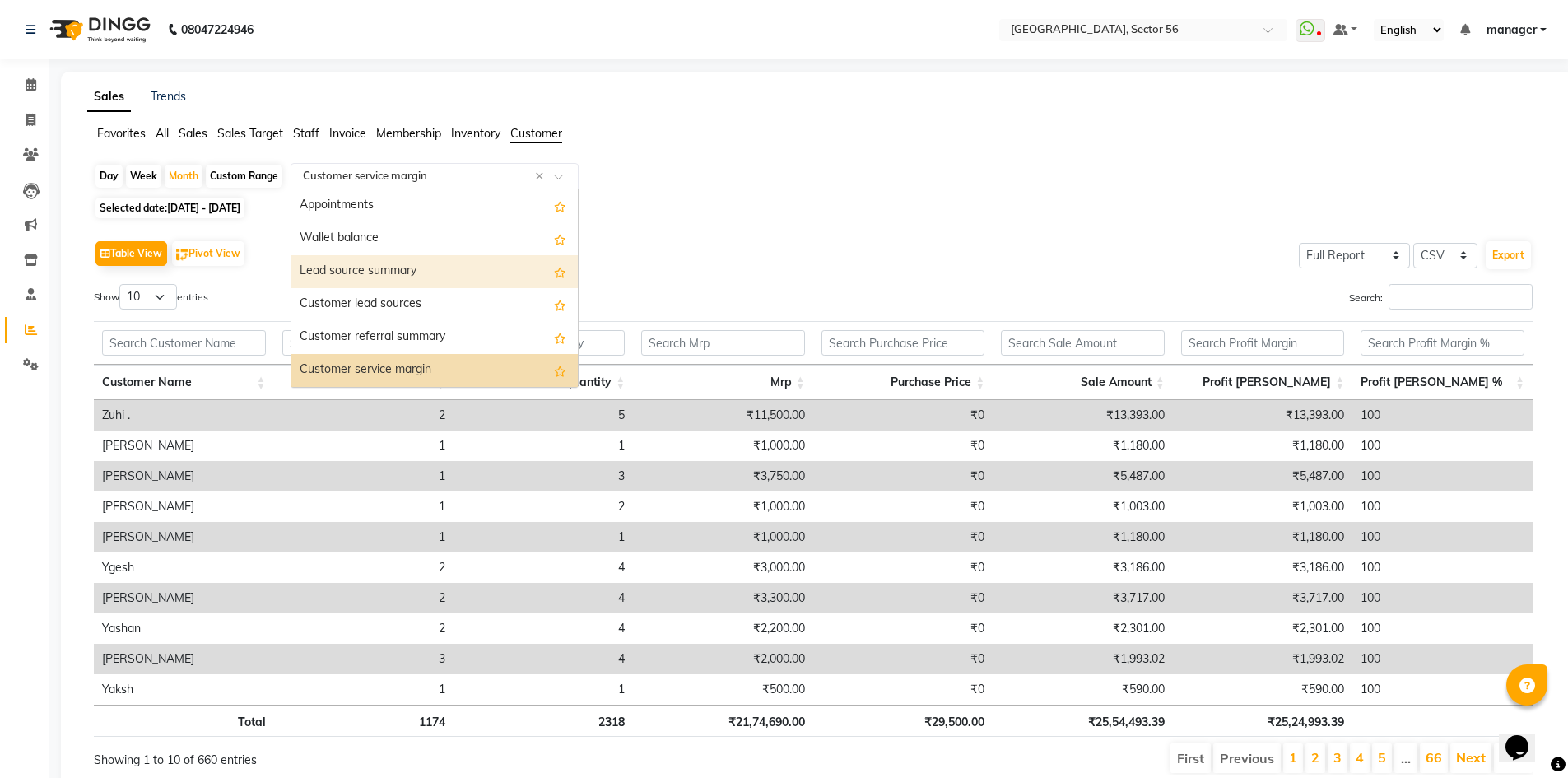
click at [410, 276] on div "Lead source summary" at bounding box center [435, 271] width 287 height 33
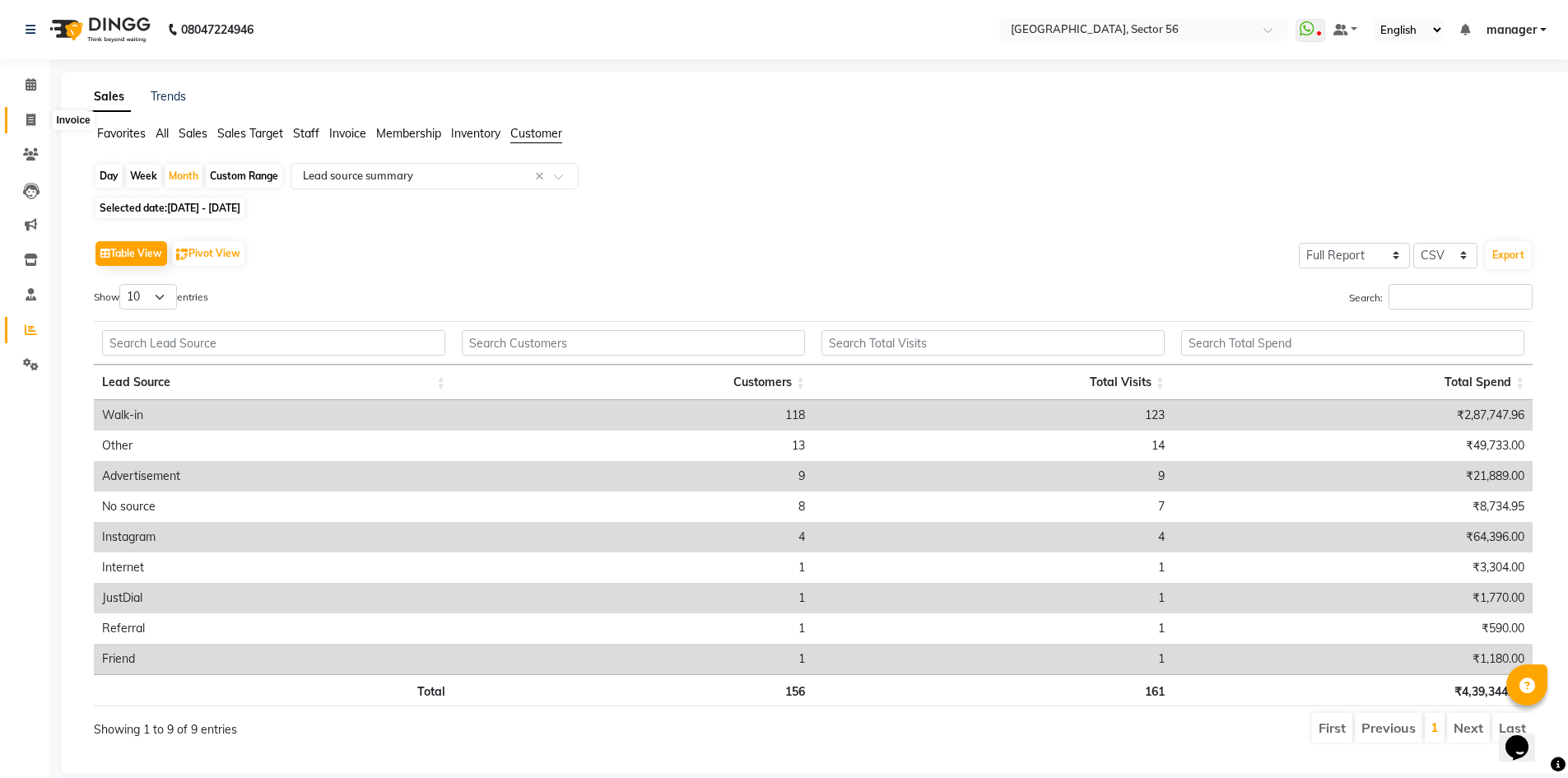
click at [30, 124] on icon at bounding box center [30, 119] width 9 height 13
select select "5557"
select select "service"
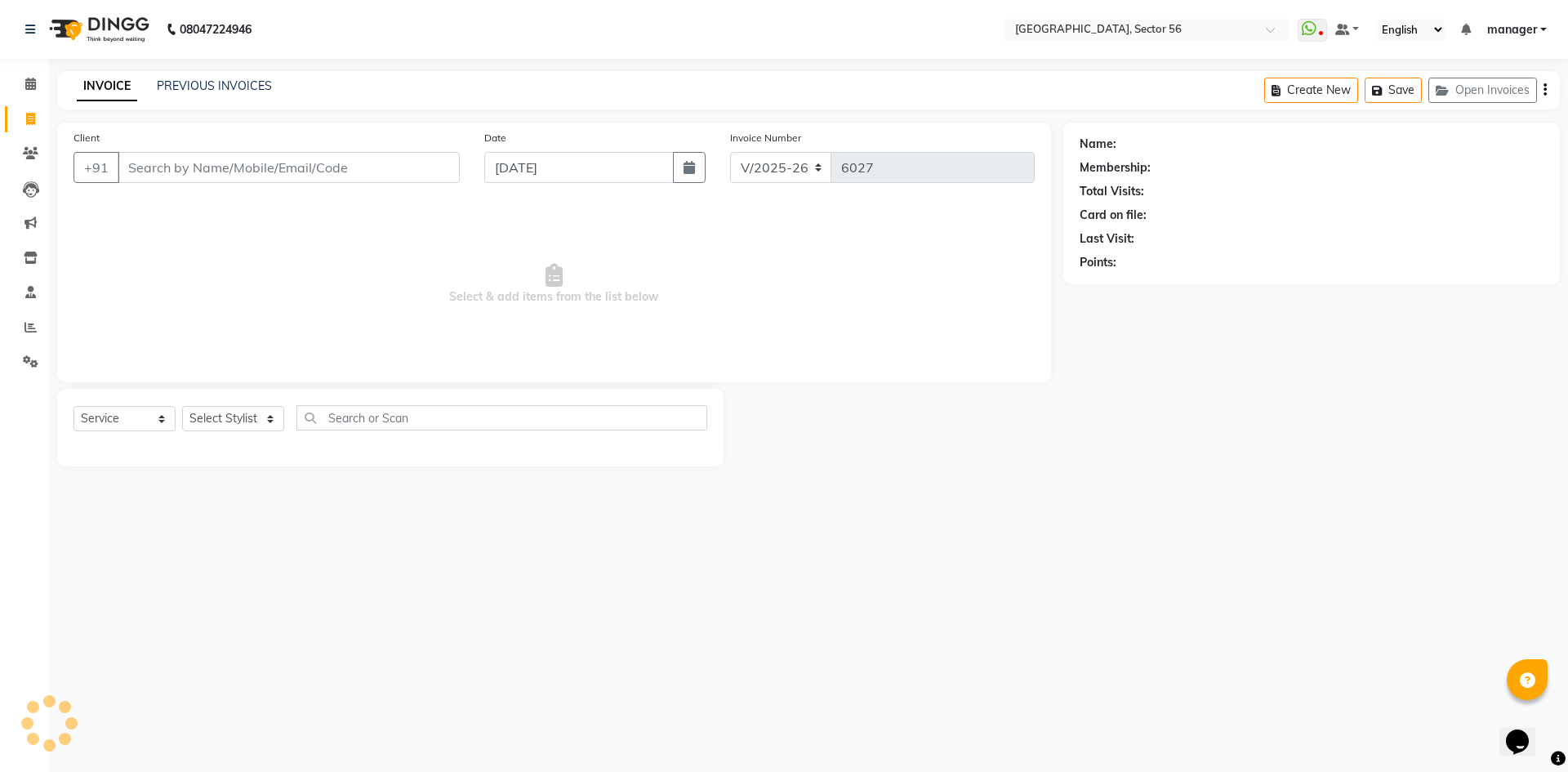
click at [265, 171] on input "Client" at bounding box center [288, 167] width 342 height 31
click at [223, 81] on link "PREVIOUS INVOICES" at bounding box center [214, 86] width 115 height 14
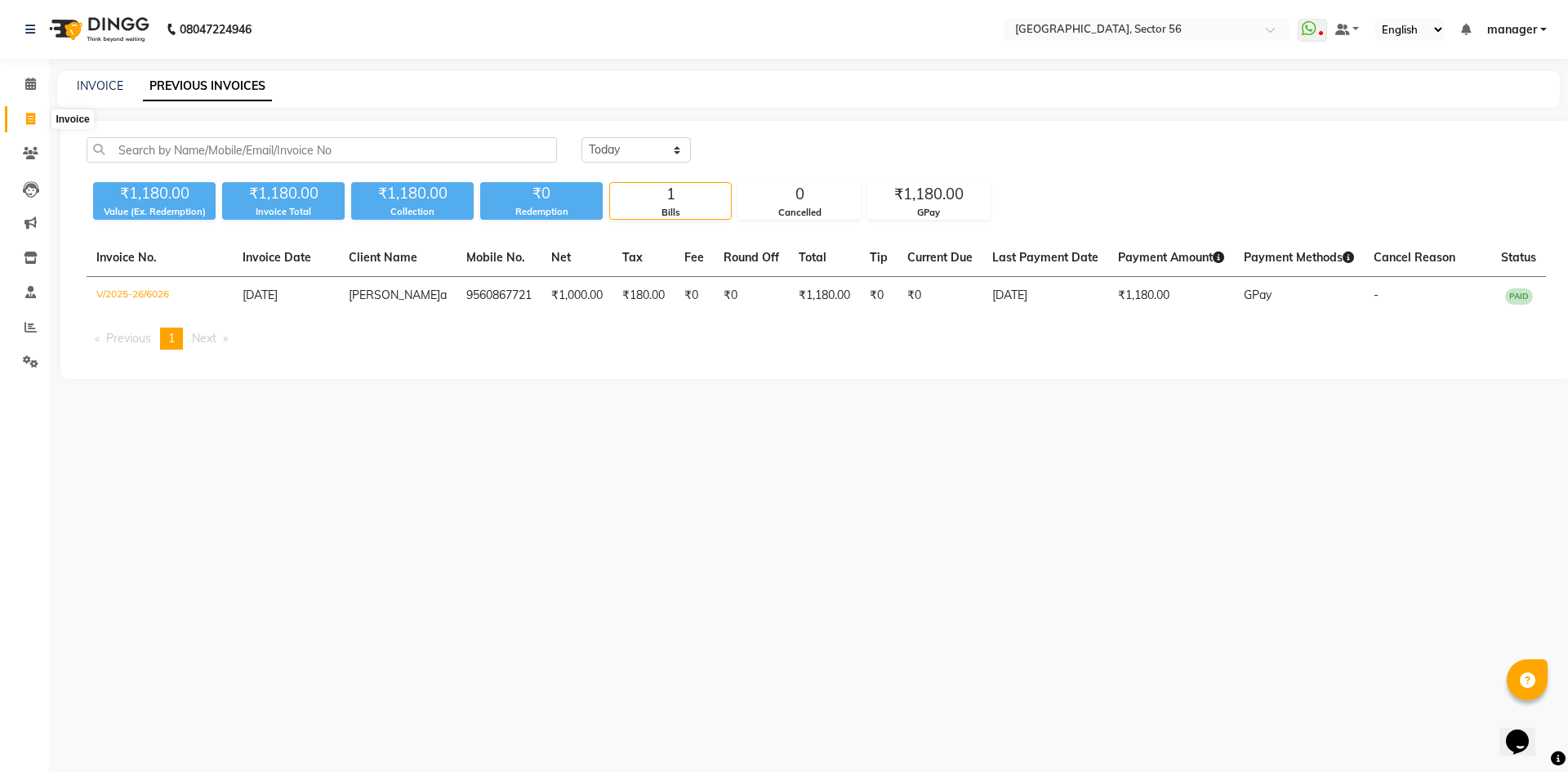
click at [26, 121] on icon at bounding box center [30, 118] width 9 height 12
select select "5557"
select select "service"
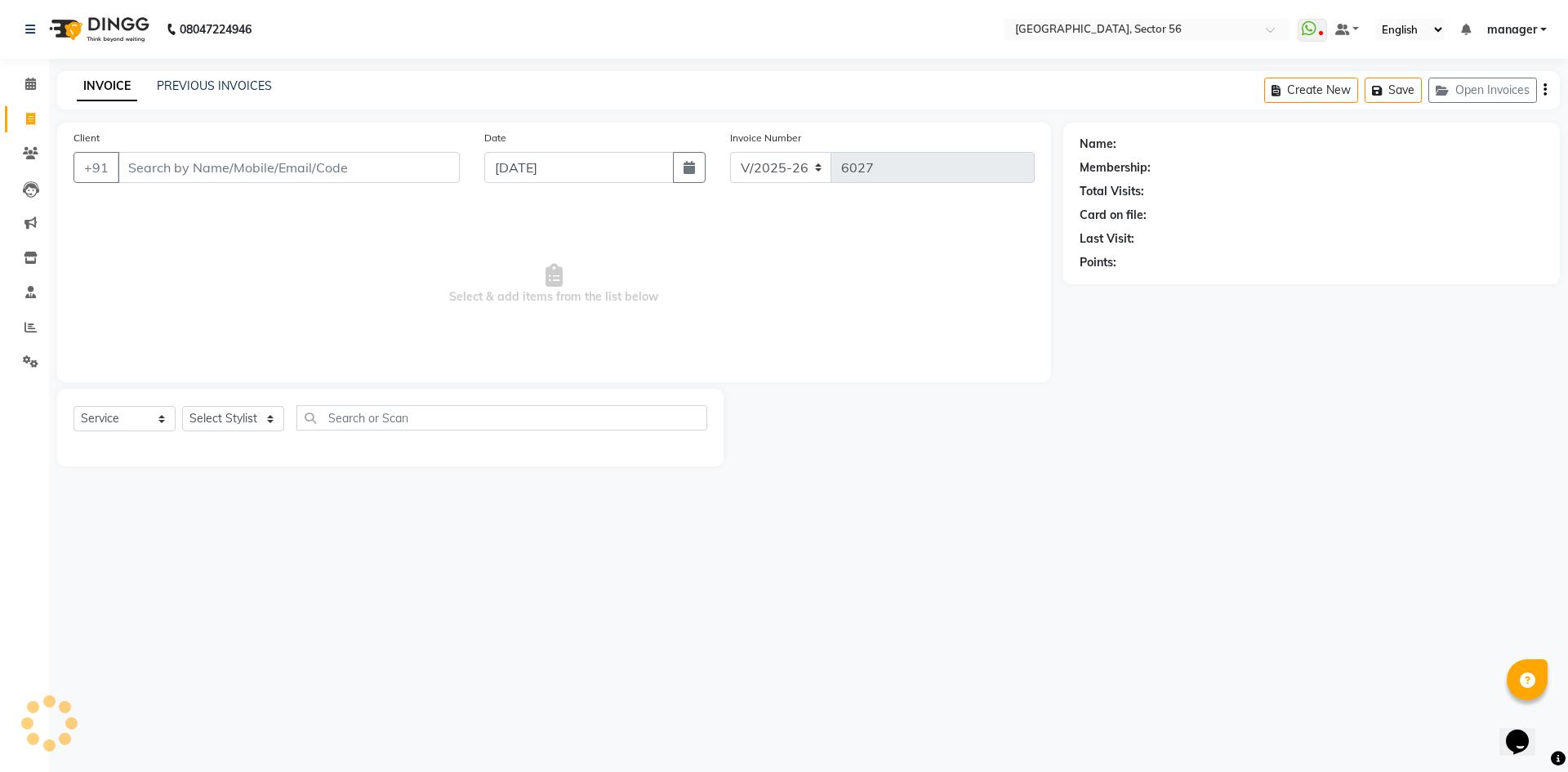
click at [164, 168] on input "Client" at bounding box center [288, 167] width 342 height 31
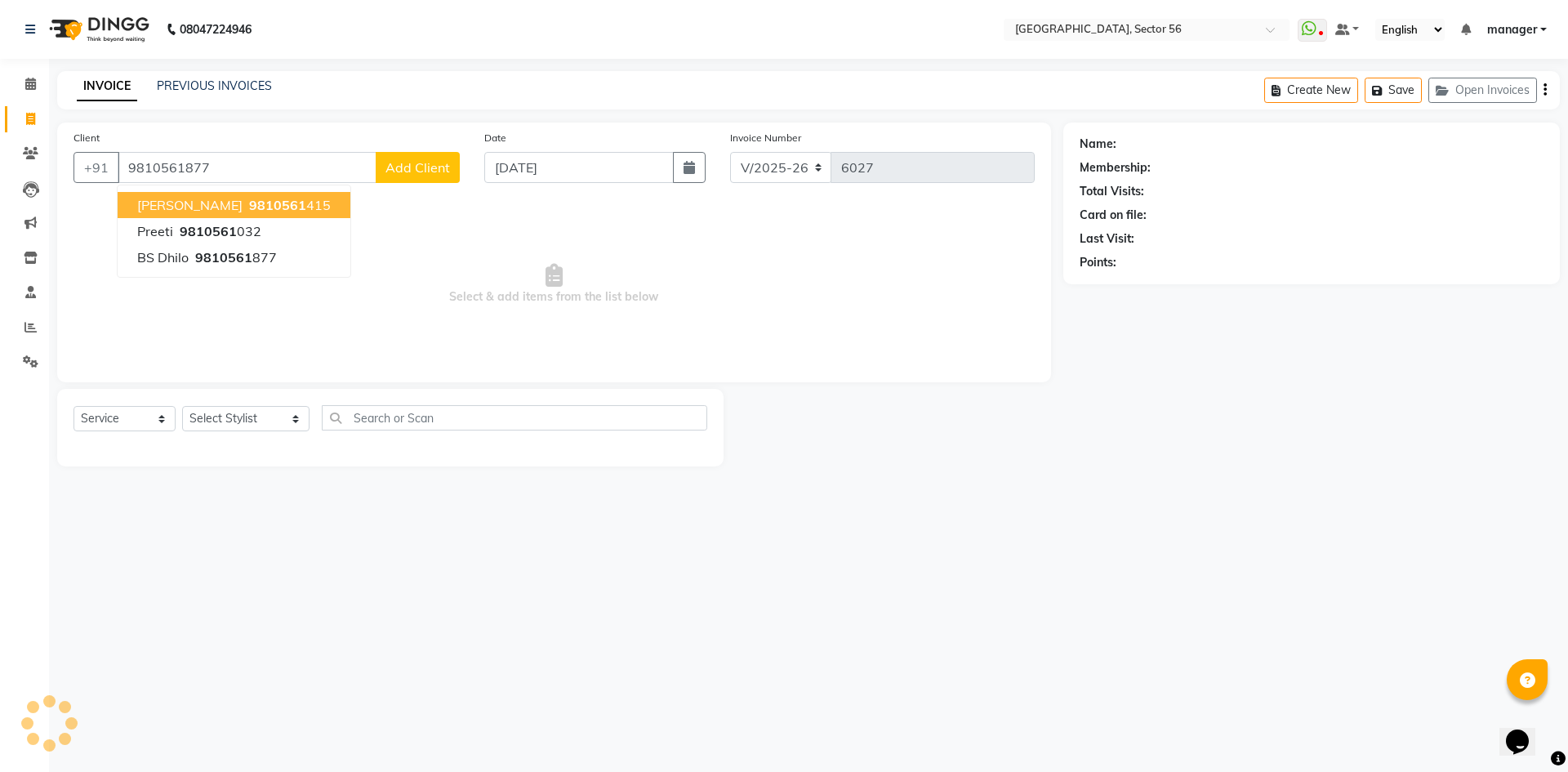
type input "9810561877"
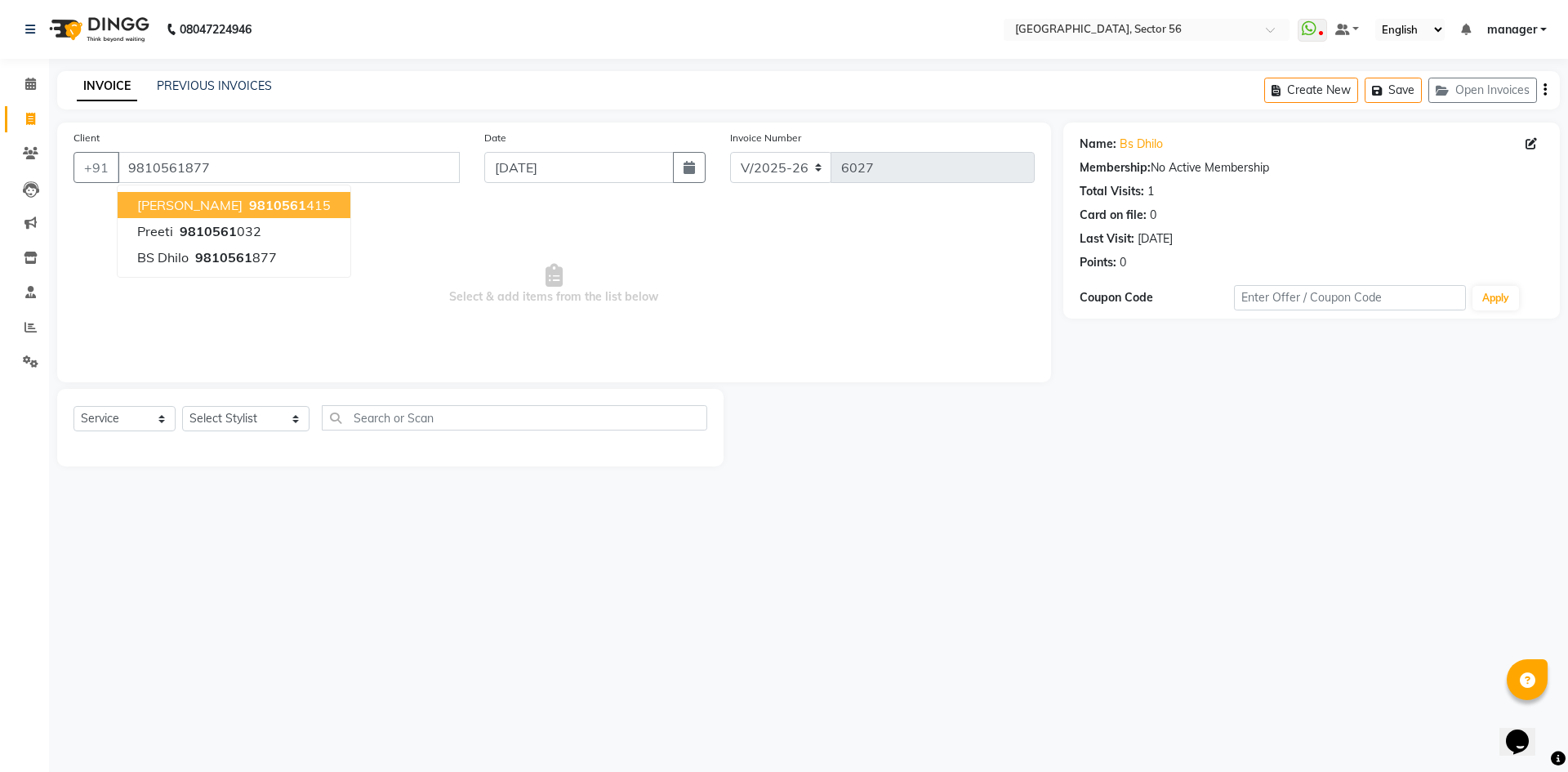
click at [1158, 471] on main "INVOICE PREVIOUS INVOICES Create New Save Open Invoices Client [PHONE_NUMBER] […" at bounding box center [808, 281] width 1519 height 420
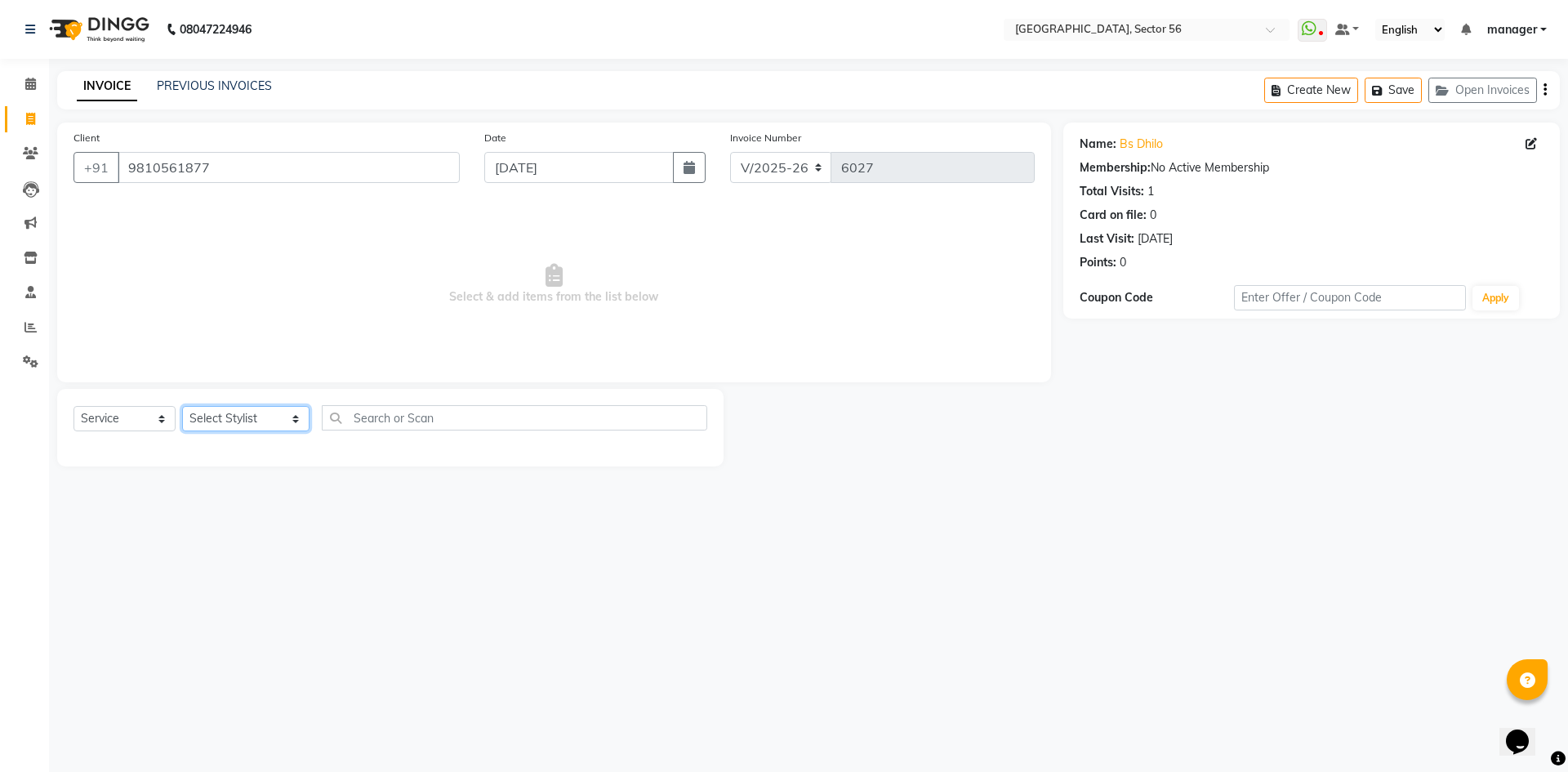
click at [242, 411] on select "Select Stylist [PERSON_NAME] [PERSON_NAME] [PERSON_NAME] MARKET STAFF amit amit…" at bounding box center [246, 418] width 128 height 25
select select "43512"
click at [183, 406] on select "Select Stylist [PERSON_NAME] [PERSON_NAME] [PERSON_NAME] MARKET STAFF amit amit…" at bounding box center [246, 418] width 128 height 25
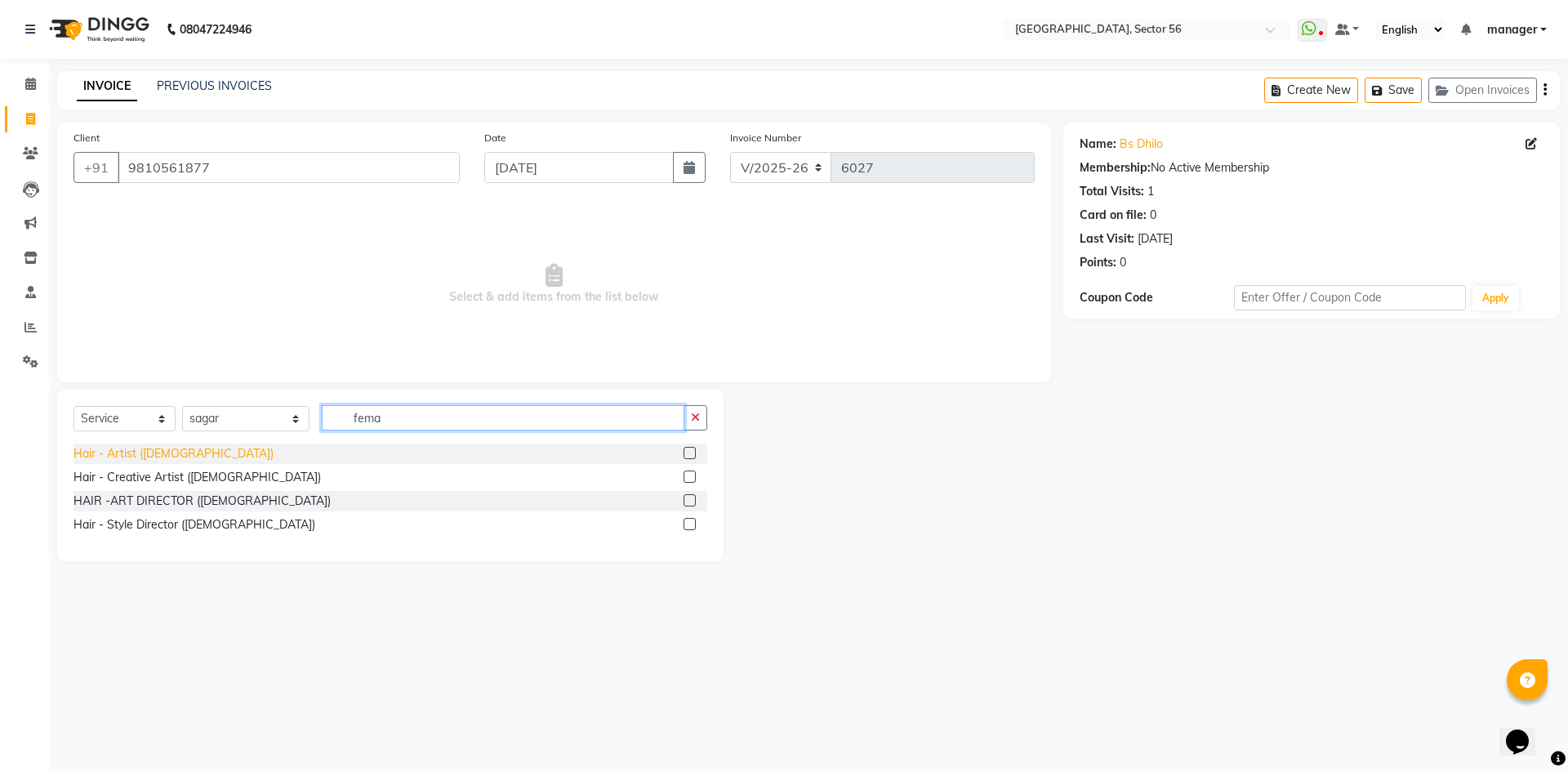
type input "fema"
click at [169, 457] on div "Hair - Artist ([DEMOGRAPHIC_DATA])" at bounding box center [173, 454] width 200 height 17
checkbox input "false"
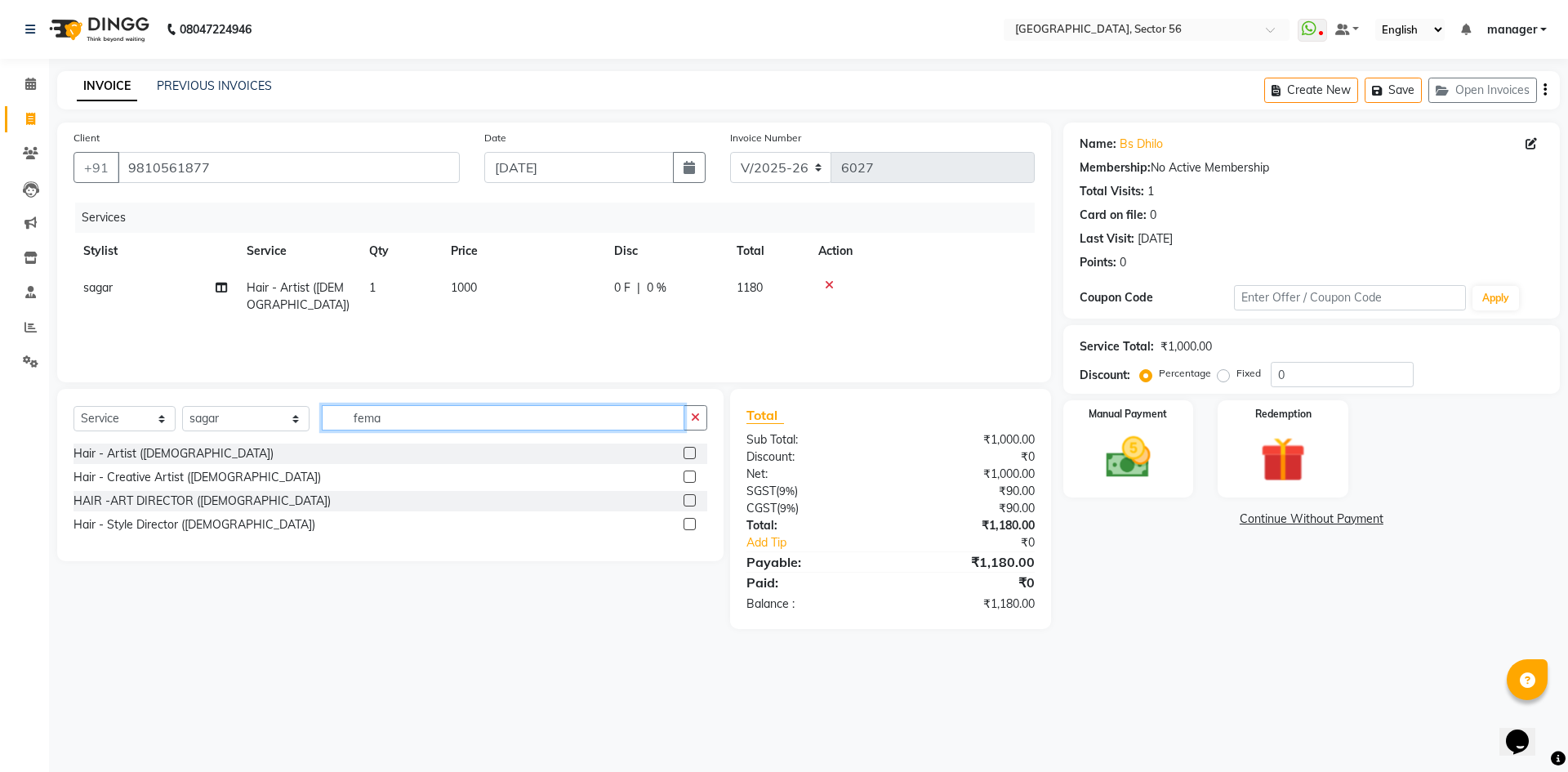
drag, startPoint x: 354, startPoint y: 427, endPoint x: 226, endPoint y: 438, distance: 128.5
click at [226, 438] on div "Select Service Product Membership Package Voucher Prepaid Gift Card Select Styl…" at bounding box center [389, 424] width 633 height 38
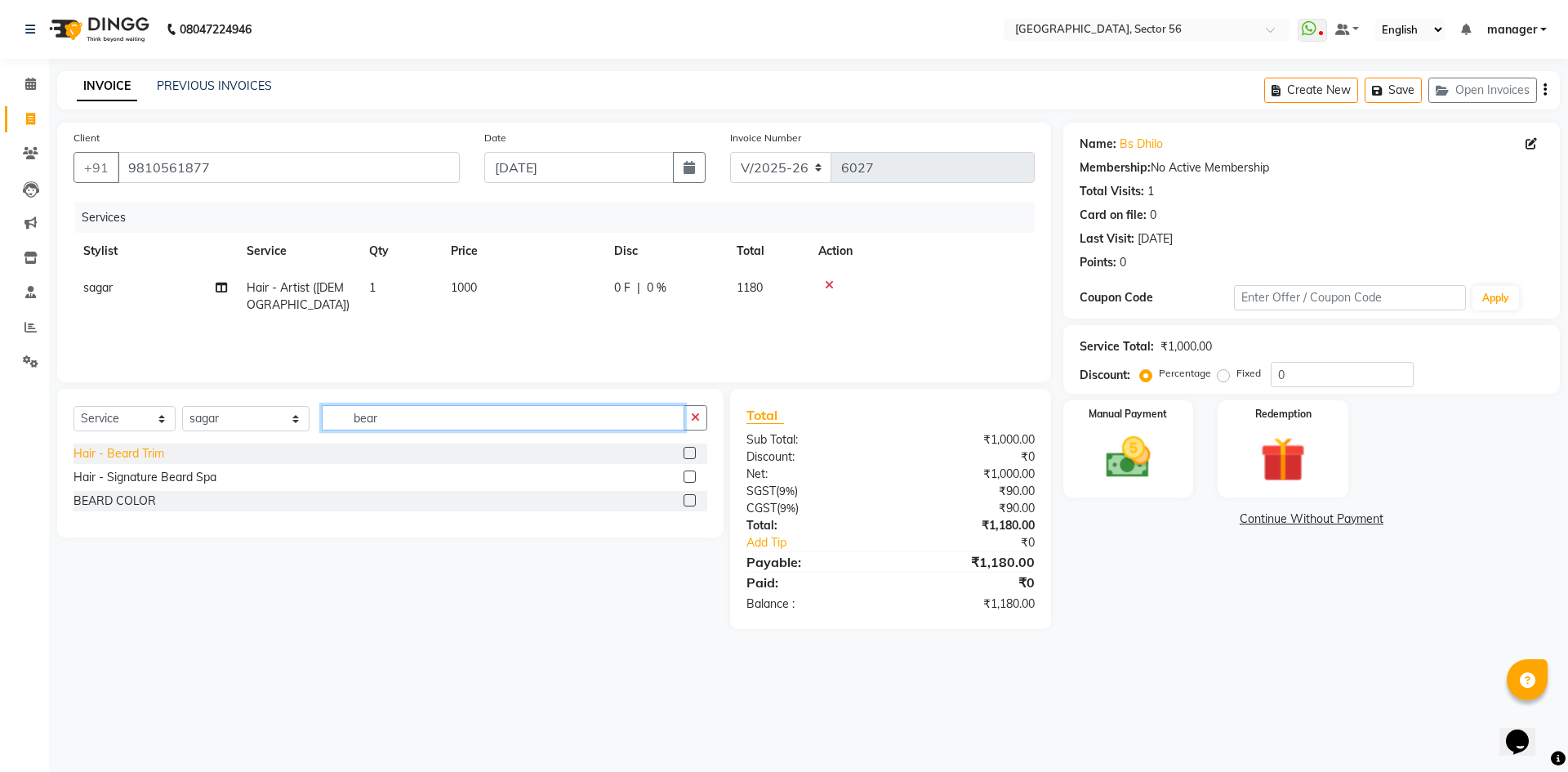
type input "bear"
click at [155, 452] on div "Hair - Beard Trim" at bounding box center [118, 454] width 90 height 17
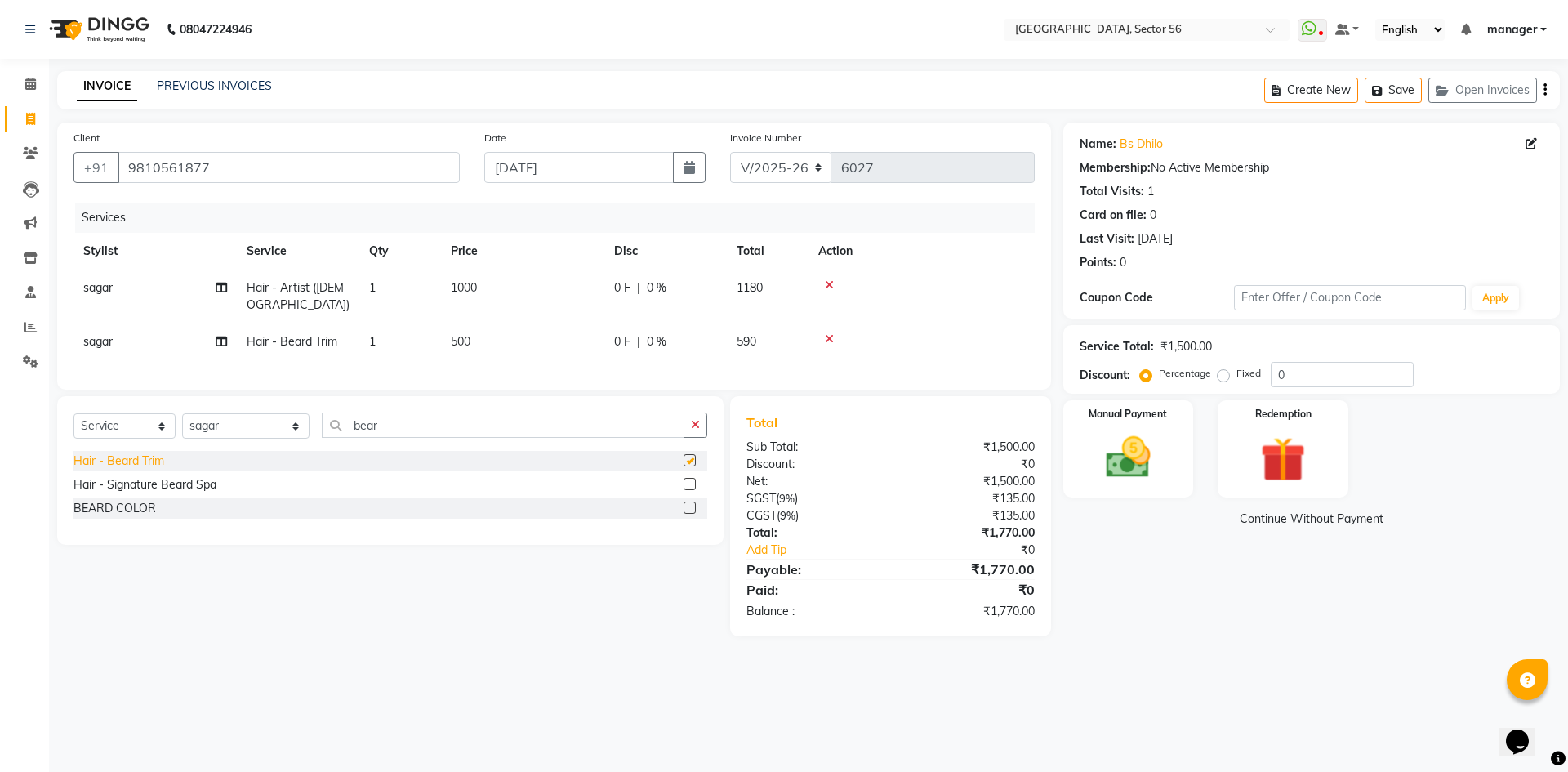
checkbox input "false"
click at [1148, 448] on img at bounding box center [1127, 458] width 76 height 54
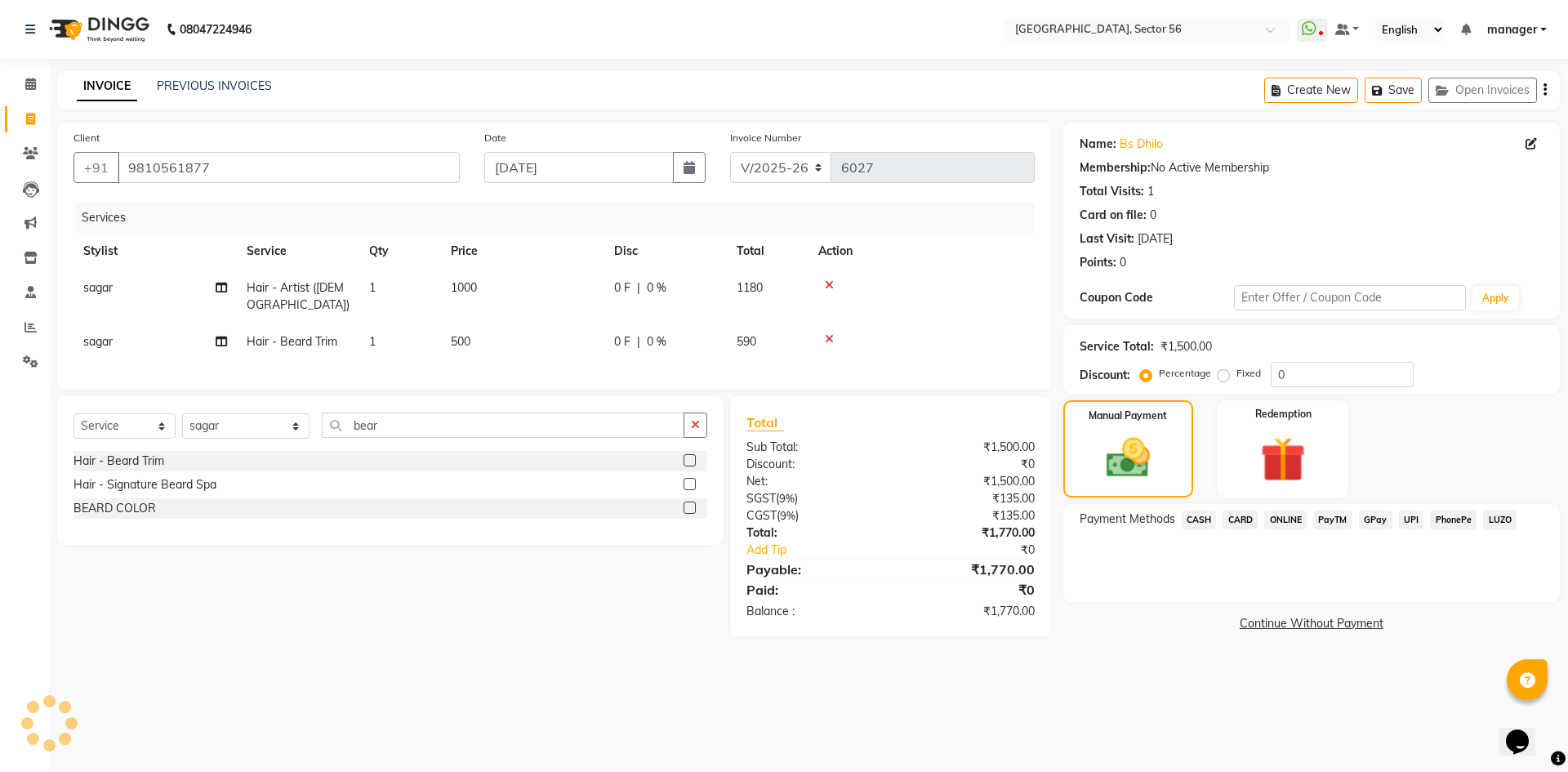
click at [1378, 518] on span "GPay" at bounding box center [1375, 520] width 34 height 19
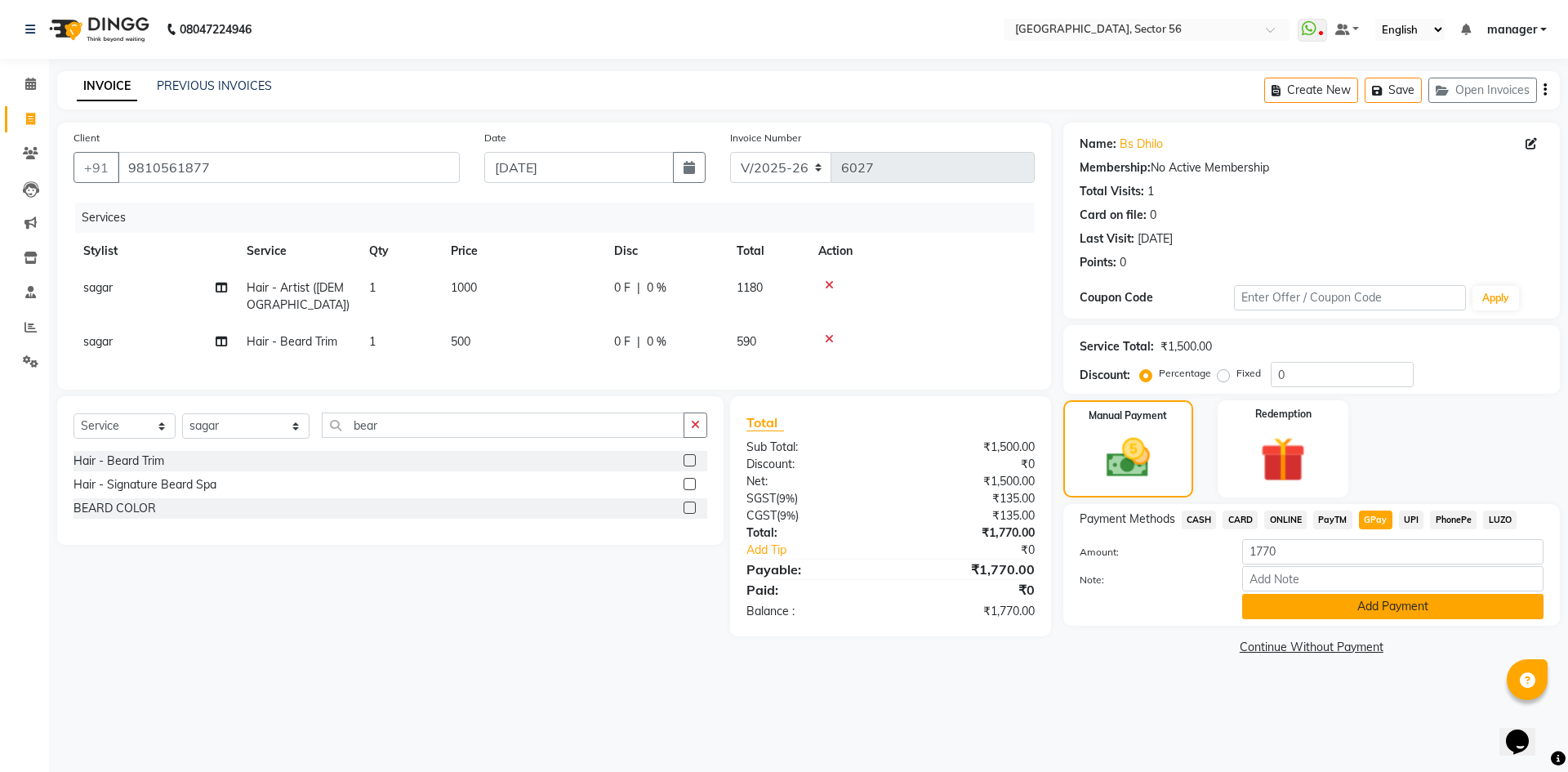
click at [1336, 610] on button "Add Payment" at bounding box center [1393, 607] width 302 height 25
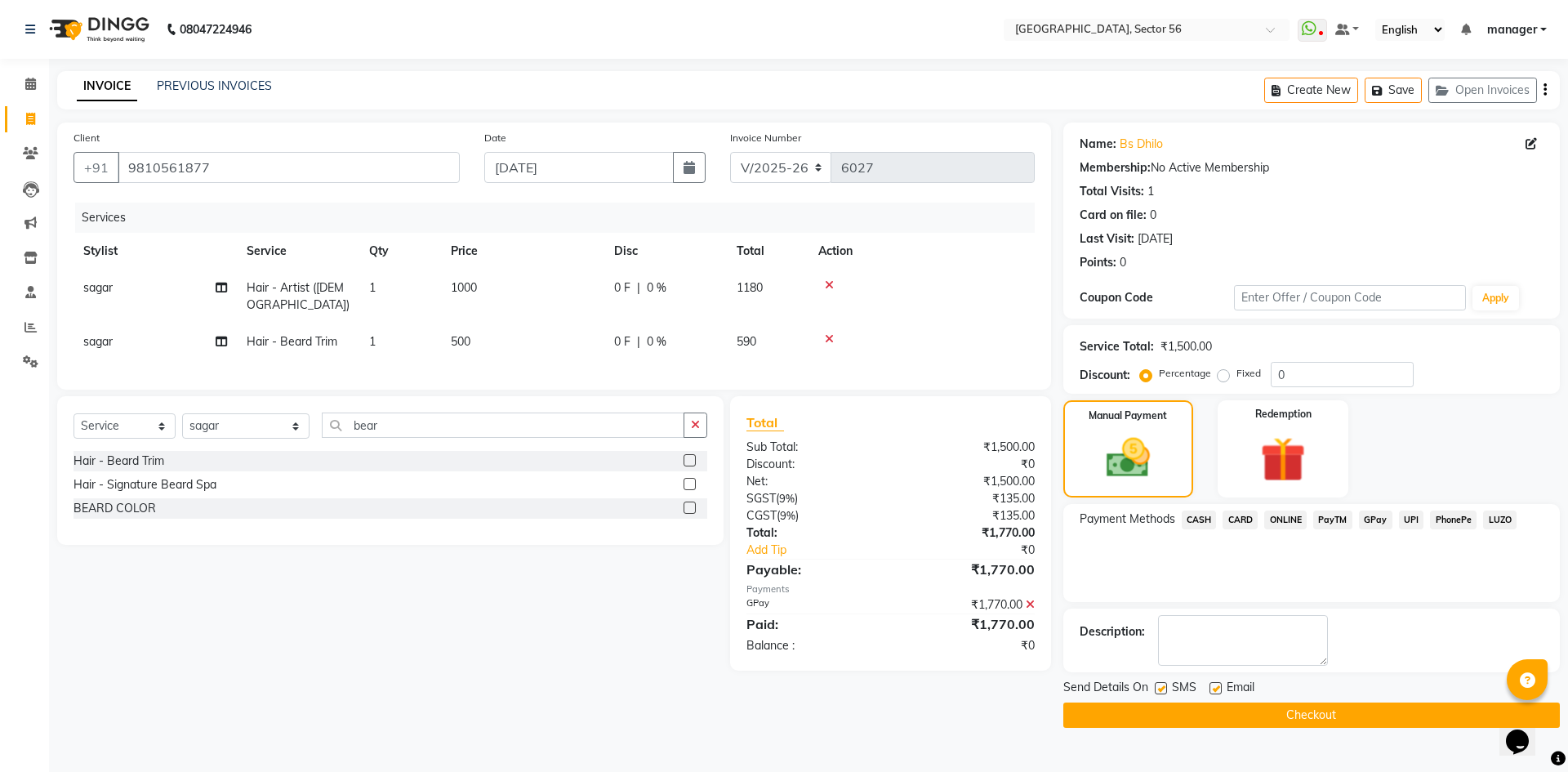
click at [1170, 706] on button "Checkout" at bounding box center [1311, 715] width 497 height 25
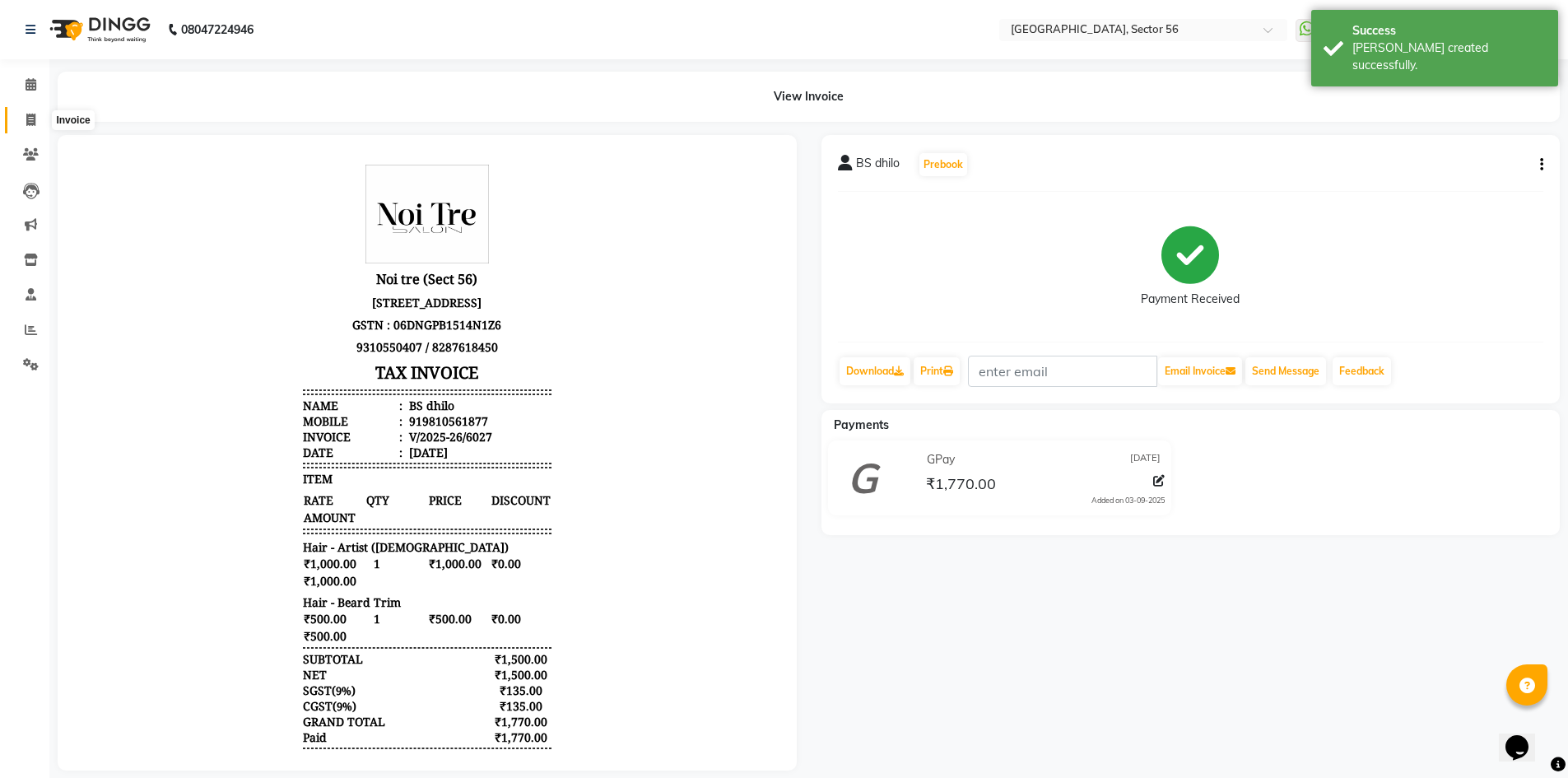
click at [30, 119] on icon at bounding box center [30, 119] width 9 height 13
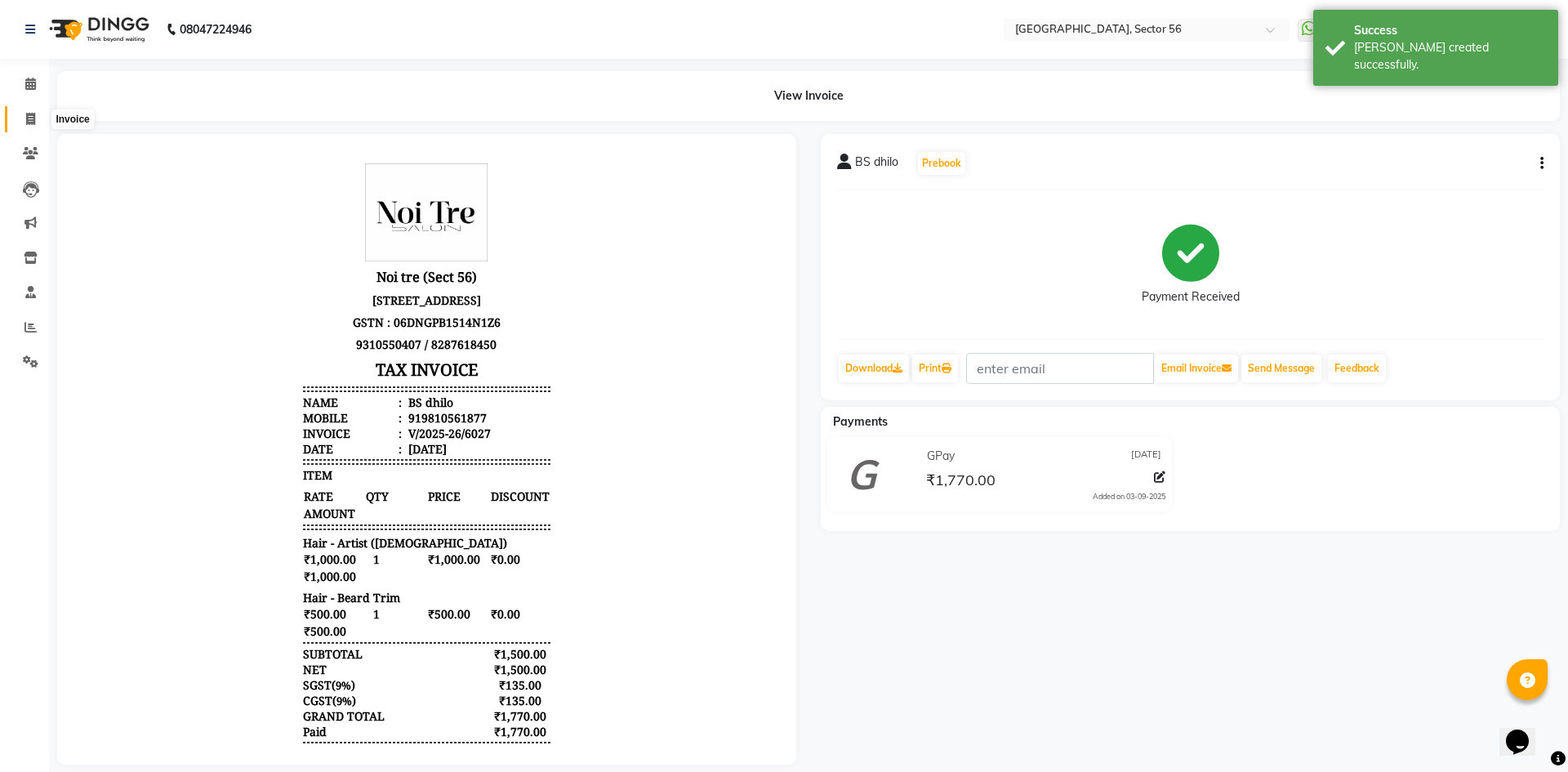
select select "5557"
select select "service"
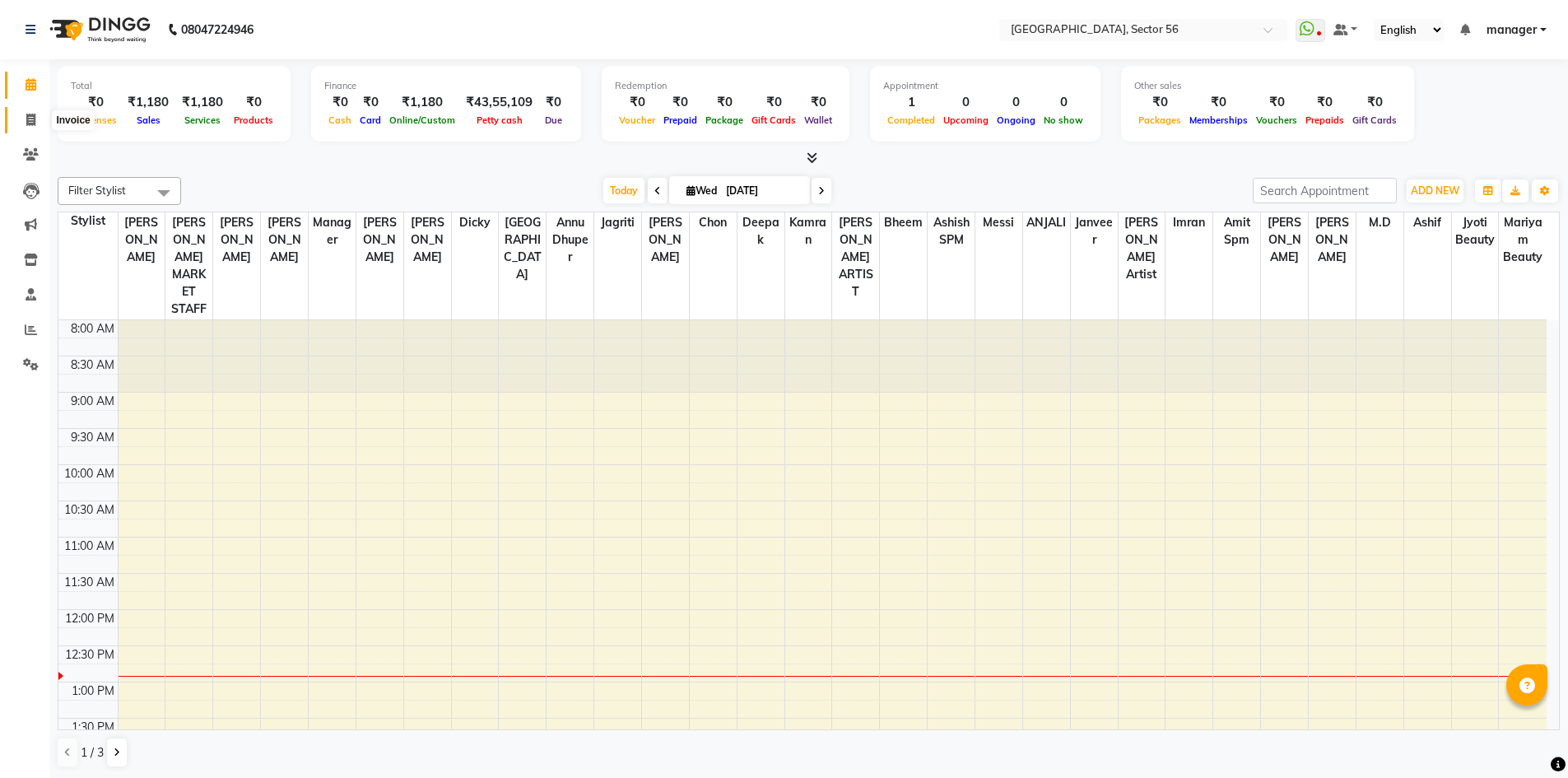
click at [31, 119] on icon at bounding box center [30, 119] width 9 height 13
select select "service"
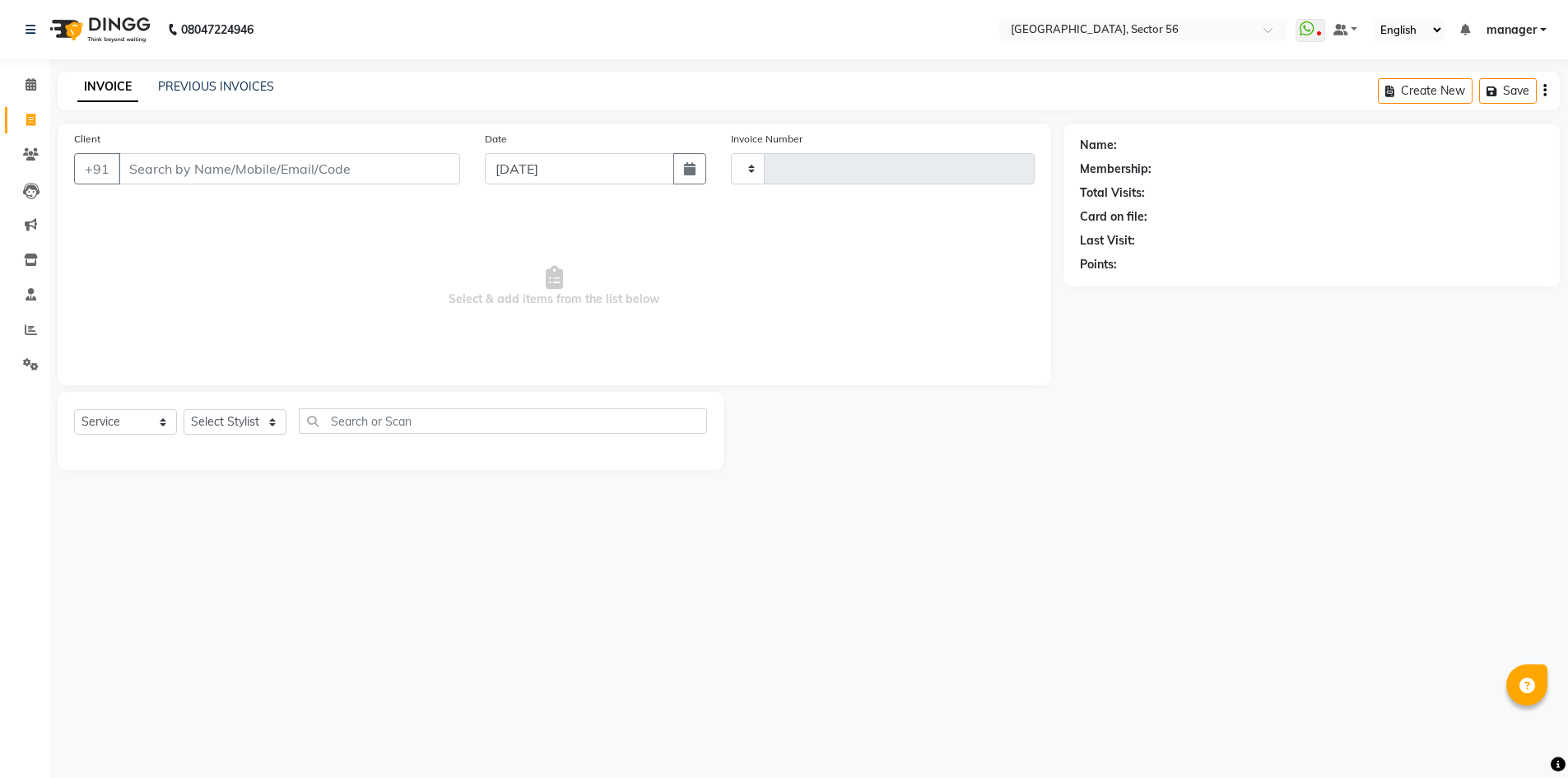
type input "6027"
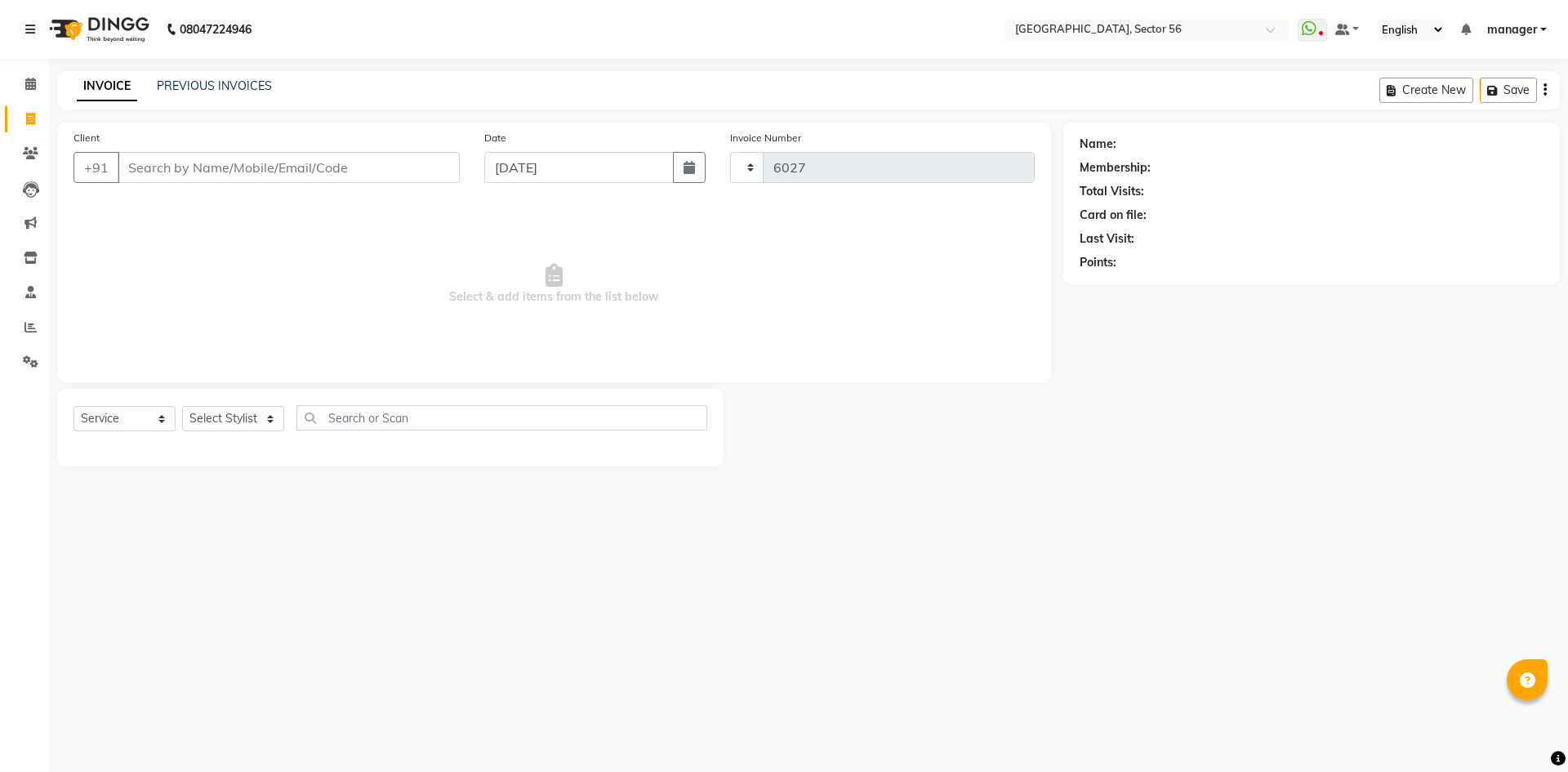
select select "5557"
click at [277, 170] on input "Client" at bounding box center [288, 167] width 342 height 31
click at [233, 166] on input "Client" at bounding box center [288, 167] width 342 height 31
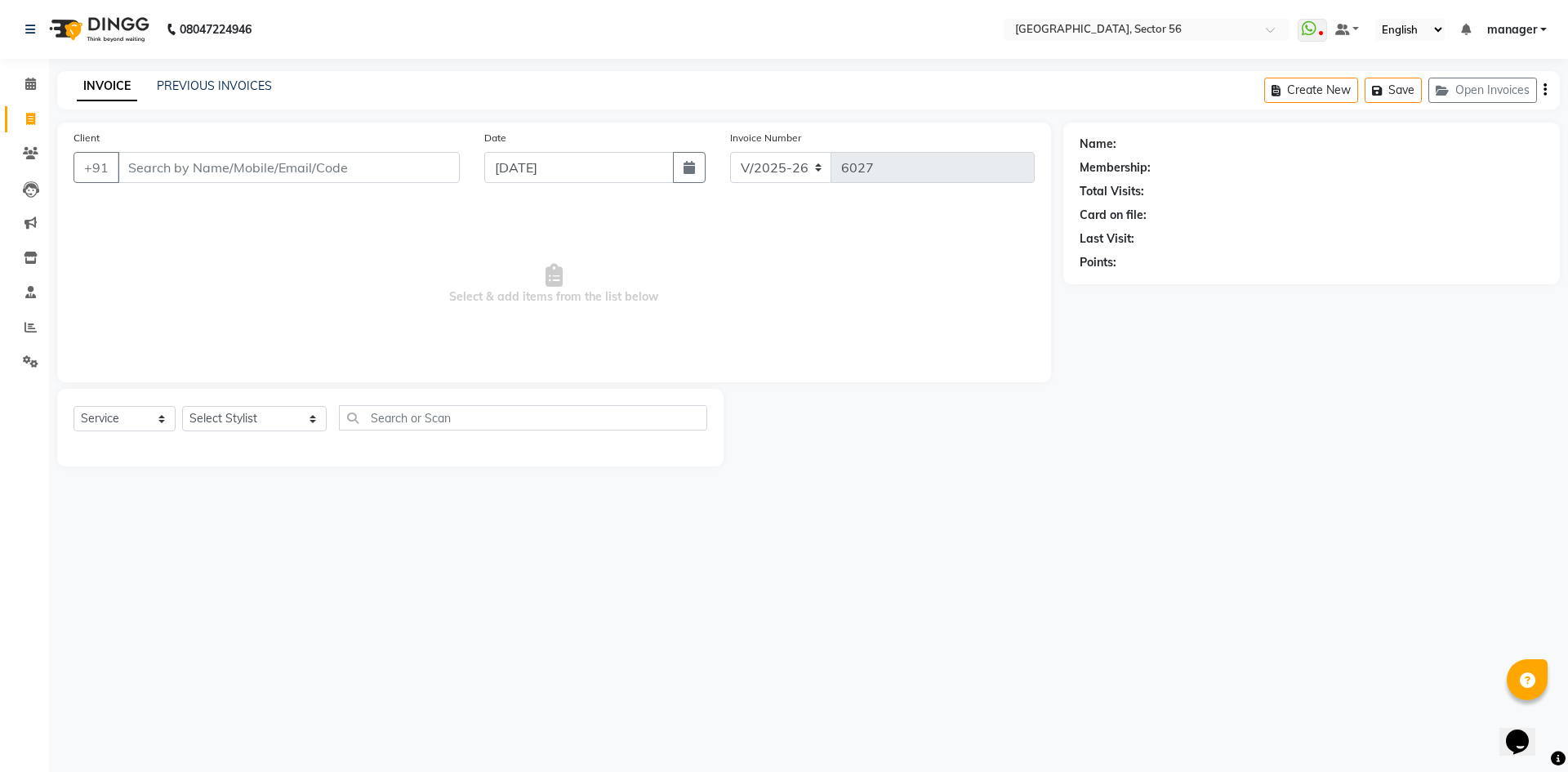
click at [205, 171] on input "Client" at bounding box center [288, 167] width 342 height 31
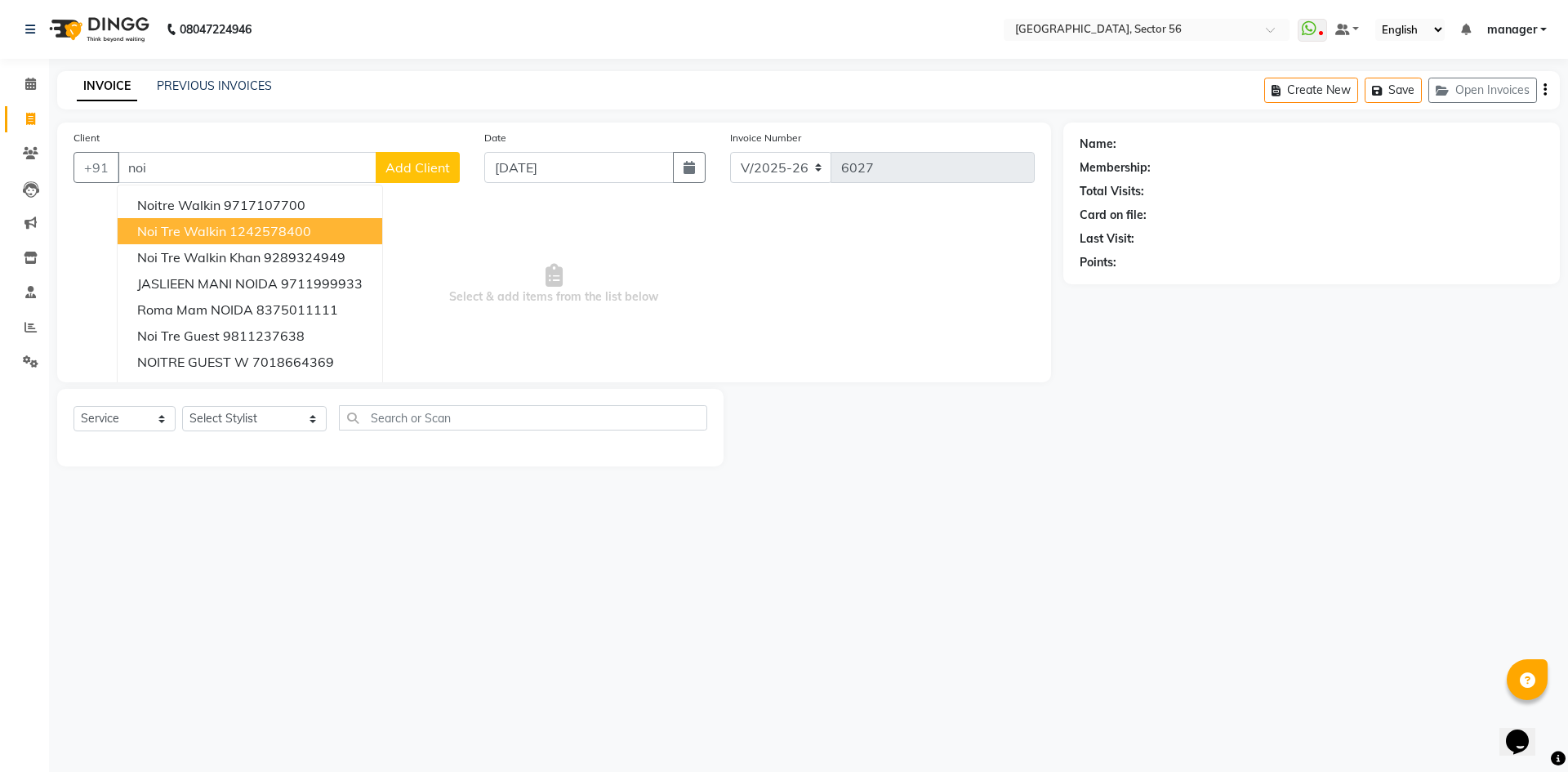
click at [209, 230] on span "Noi Tre Walkin" at bounding box center [182, 231] width 89 height 16
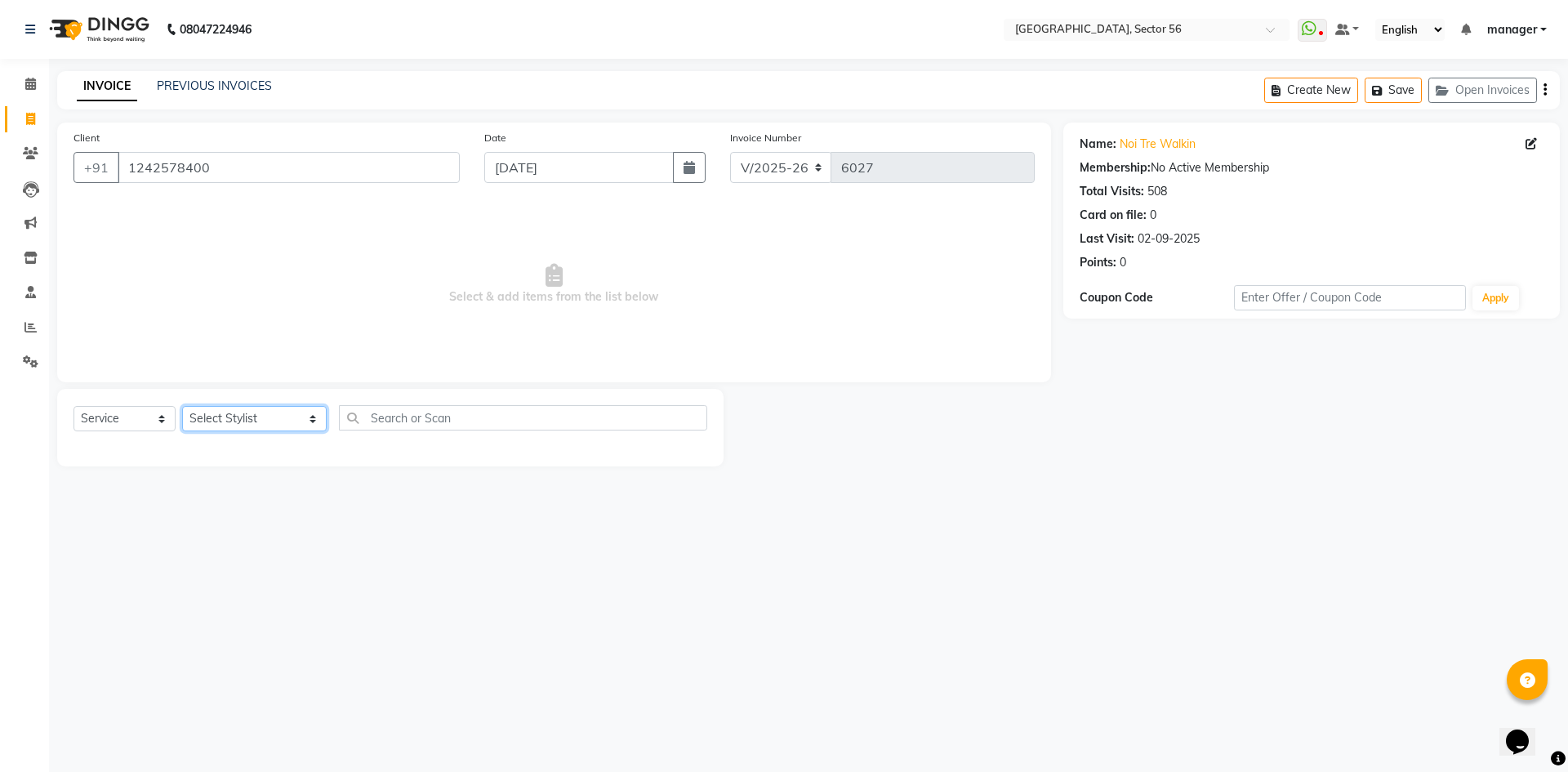
click at [237, 411] on select "Select Stylist [PERSON_NAME] [PERSON_NAME] [PERSON_NAME] MARKET STAFF amit amit…" at bounding box center [255, 418] width 144 height 25
click at [3, 734] on div "Calendar Invoice Clients Leads Marketing Inventory Staff Reports Settings Compl…" at bounding box center [110, 396] width 220 height 701
click at [253, 177] on input "1242578400" at bounding box center [288, 167] width 342 height 31
click at [0, 193] on app-home "08047224946 Select Location × Noi Tre Salon, Sector 56 WhatsApp Status ✕ Status…" at bounding box center [784, 245] width 1568 height 491
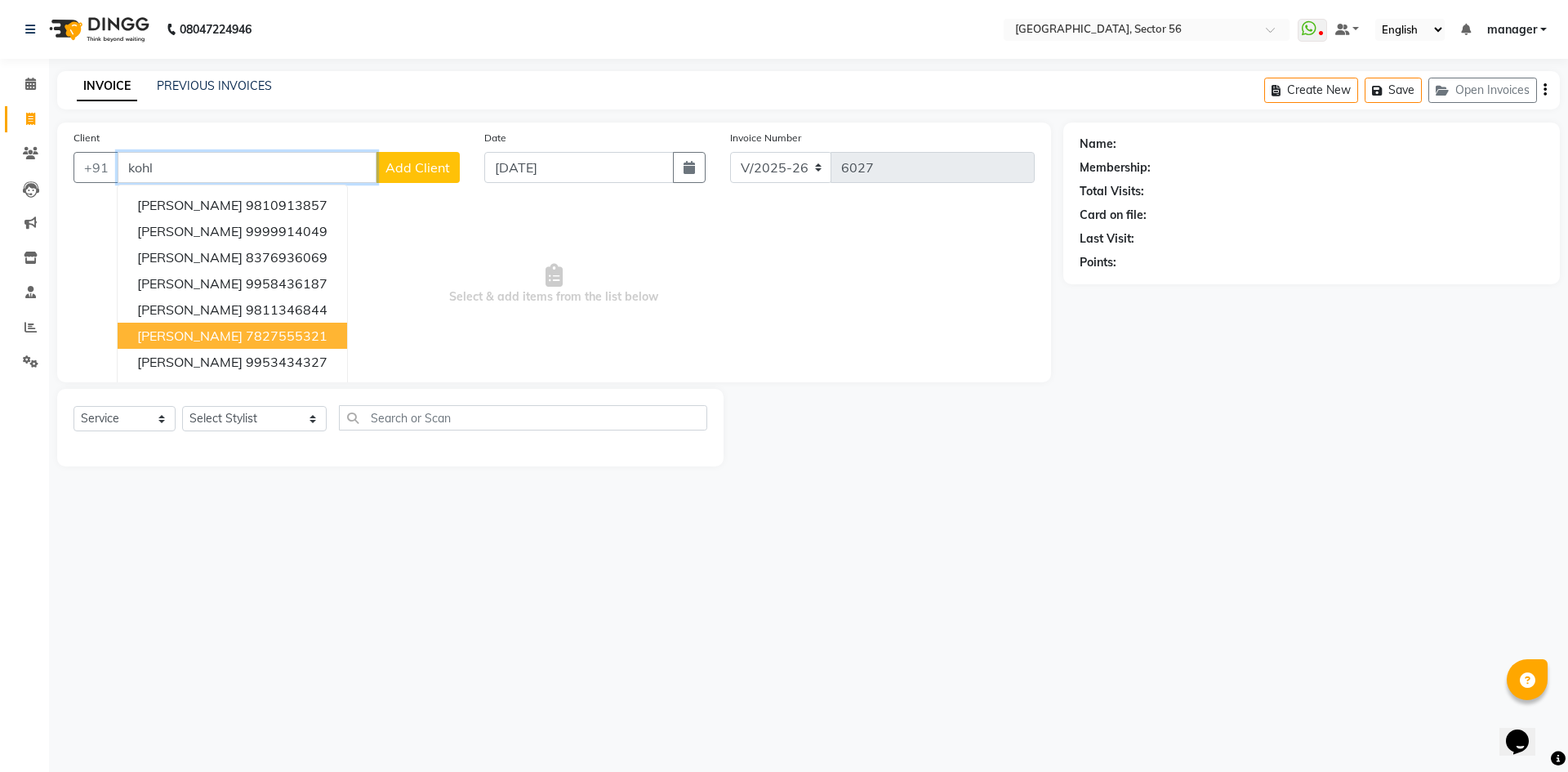
click at [246, 337] on ngb-highlight "7827555321" at bounding box center [286, 336] width 82 height 16
type input "7827555321"
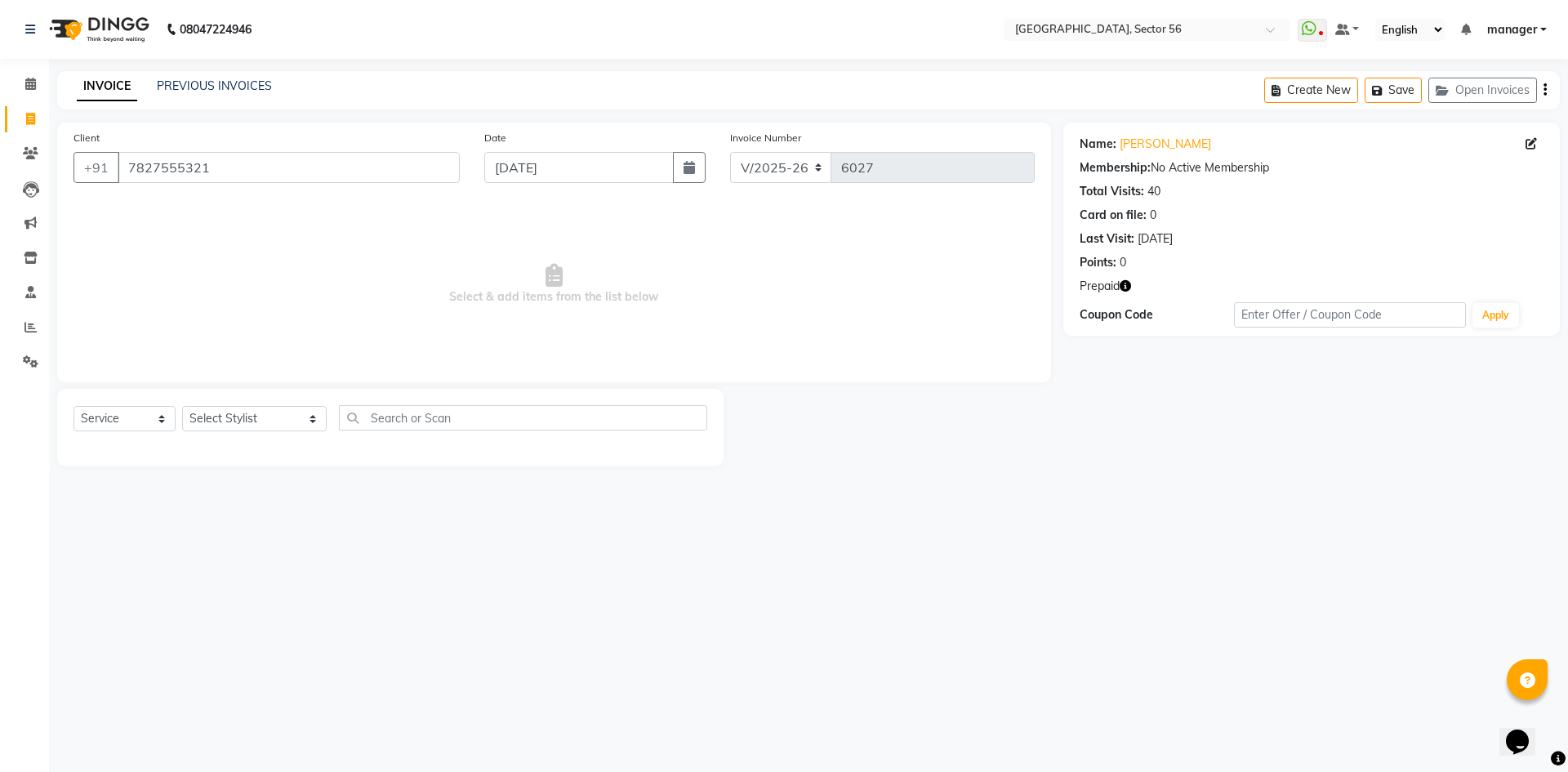
click at [1126, 286] on icon "button" at bounding box center [1125, 286] width 12 height 12
click at [1123, 460] on div "Name: Mrs Kohli Membership: No Active Membership Total Visits: 40 Card on file:…" at bounding box center [1316, 294] width 508 height 344
click at [166, 86] on link "PREVIOUS INVOICES" at bounding box center [214, 86] width 115 height 14
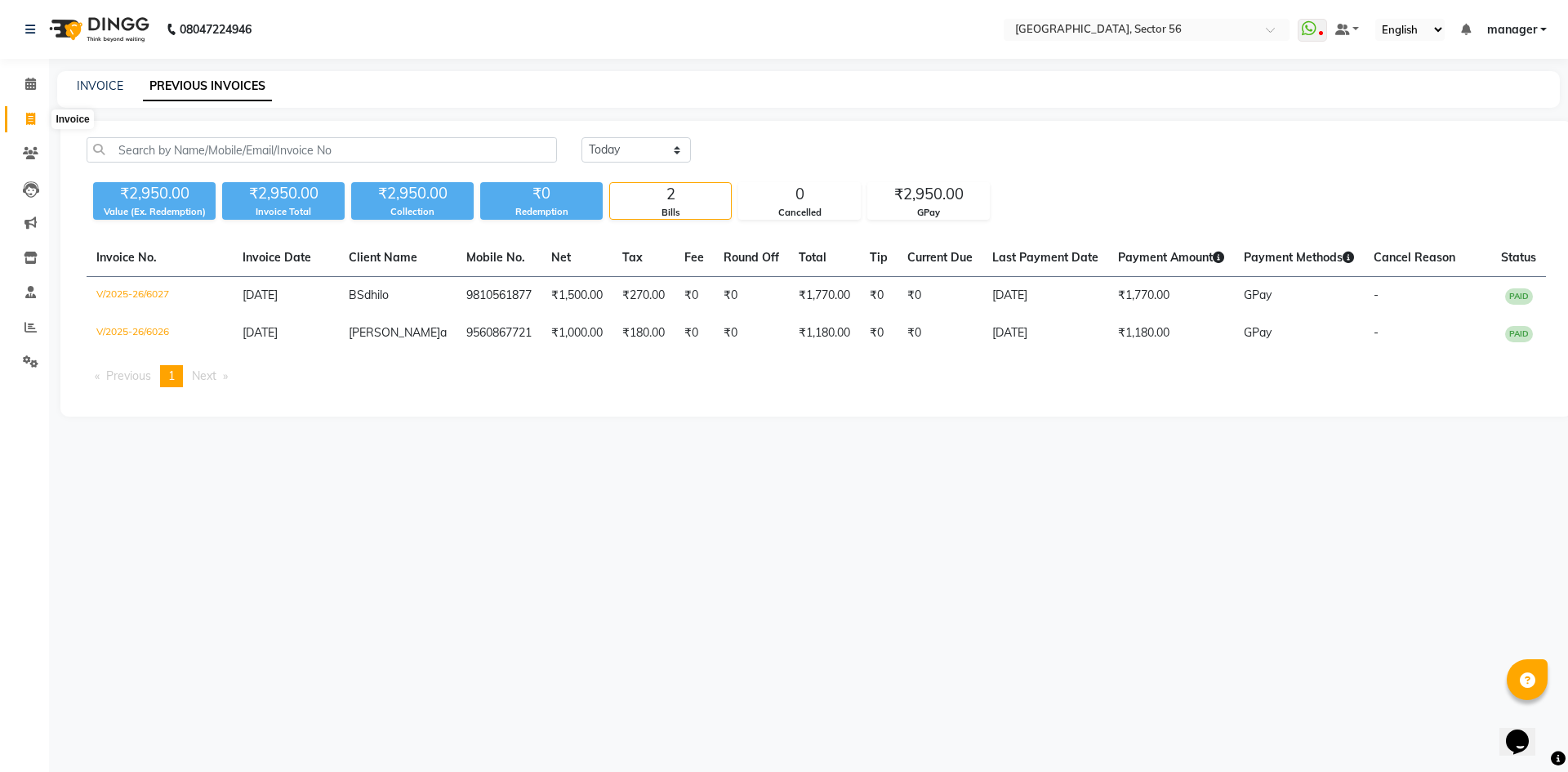
click at [33, 116] on icon at bounding box center [30, 118] width 9 height 12
select select "5557"
select select "service"
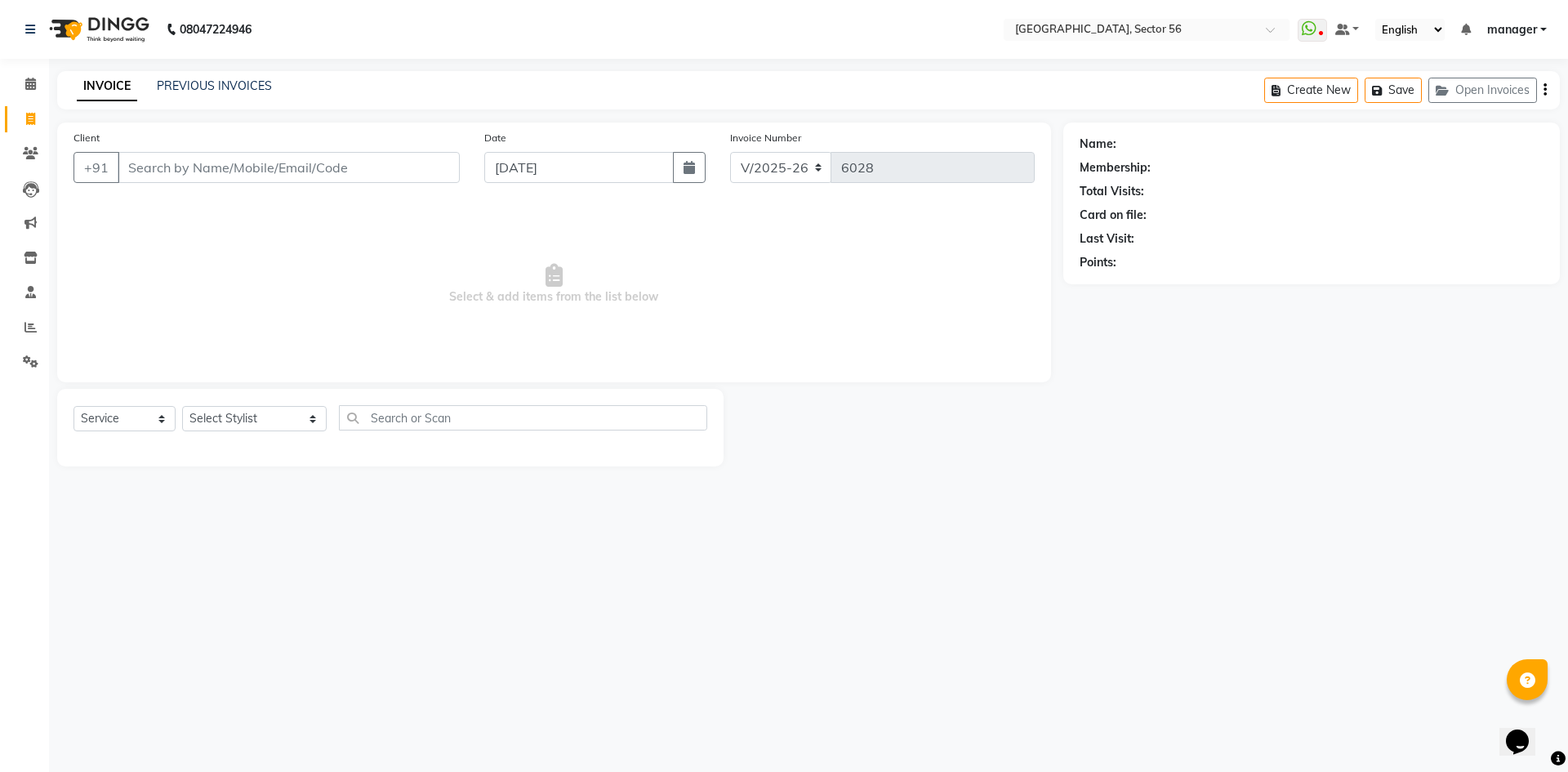
click at [356, 171] on input "Client" at bounding box center [288, 167] width 342 height 31
drag, startPoint x: 280, startPoint y: 155, endPoint x: 279, endPoint y: 174, distance: 19.0
click at [280, 161] on input "Client" at bounding box center [288, 167] width 342 height 31
click at [253, 425] on select "Select Stylist [PERSON_NAME] [PERSON_NAME] [PERSON_NAME] MARKET STAFF amit amit…" at bounding box center [255, 418] width 144 height 25
select select "43517"
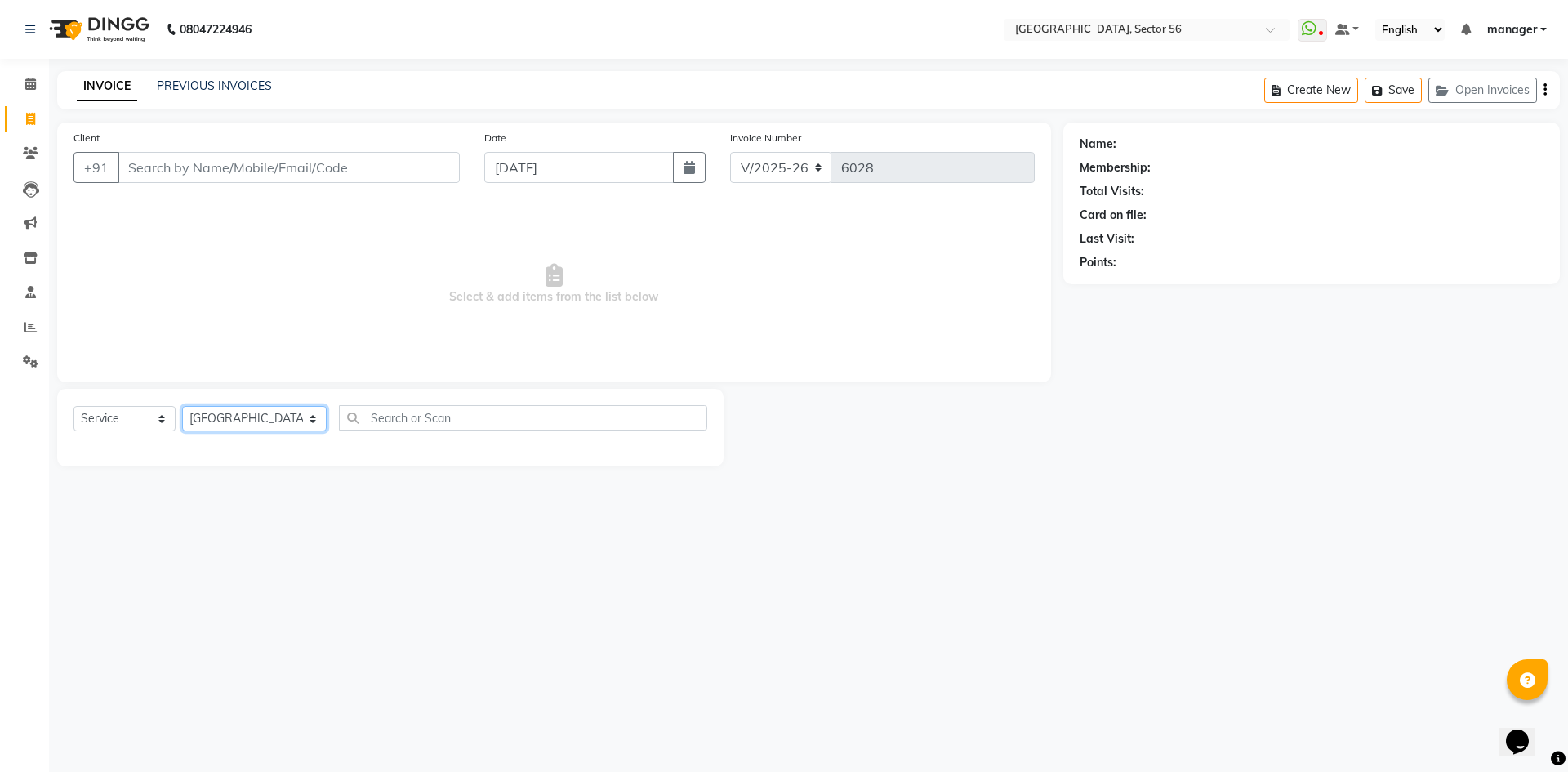
click at [183, 406] on select "Select Stylist [PERSON_NAME] [PERSON_NAME] [PERSON_NAME] MARKET STAFF amit amit…" at bounding box center [255, 418] width 144 height 25
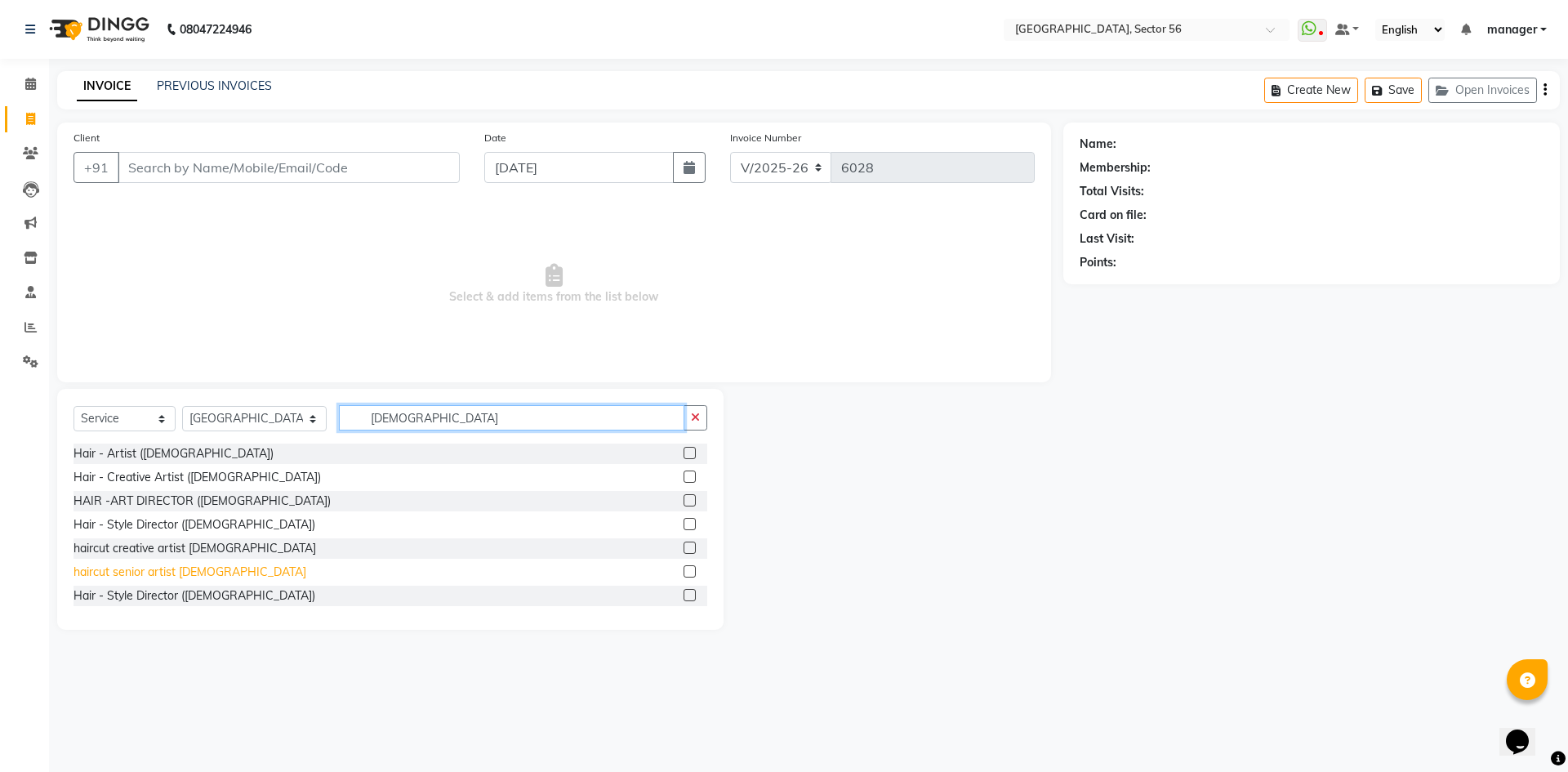
type input "[DEMOGRAPHIC_DATA]"
click at [174, 573] on div "haircut senior artist [DEMOGRAPHIC_DATA]" at bounding box center [189, 572] width 233 height 17
checkbox input "false"
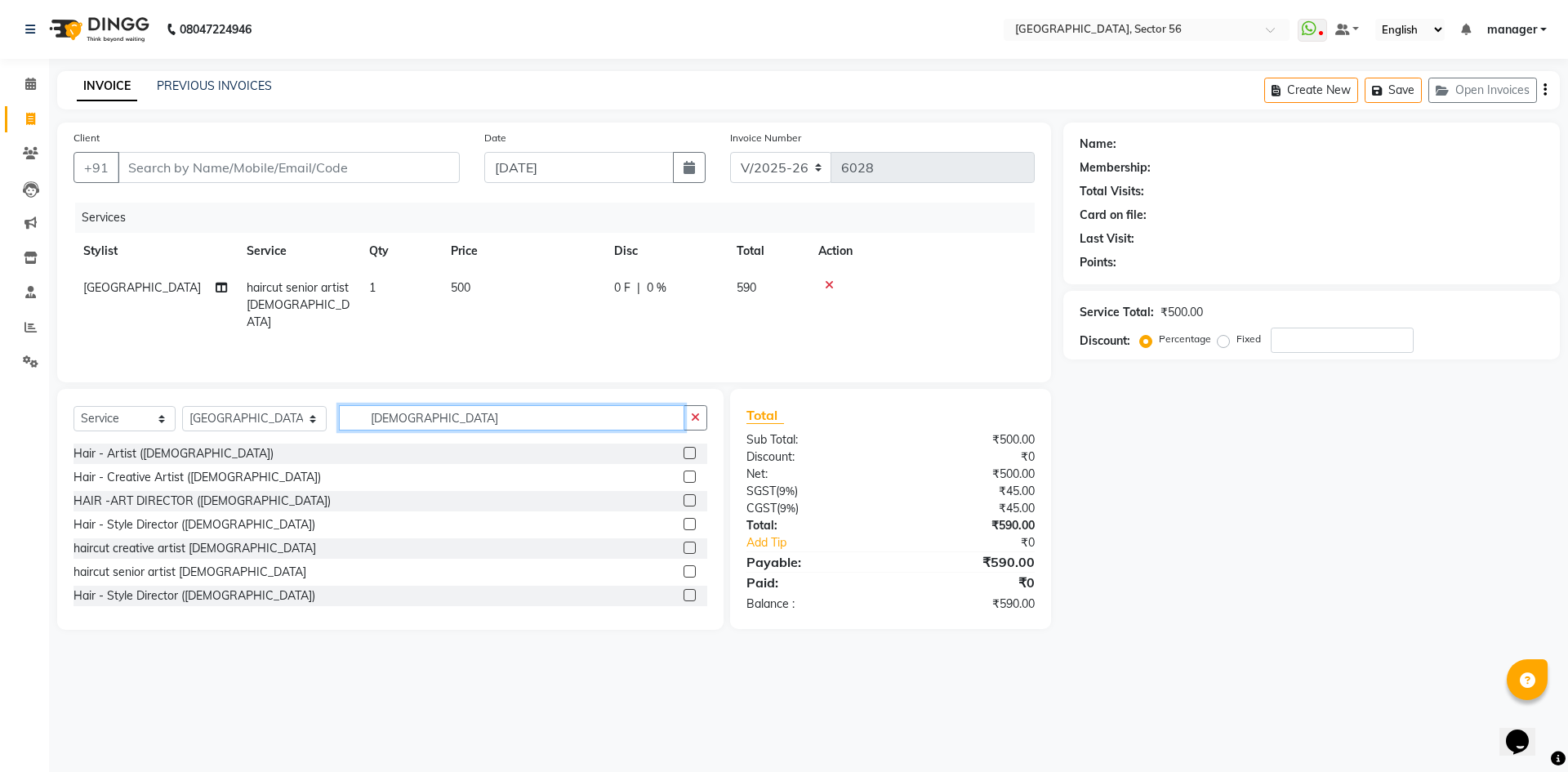
drag, startPoint x: 295, startPoint y: 433, endPoint x: 237, endPoint y: 437, distance: 58.1
click at [237, 437] on div "Select Service Product Membership Package Voucher Prepaid Gift Card Select Styl…" at bounding box center [389, 424] width 633 height 38
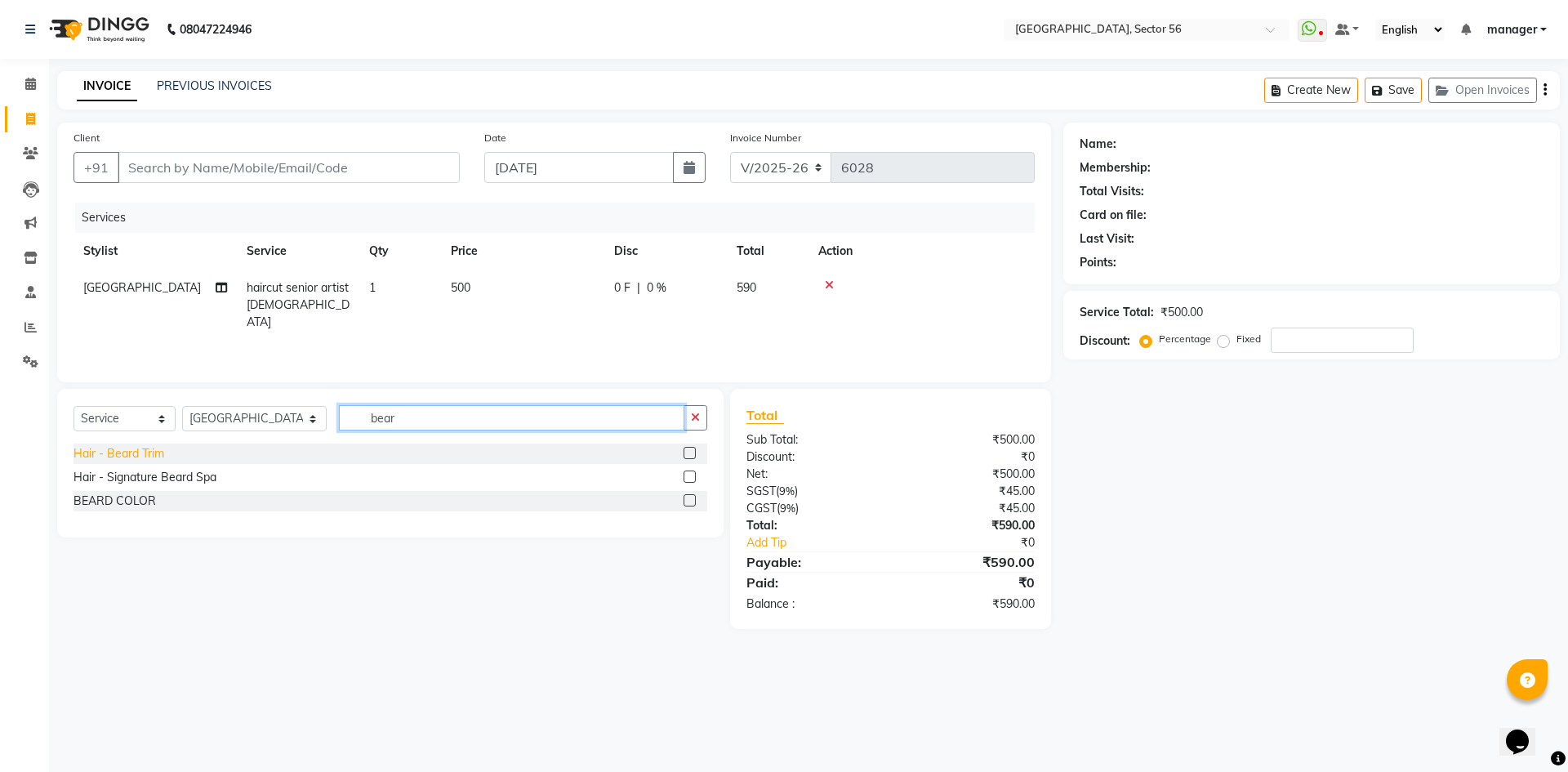
type input "bear"
click at [131, 445] on div "Hair - Beard Trim" at bounding box center [118, 454] width 90 height 17
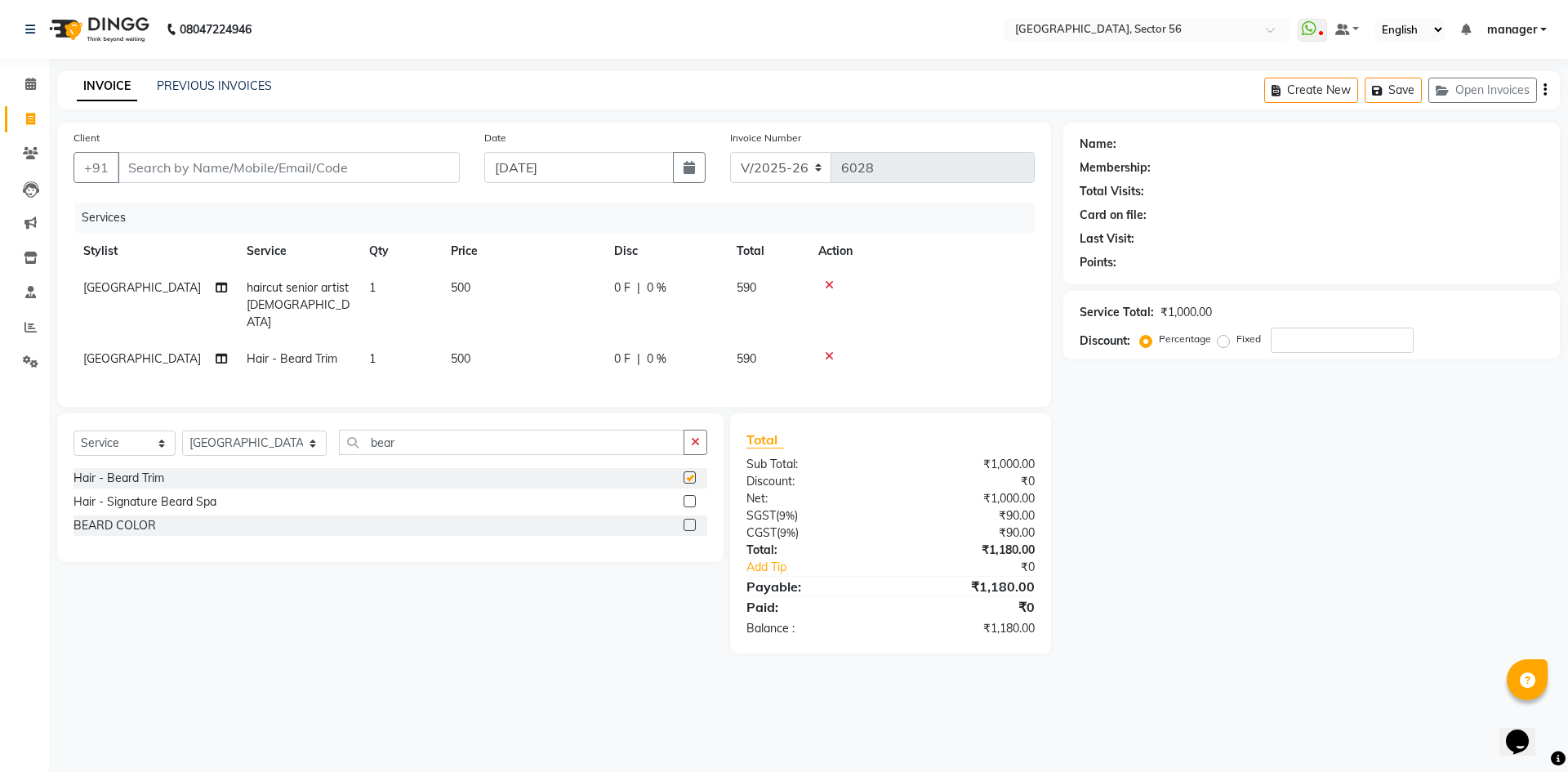
checkbox input "false"
drag, startPoint x: 383, startPoint y: 439, endPoint x: 245, endPoint y: 456, distance: 139.0
click at [245, 456] on div "Select Service Product Membership Package Voucher Prepaid Gift Card Select Styl…" at bounding box center [389, 449] width 633 height 38
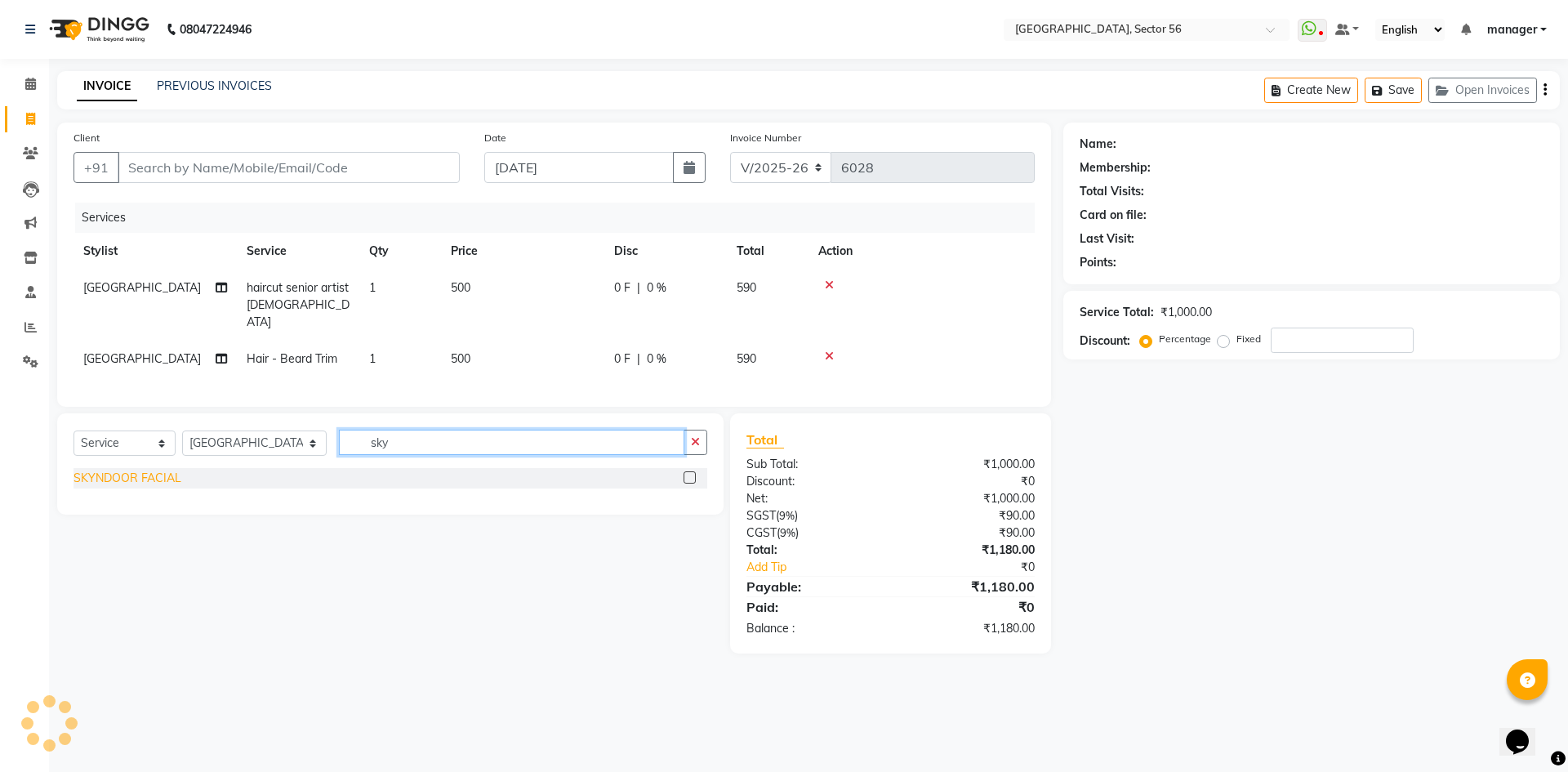
type input "sky"
click at [170, 470] on div "SKYNDOOR FACIAL" at bounding box center [127, 479] width 108 height 17
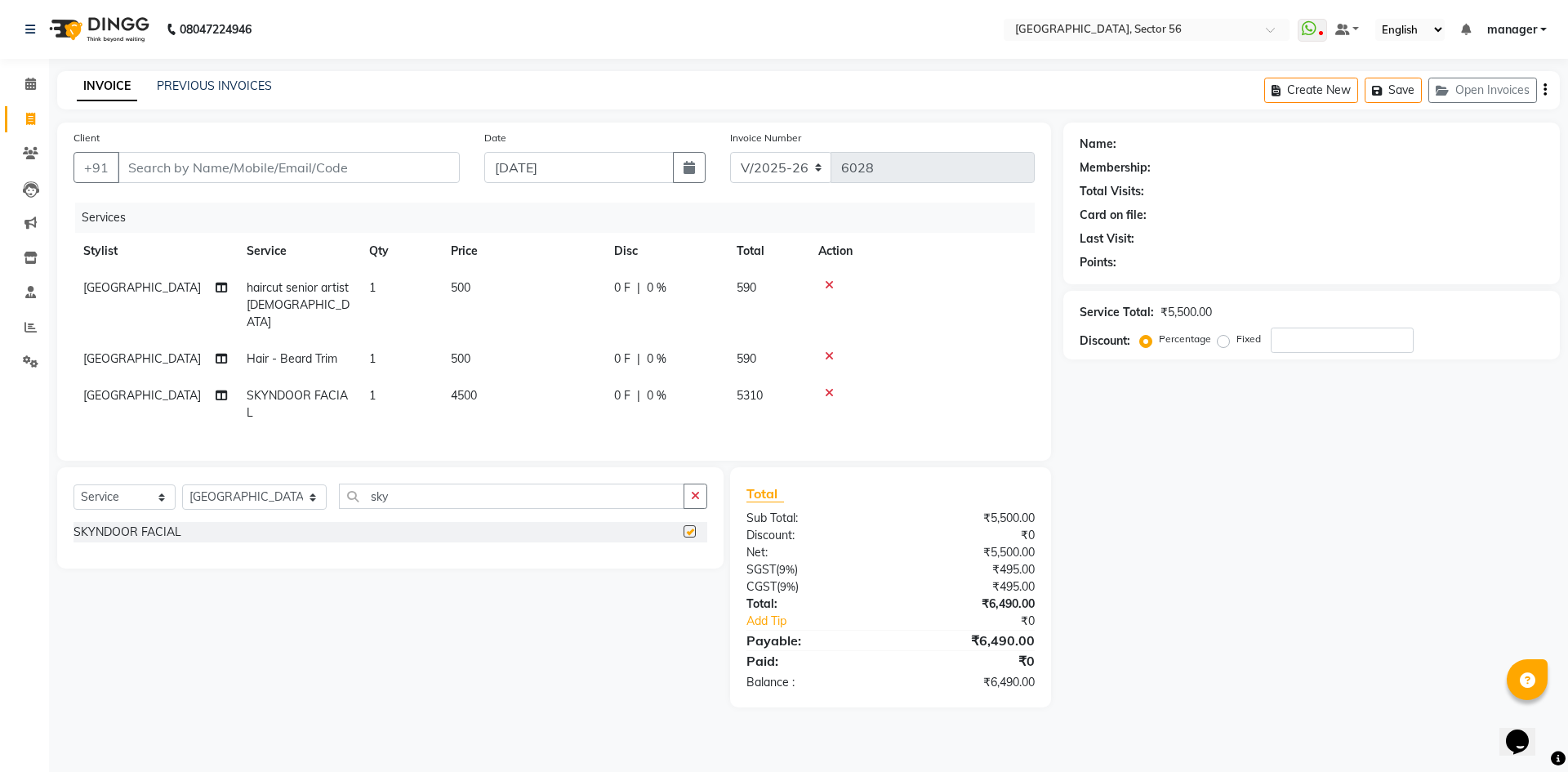
checkbox input "false"
drag, startPoint x: 481, startPoint y: 364, endPoint x: 517, endPoint y: 377, distance: 38.3
click at [483, 378] on td "4500" at bounding box center [523, 405] width 163 height 54
select select "43517"
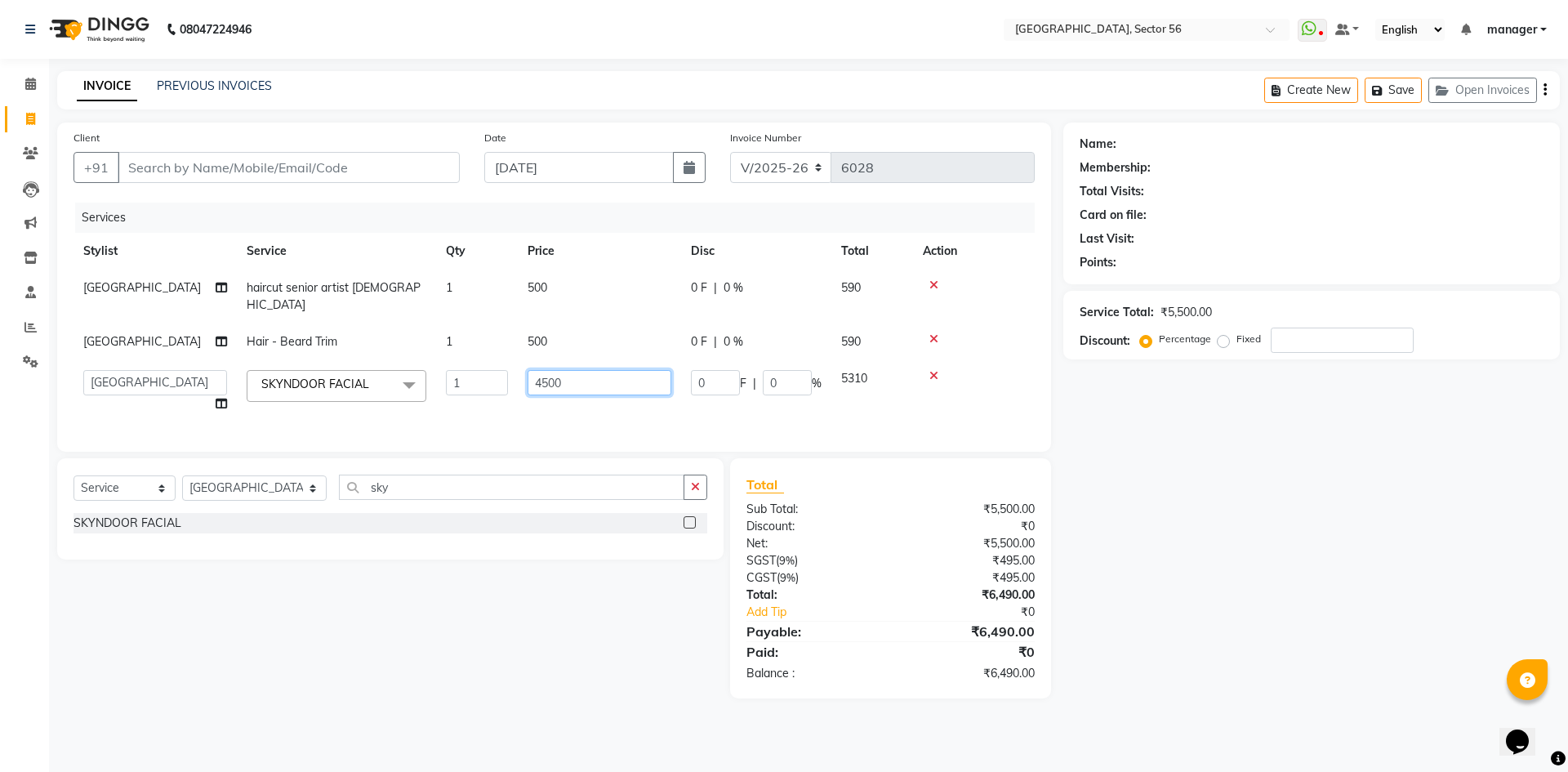
drag, startPoint x: 576, startPoint y: 368, endPoint x: 452, endPoint y: 378, distance: 124.4
click at [452, 378] on tr "ABHISHEKH THAPA abhishek thapa AKRAM KHAN MARKET STAFF amit amit spm Anamika Be…" at bounding box center [553, 391] width 961 height 62
type input "5500"
click at [0, 458] on div "Calendar Invoice Clients Leads Marketing Inventory Staff Reports Settings Compl…" at bounding box center [110, 396] width 220 height 701
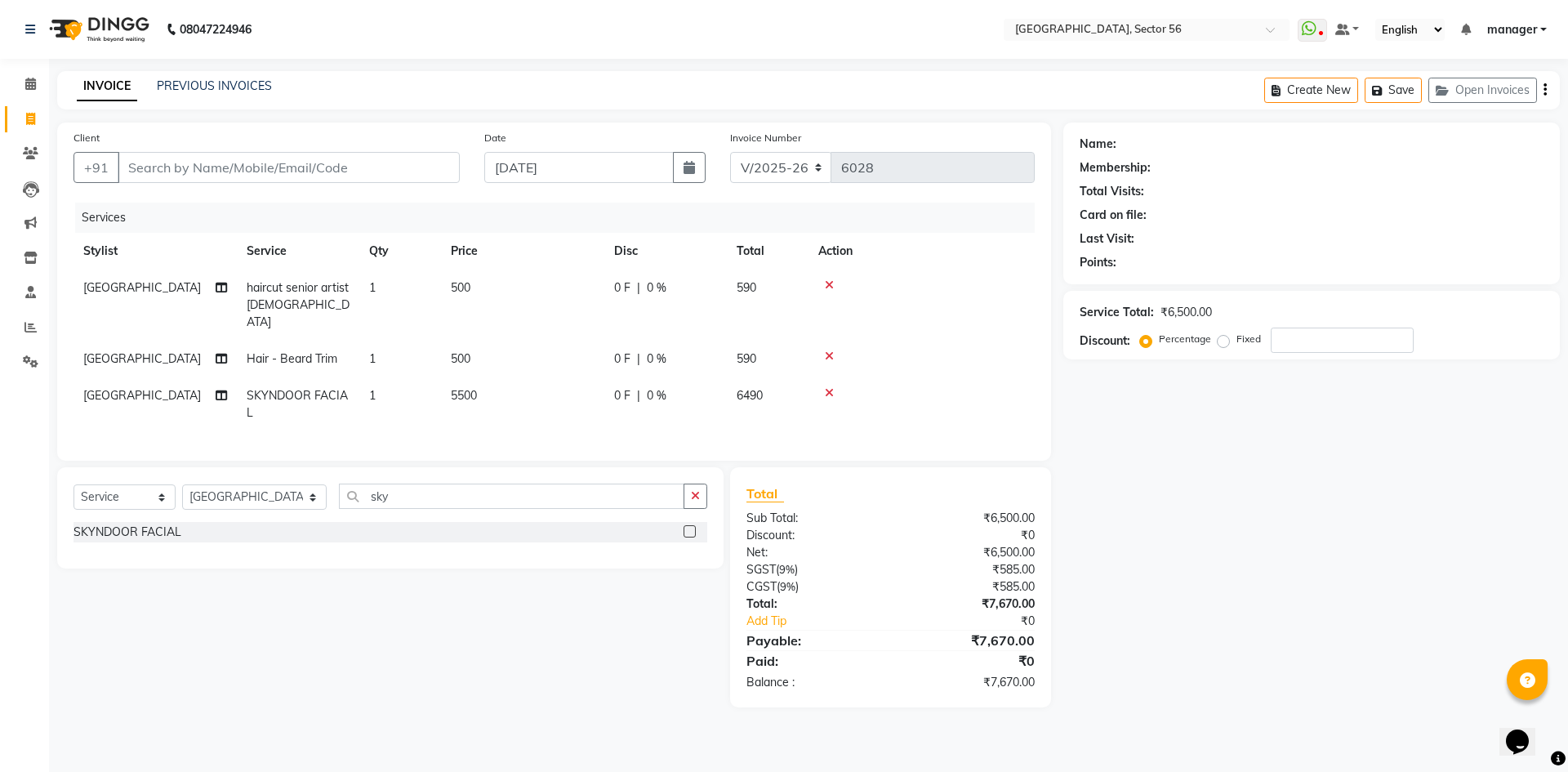
click at [486, 340] on td "500" at bounding box center [523, 359] width 163 height 37
select select "43517"
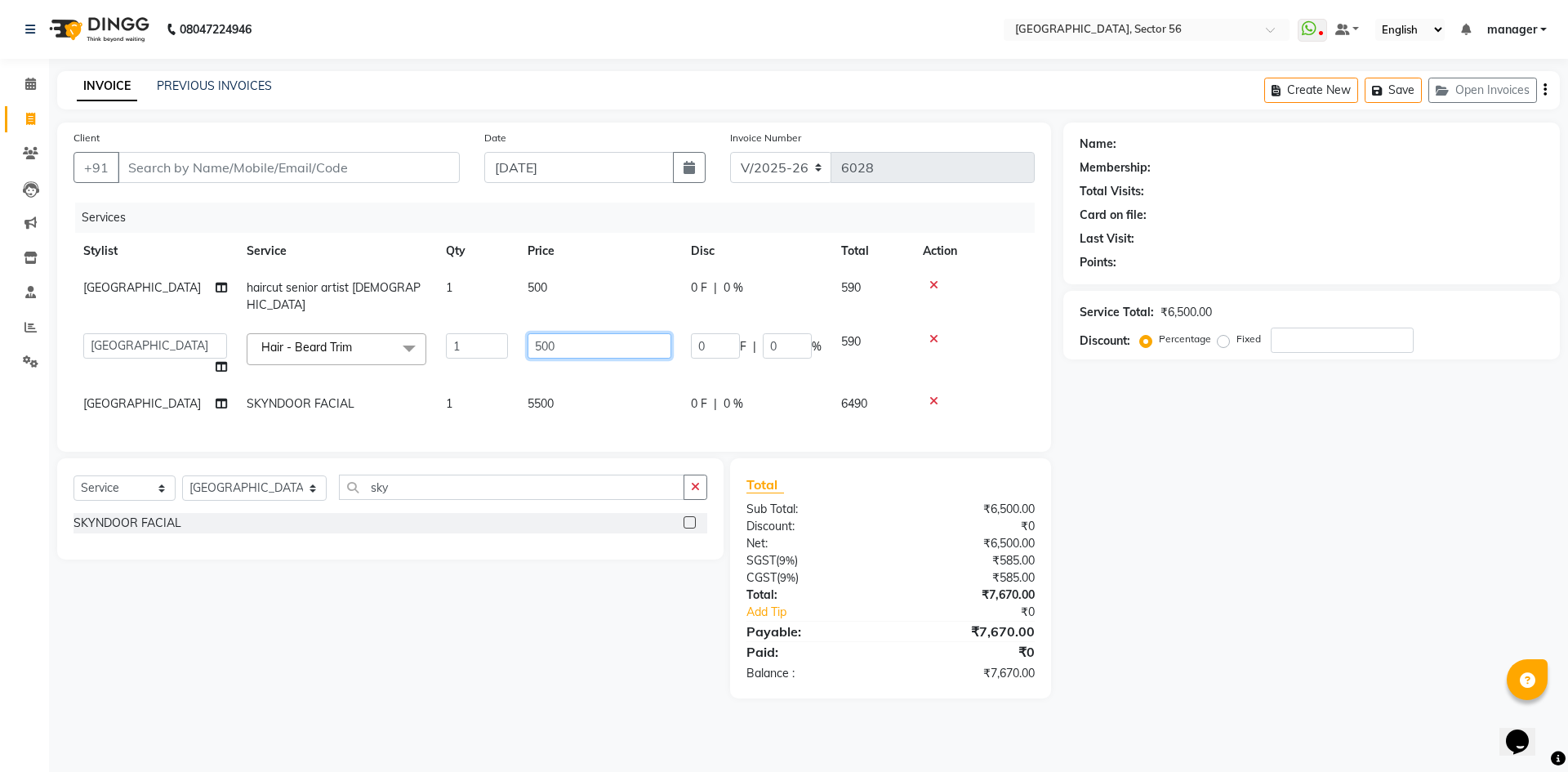
drag, startPoint x: 553, startPoint y: 335, endPoint x: 397, endPoint y: 349, distance: 156.6
click at [397, 349] on tr "ABHISHEKH THAPA abhishek thapa AKRAM KHAN MARKET STAFF amit amit spm Anamika Be…" at bounding box center [553, 355] width 961 height 62
type input "350"
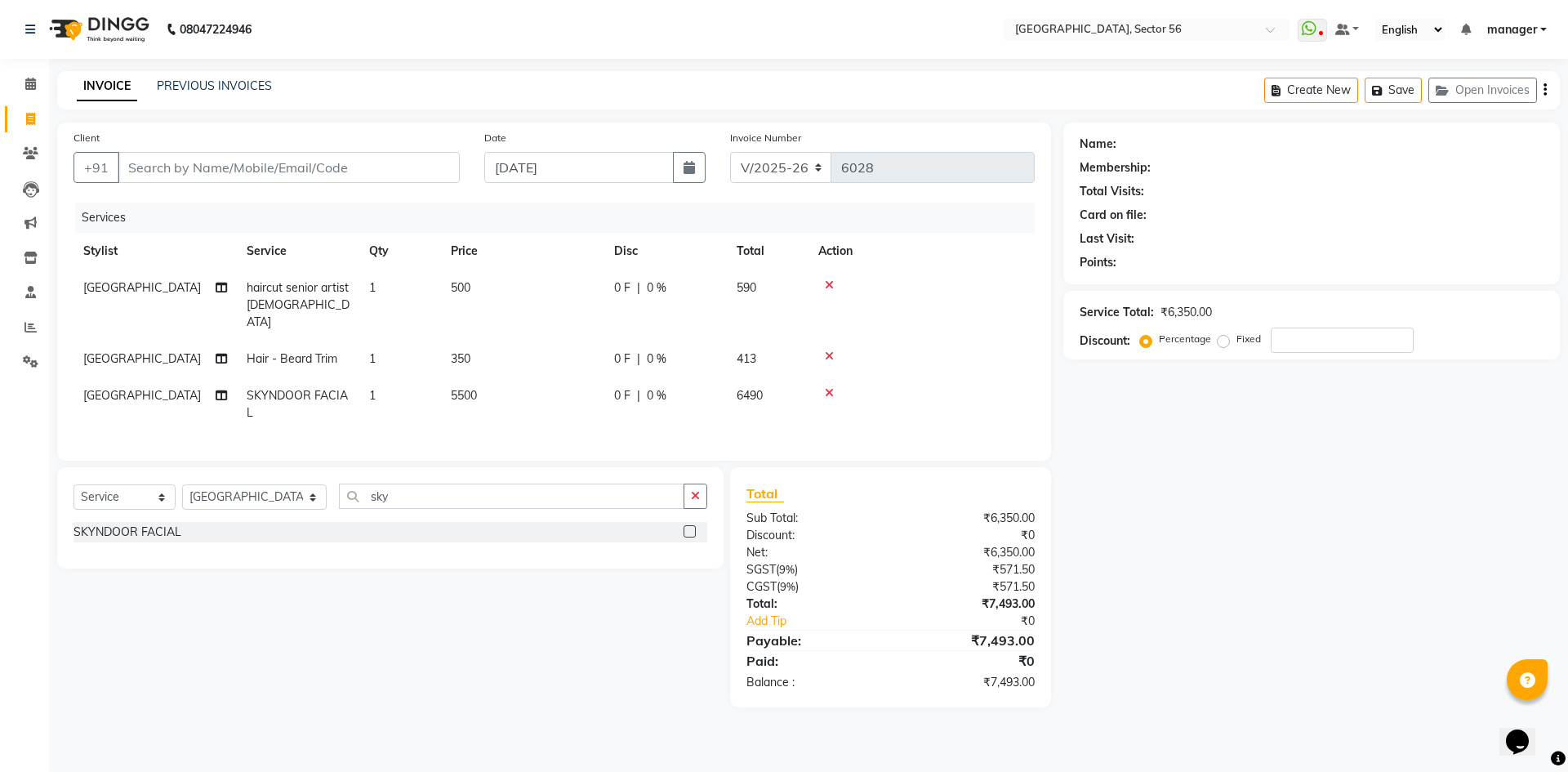
click at [0, 537] on div "Calendar Invoice Clients Leads Marketing Inventory Staff Reports Settings Compl…" at bounding box center [110, 396] width 220 height 701
drag, startPoint x: 284, startPoint y: 160, endPoint x: 646, endPoint y: 24, distance: 386.7
click at [284, 161] on input "Client" at bounding box center [288, 167] width 342 height 31
type input "7"
type input "0"
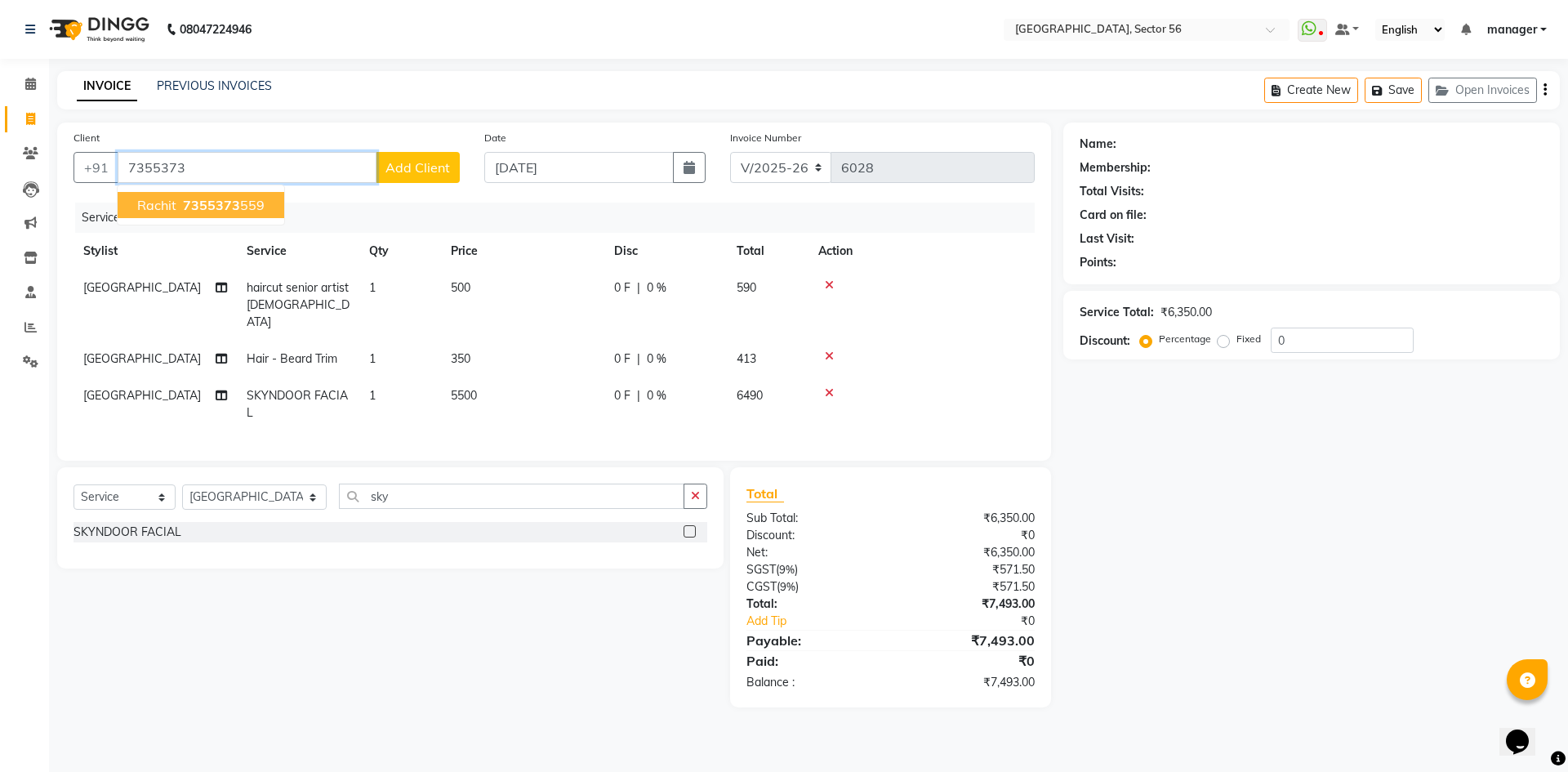
click at [180, 203] on ngb-highlight "7355373 559" at bounding box center [222, 205] width 85 height 16
type input "7355373559"
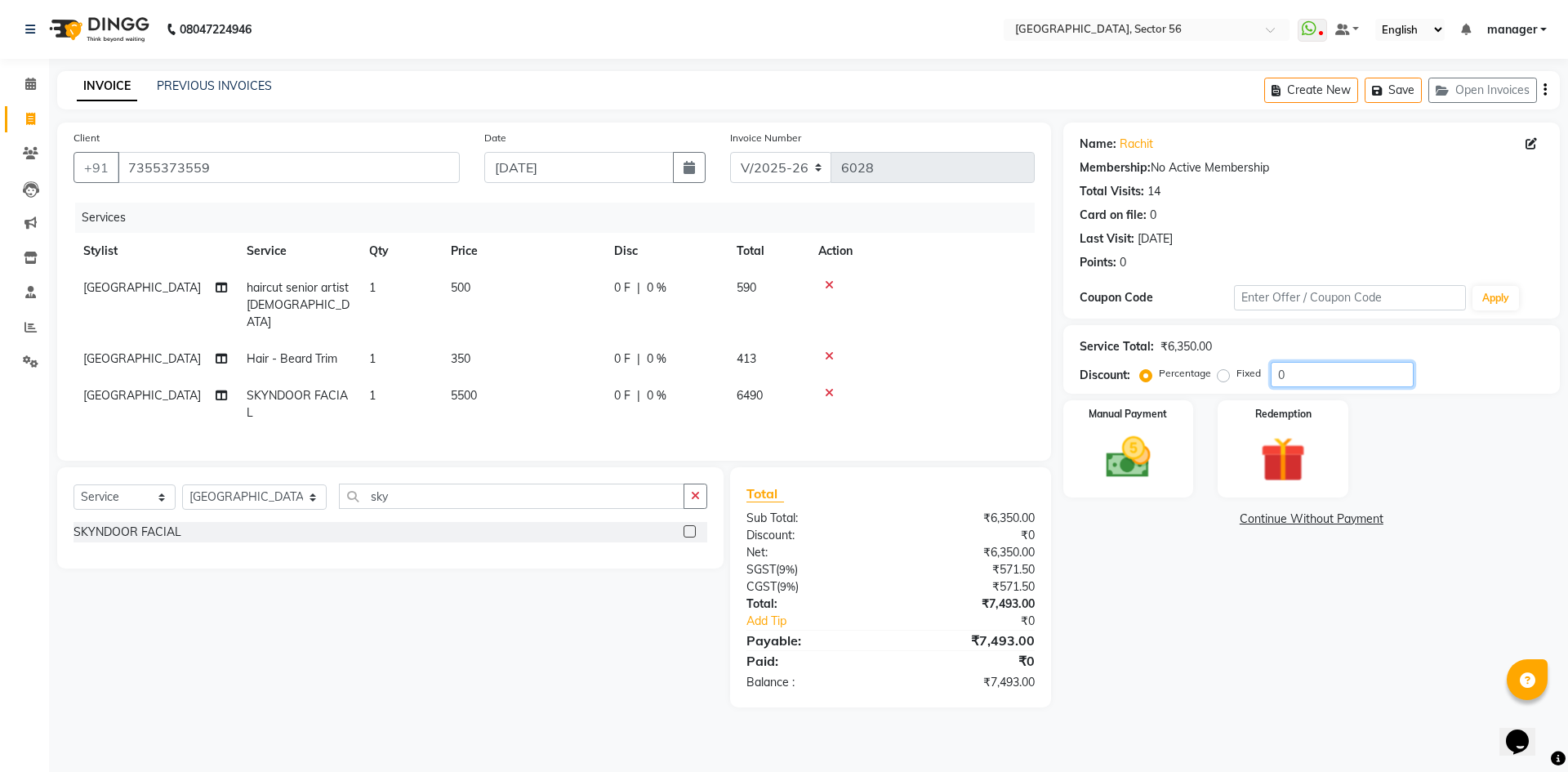
click at [1239, 379] on div "Percentage Fixed 0" at bounding box center [1278, 374] width 270 height 25
type input "1"
click at [1324, 377] on input "10" at bounding box center [1341, 374] width 143 height 25
type input "1"
click at [655, 287] on span "0 %" at bounding box center [656, 288] width 19 height 17
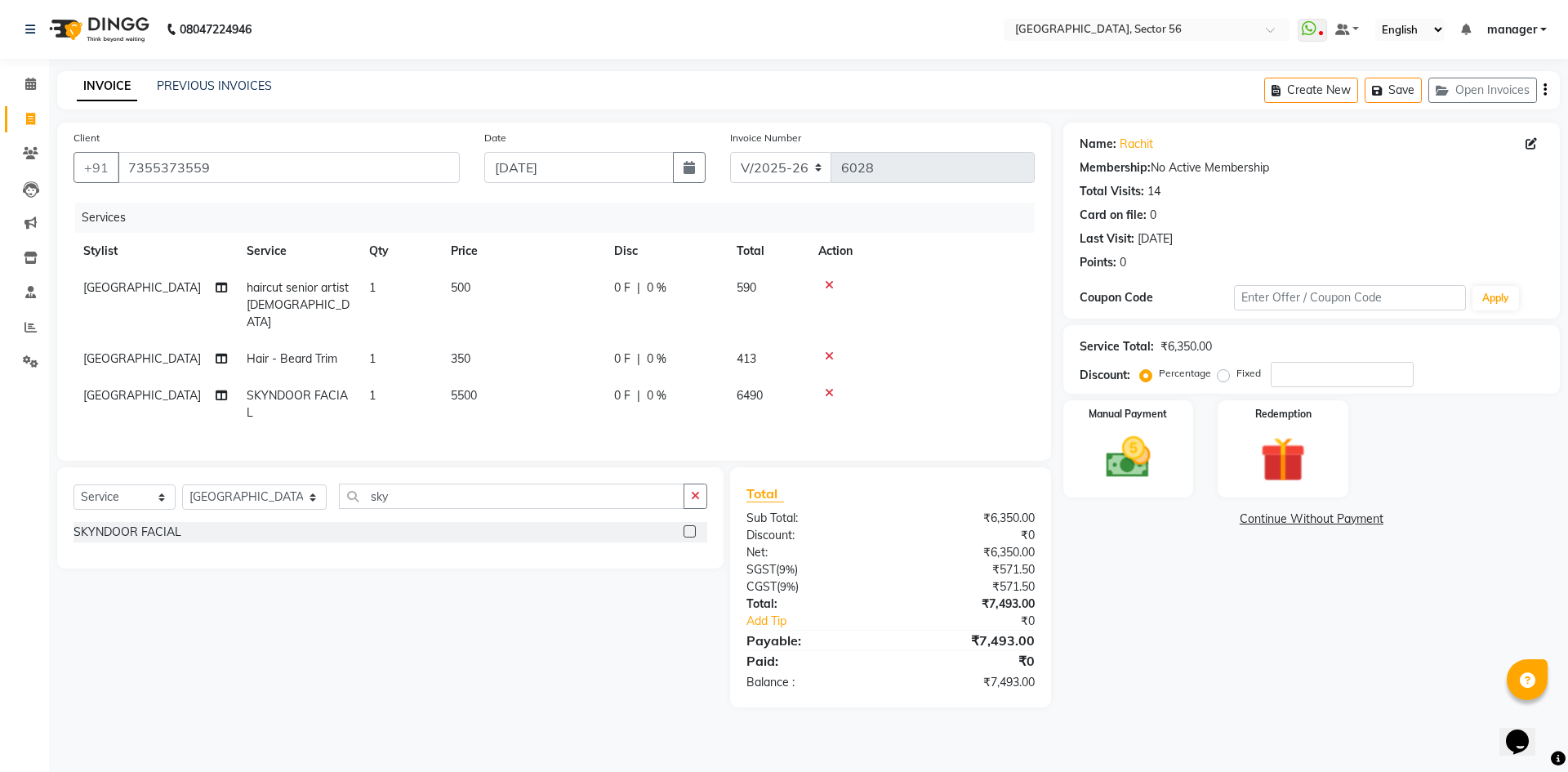
select select "43517"
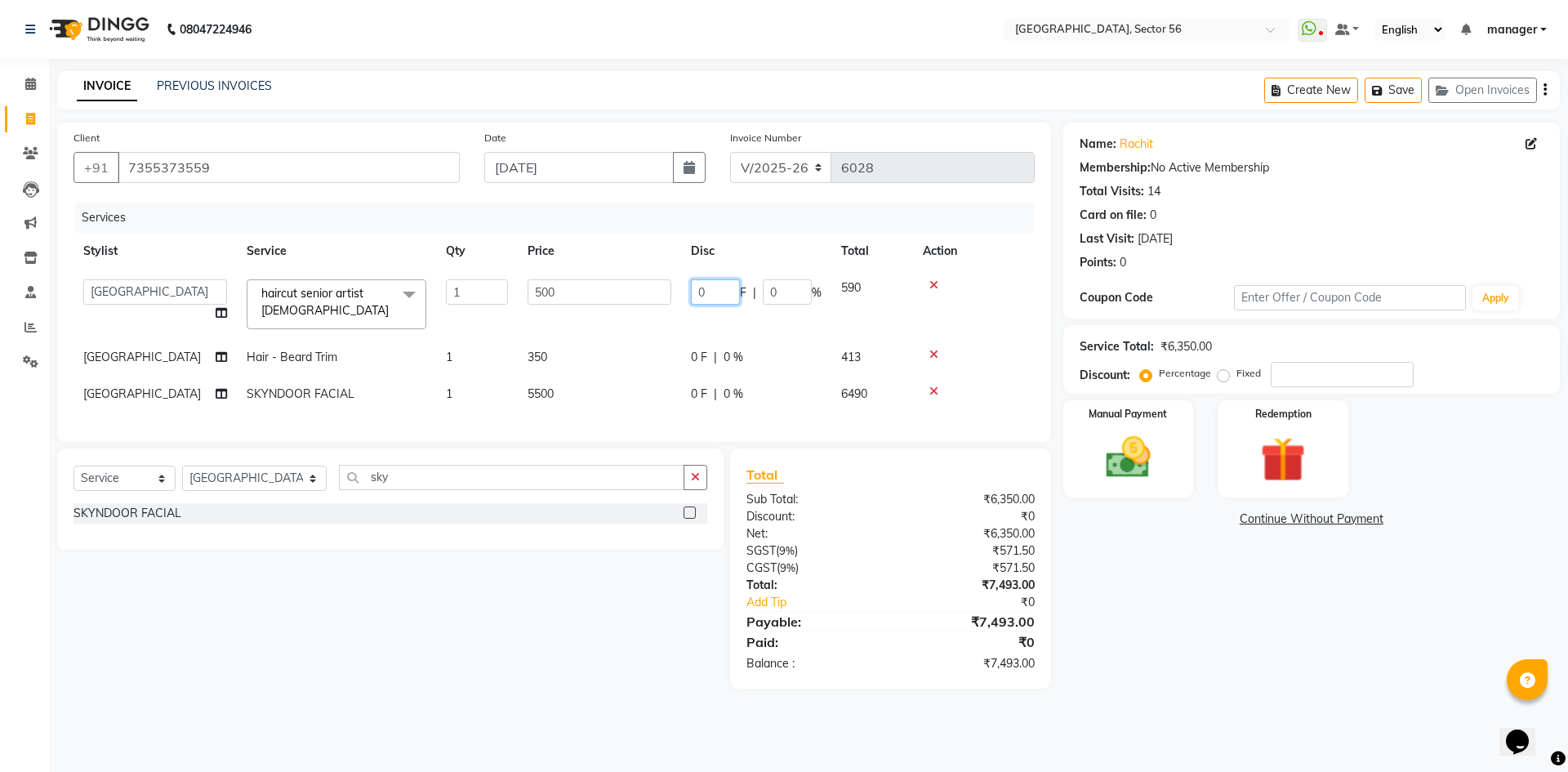
drag, startPoint x: 711, startPoint y: 296, endPoint x: 654, endPoint y: 302, distance: 57.3
click at [654, 302] on tr "ABHISHEKH THAPA abhishek thapa AKRAM KHAN MARKET STAFF amit amit spm Anamika Be…" at bounding box center [553, 304] width 961 height 69
type input "15"
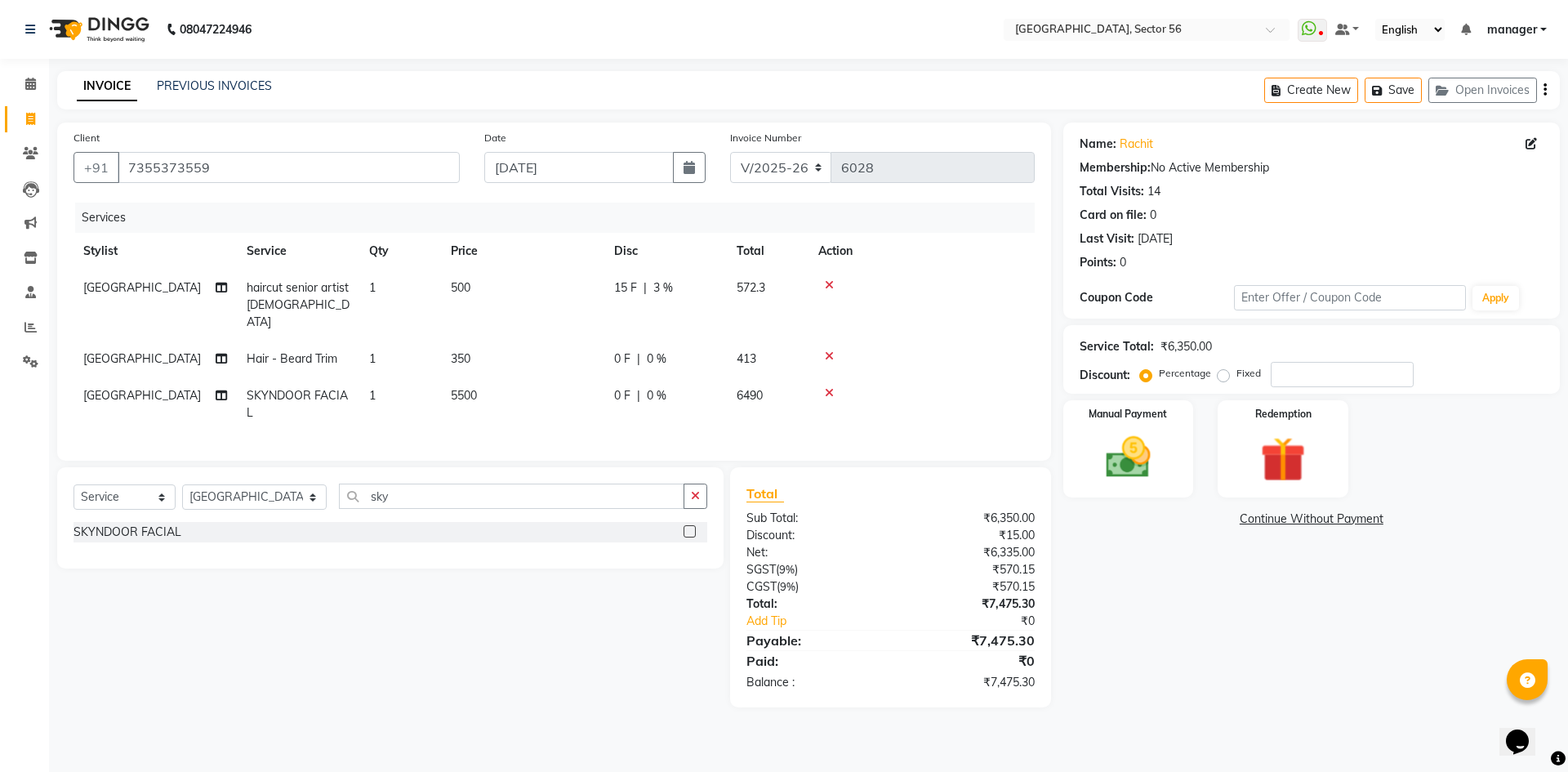
click at [714, 361] on tbody "milan haircut senior artist male 1 500 15 F | 3 % 572.3 milan Hair - Beard Trim…" at bounding box center [553, 350] width 961 height 162
drag, startPoint x: 637, startPoint y: 338, endPoint x: 673, endPoint y: 346, distance: 36.9
click at [640, 351] on div "0 F | 0 %" at bounding box center [665, 360] width 103 height 17
select select "43517"
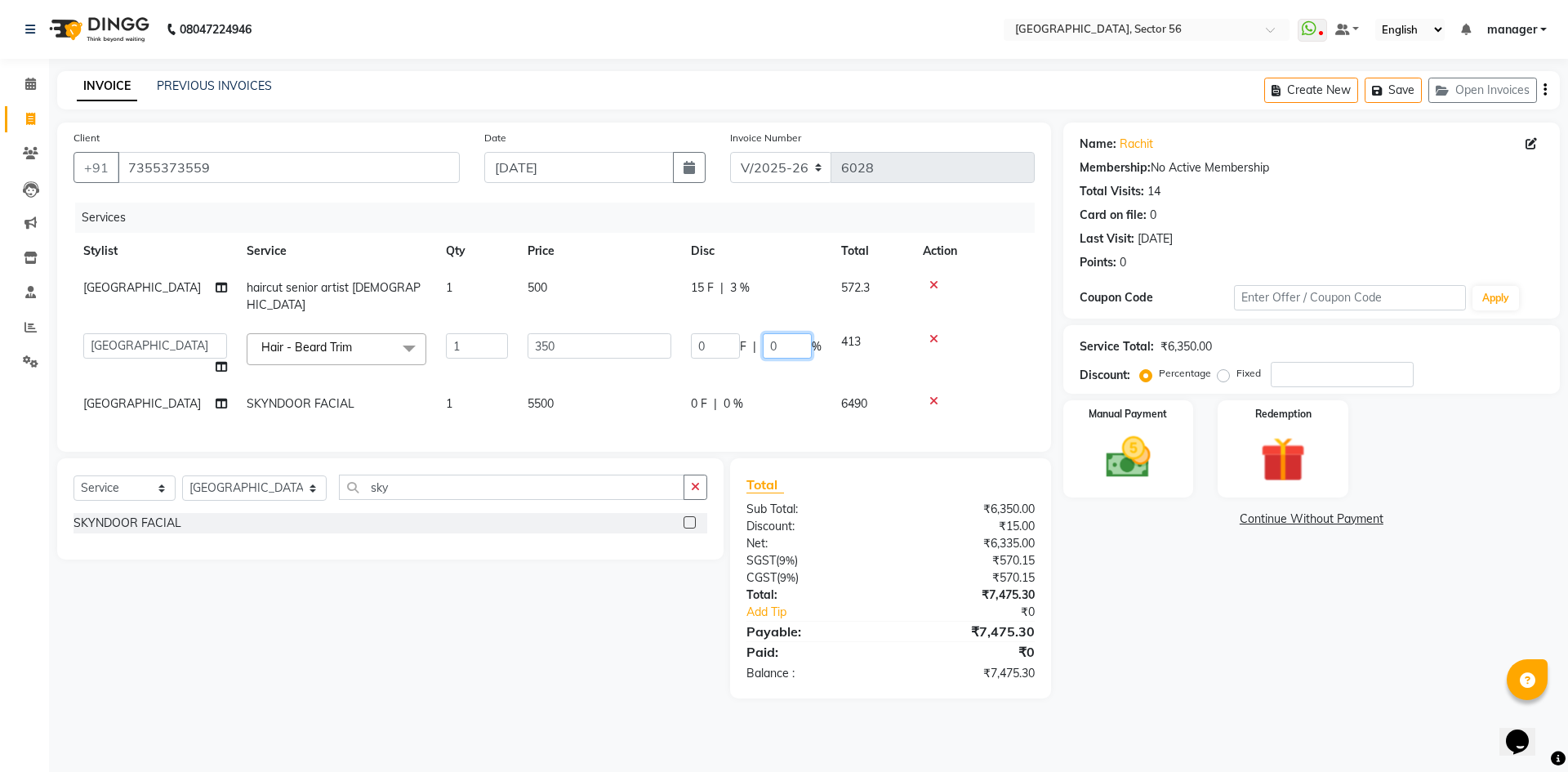
drag, startPoint x: 775, startPoint y: 334, endPoint x: 754, endPoint y: 335, distance: 21.0
click at [754, 335] on div "0 F | 0 %" at bounding box center [756, 346] width 131 height 25
type input "15"
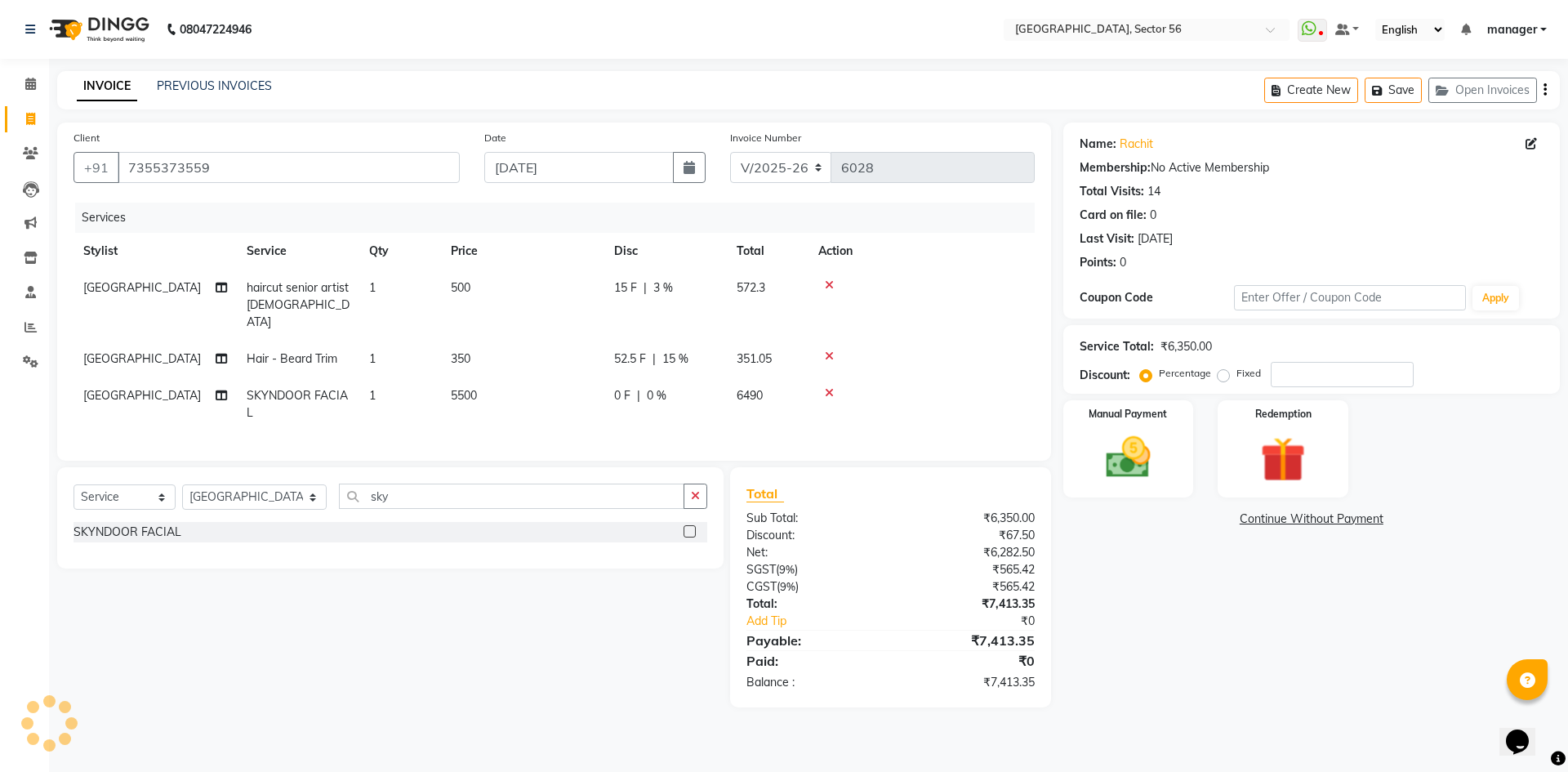
drag, startPoint x: 737, startPoint y: 384, endPoint x: 747, endPoint y: 391, distance: 12.2
click at [739, 386] on tr "milan SKYNDOOR FACIAL 1 5500 0 F | 0 % 6490" at bounding box center [553, 405] width 961 height 54
drag, startPoint x: 663, startPoint y: 380, endPoint x: 675, endPoint y: 383, distance: 12.4
click at [666, 387] on span "0 %" at bounding box center [656, 396] width 19 height 17
select select "43517"
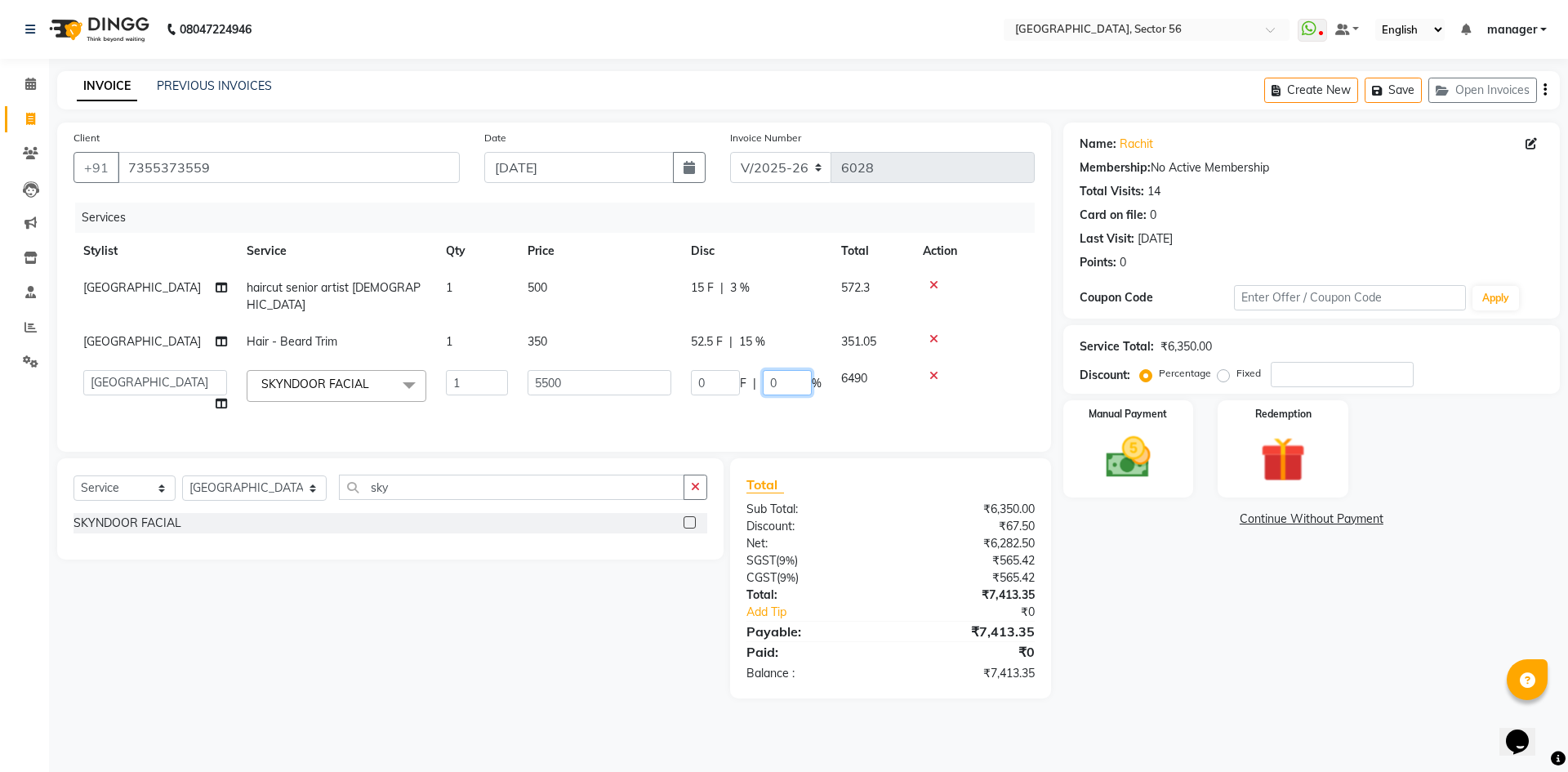
drag, startPoint x: 783, startPoint y: 371, endPoint x: 747, endPoint y: 373, distance: 36.1
click at [747, 373] on div "0 F | 0 %" at bounding box center [756, 383] width 131 height 25
type input "10"
click at [0, 526] on div "Calendar Invoice Clients Leads Marketing Inventory Staff Reports Settings Compl…" at bounding box center [110, 396] width 220 height 701
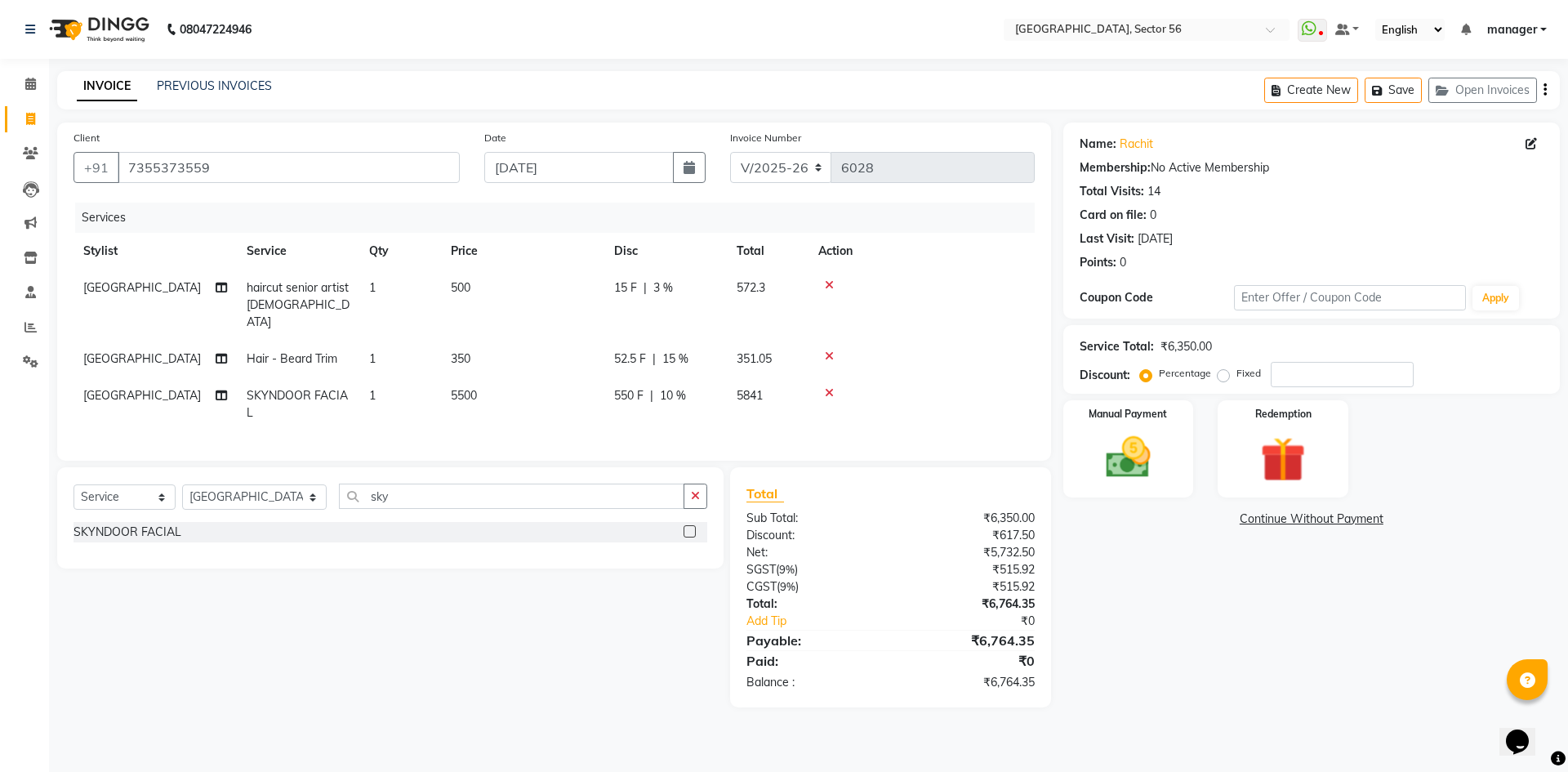
click at [681, 273] on td "15 F | 3 %" at bounding box center [665, 305] width 122 height 71
select select "43517"
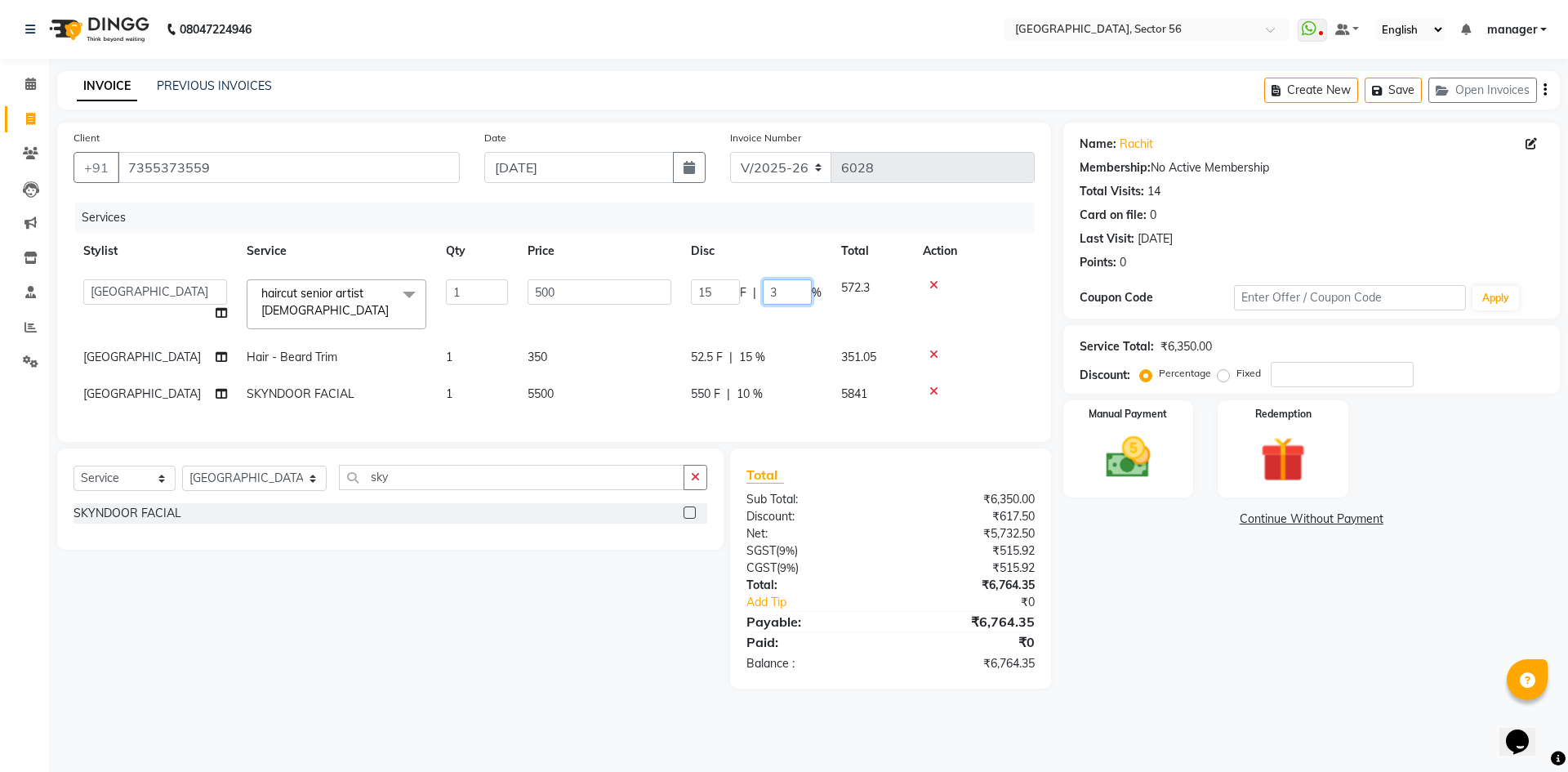
drag, startPoint x: 746, startPoint y: 298, endPoint x: 703, endPoint y: 302, distance: 43.2
click at [703, 302] on div "15 F | 3 %" at bounding box center [756, 292] width 131 height 25
type input "15"
click at [0, 438] on div "Calendar Invoice Clients Leads Marketing Inventory Staff Reports Settings Compl…" at bounding box center [110, 396] width 220 height 701
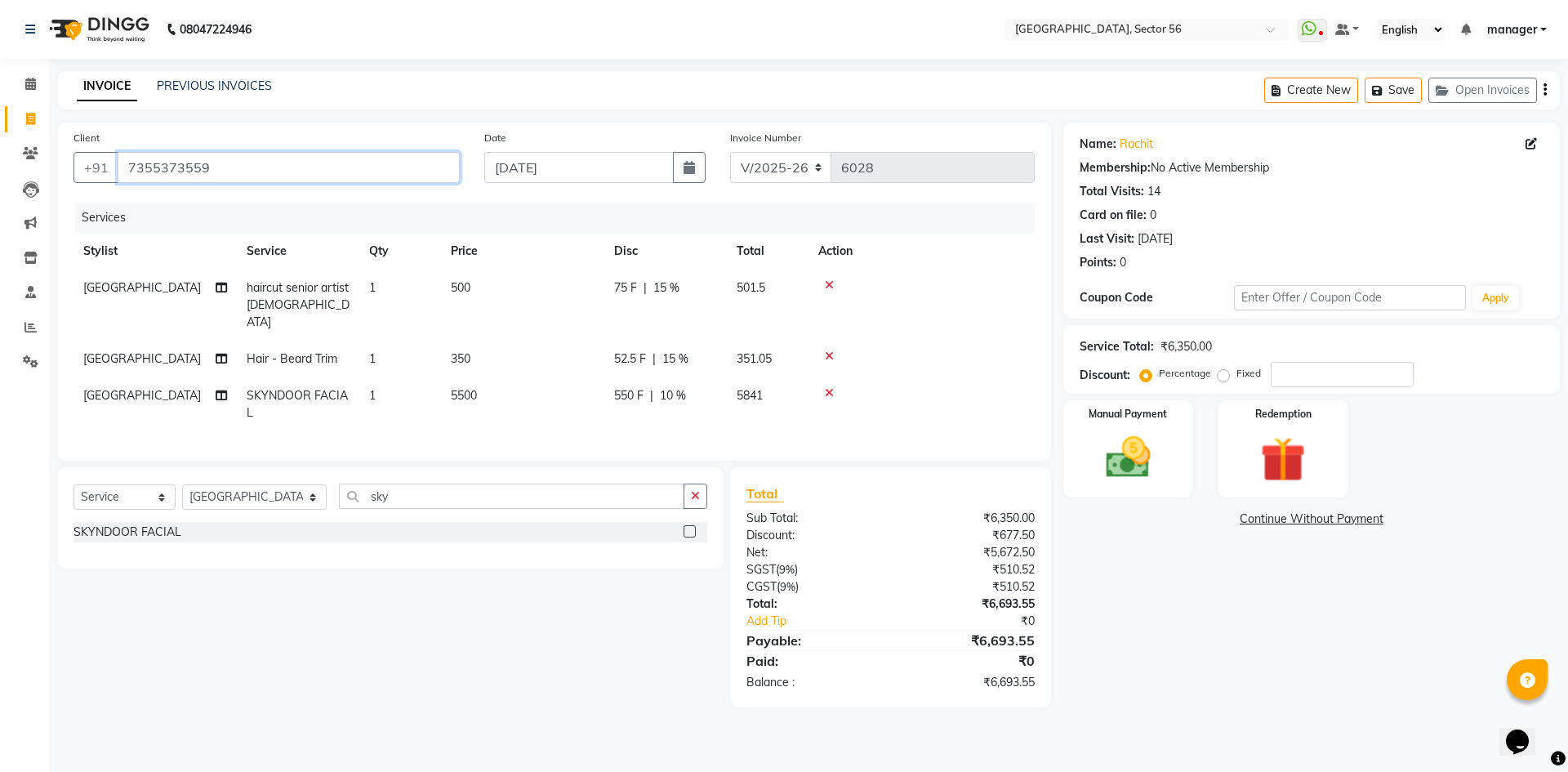
click at [220, 167] on input "7355373559" at bounding box center [288, 167] width 342 height 31
click at [243, 161] on input "7355373559" at bounding box center [288, 167] width 342 height 31
click at [236, 171] on input "7355373559" at bounding box center [288, 167] width 342 height 31
click at [248, 165] on input "7355373559" at bounding box center [288, 167] width 342 height 31
click at [260, 171] on input "7355373559" at bounding box center [288, 167] width 342 height 31
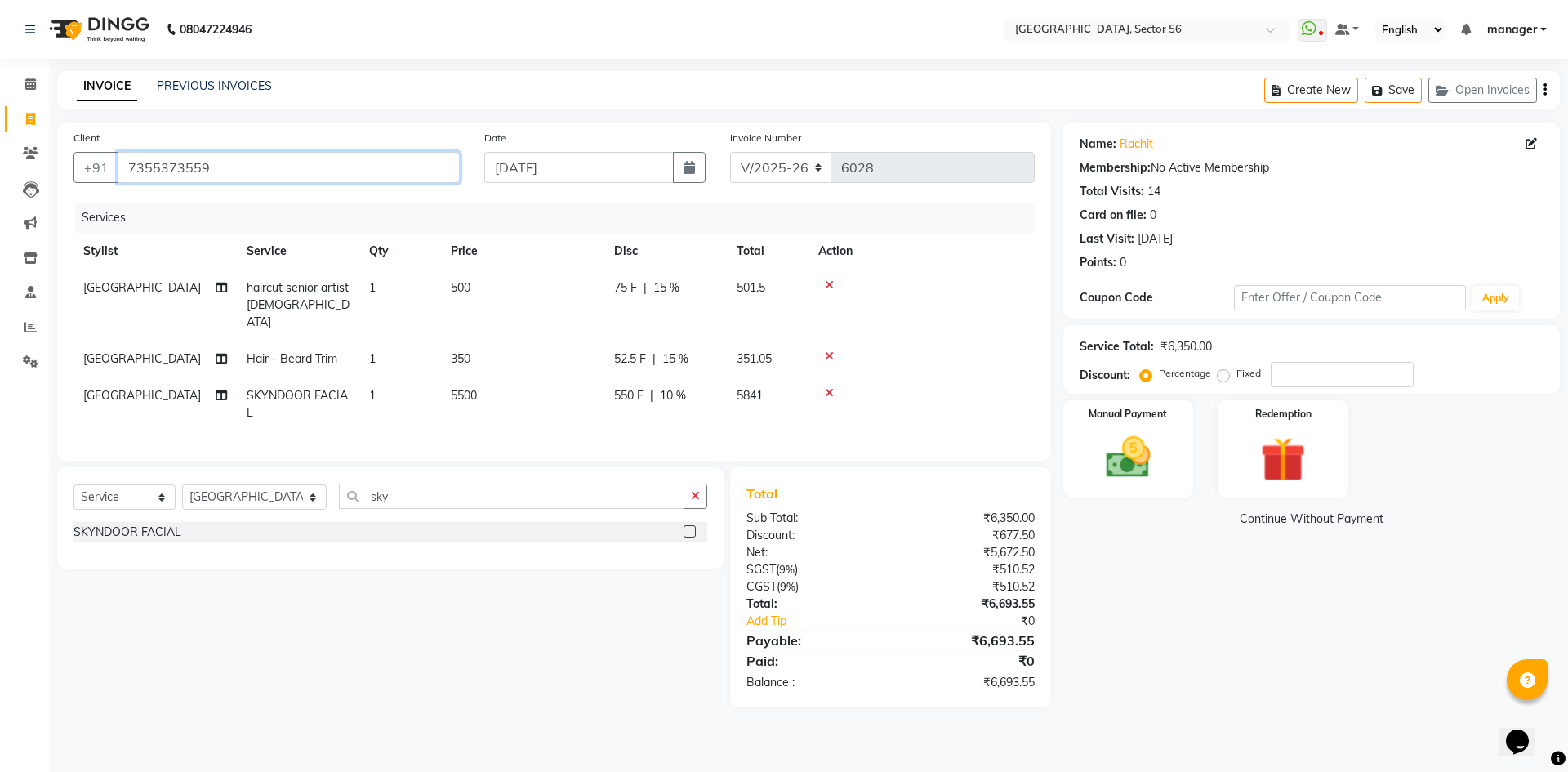
click at [233, 177] on input "7355373559" at bounding box center [288, 167] width 342 height 31
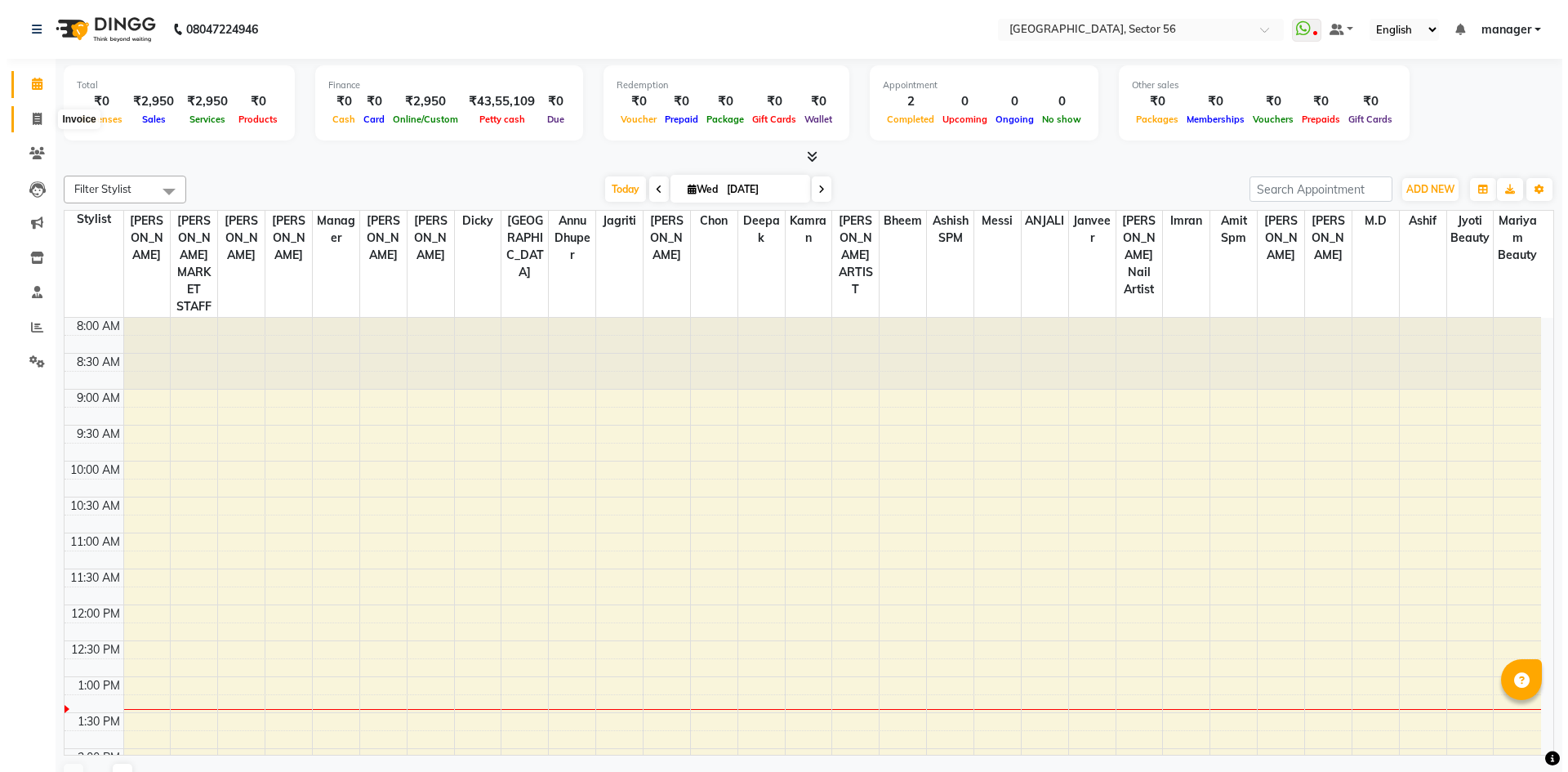
scroll to position [328, 0]
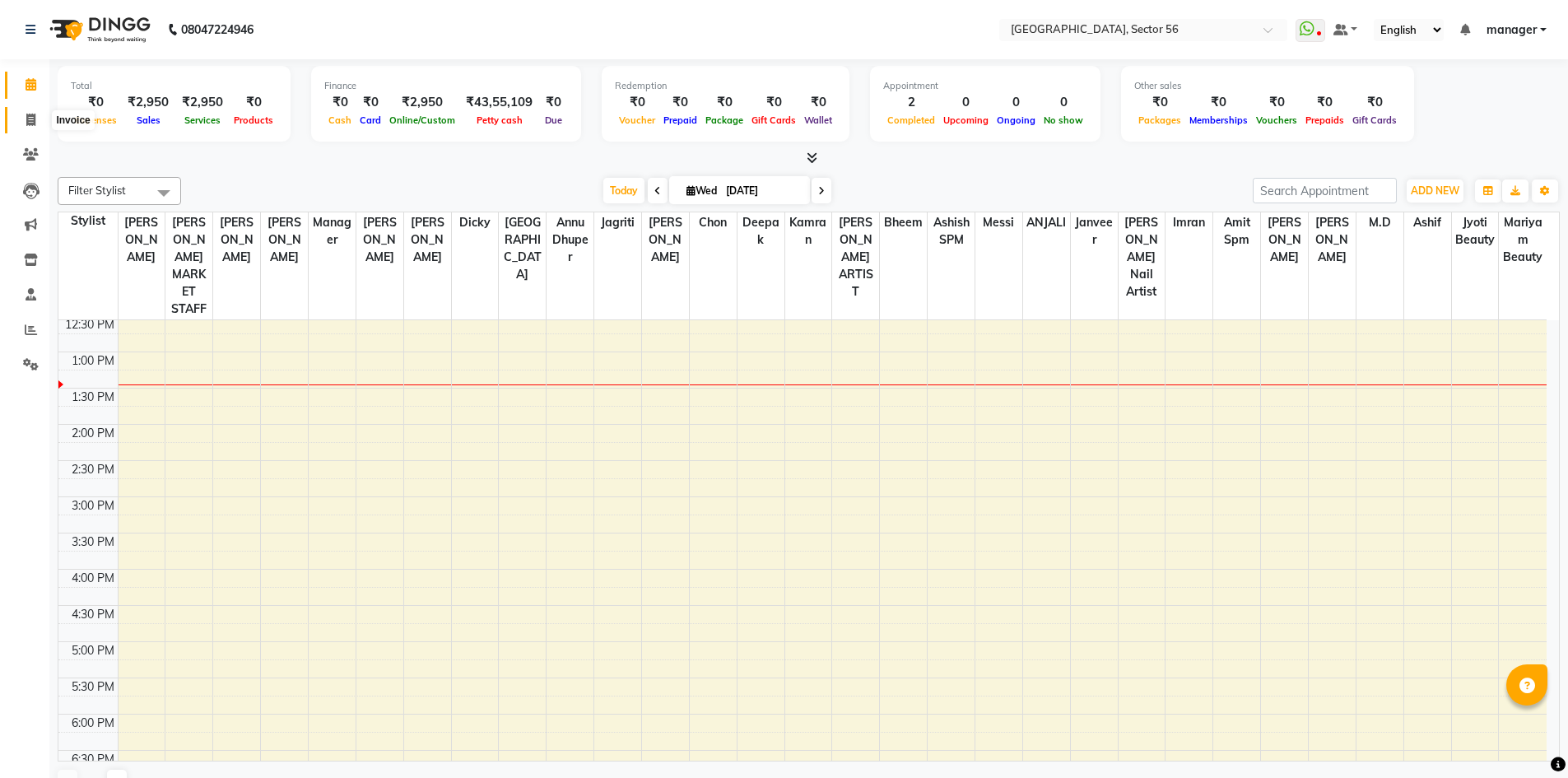
click at [36, 125] on icon at bounding box center [30, 119] width 9 height 13
select select "service"
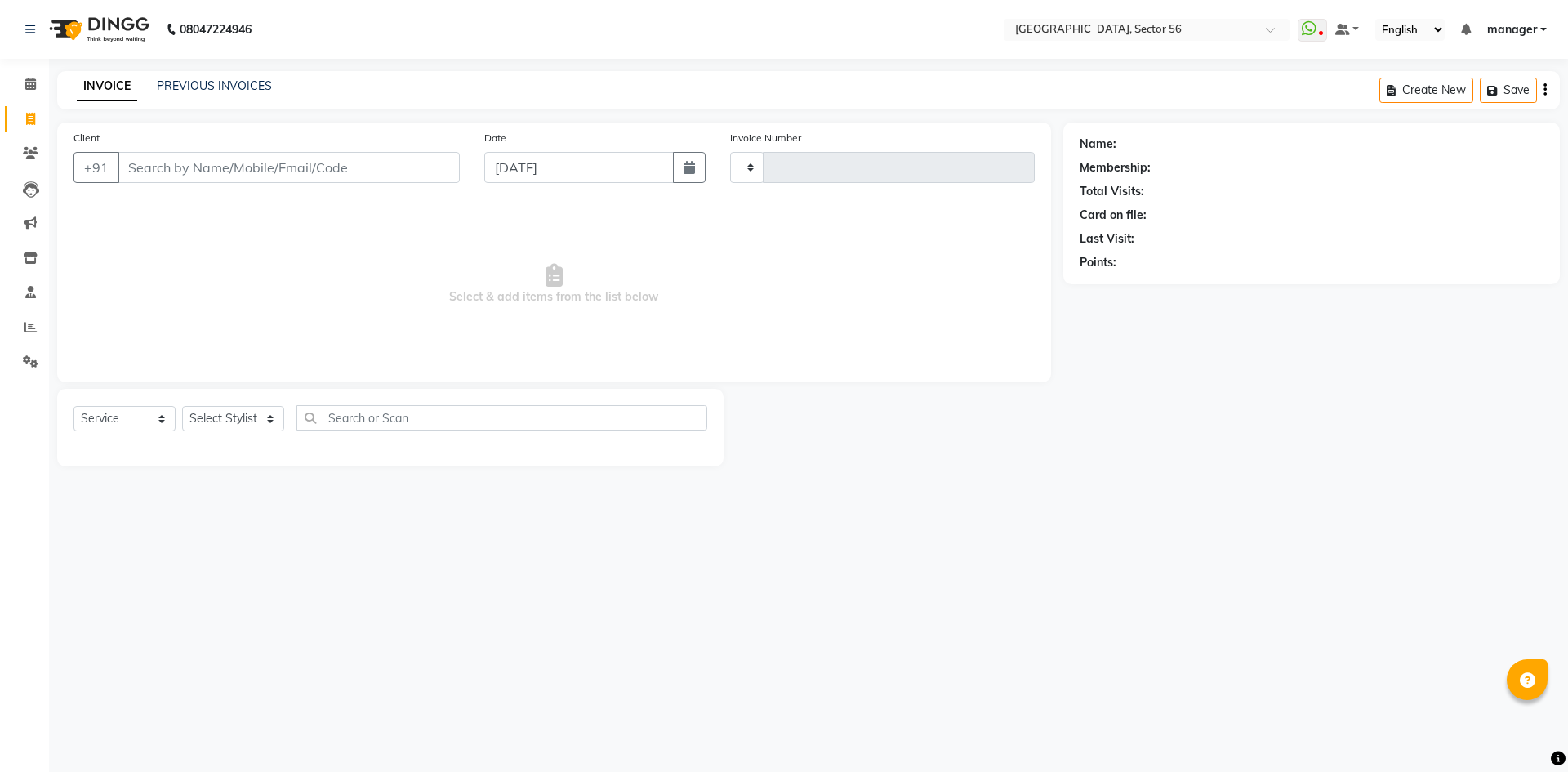
type input "6028"
select select "5557"
click at [208, 159] on input "Client" at bounding box center [288, 167] width 342 height 31
click at [208, 160] on input "Client" at bounding box center [288, 167] width 342 height 31
click at [270, 164] on input "Client" at bounding box center [288, 167] width 342 height 31
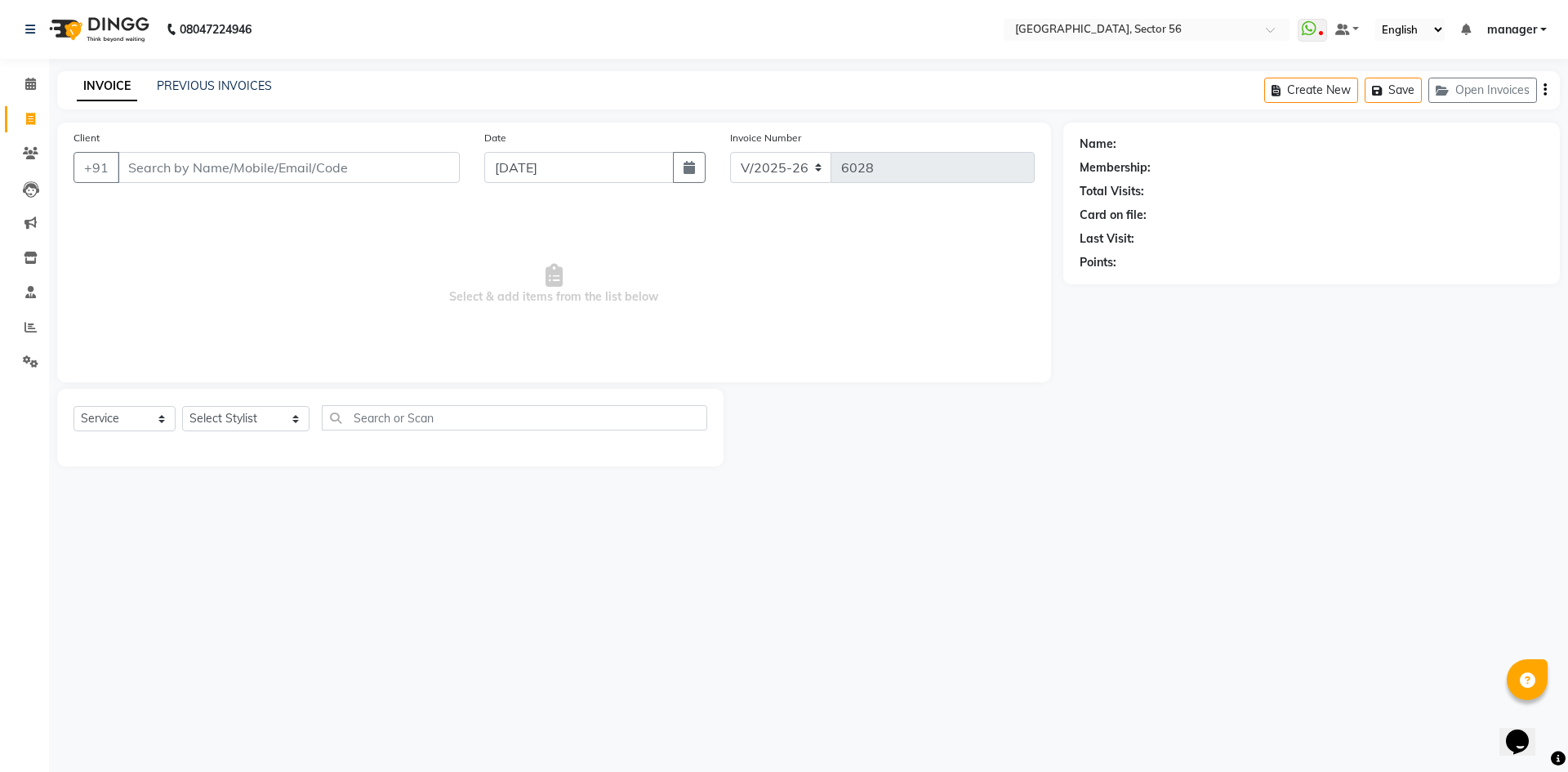
click at [269, 164] on input "Client" at bounding box center [288, 167] width 342 height 31
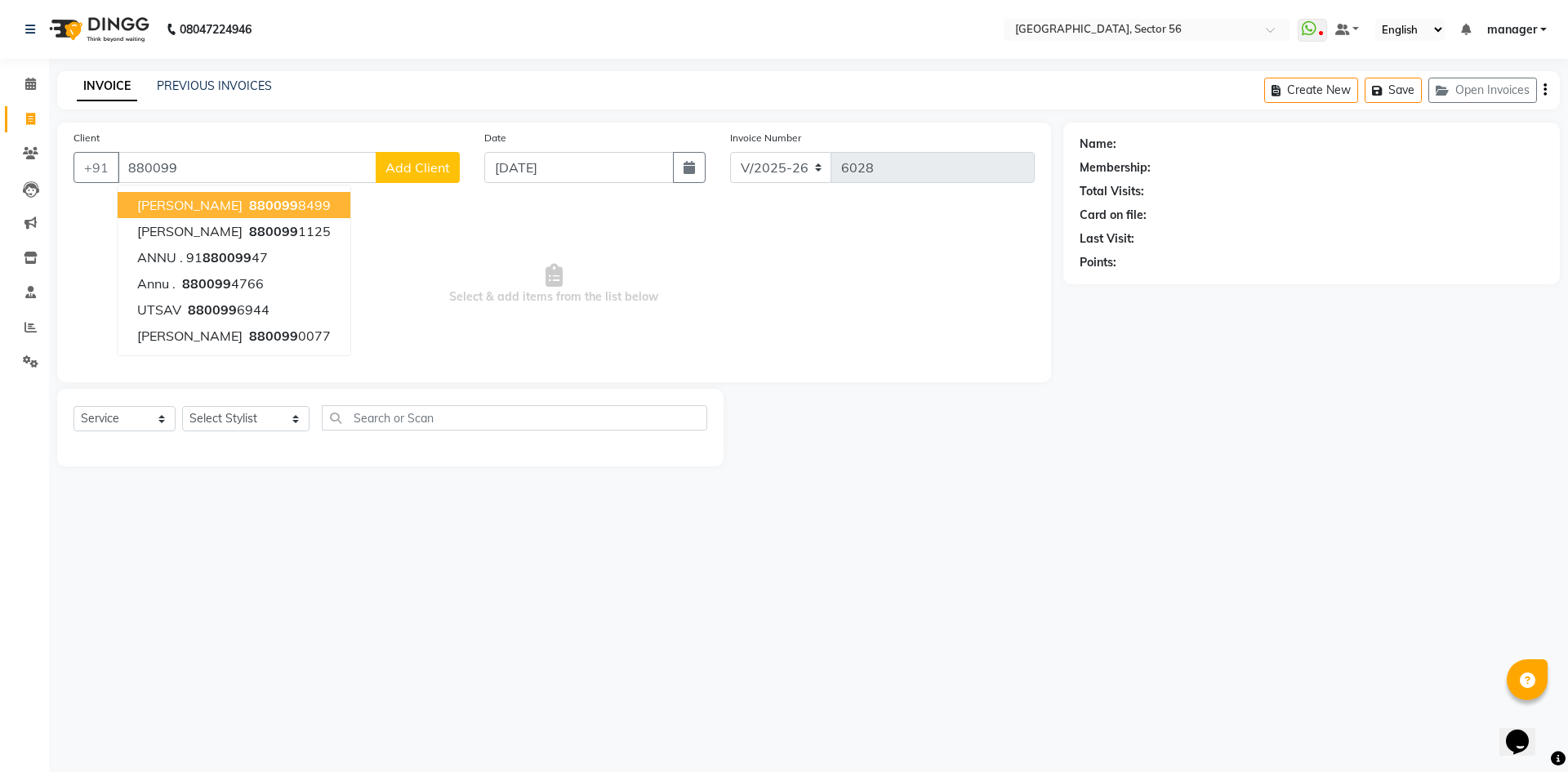
click at [188, 198] on span "Harshitha" at bounding box center [190, 205] width 106 height 16
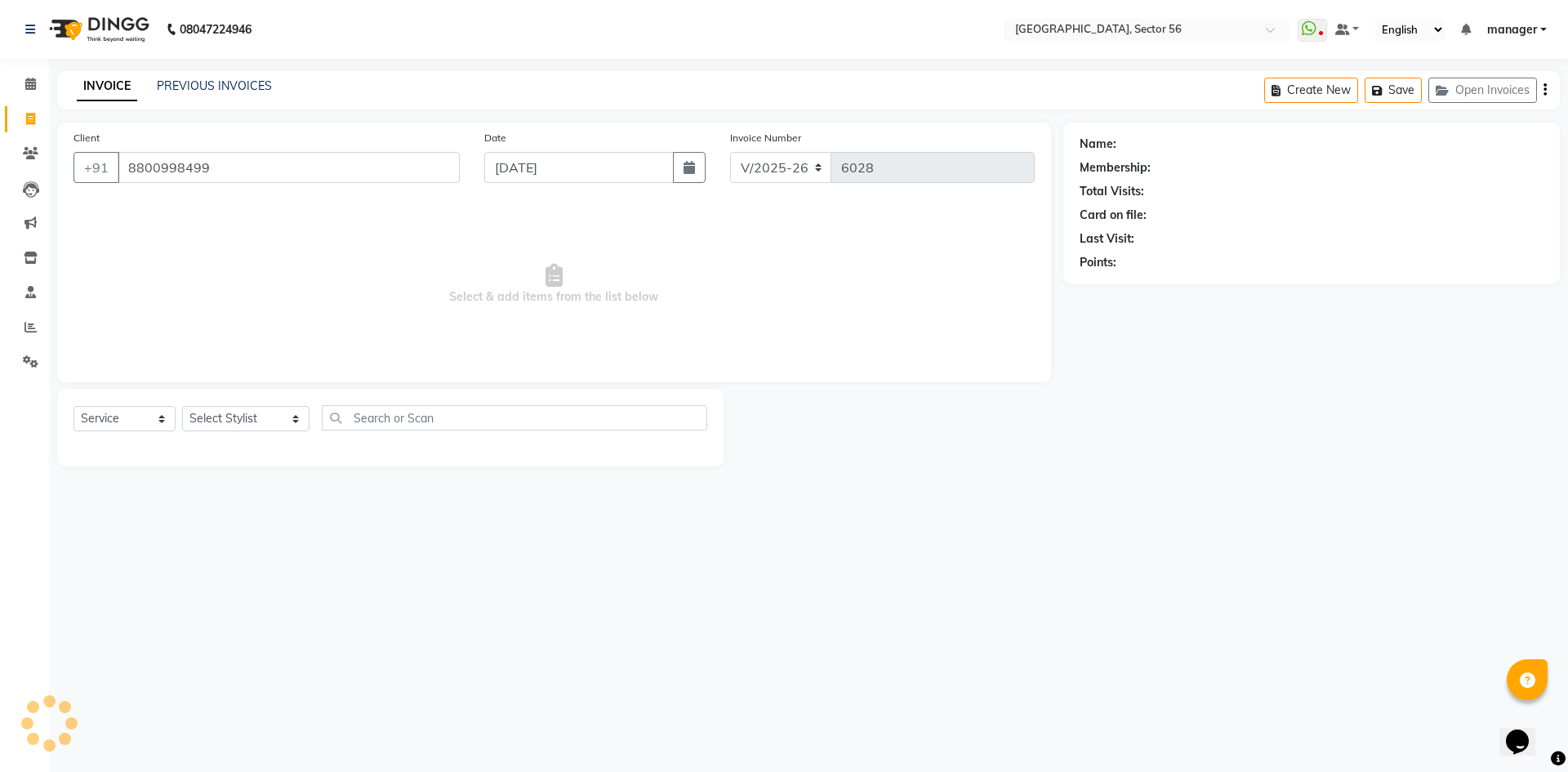
type input "8800998499"
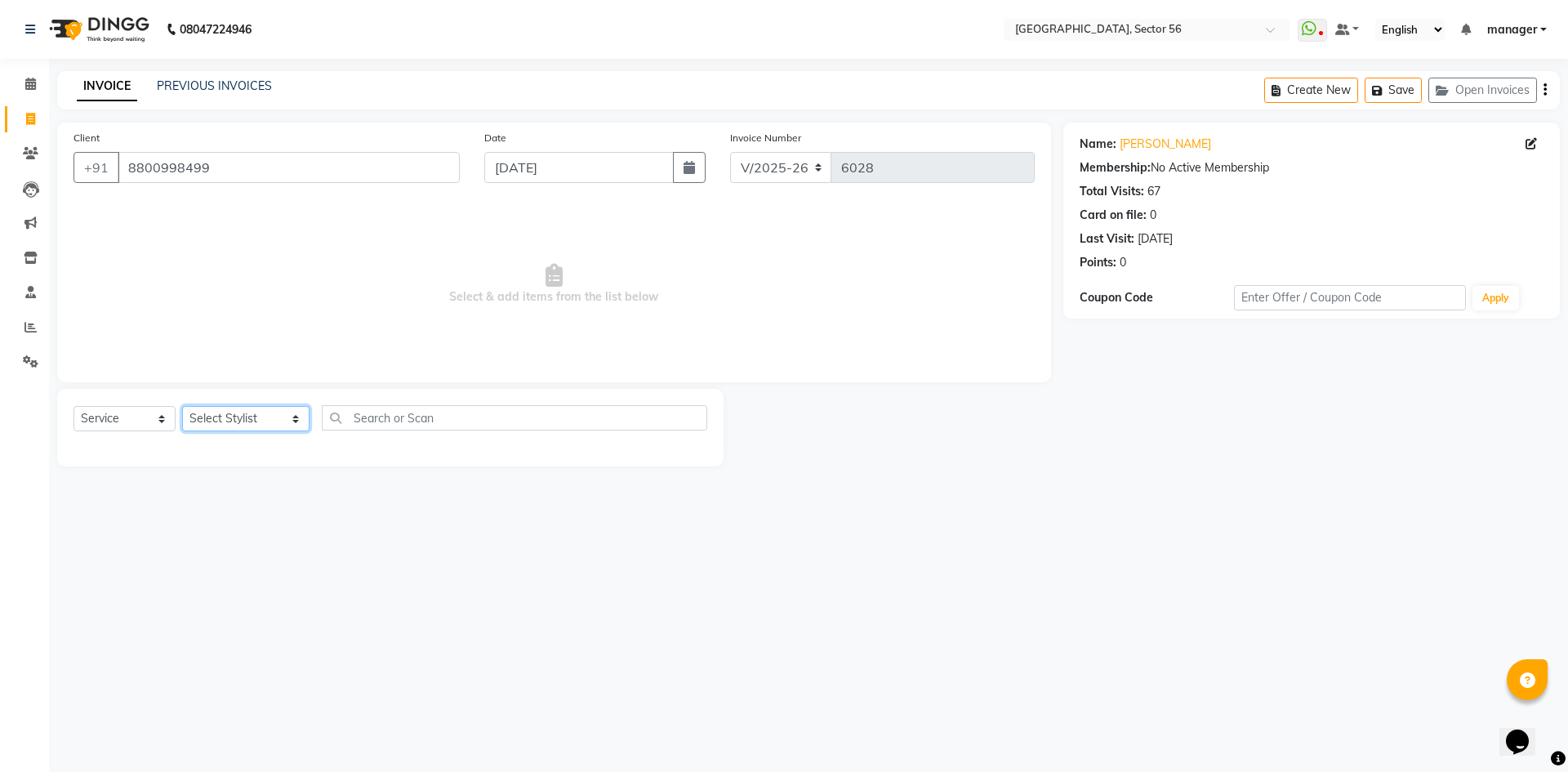
click at [233, 417] on select "Select Stylist [PERSON_NAME] [PERSON_NAME] [PERSON_NAME] MARKET STAFF amit amit…" at bounding box center [246, 418] width 128 height 25
select select "43528"
click at [183, 406] on select "Select Stylist [PERSON_NAME] [PERSON_NAME] [PERSON_NAME] MARKET STAFF amit amit…" at bounding box center [246, 418] width 128 height 25
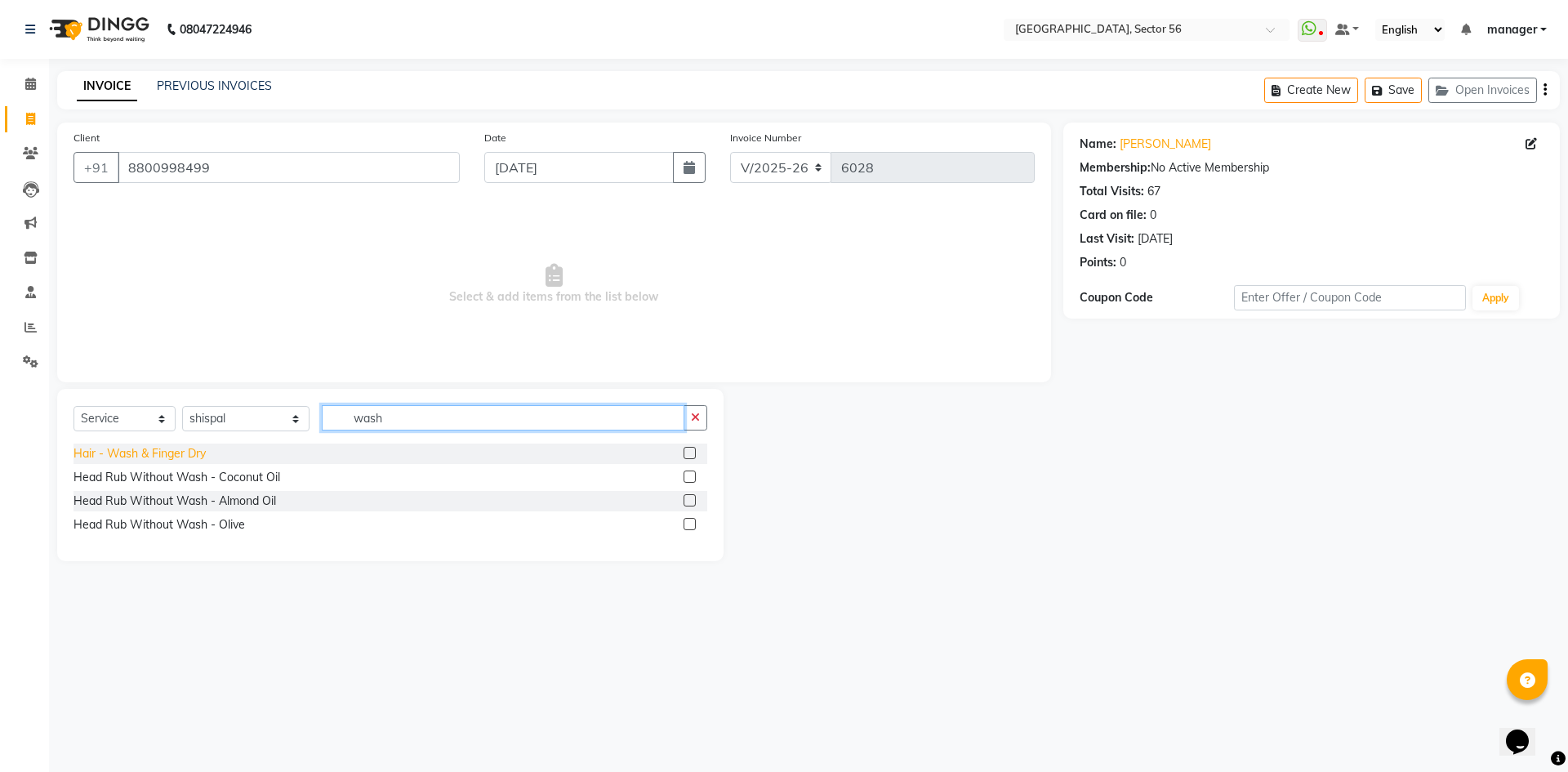
type input "wash"
click at [190, 453] on div "Hair - Wash & Finger Dry" at bounding box center [139, 454] width 133 height 17
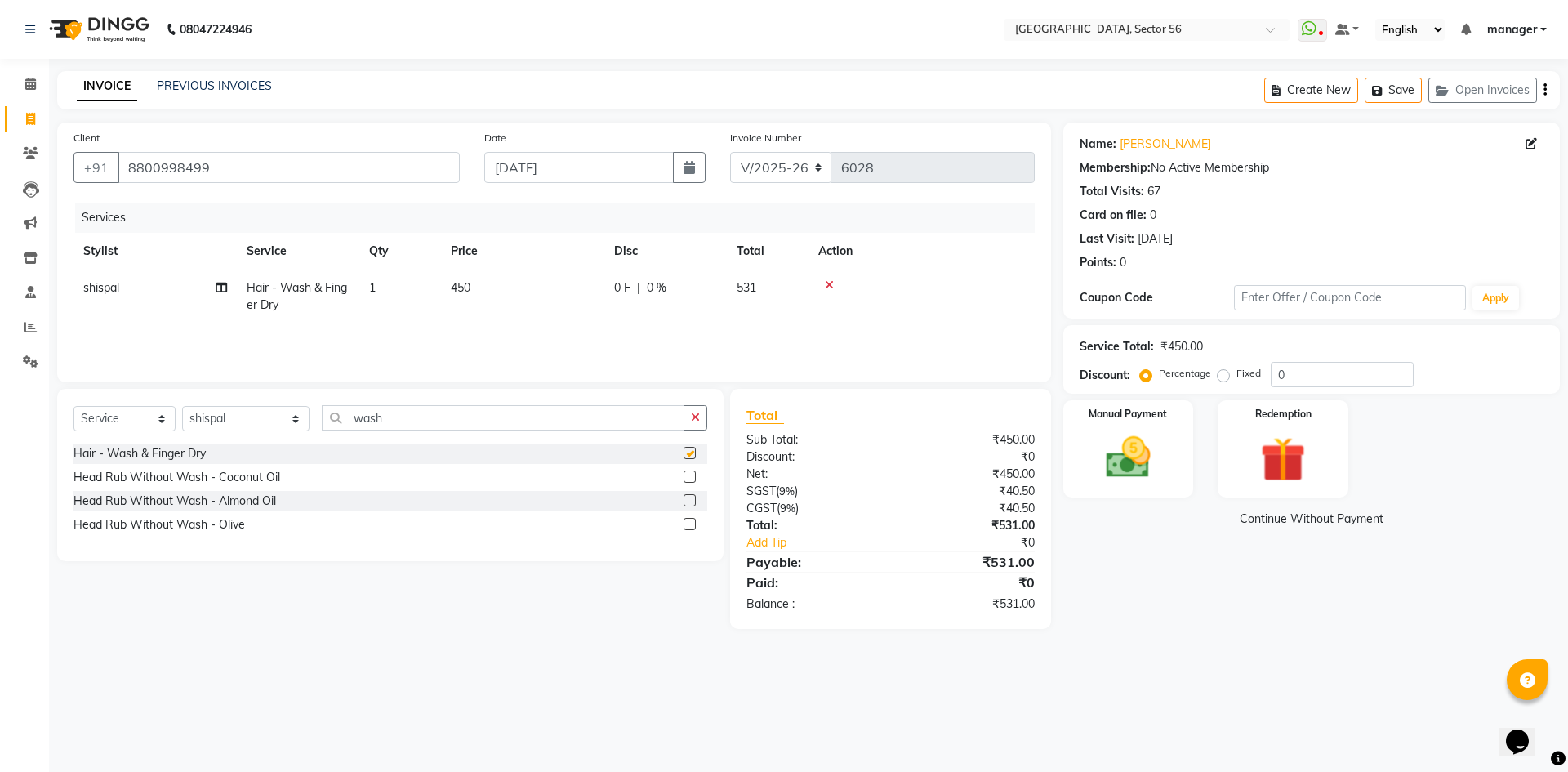
checkbox input "false"
drag, startPoint x: 1263, startPoint y: 388, endPoint x: 1229, endPoint y: 391, distance: 34.1
click at [1229, 391] on div "Service Total: ₹450.00 Discount: Percentage Fixed 0" at bounding box center [1311, 359] width 497 height 68
type input "10"
click at [1140, 476] on img at bounding box center [1127, 458] width 76 height 54
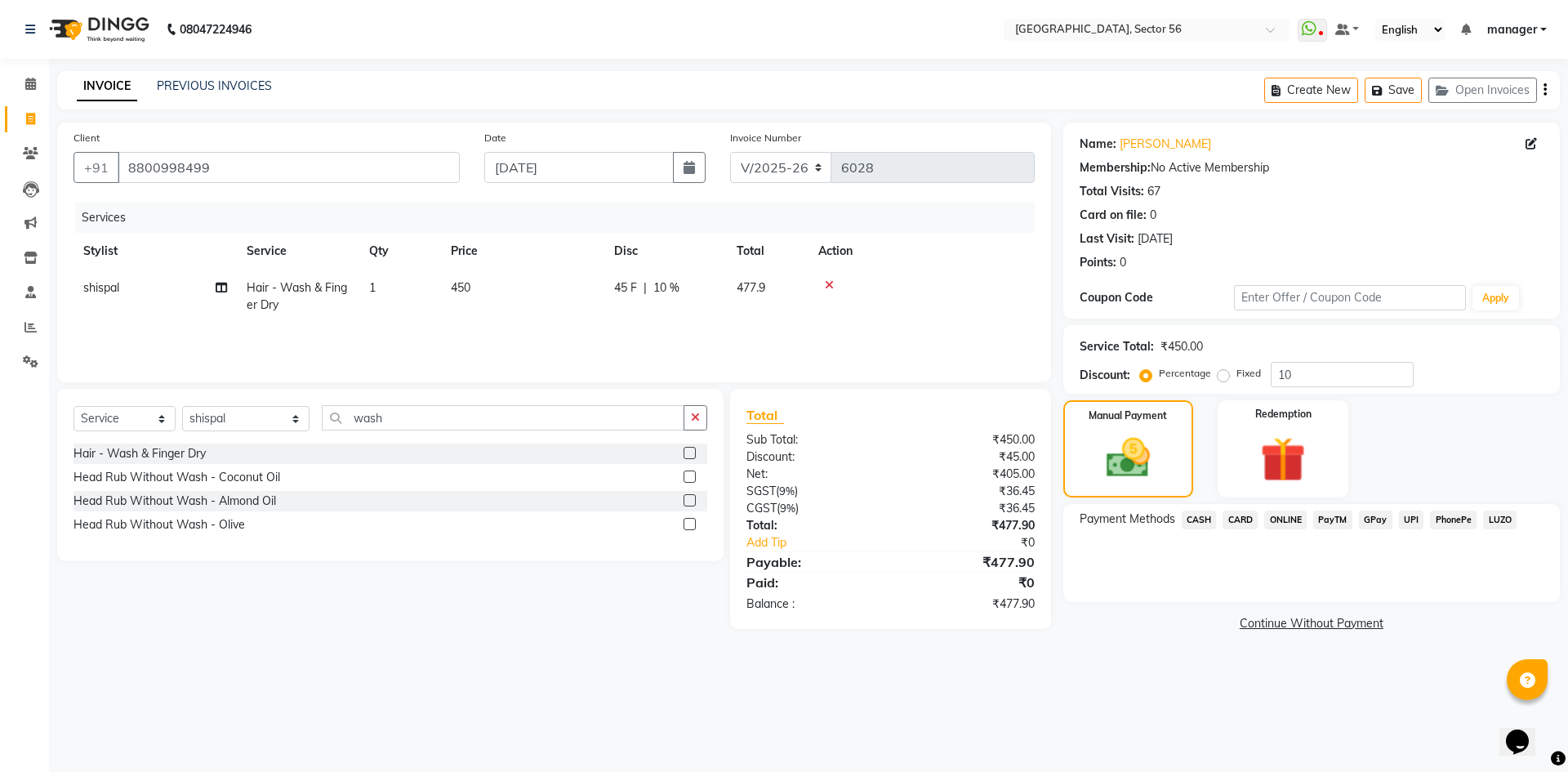
click at [1374, 519] on span "GPay" at bounding box center [1375, 520] width 34 height 19
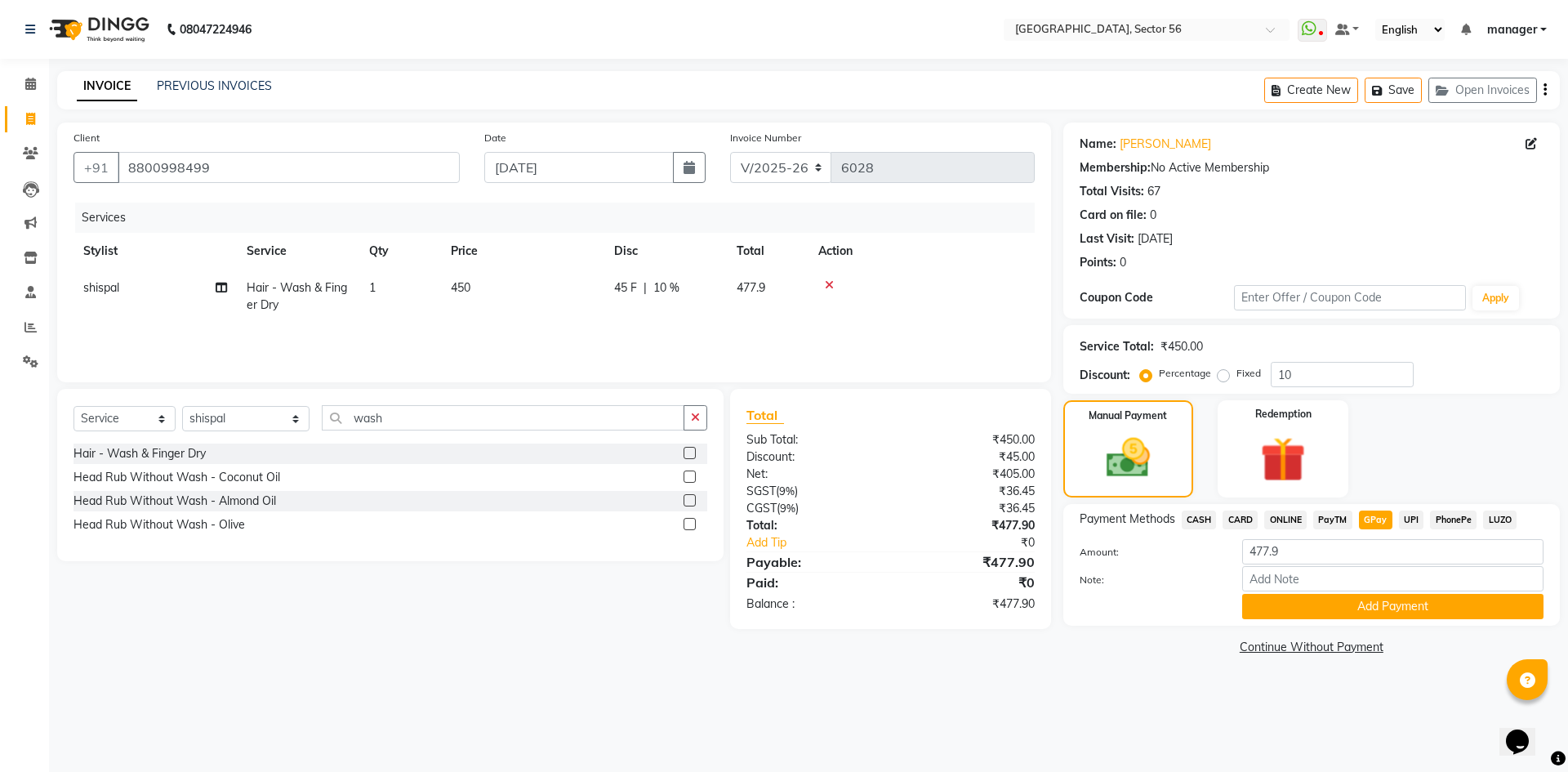
drag, startPoint x: 1384, startPoint y: 598, endPoint x: 1375, endPoint y: 677, distance: 79.5
click at [1384, 599] on button "Add Payment" at bounding box center [1393, 607] width 302 height 25
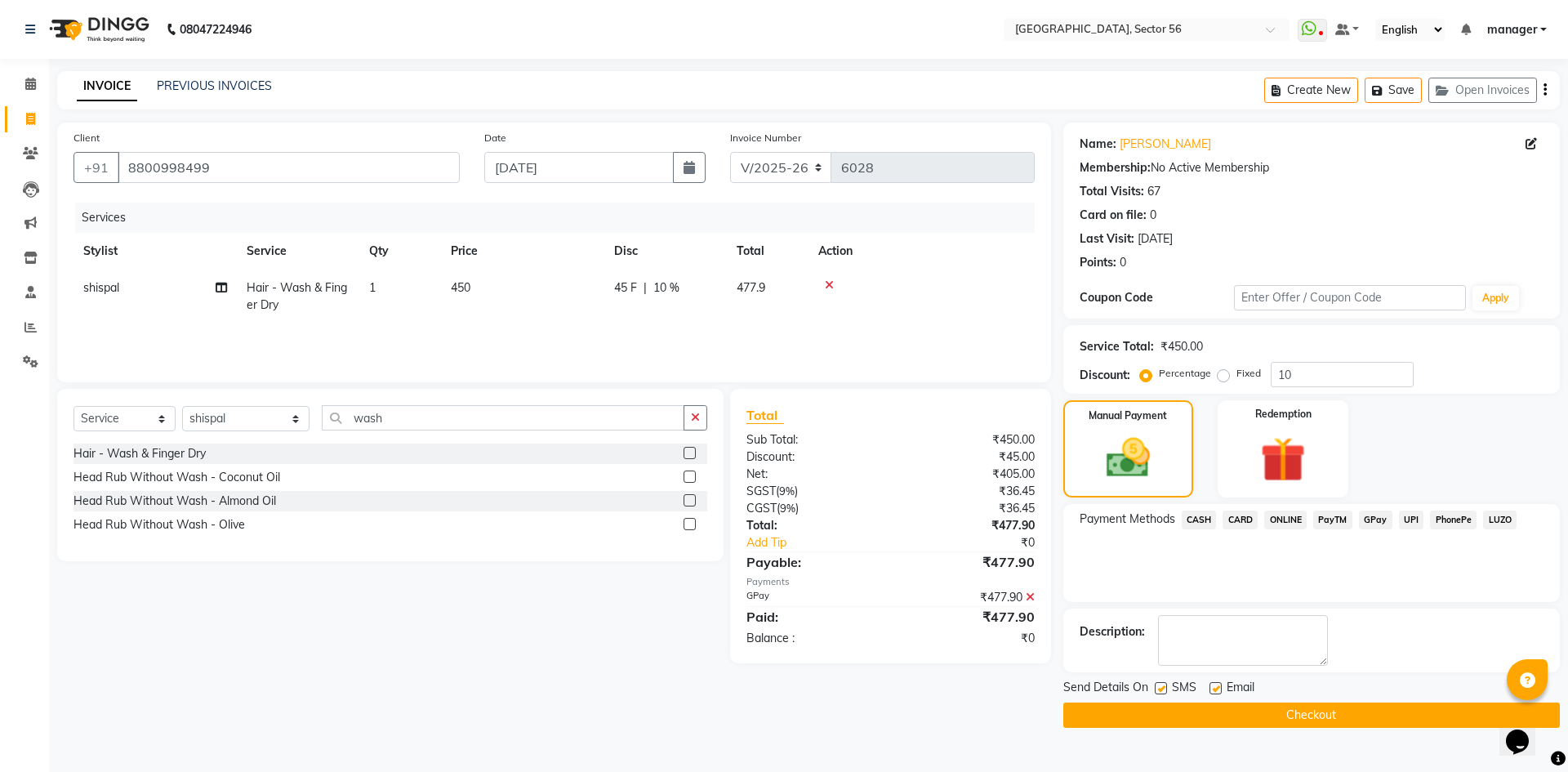
click at [1375, 719] on button "Checkout" at bounding box center [1311, 715] width 497 height 25
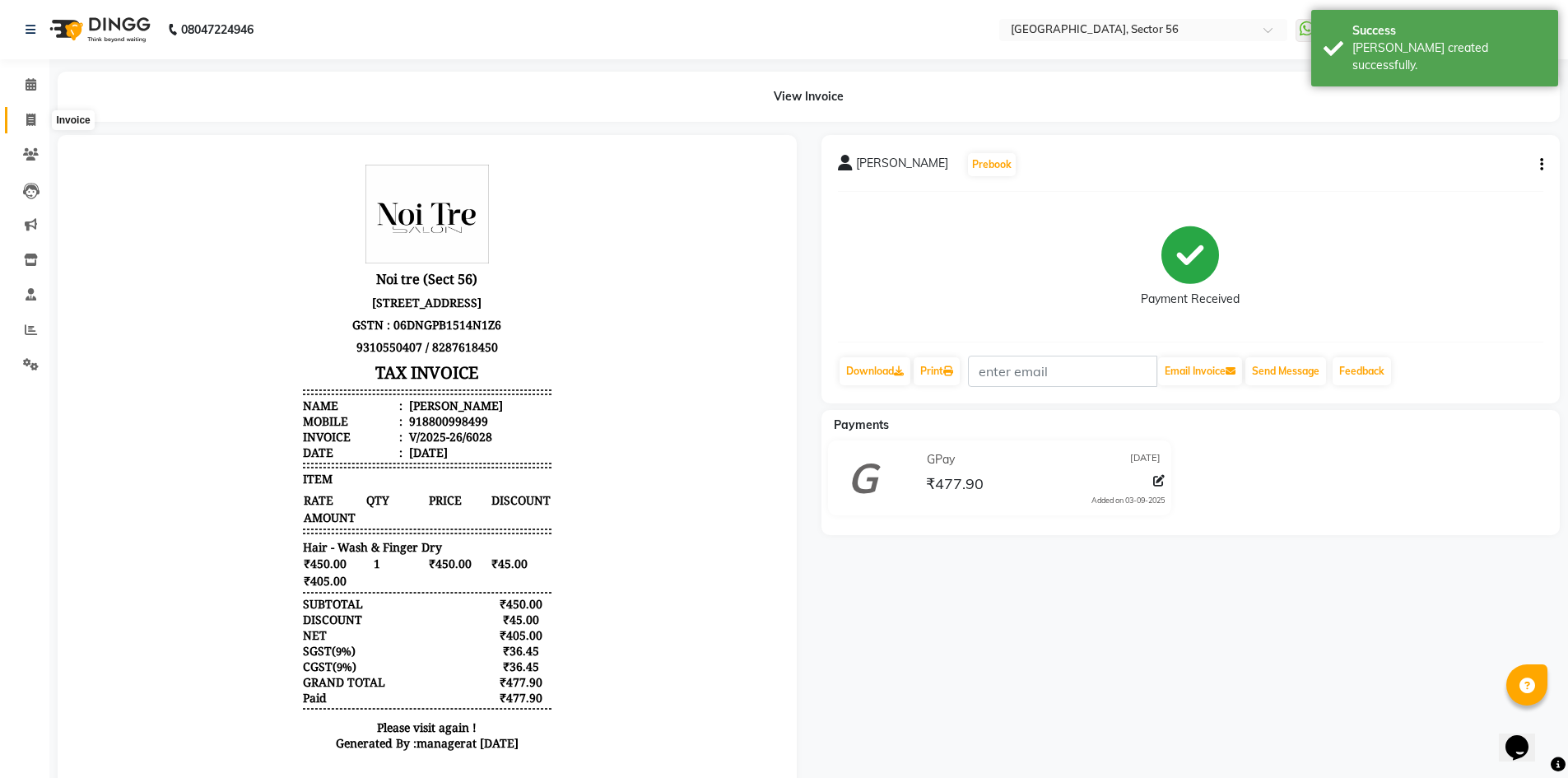
click at [32, 117] on icon at bounding box center [30, 119] width 9 height 13
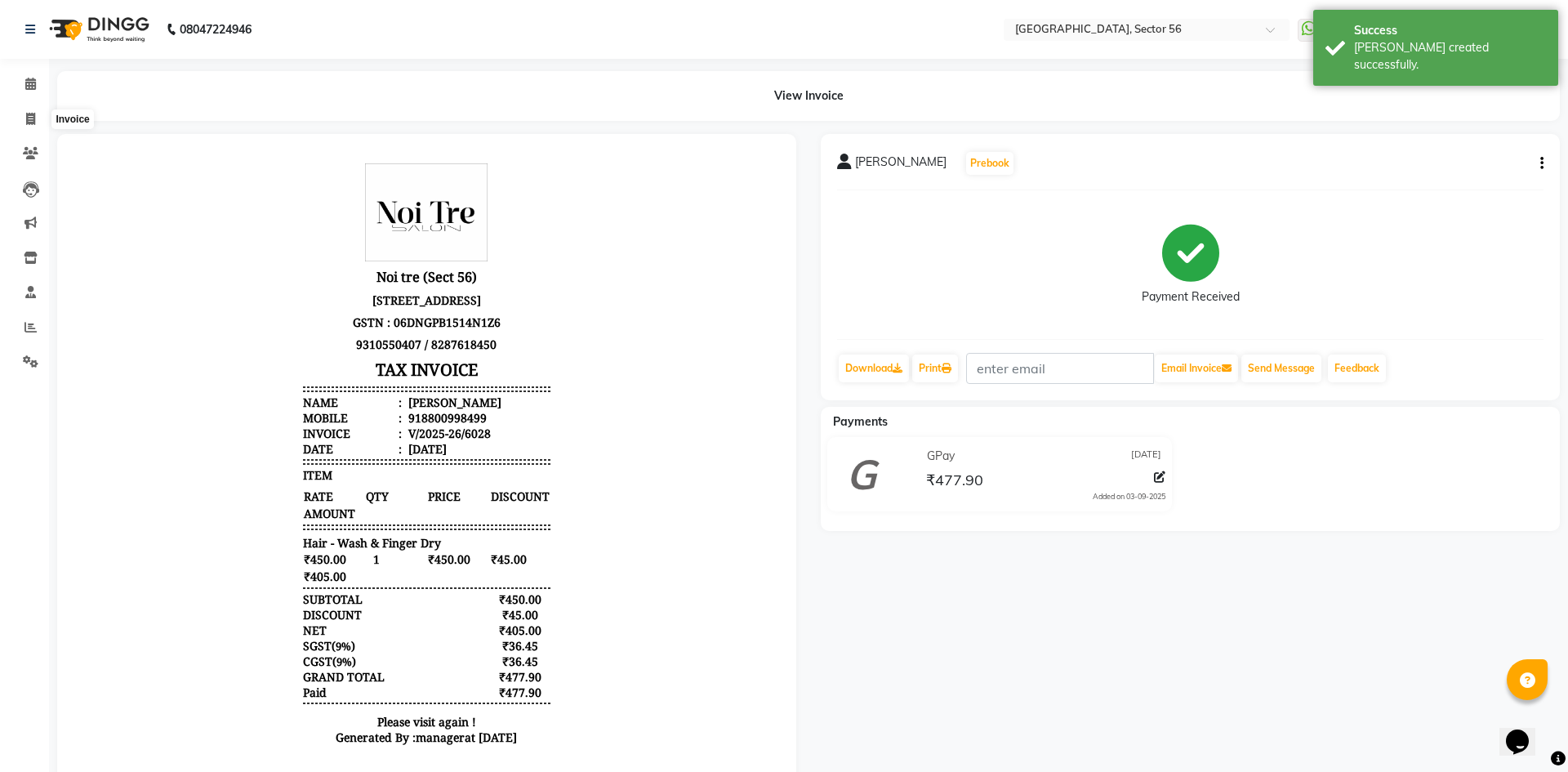
select select "5557"
select select "service"
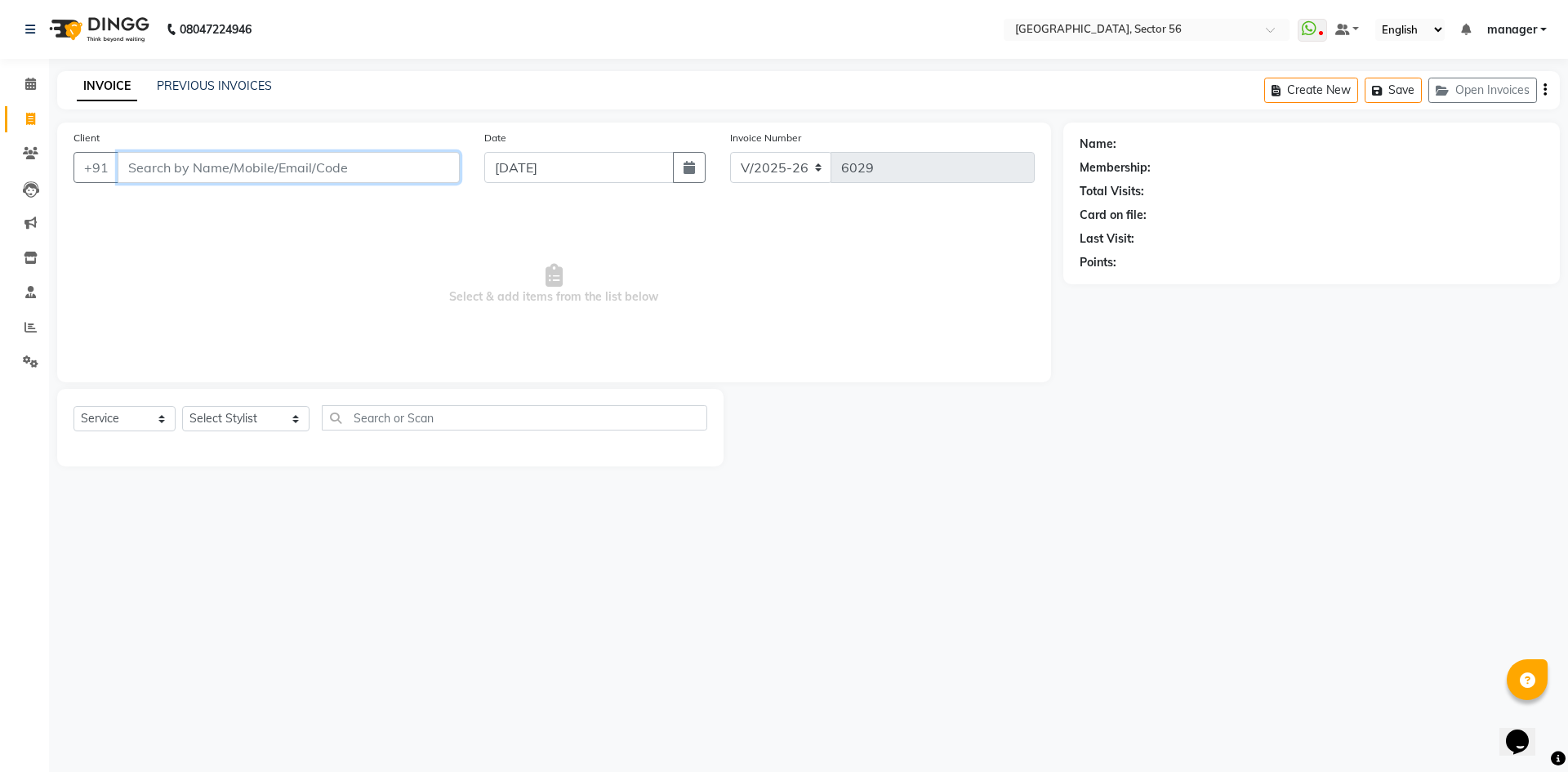
click at [323, 170] on input "Client" at bounding box center [288, 167] width 342 height 31
click at [218, 171] on input "Client" at bounding box center [288, 167] width 342 height 31
drag, startPoint x: 26, startPoint y: 337, endPoint x: 29, endPoint y: 326, distance: 11.4
click at [26, 337] on link "Reports" at bounding box center [24, 328] width 39 height 27
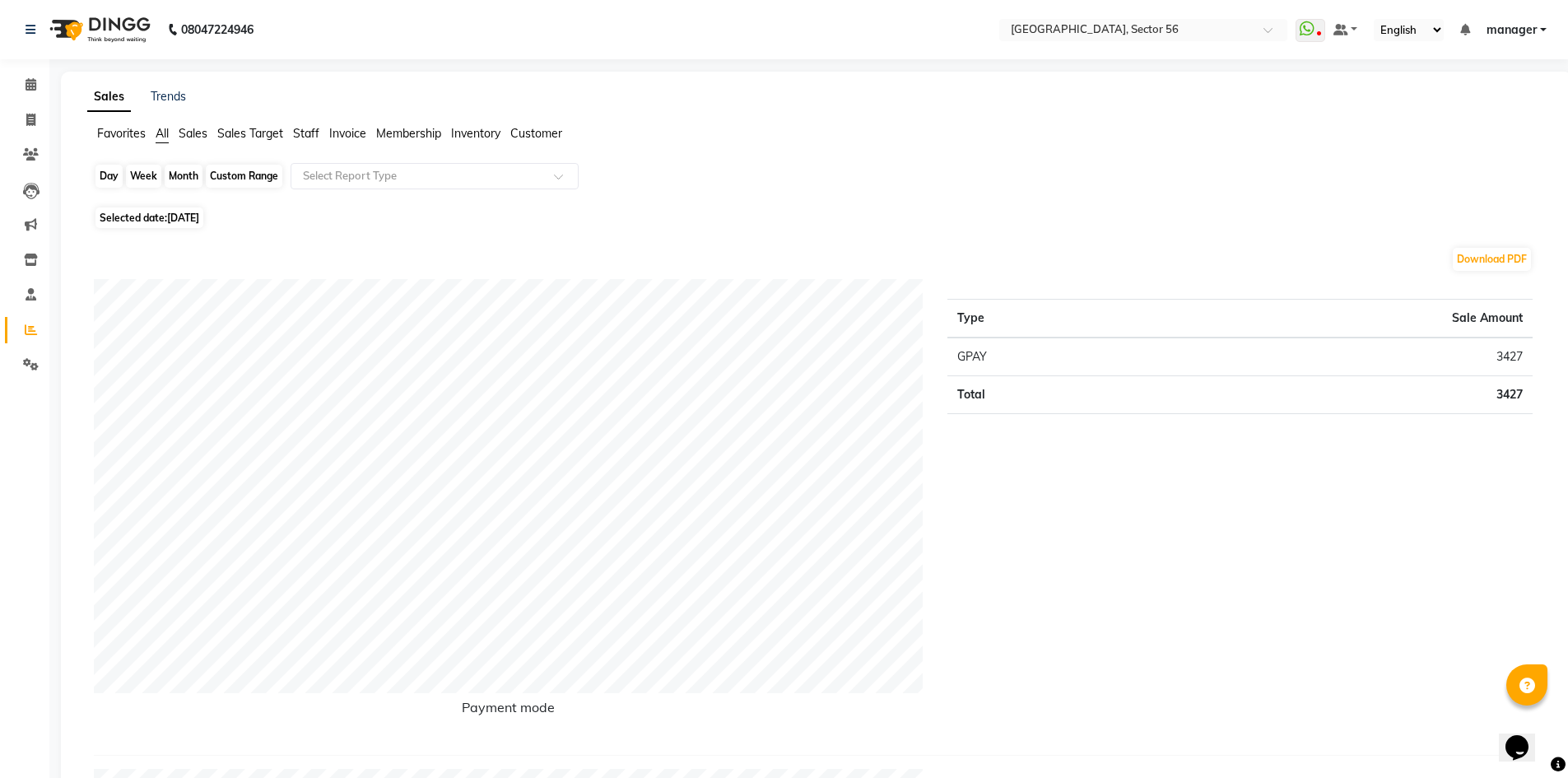
click at [107, 180] on div "Day" at bounding box center [109, 176] width 27 height 23
select select "9"
select select "2025"
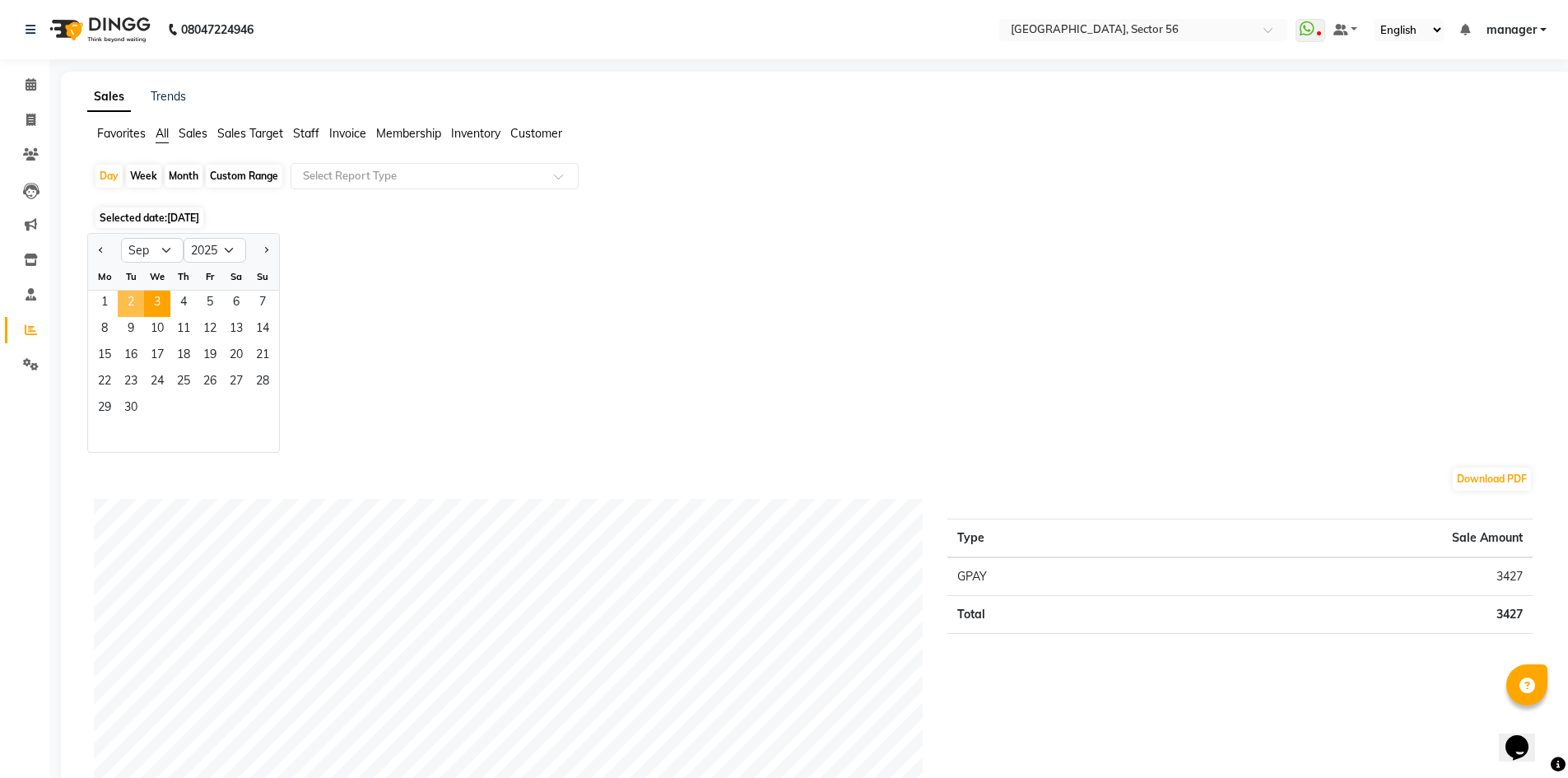
click at [130, 299] on span "2" at bounding box center [131, 303] width 26 height 26
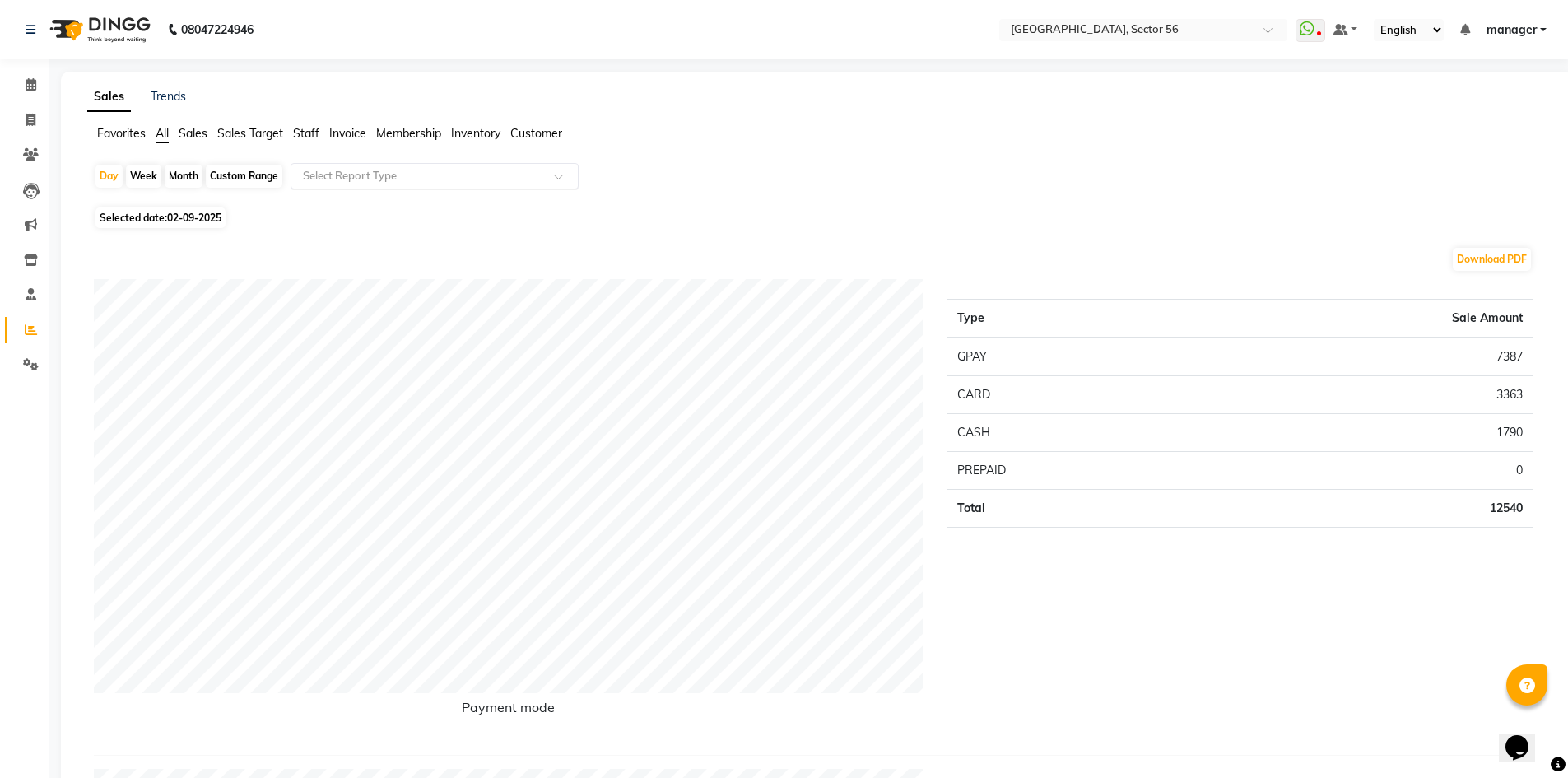
click at [370, 172] on input "text" at bounding box center [417, 175] width 237 height 16
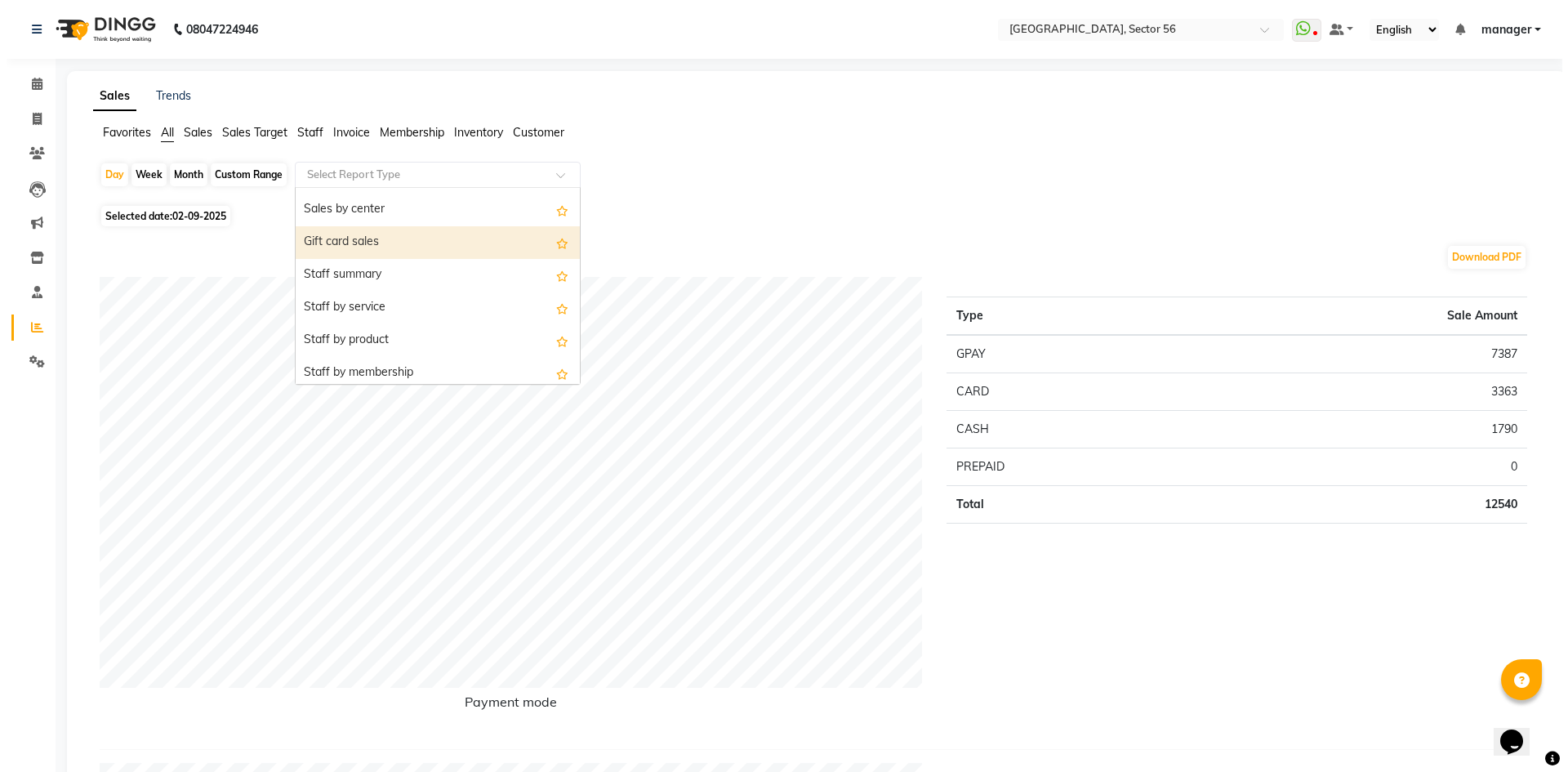
scroll to position [409, 0]
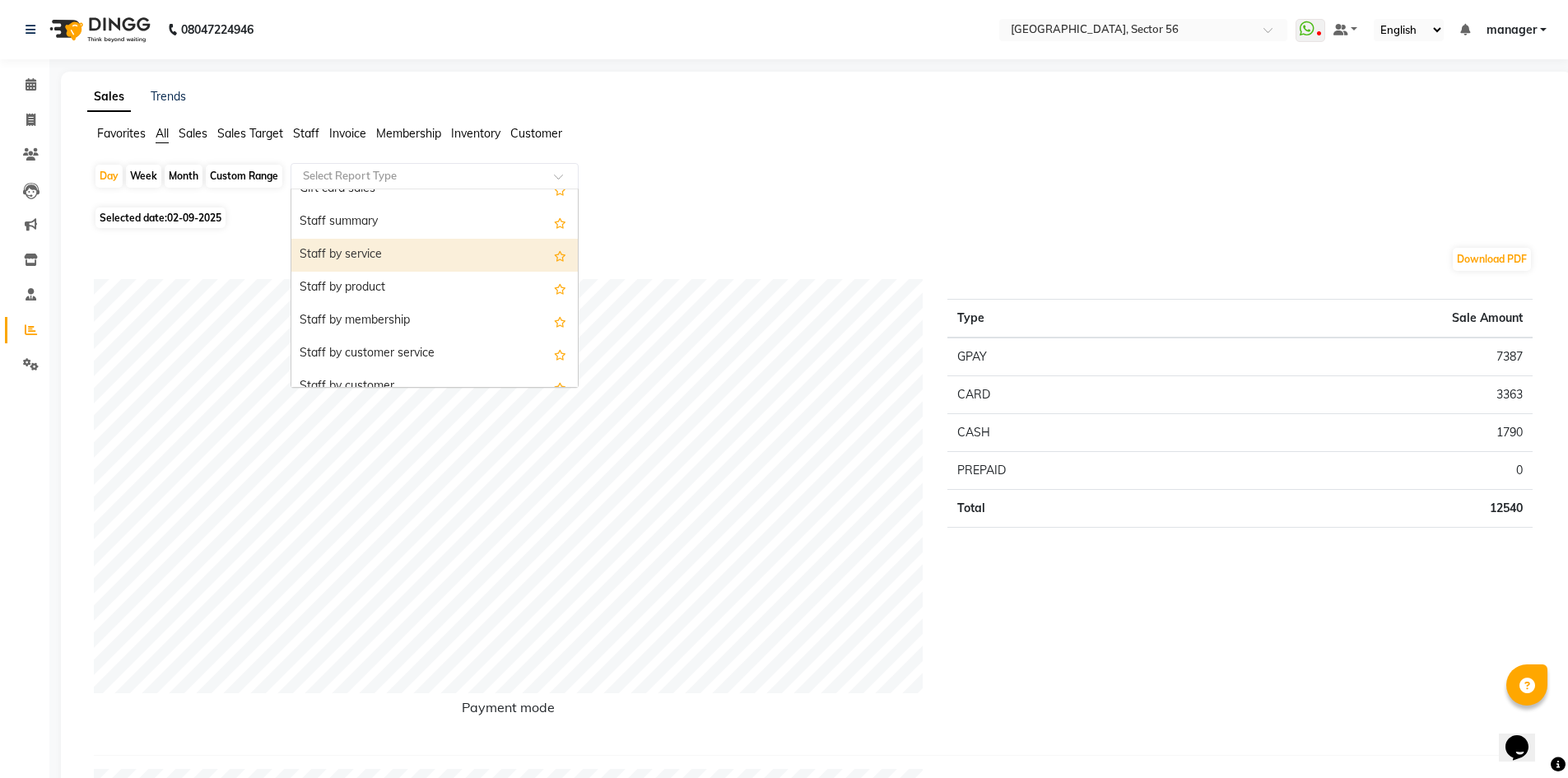
click at [386, 261] on div "Staff by service" at bounding box center [435, 255] width 287 height 33
select select "full_report"
select select "csv"
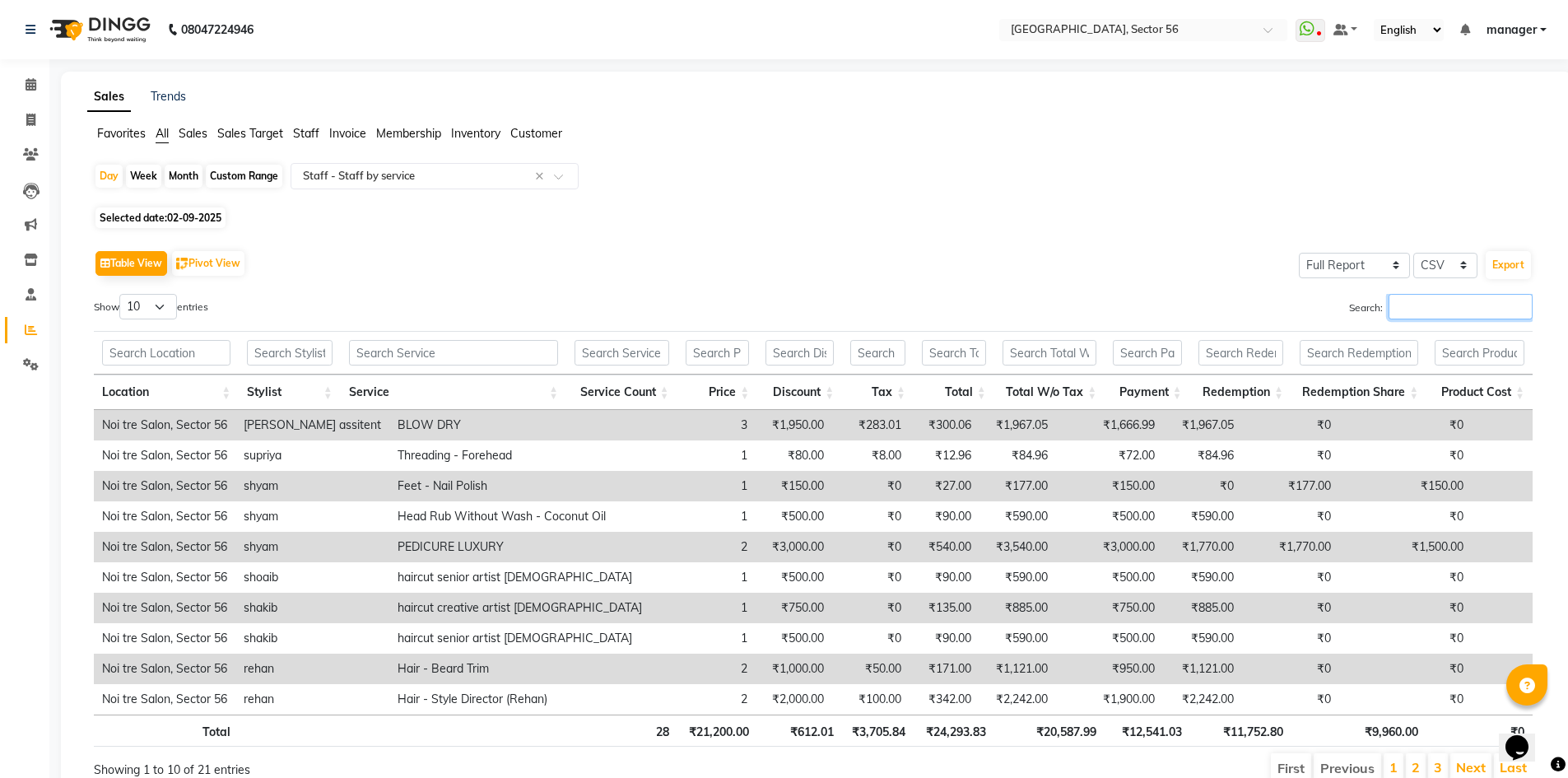
click at [1400, 310] on input "Search:" at bounding box center [1460, 306] width 144 height 25
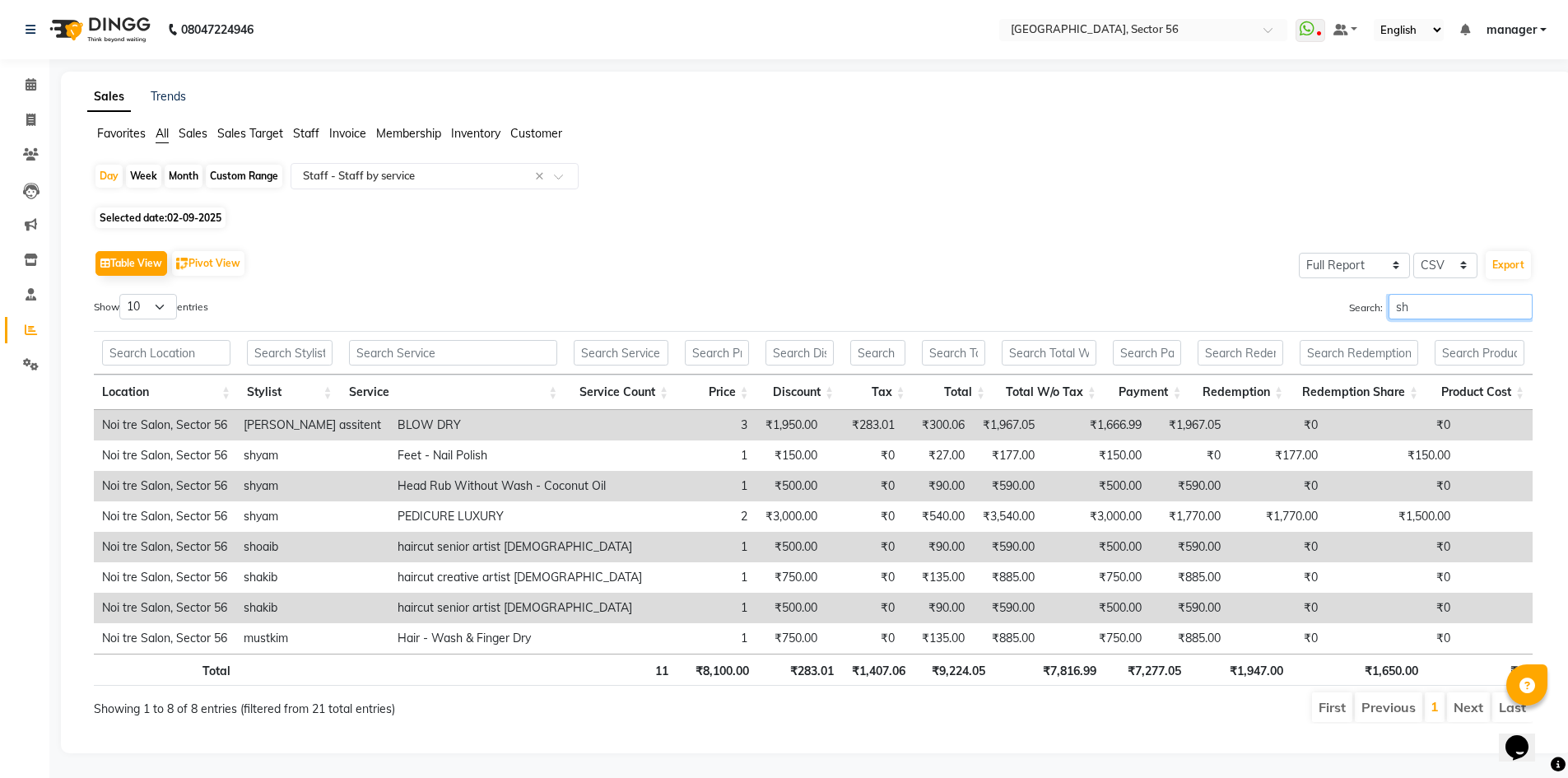
type input "shy"
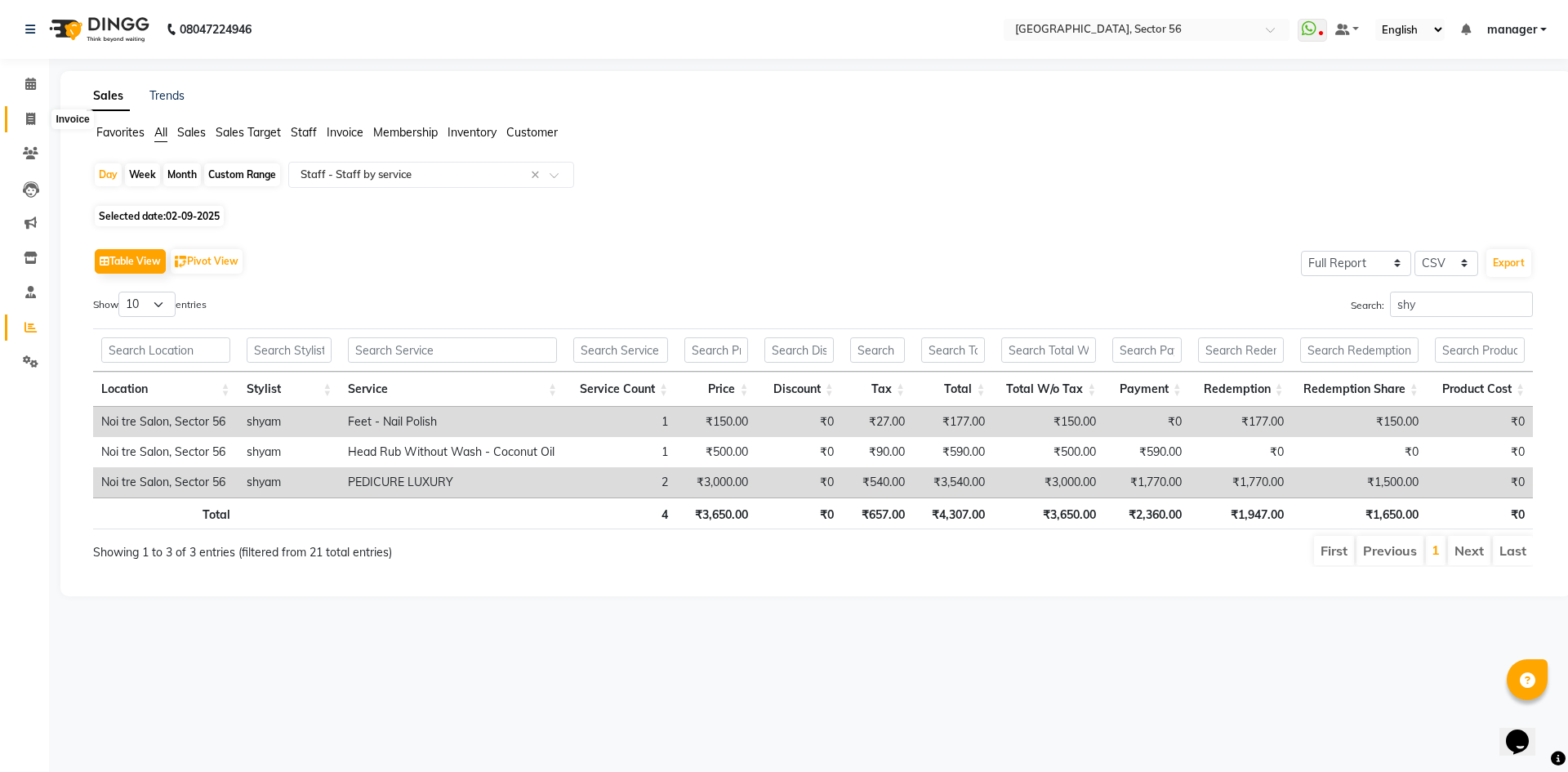
click at [20, 112] on span at bounding box center [31, 120] width 29 height 19
select select "service"
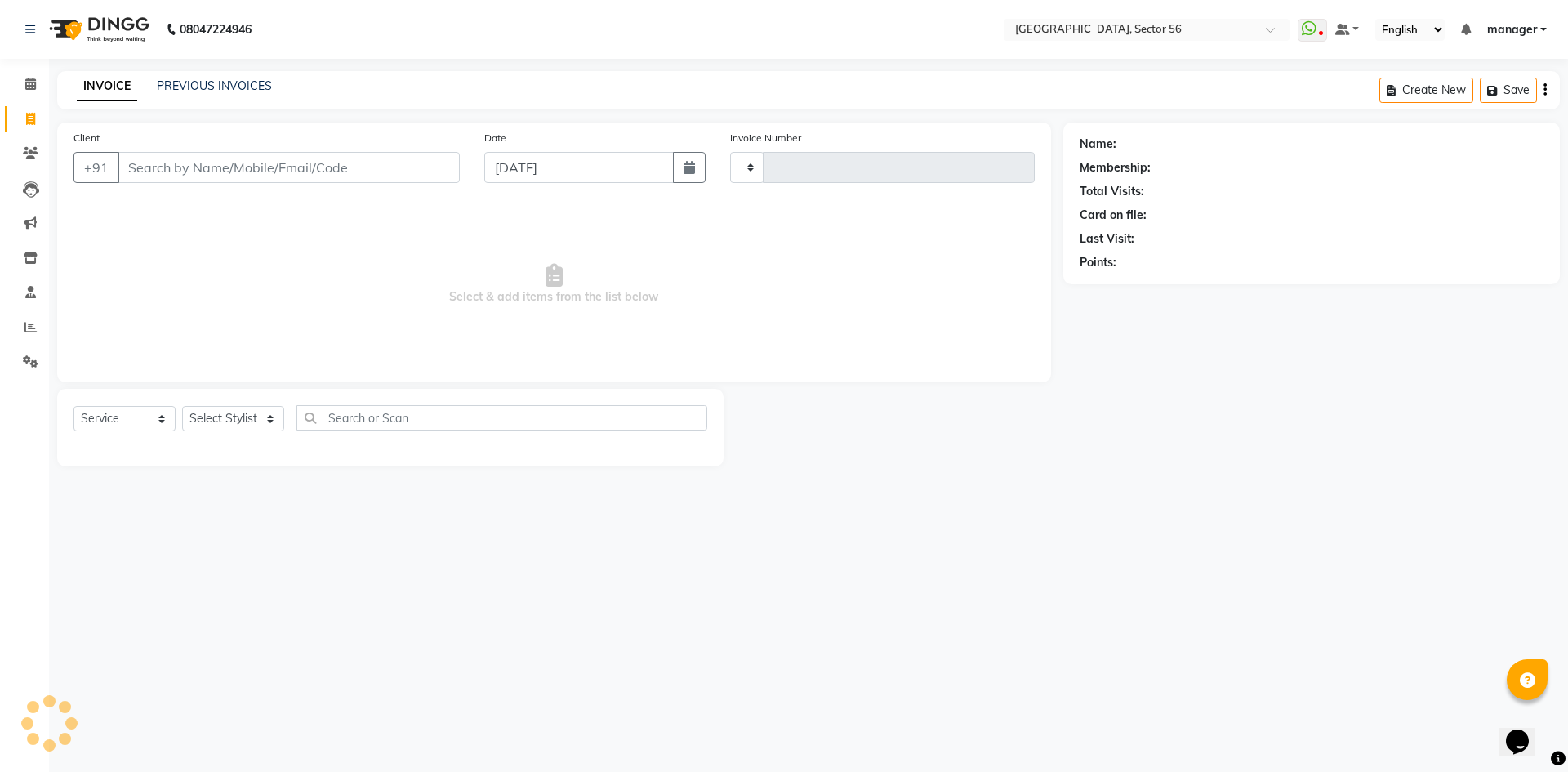
type input "6029"
select select "5557"
click at [222, 174] on input "Client" at bounding box center [288, 167] width 342 height 31
click at [239, 166] on input "Client" at bounding box center [288, 167] width 342 height 31
